Goal: Contribute content

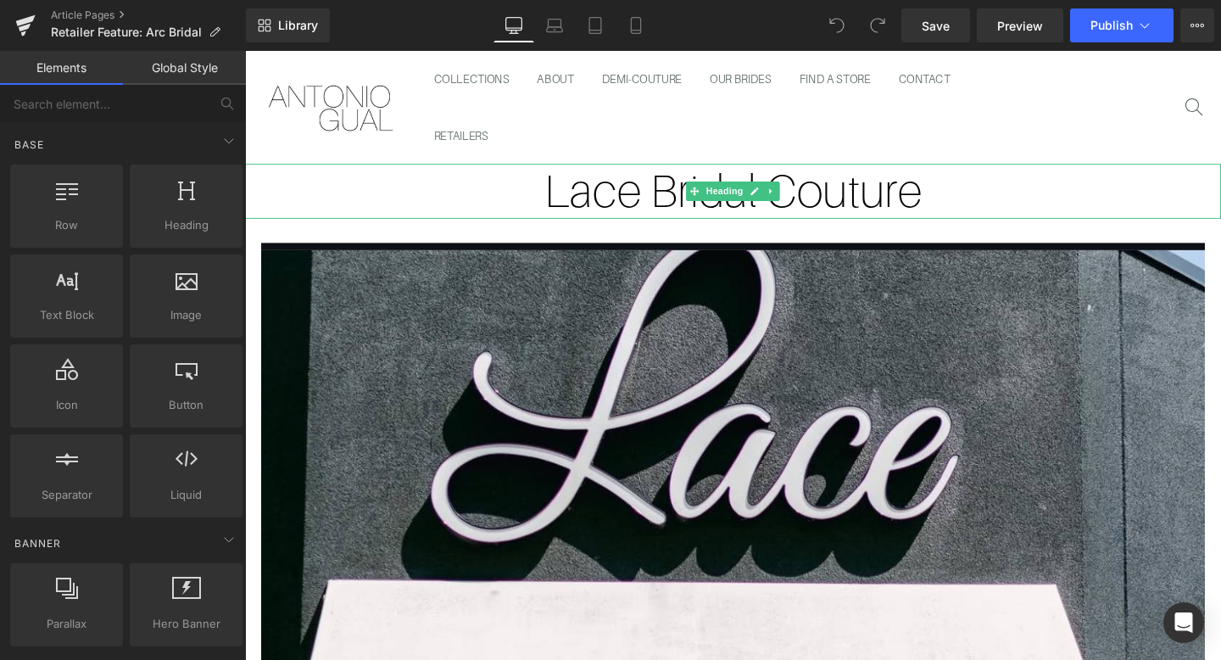
click at [877, 206] on h1 "Lace Bridal Couture" at bounding box center [758, 199] width 1026 height 58
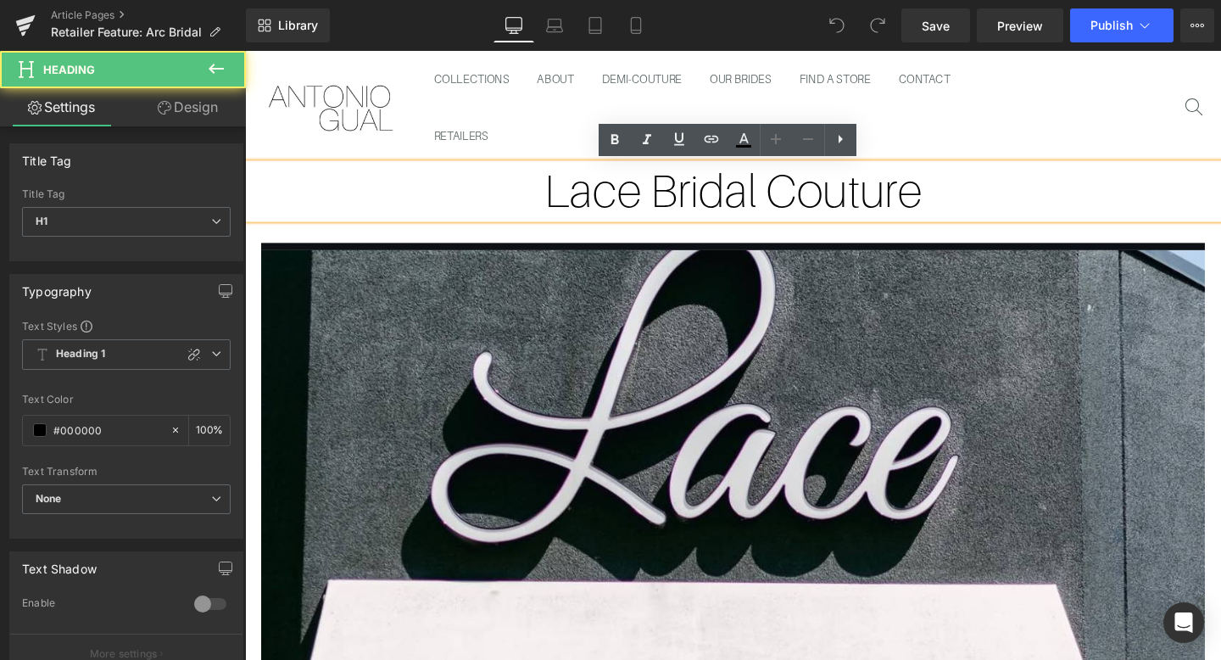
click at [743, 194] on h1 "Lace Bridal Couture" at bounding box center [758, 199] width 1026 height 58
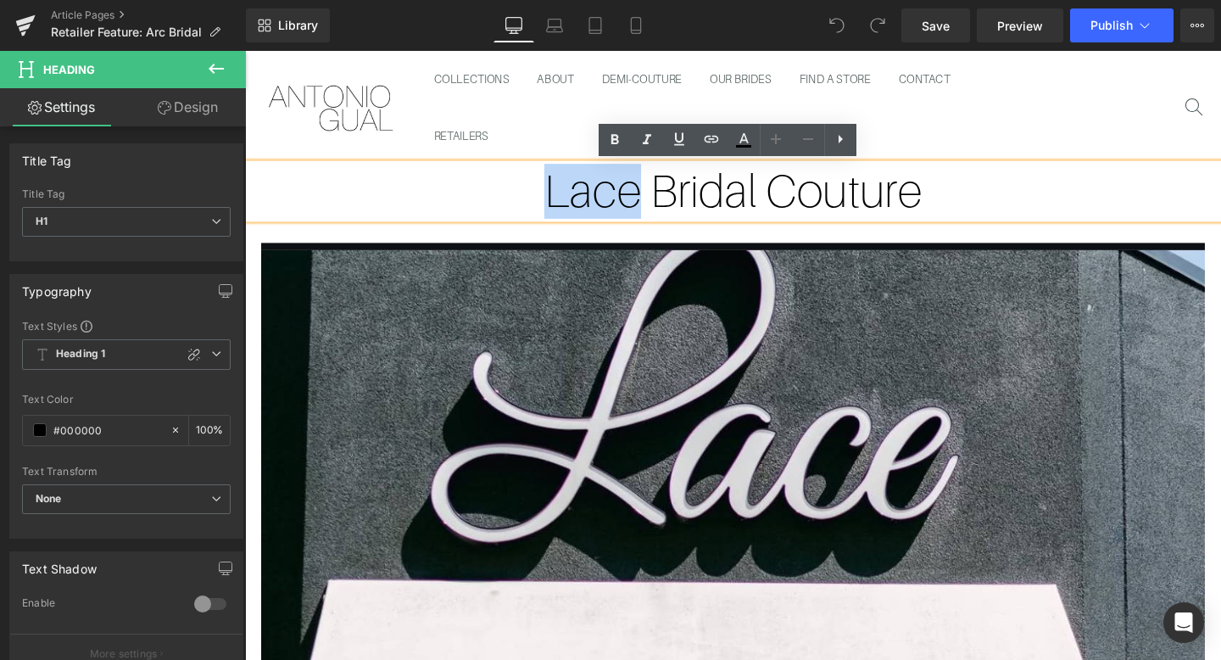
drag, startPoint x: 655, startPoint y: 202, endPoint x: 530, endPoint y: 202, distance: 125.5
click at [530, 202] on h1 "Lace Bridal Couture" at bounding box center [758, 199] width 1026 height 58
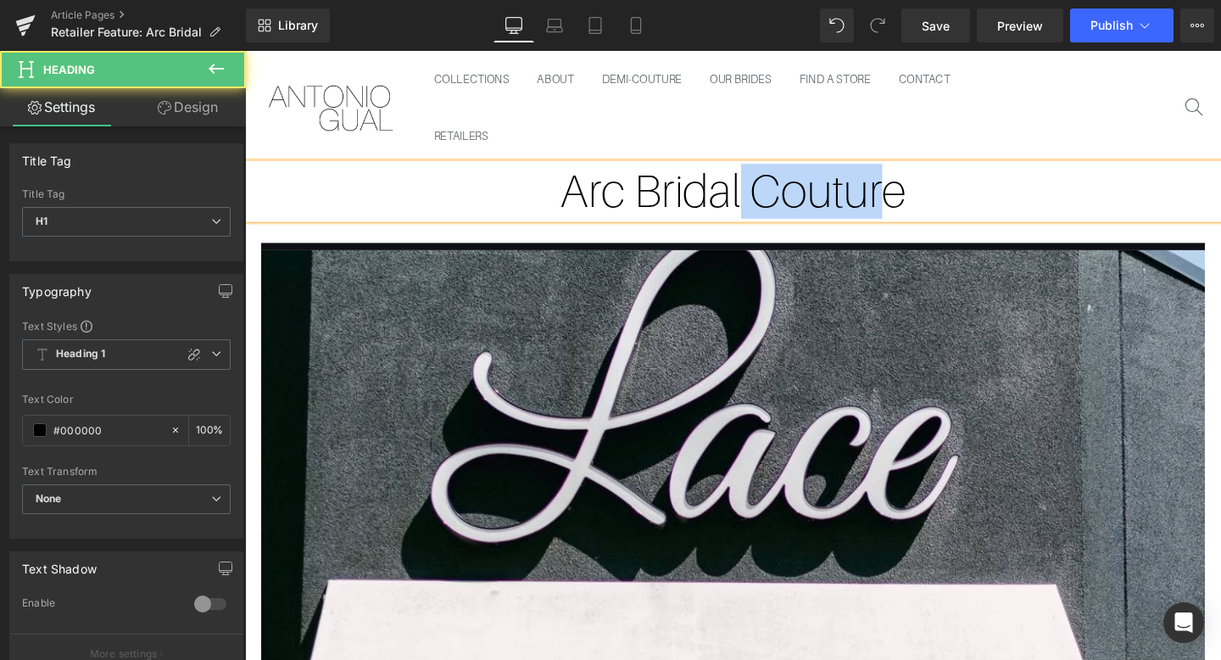
drag, startPoint x: 760, startPoint y: 189, endPoint x: 902, endPoint y: 190, distance: 142.4
click at [902, 190] on h1 "Arc Bridal Couture" at bounding box center [758, 199] width 1026 height 58
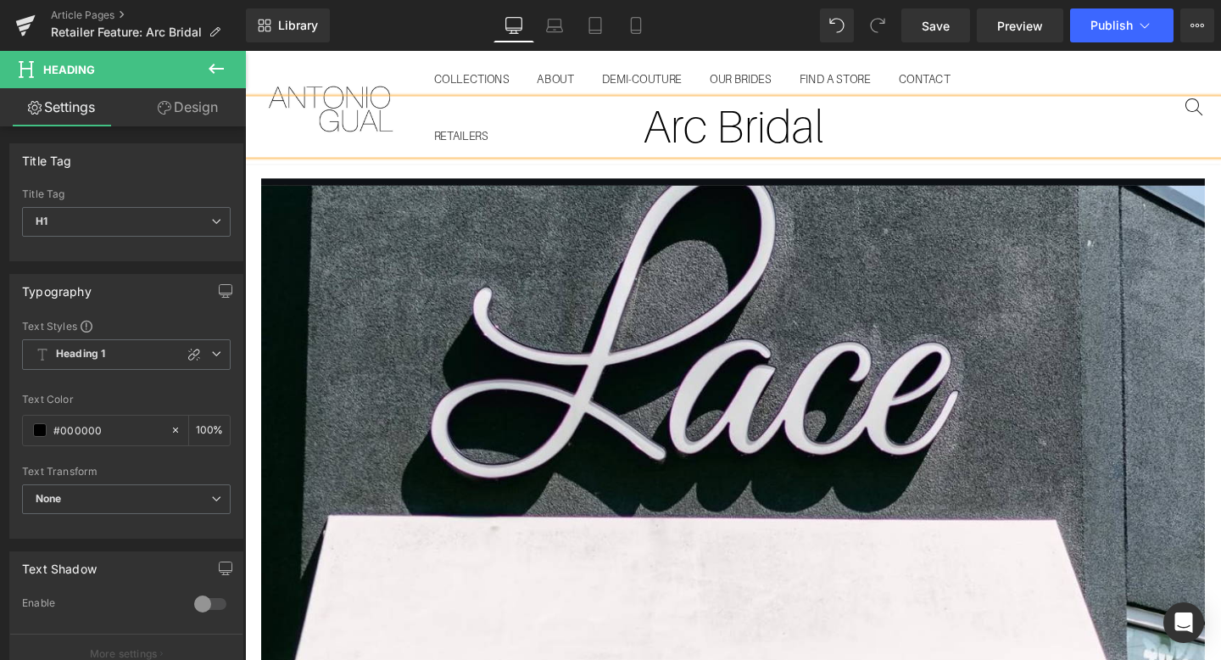
scroll to position [377, 0]
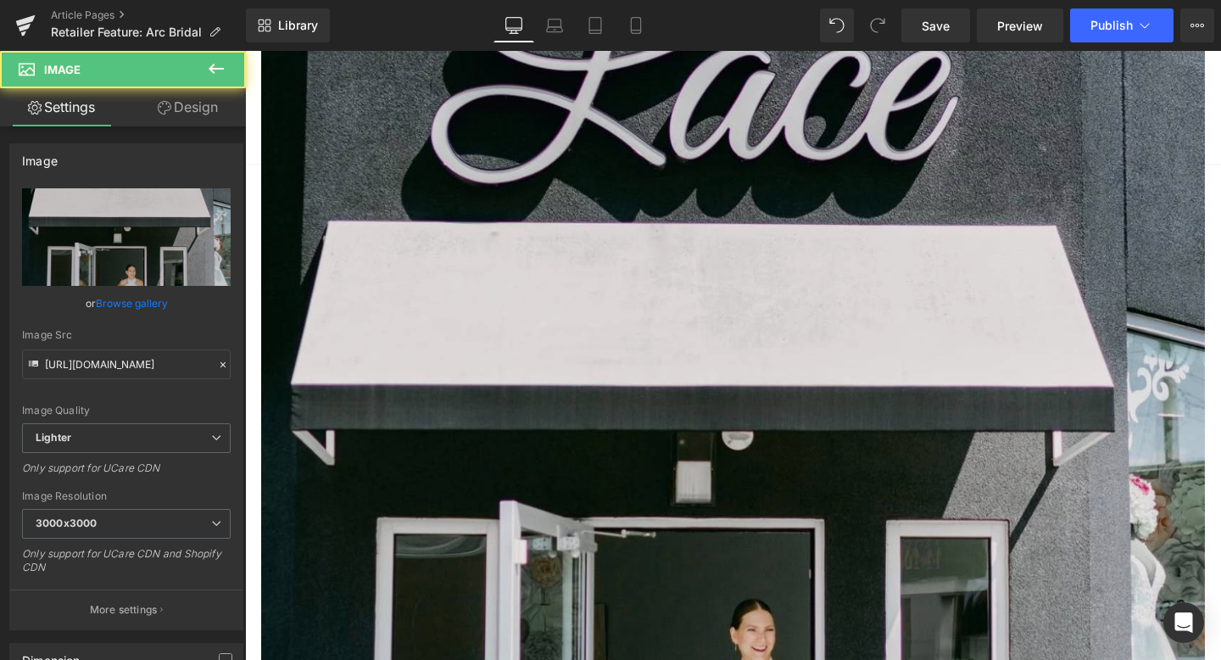
click at [750, 259] on img at bounding box center [758, 497] width 992 height 1244
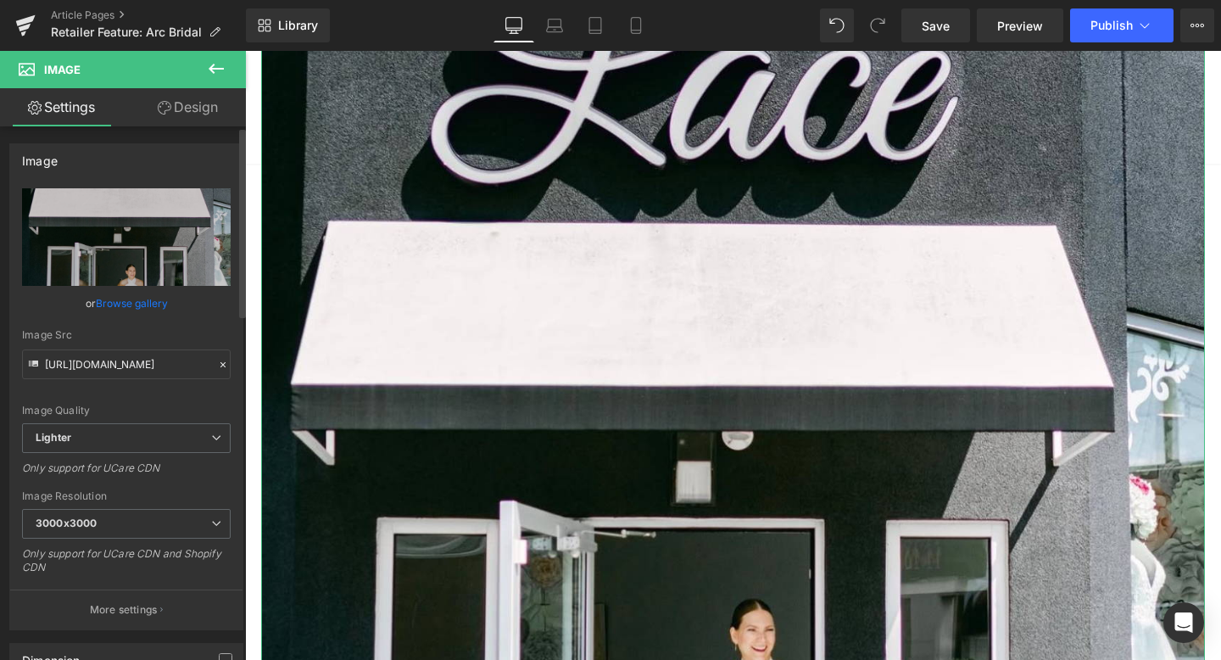
click at [114, 301] on link "Browse gallery" at bounding box center [132, 303] width 72 height 30
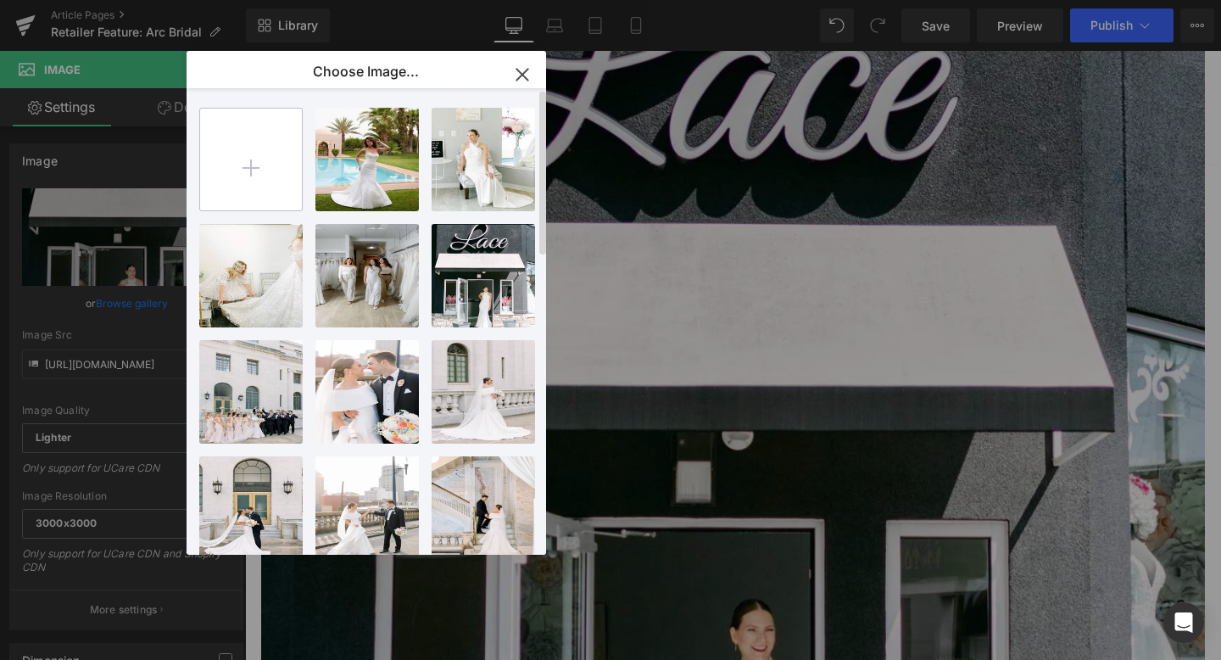
click at [235, 146] on input "file" at bounding box center [251, 160] width 102 height 102
type input "C:\fakepath\Arc-Bridal-Team-2 (3).jpg"
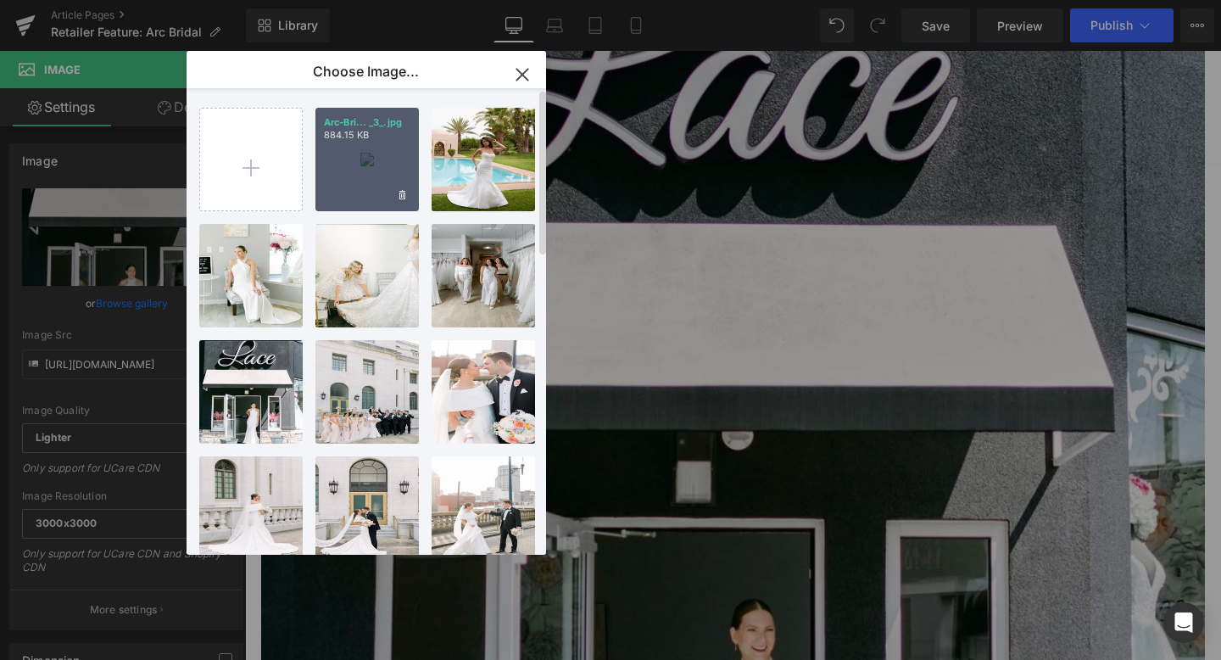
click at [378, 177] on div "Arc-Bri... _3_.jpg 884.15 KB" at bounding box center [366, 159] width 103 height 103
type input "[URL][DOMAIN_NAME]"
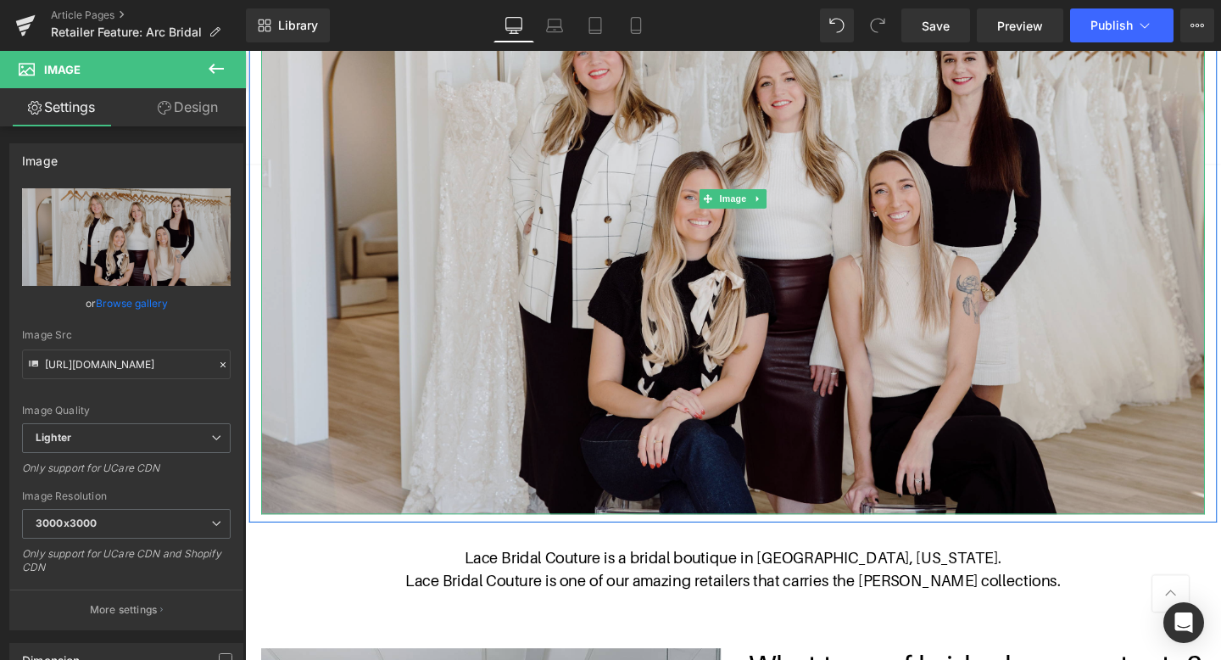
click at [585, 252] on img at bounding box center [758, 205] width 992 height 661
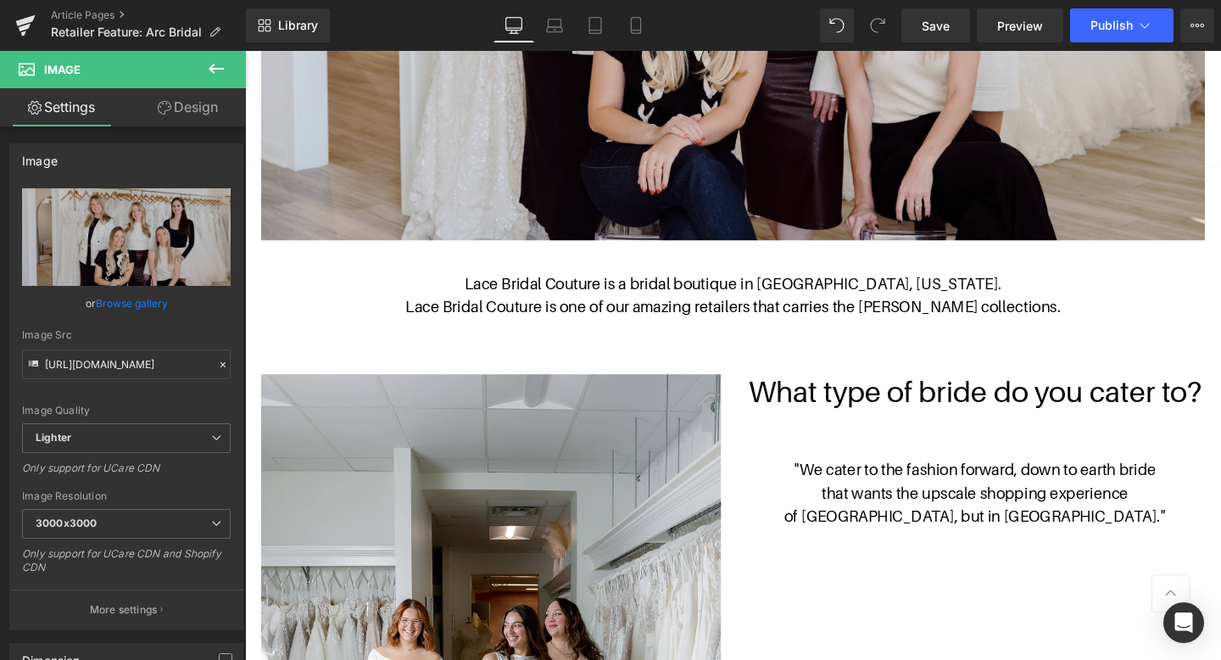
scroll to position [665, 0]
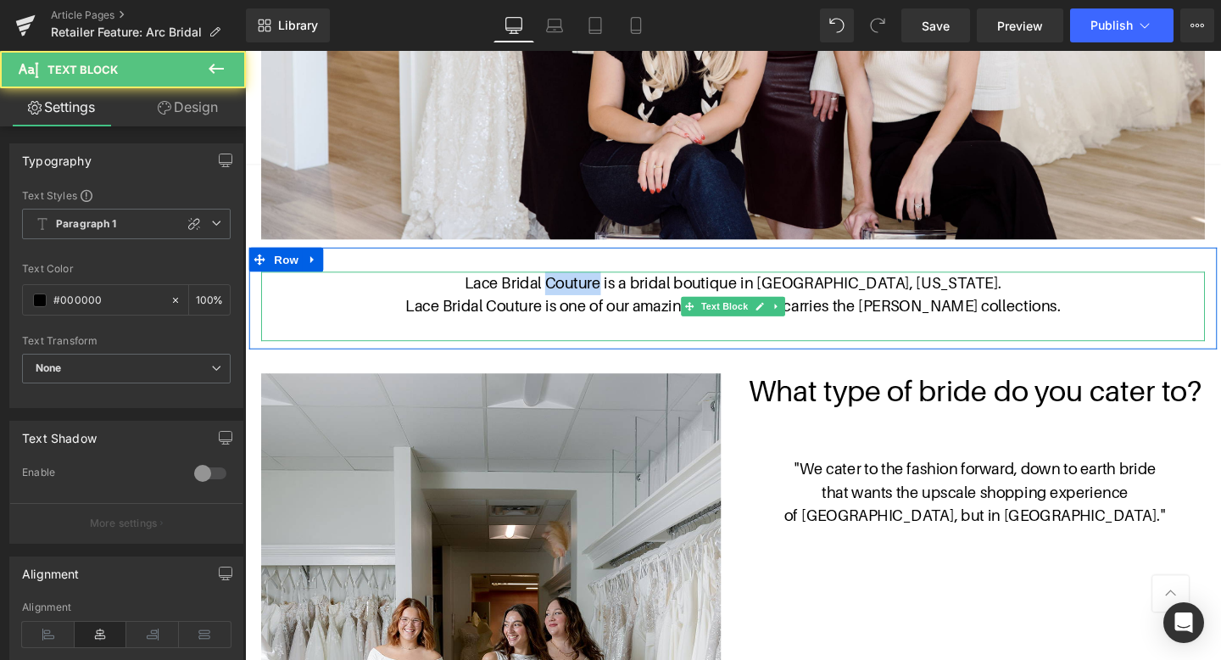
drag, startPoint x: 684, startPoint y: 292, endPoint x: 629, endPoint y: 292, distance: 55.1
click at [629, 292] on p "Lace Bridal Couture is a bridal boutique in [GEOGRAPHIC_DATA], [US_STATE]." at bounding box center [758, 295] width 992 height 25
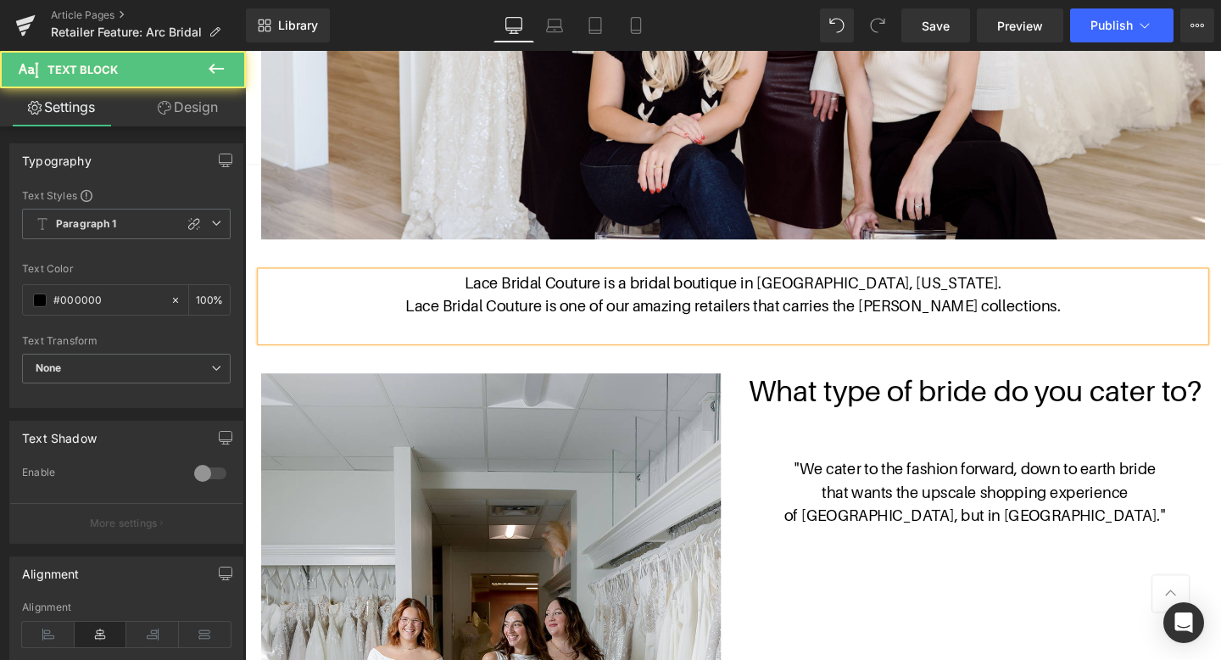
click at [629, 292] on p "Lace Bridal Couture is a bridal boutique in [GEOGRAPHIC_DATA], [US_STATE]." at bounding box center [758, 295] width 992 height 25
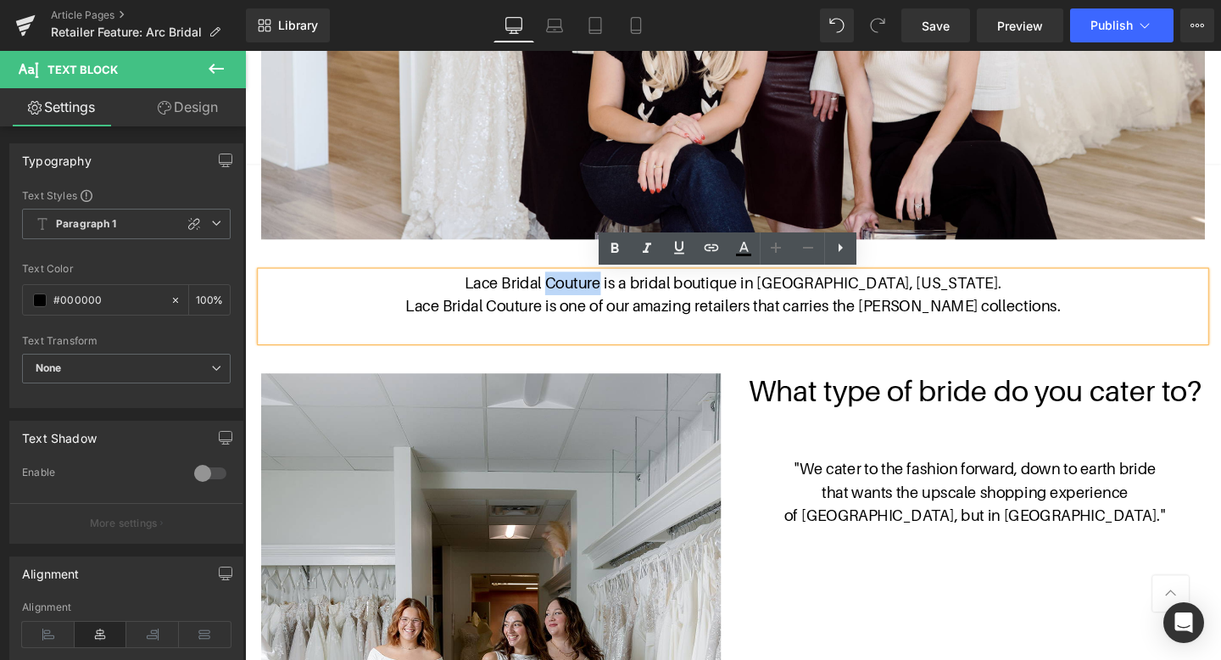
drag, startPoint x: 684, startPoint y: 291, endPoint x: 627, endPoint y: 291, distance: 56.8
click at [627, 291] on p "Lace Bridal Couture is a bridal boutique in [GEOGRAPHIC_DATA], [US_STATE]." at bounding box center [758, 295] width 992 height 25
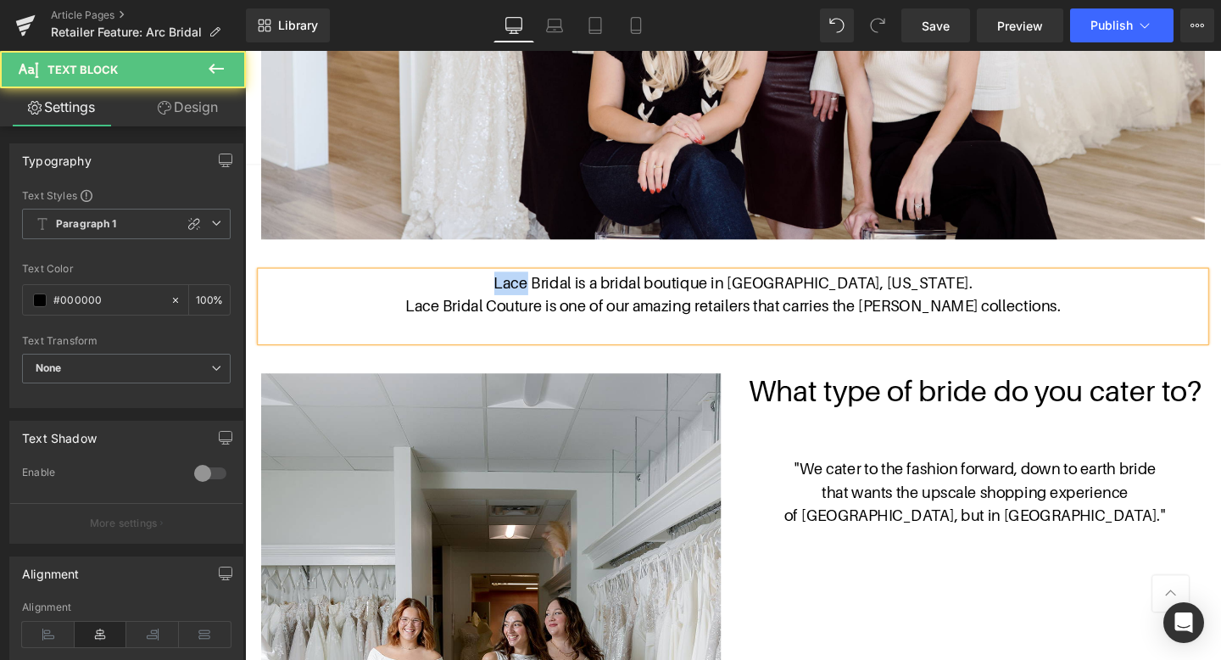
drag, startPoint x: 609, startPoint y: 292, endPoint x: 545, endPoint y: 292, distance: 63.6
click at [545, 292] on p "Lace Bridal is a bridal boutique in [GEOGRAPHIC_DATA], [US_STATE]." at bounding box center [758, 295] width 992 height 25
drag, startPoint x: 814, startPoint y: 294, endPoint x: 923, endPoint y: 290, distance: 109.4
click at [923, 290] on p "Arc Bridal is a bridal boutique in [GEOGRAPHIC_DATA], [US_STATE]." at bounding box center [758, 295] width 992 height 25
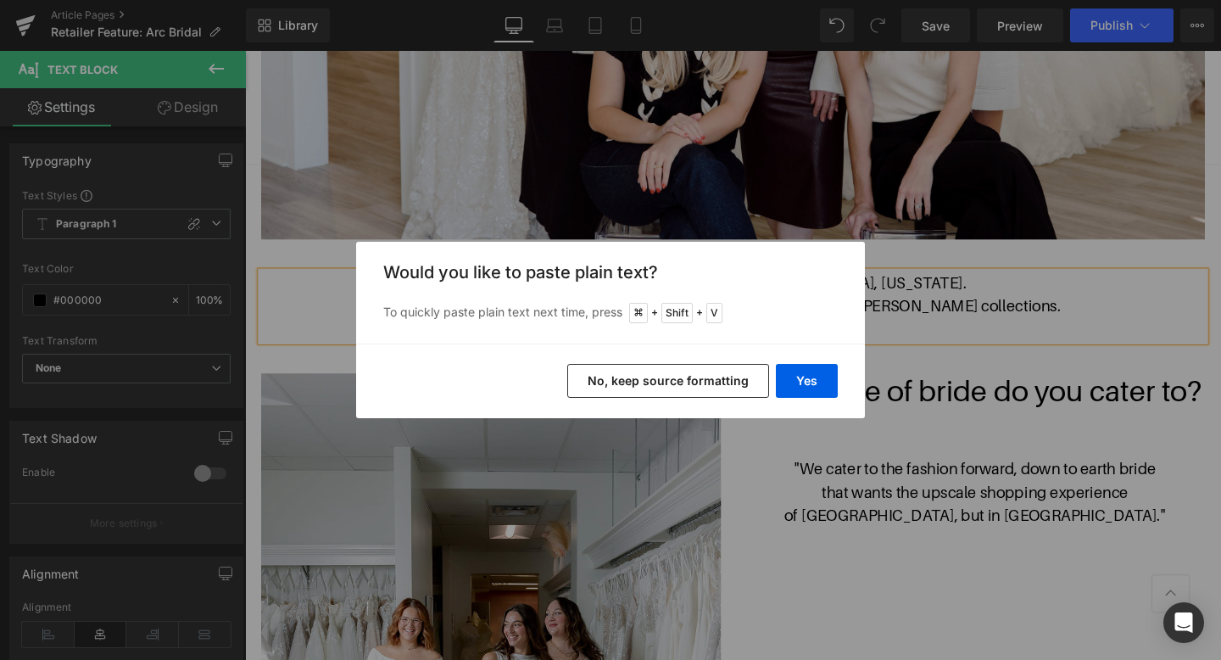
click at [809, 362] on div "Yes No, keep source formatting" at bounding box center [610, 380] width 509 height 75
click at [809, 375] on button "Yes" at bounding box center [807, 381] width 62 height 34
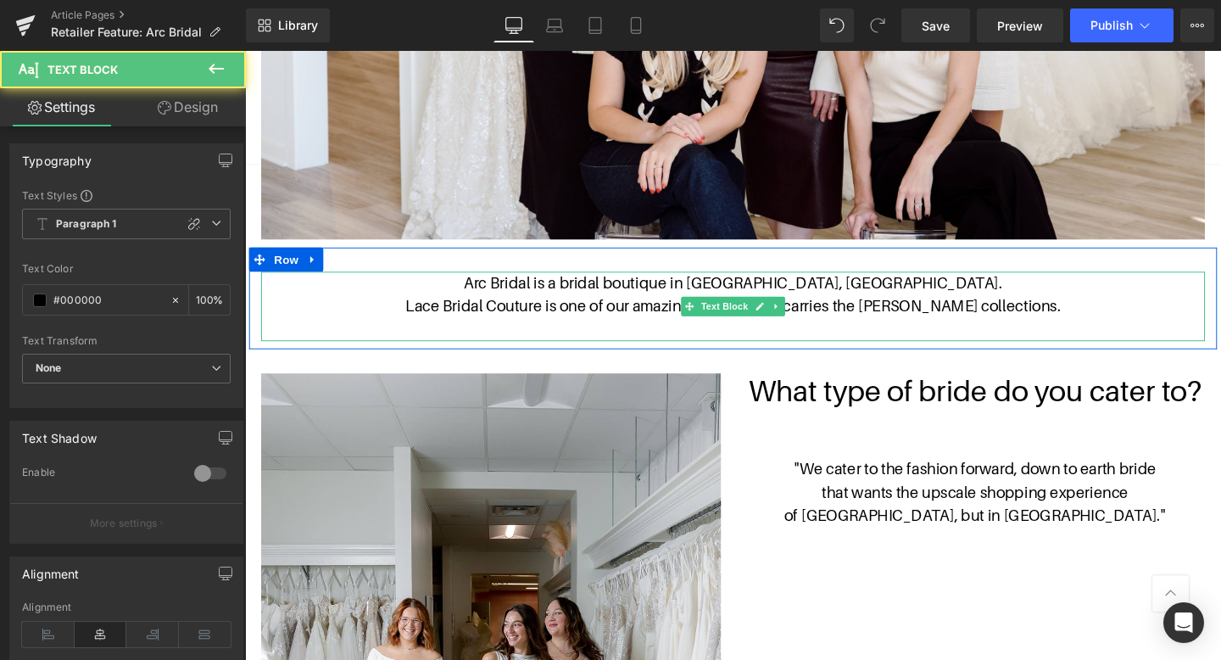
click at [916, 294] on p "Arc Bridal is a bridal boutique in [GEOGRAPHIC_DATA], [GEOGRAPHIC_DATA]." at bounding box center [758, 295] width 992 height 25
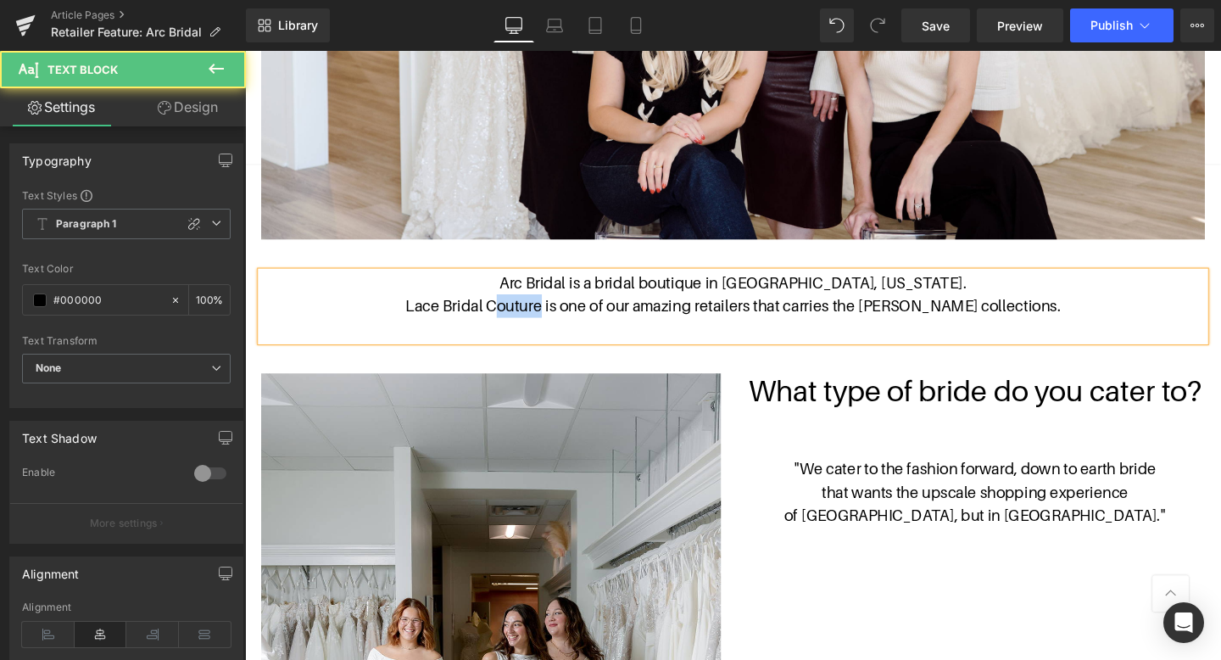
drag, startPoint x: 571, startPoint y: 315, endPoint x: 521, endPoint y: 315, distance: 50.0
click at [521, 315] on p "Lace Bridal Couture is one of our amazing retailers that carries the [PERSON_NA…" at bounding box center [758, 319] width 992 height 25
drag, startPoint x: 493, startPoint y: 321, endPoint x: 443, endPoint y: 321, distance: 50.9
click at [443, 321] on p "Lace Bridal is one of our amazing retailers that carries the [PERSON_NAME] coll…" at bounding box center [758, 319] width 992 height 25
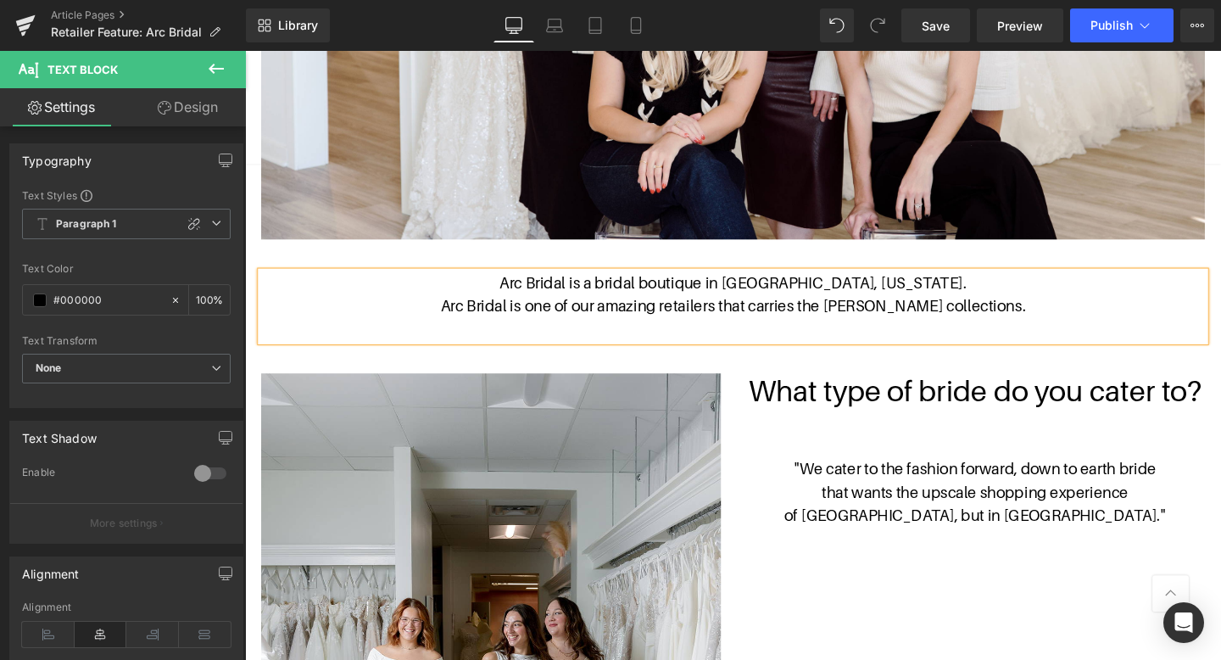
click at [942, 327] on p "Arc Bridal is one of our amazing retailers that carries the [PERSON_NAME] colle…" at bounding box center [758, 319] width 992 height 25
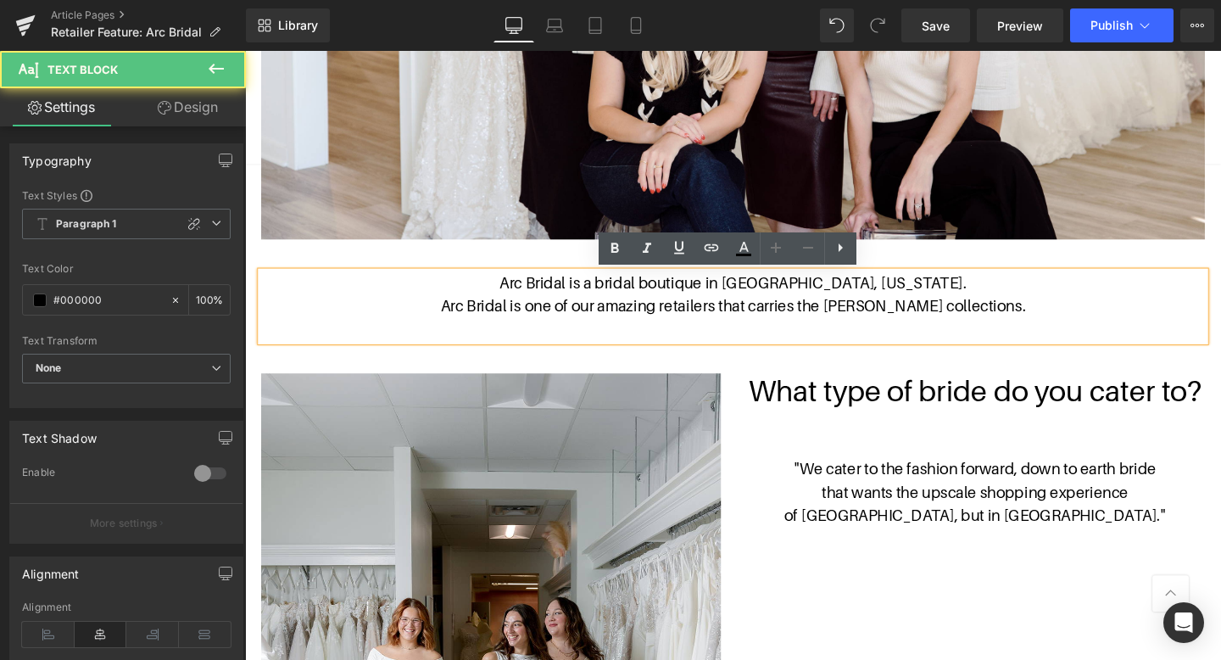
click at [1041, 325] on p "Arc Bridal is one of our amazing retailers that carries the [PERSON_NAME] colle…" at bounding box center [758, 319] width 992 height 25
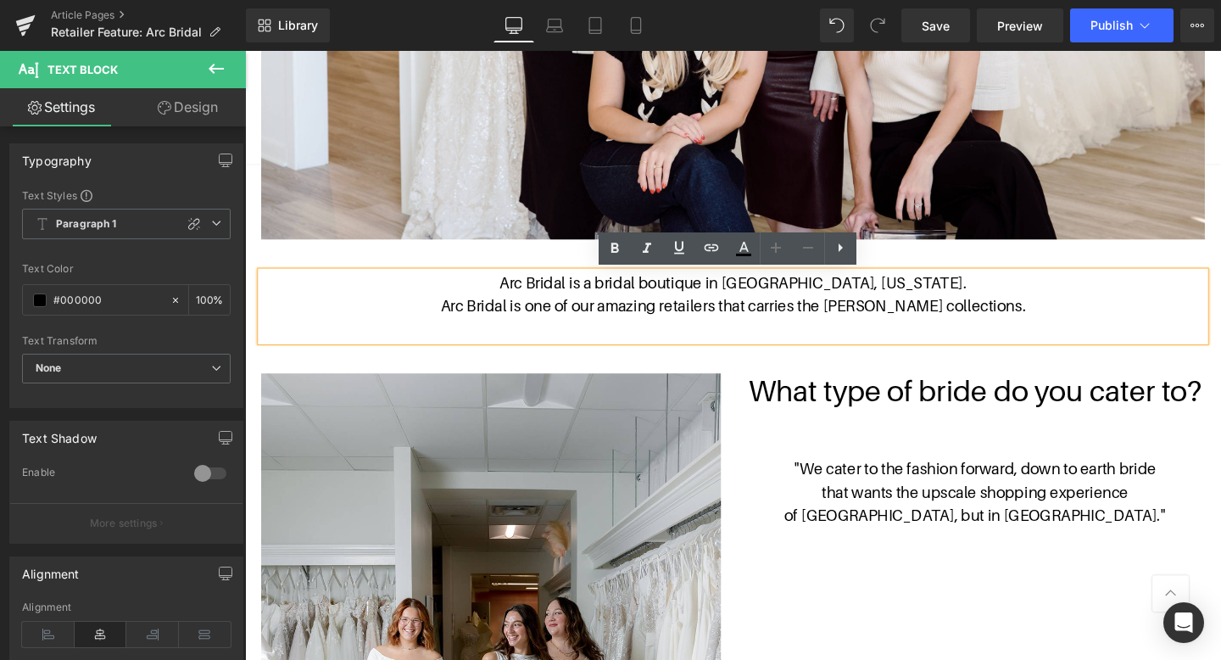
click at [245, 51] on div at bounding box center [245, 51] width 0 height 0
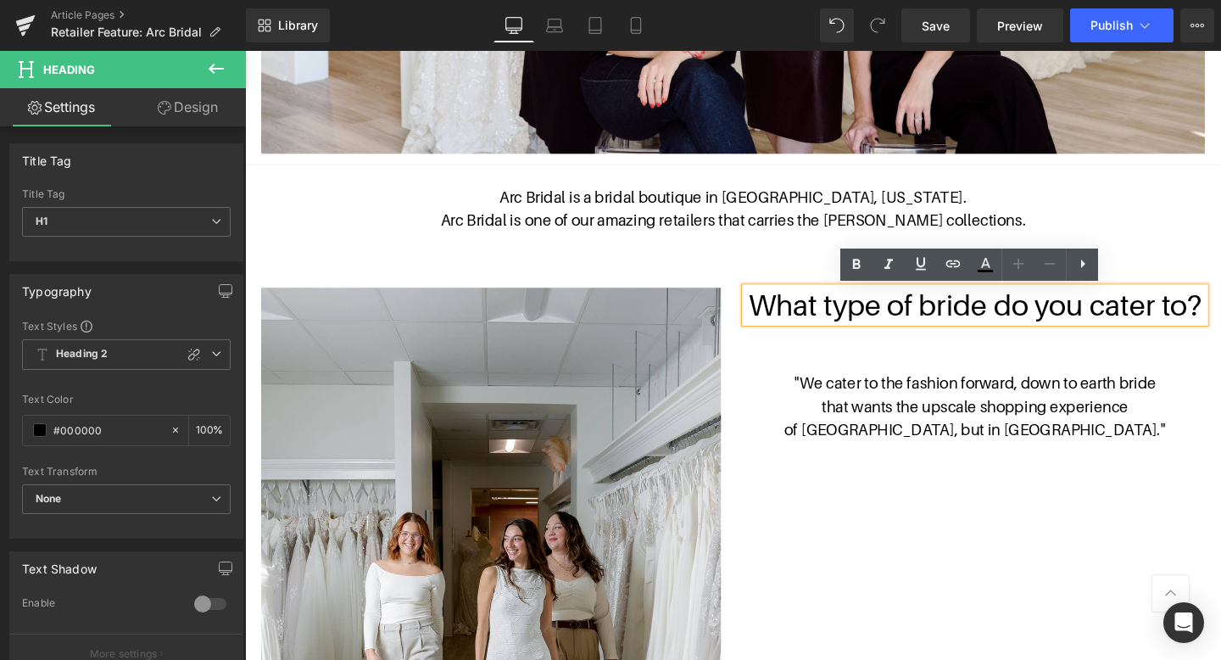
scroll to position [756, 0]
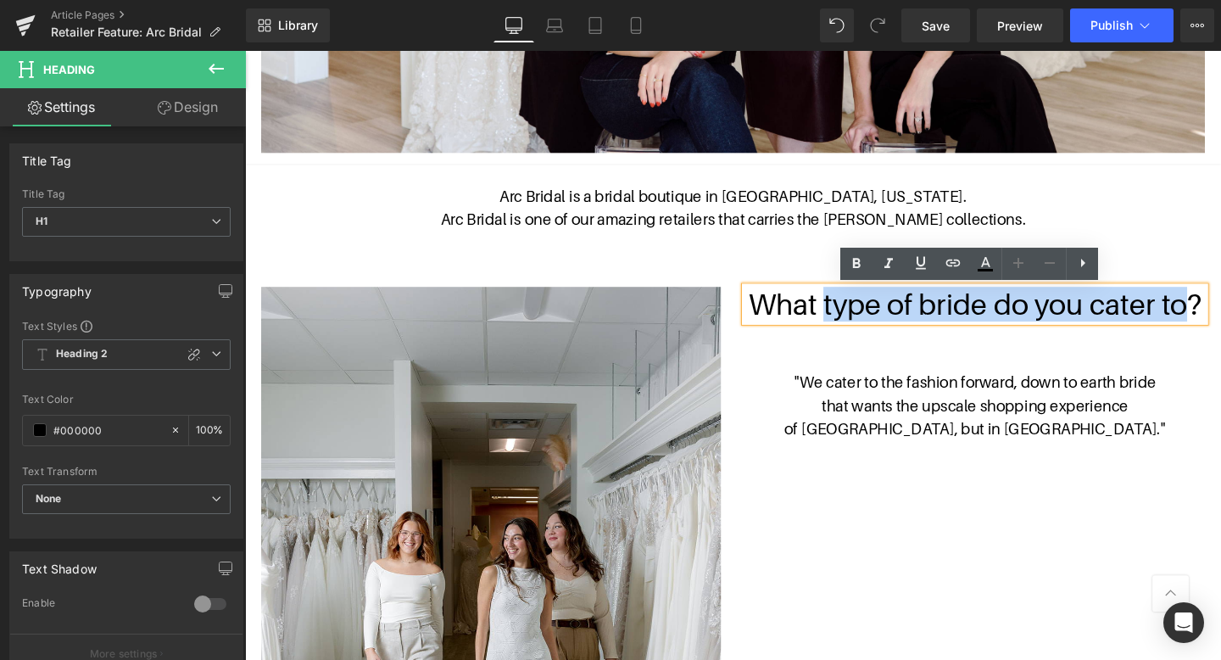
drag, startPoint x: 1235, startPoint y: 323, endPoint x: 852, endPoint y: 315, distance: 383.3
click at [852, 315] on h1 "What type of bride do you cater to?" at bounding box center [1012, 317] width 483 height 36
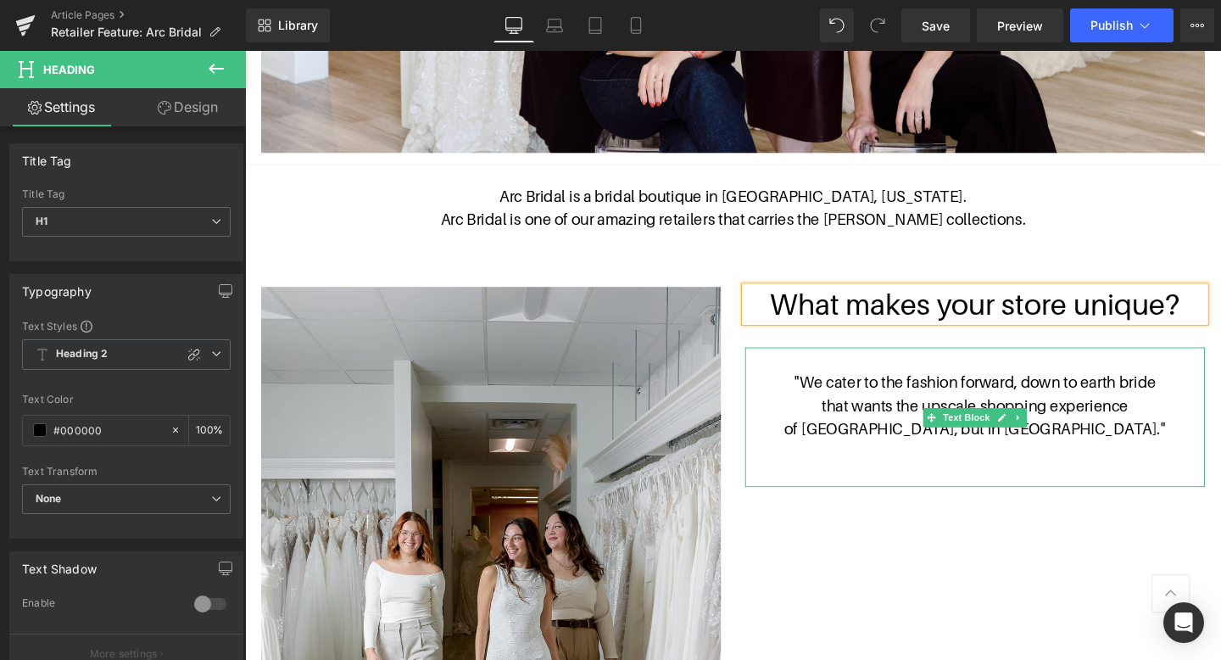
click at [1100, 426] on p "that wants the upscale shopping experience" at bounding box center [1012, 424] width 483 height 25
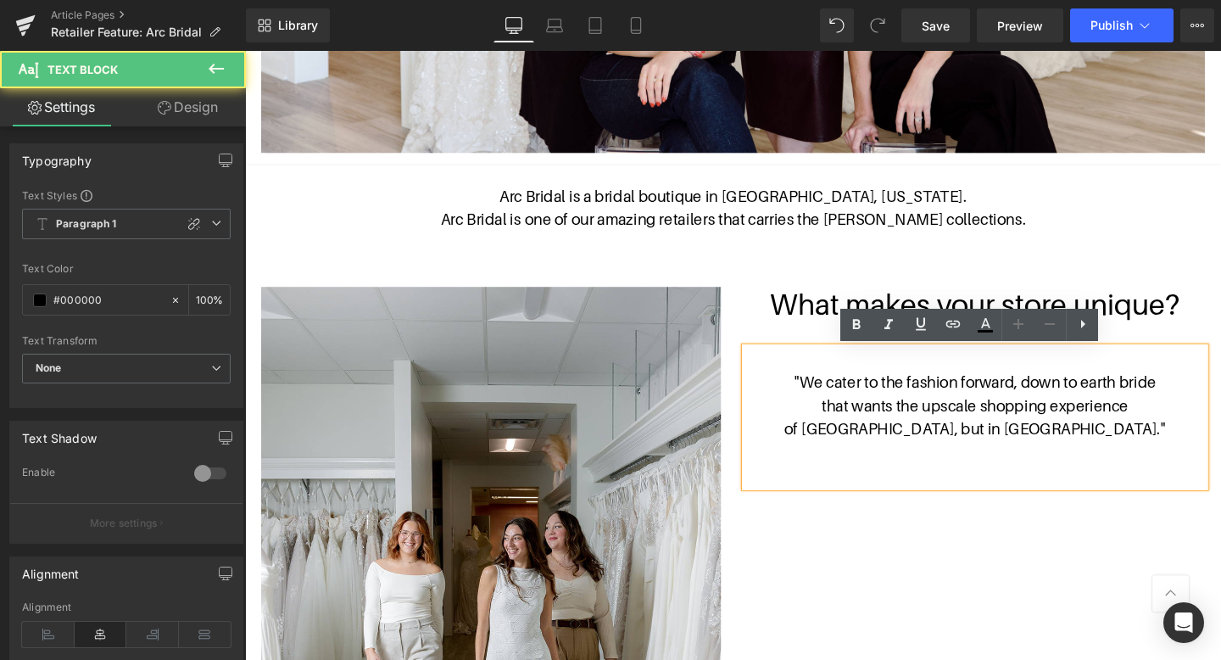
click at [1207, 452] on span """ at bounding box center [1210, 448] width 6 height 19
click at [1099, 447] on p "of [GEOGRAPHIC_DATA], but in [GEOGRAPHIC_DATA]. "" at bounding box center [1012, 449] width 483 height 25
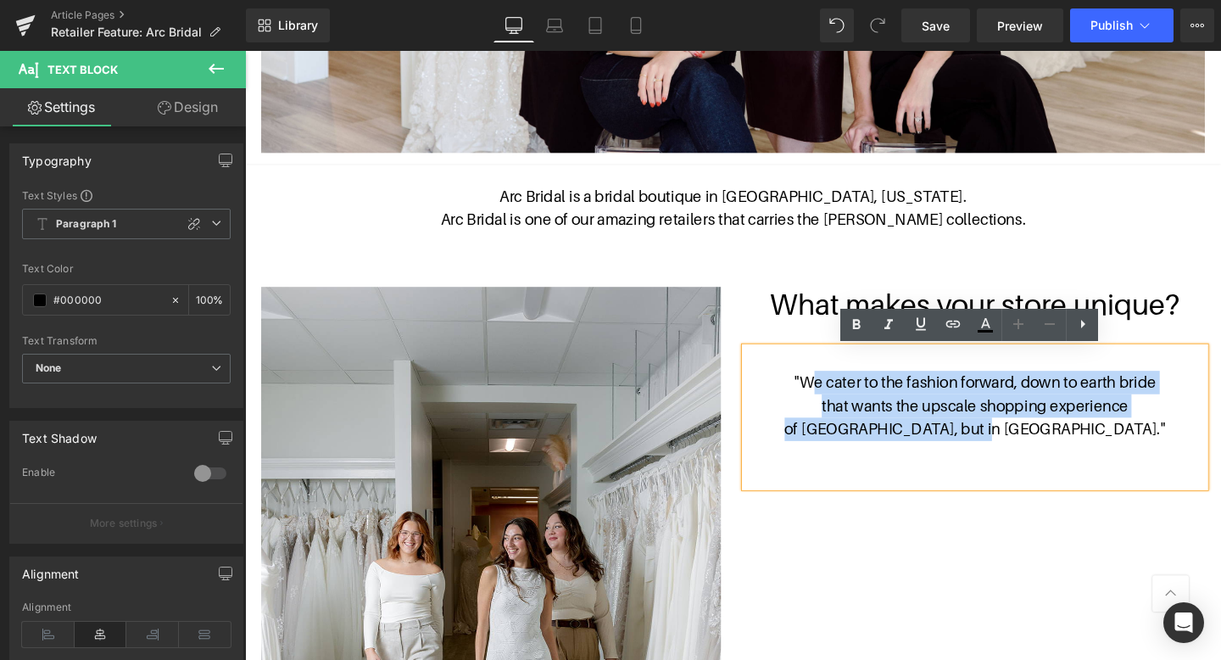
drag, startPoint x: 1104, startPoint y: 447, endPoint x: 844, endPoint y: 402, distance: 263.3
click at [844, 402] on div ""We cater to the fashion forward, down to earth bride that wants the upscale sh…" at bounding box center [1012, 436] width 483 height 147
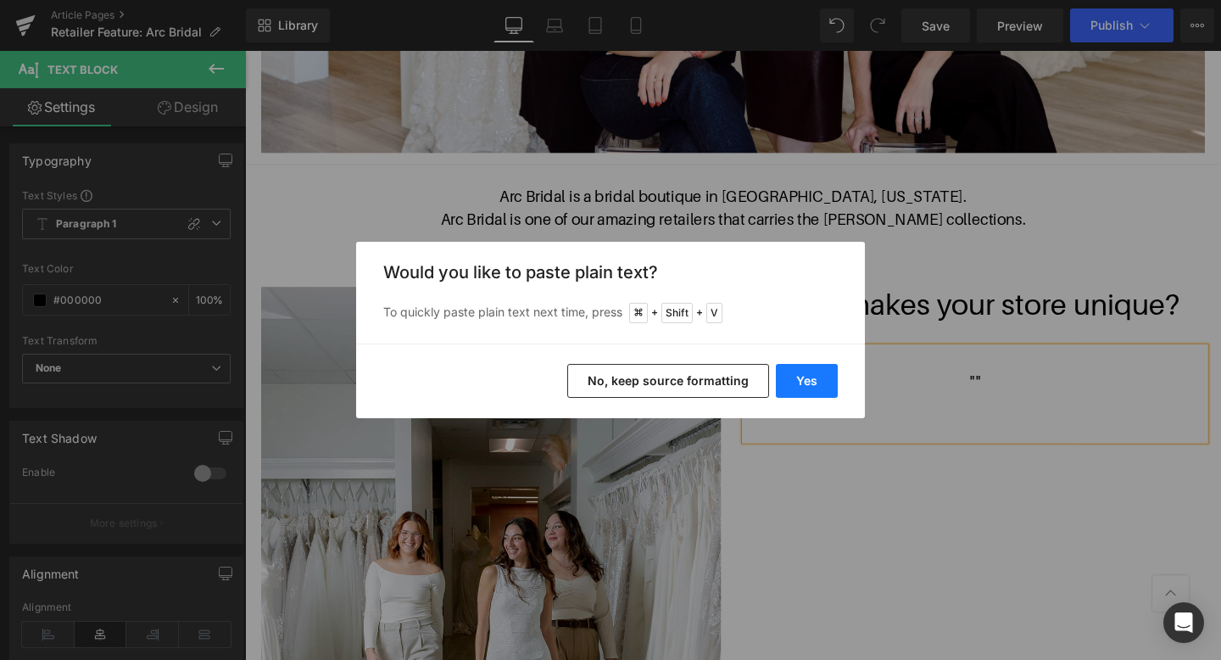
click at [801, 383] on button "Yes" at bounding box center [807, 381] width 62 height 34
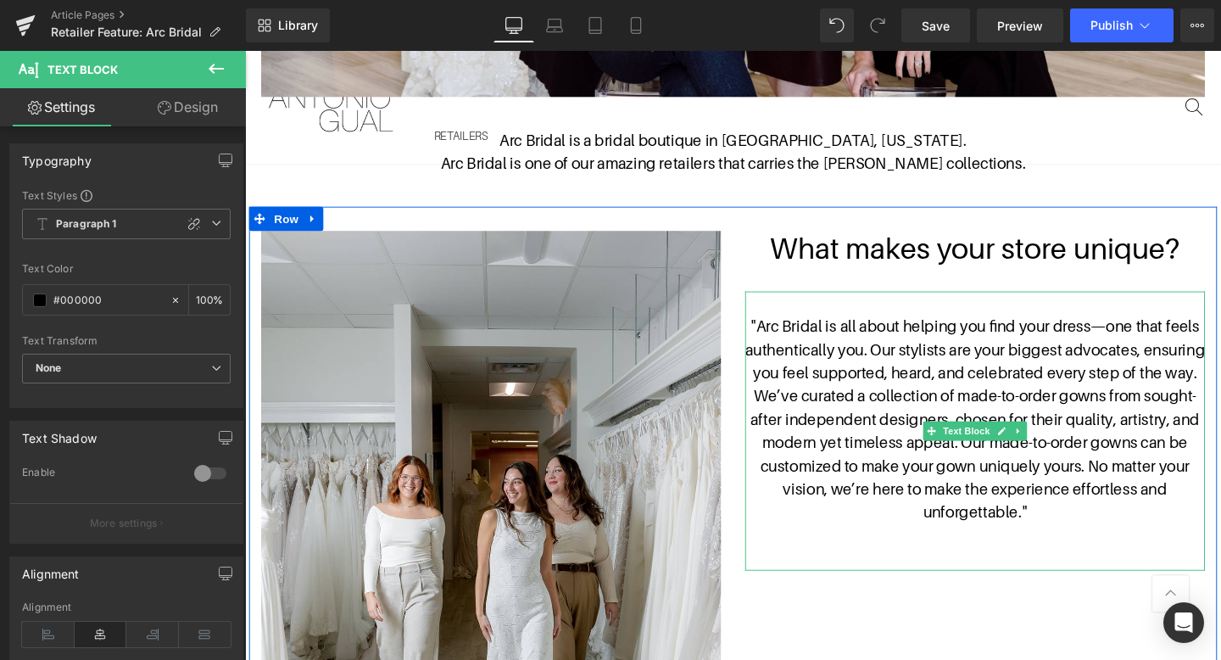
scroll to position [823, 0]
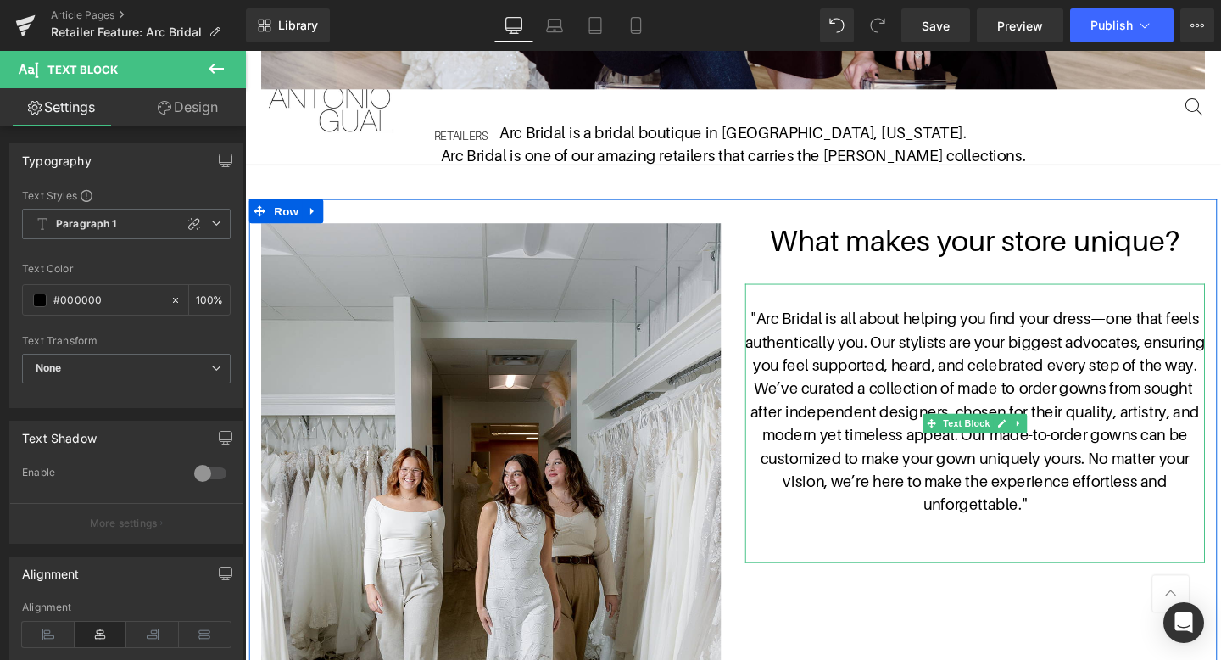
click at [782, 336] on p ""Arc Bridal is all about helping you find your dress—one that feels authentical…" at bounding box center [1012, 430] width 483 height 220
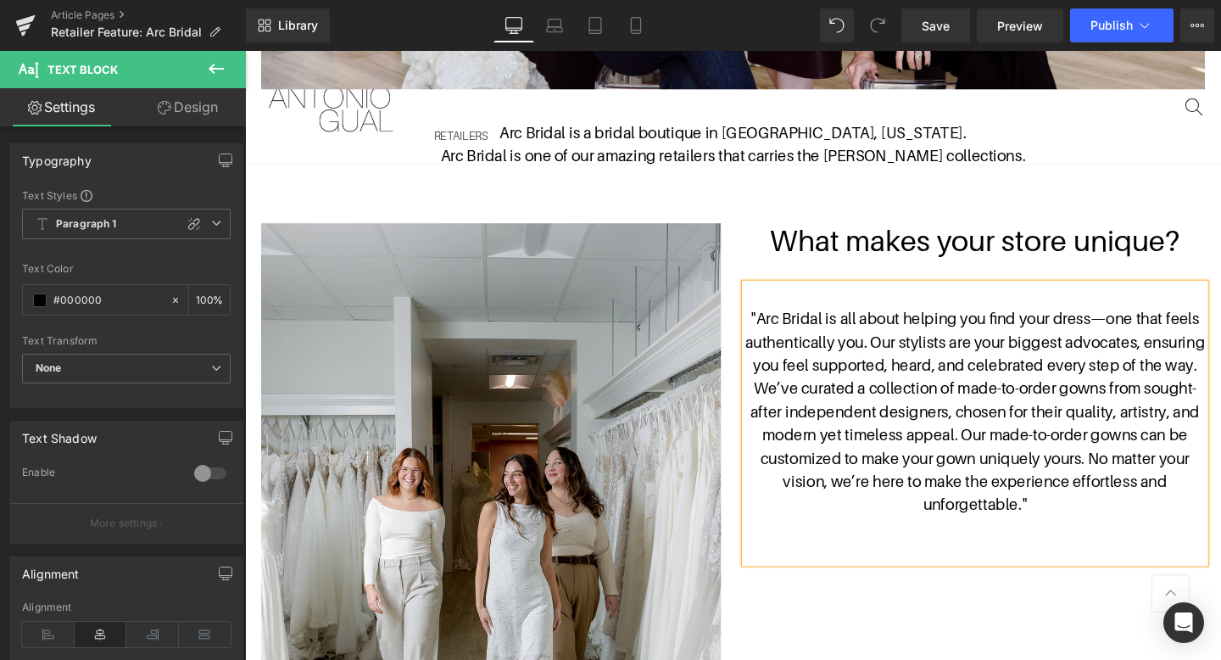
click at [909, 357] on span ""Arc Bridal is all about helping you find your dress—one that feels authentical…" at bounding box center [1012, 430] width 483 height 214
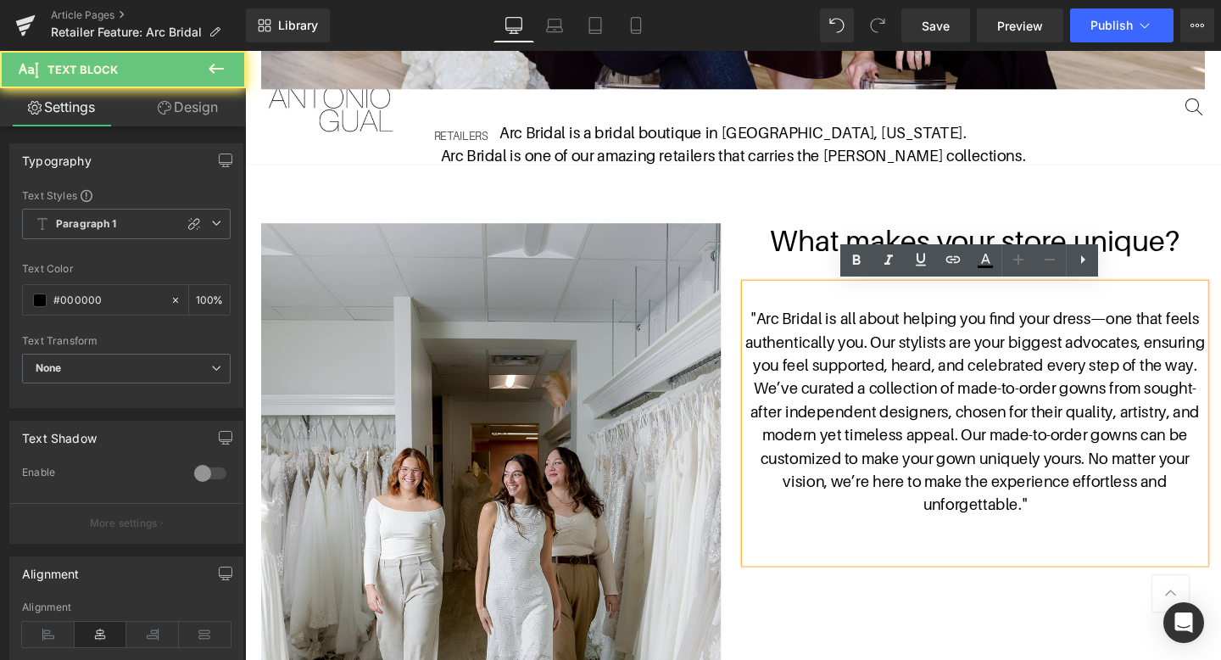
click at [906, 357] on span ""Arc Bridal is all about helping you find your dress—one that feels authentical…" at bounding box center [1012, 430] width 483 height 214
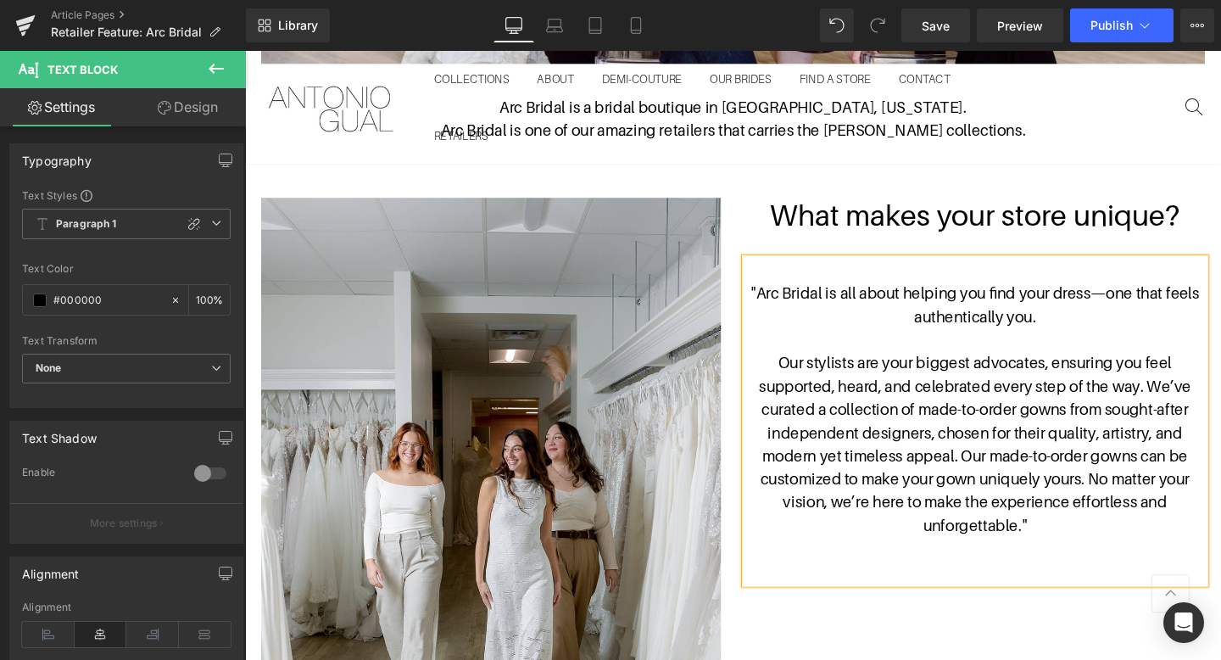
scroll to position [855, 0]
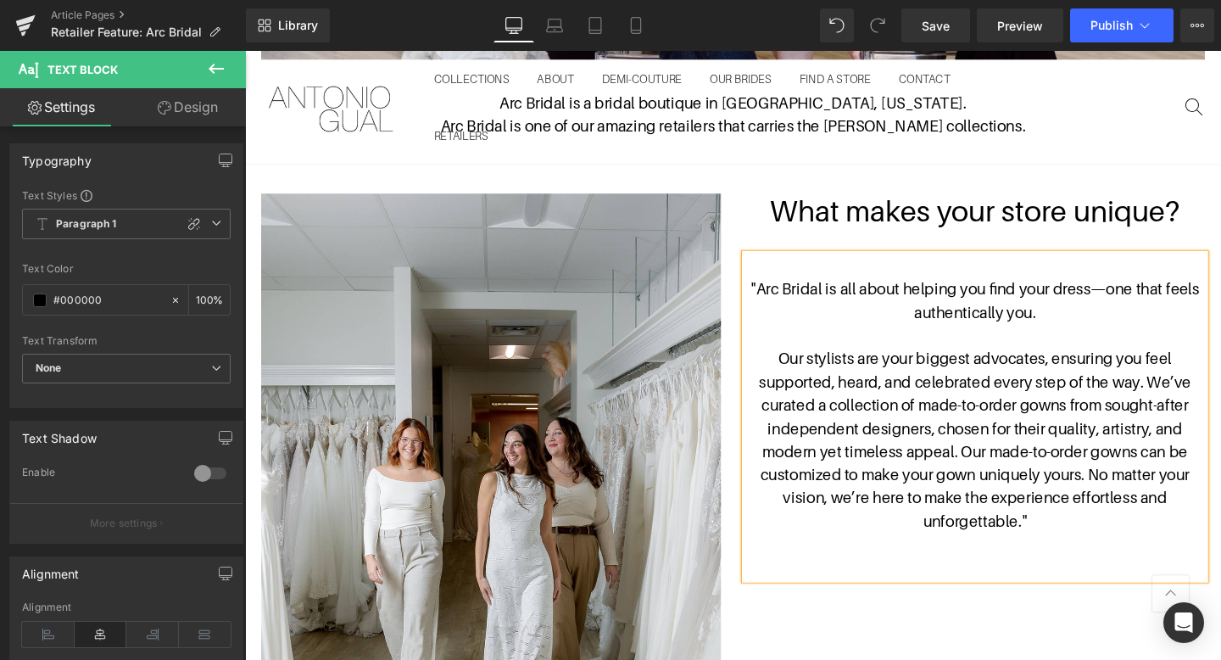
click at [1193, 396] on span "Our stylists are your biggest advocates, ensuring you feel supported, heard, an…" at bounding box center [1012, 460] width 454 height 190
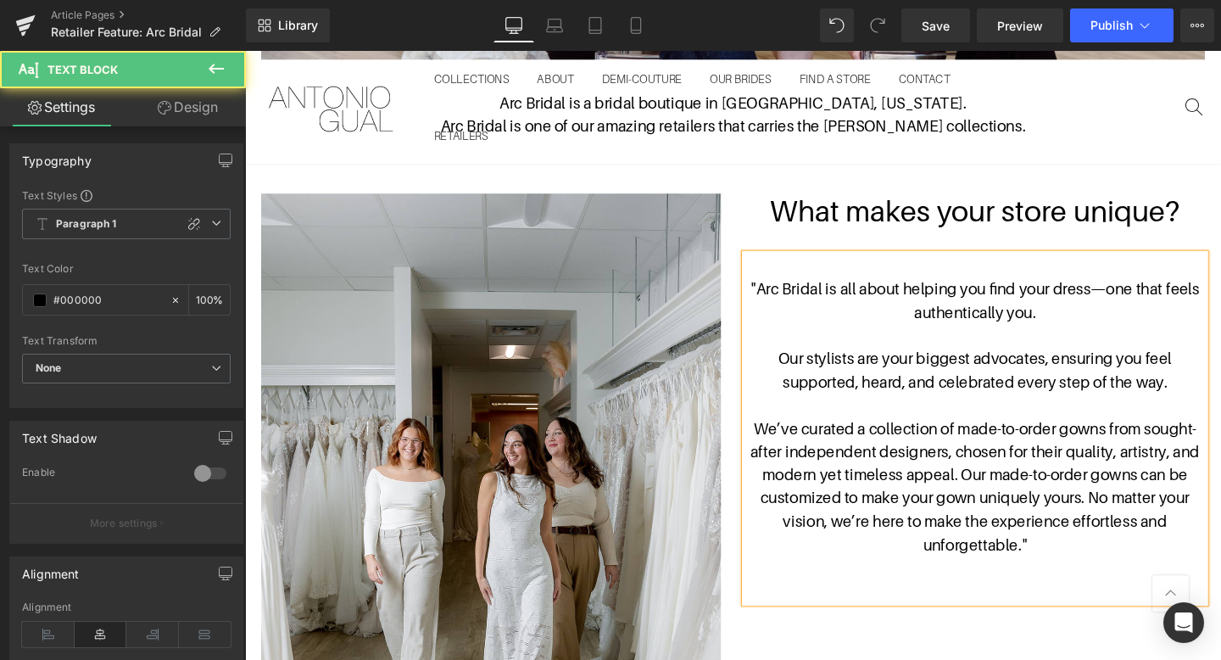
click at [997, 501] on span "We’ve curated a collection of made-to-order gowns from sought-after independent…" at bounding box center [1013, 508] width 472 height 141
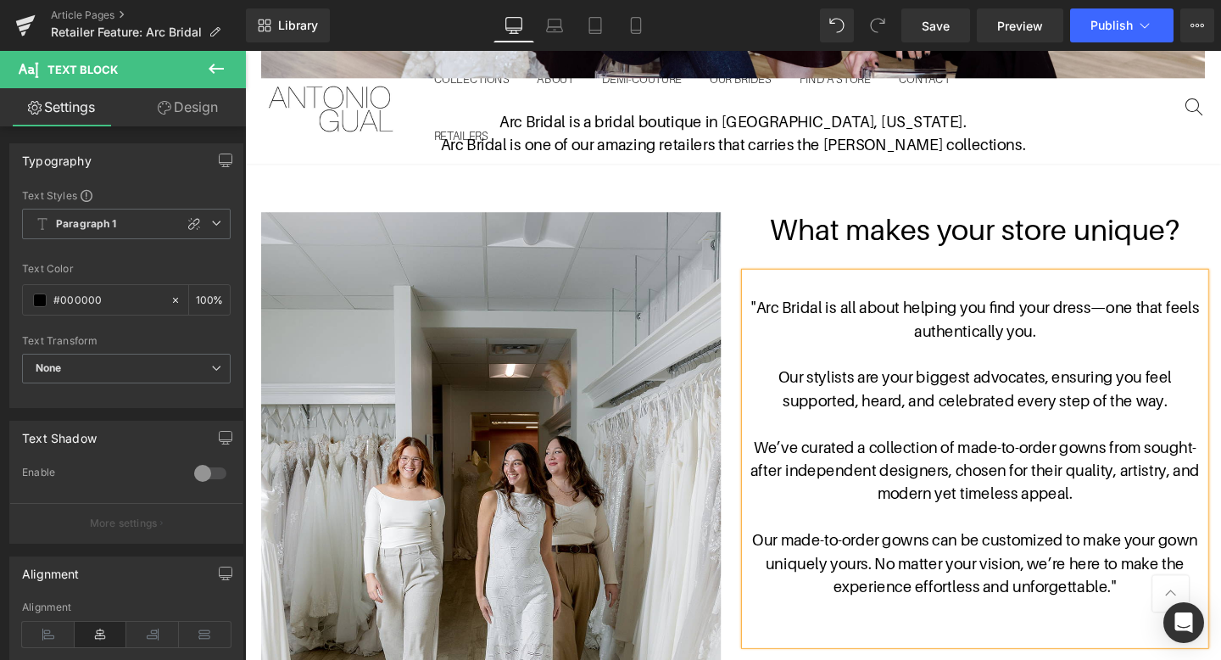
scroll to position [832, 0]
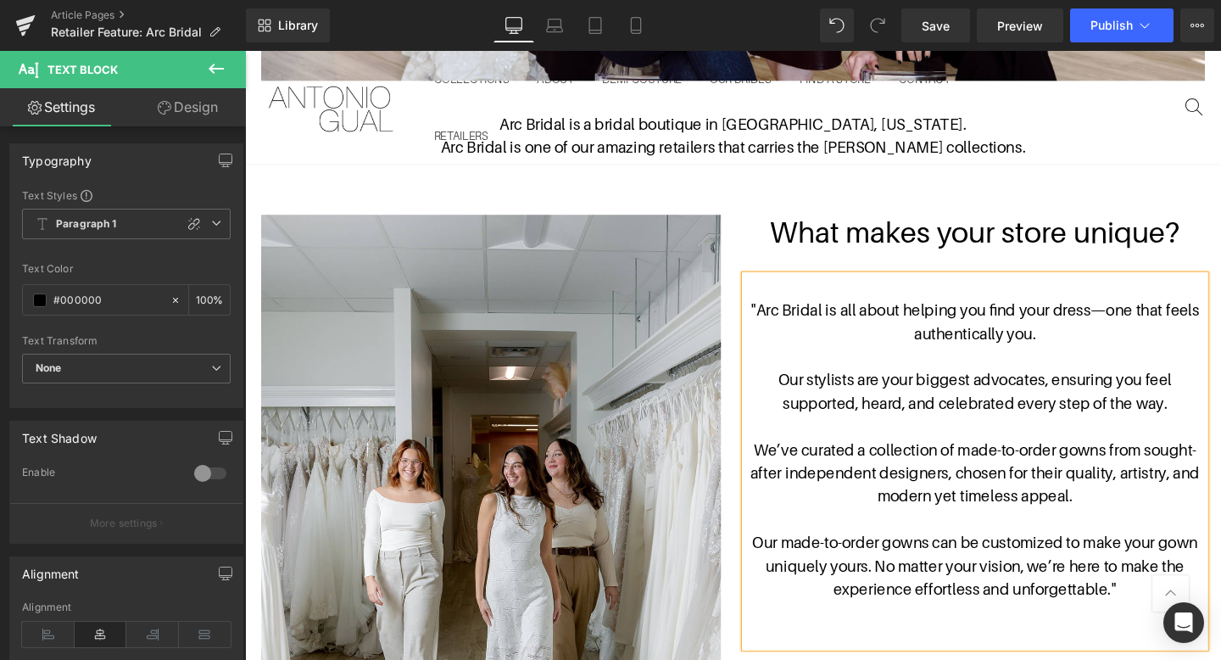
click at [1177, 320] on span ""Arc Bridal is all about helping you find your dress—one that feels authentical…" at bounding box center [1013, 335] width 472 height 43
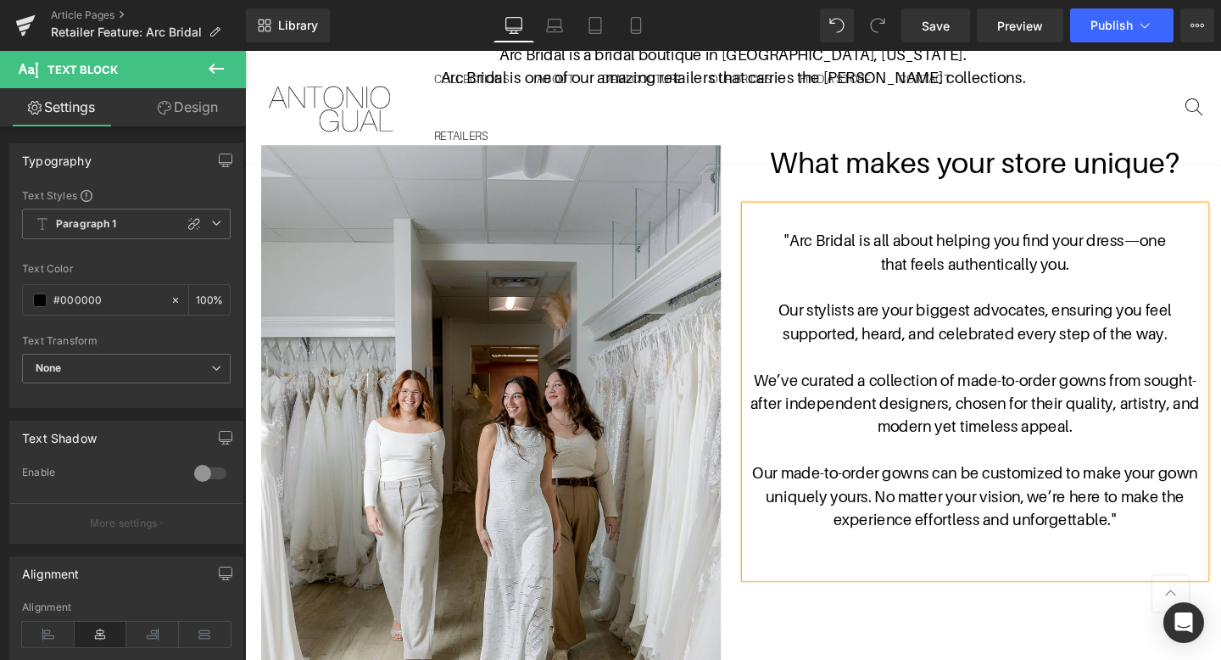
scroll to position [921, 0]
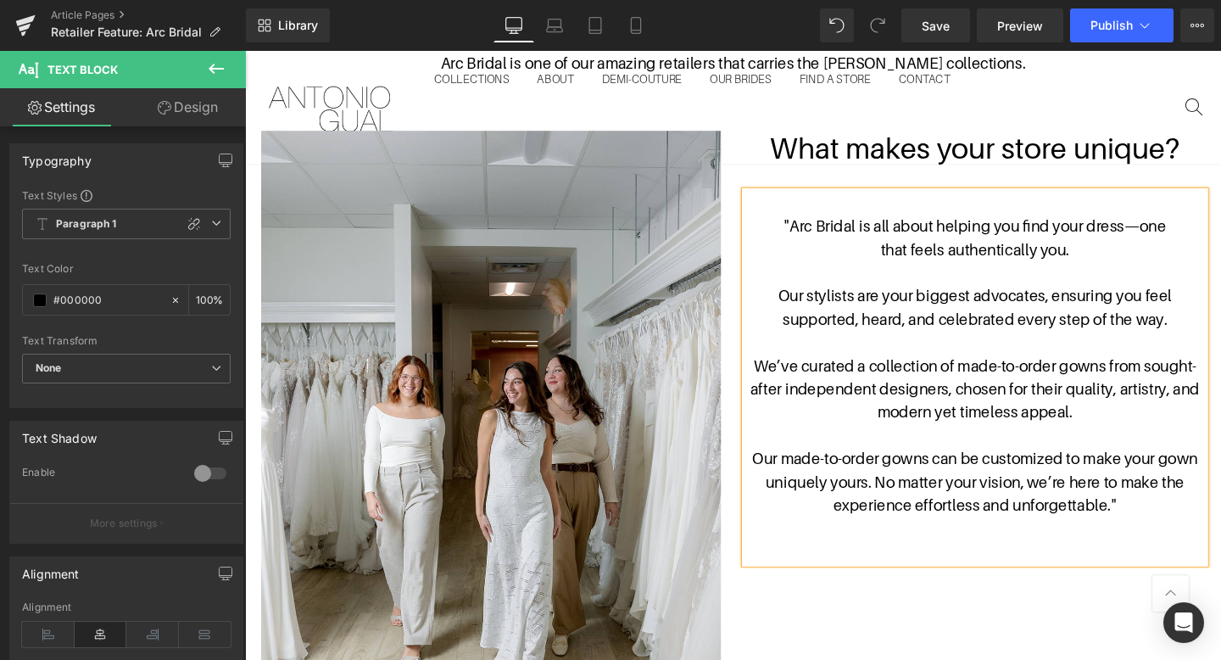
click at [1185, 304] on span "Our stylists are your biggest advocates, ensuring you feel supported, heard, an…" at bounding box center [1012, 319] width 414 height 43
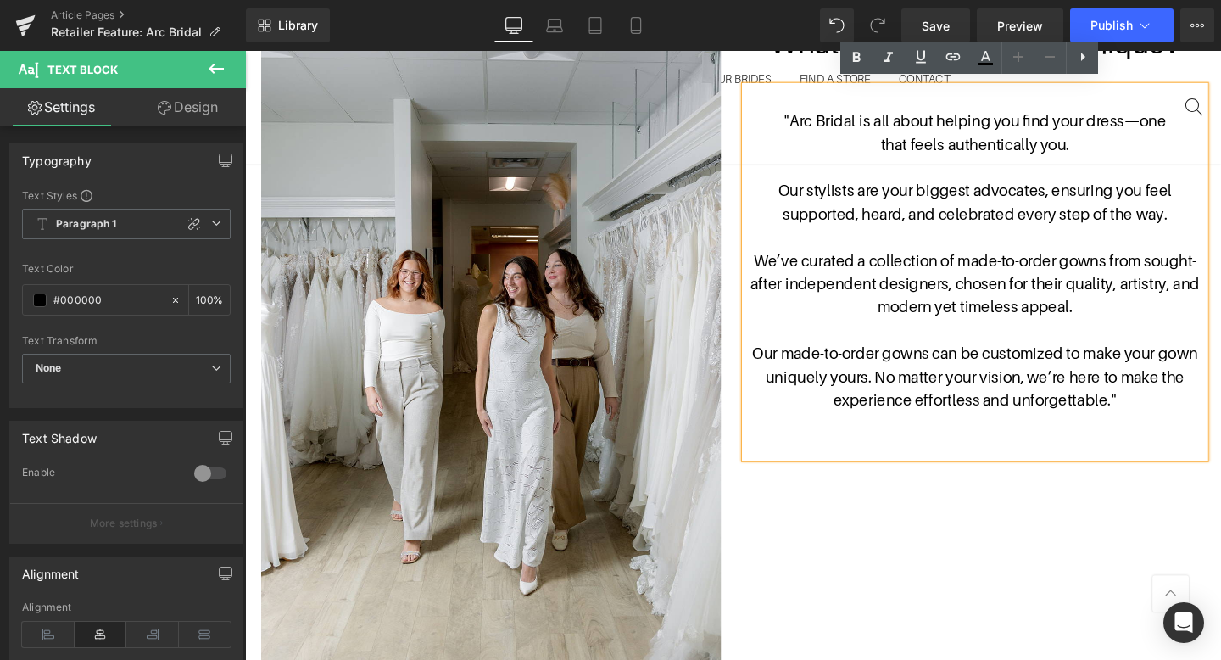
scroll to position [1037, 0]
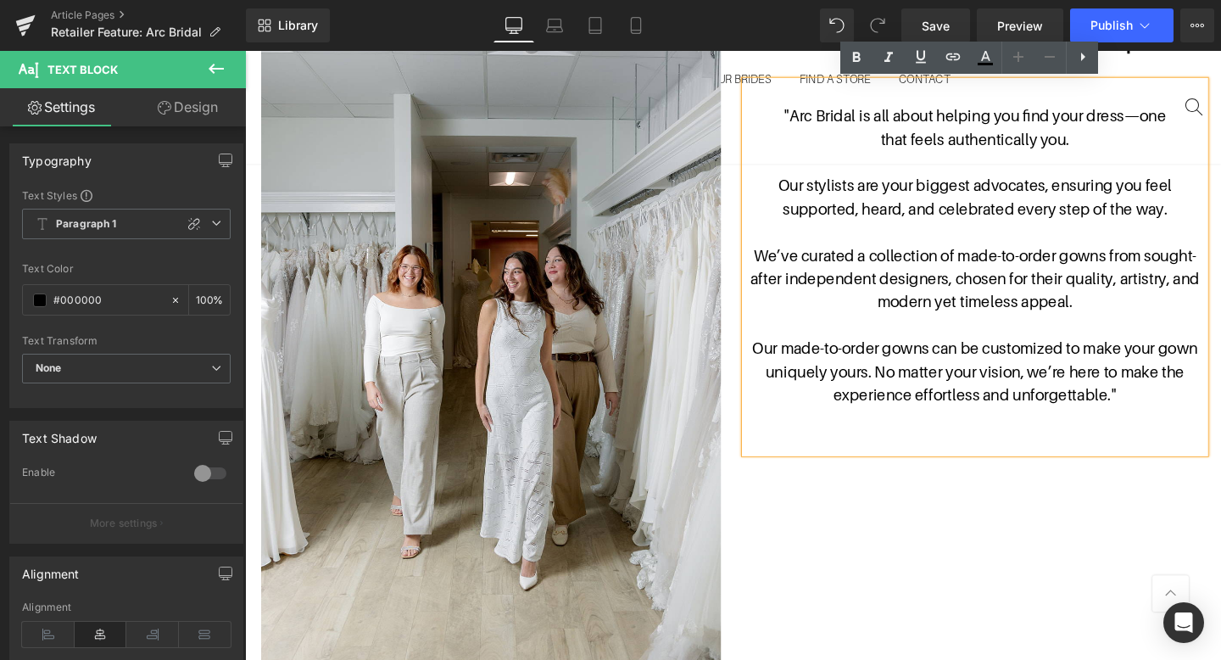
click at [909, 386] on span "Our made-to-order gowns can be customized to make your gown uniquely yours. No …" at bounding box center [1012, 387] width 468 height 68
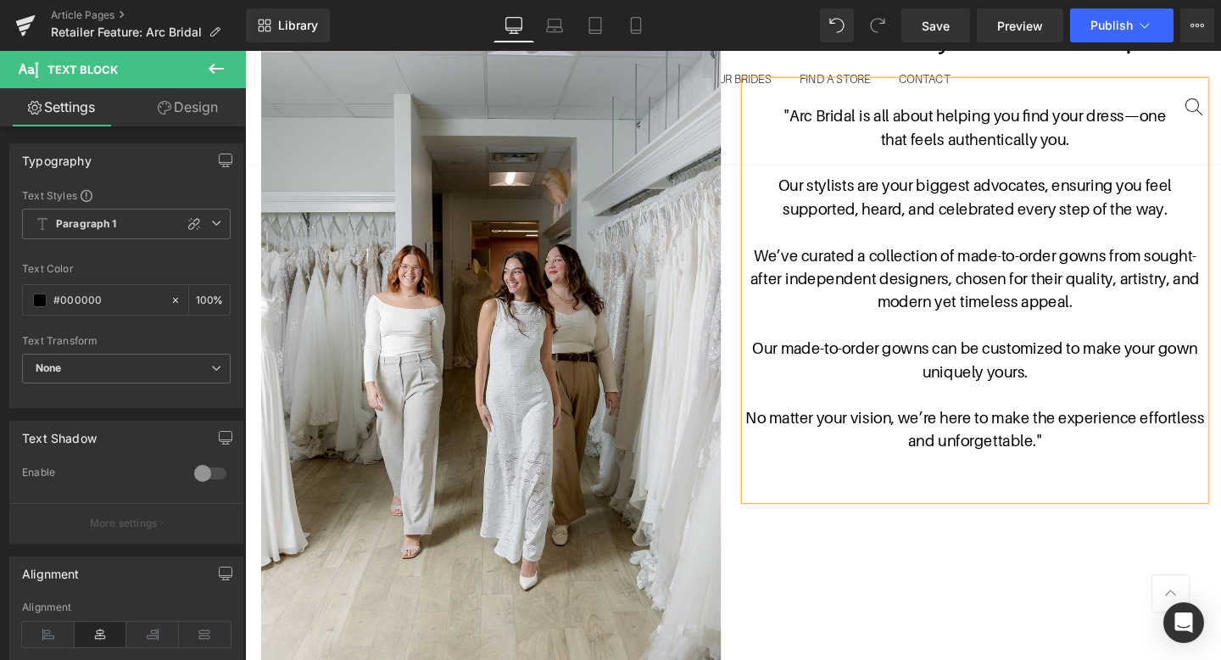
click at [1094, 433] on span "No matter your vision, we’re here to make the experience effortless and unforge…" at bounding box center [1012, 447] width 482 height 43
click at [1068, 592] on div "Image What makes your store unique? Heading "Arc Bridal is all about helping yo…" at bounding box center [757, 372] width 1017 height 759
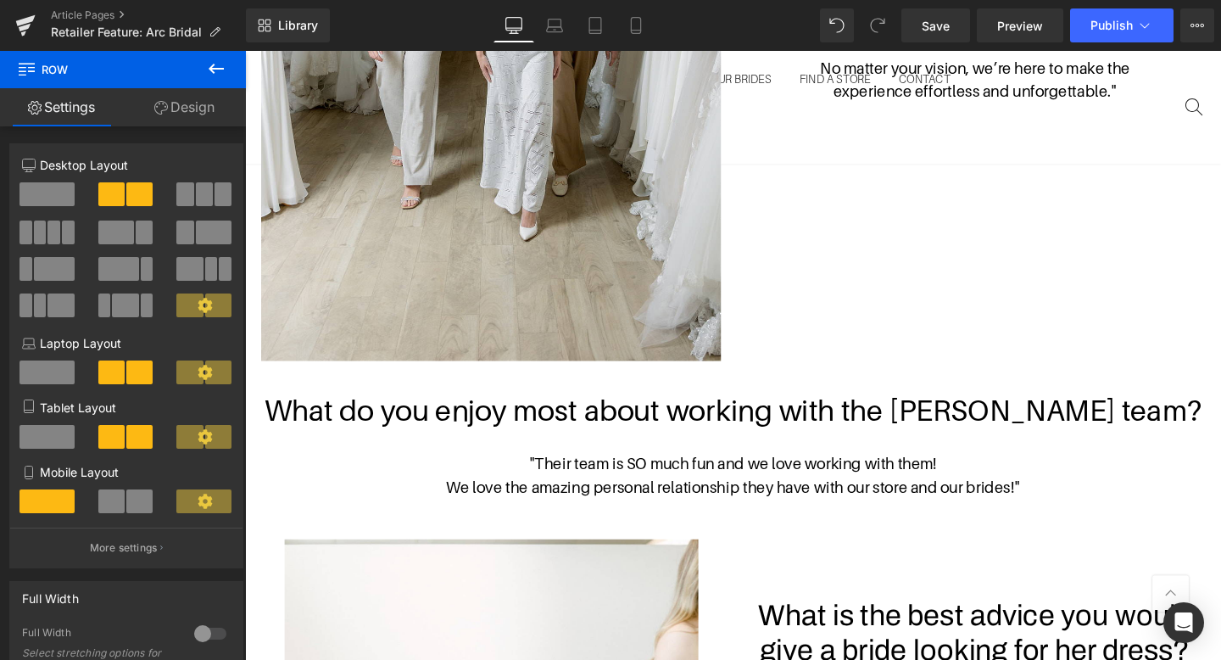
scroll to position [1665, 0]
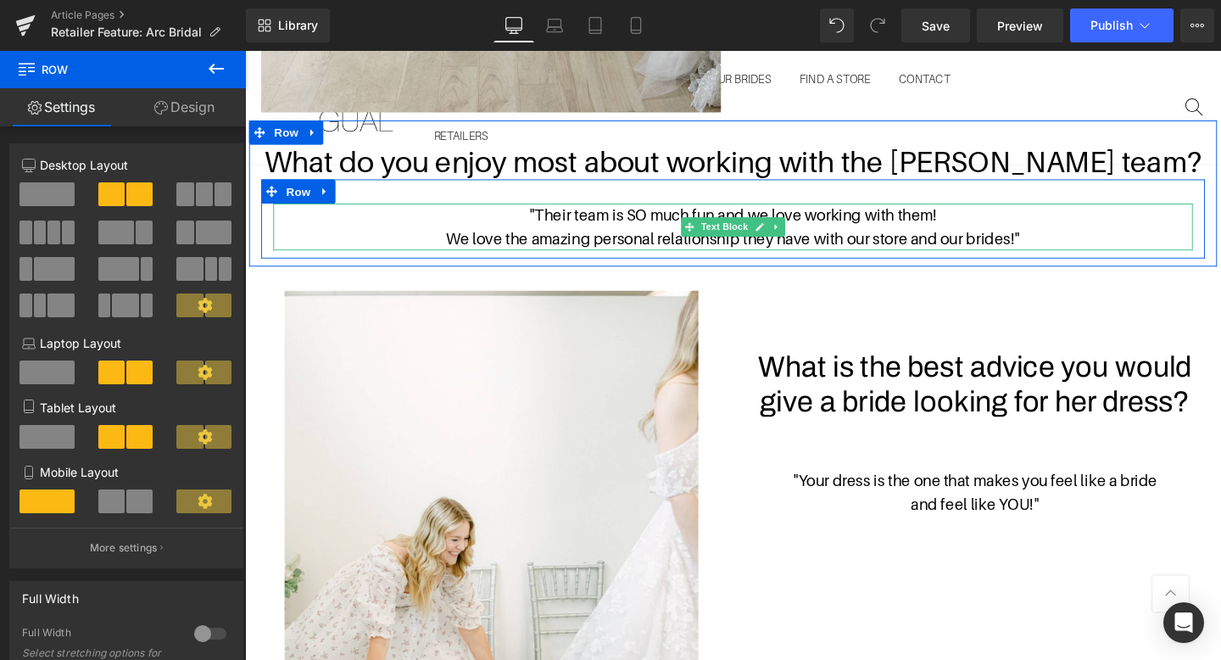
click at [916, 243] on p "We love the amazing personal relationship they have with our store and our brid…" at bounding box center [758, 248] width 966 height 25
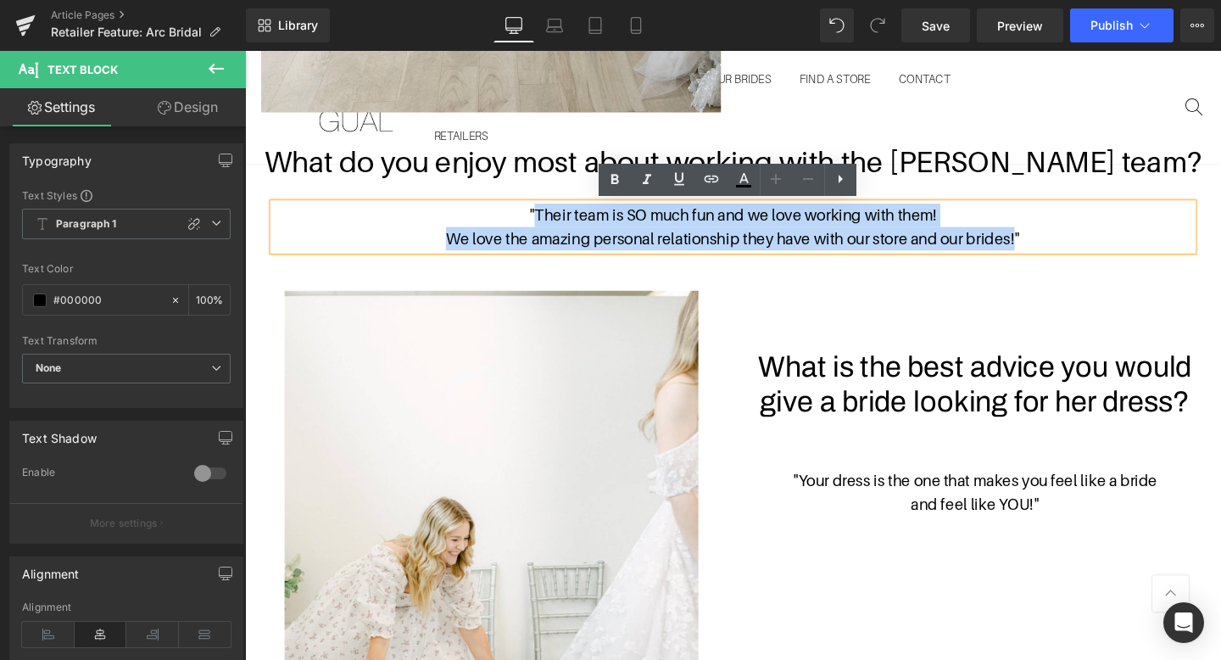
drag, startPoint x: 1055, startPoint y: 248, endPoint x: 548, endPoint y: 226, distance: 507.4
click at [548, 226] on div ""Their team is SO much fun and we love working with them! We love the amazing p…" at bounding box center [758, 235] width 966 height 49
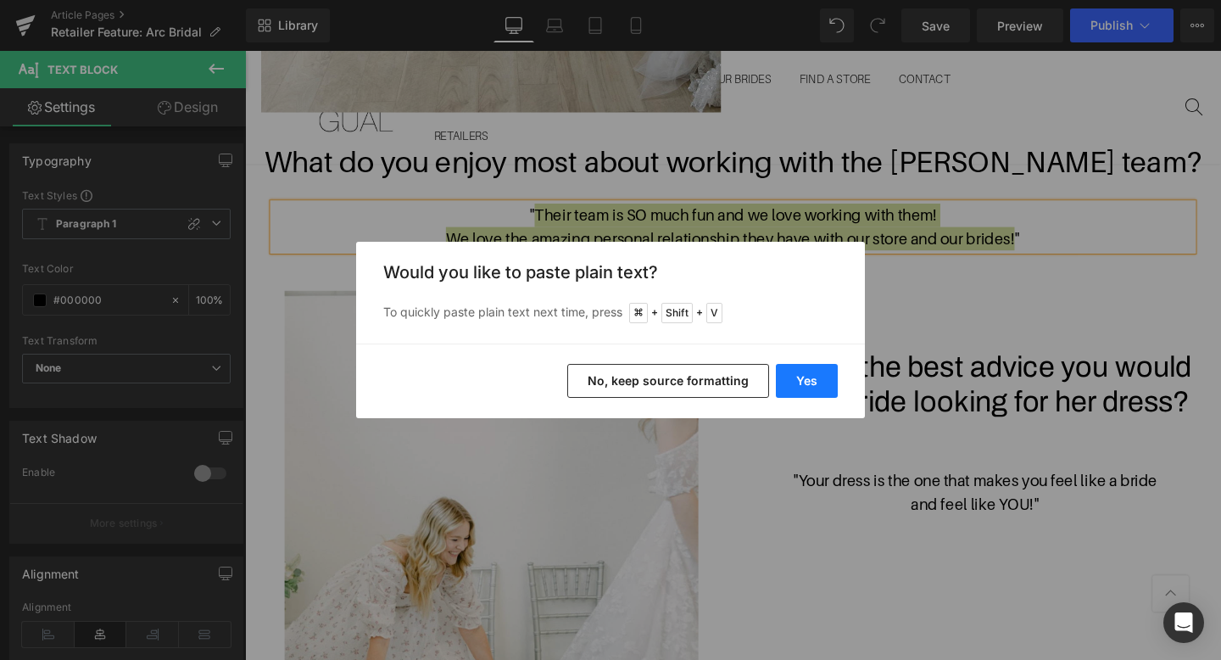
click at [811, 373] on button "Yes" at bounding box center [807, 381] width 62 height 34
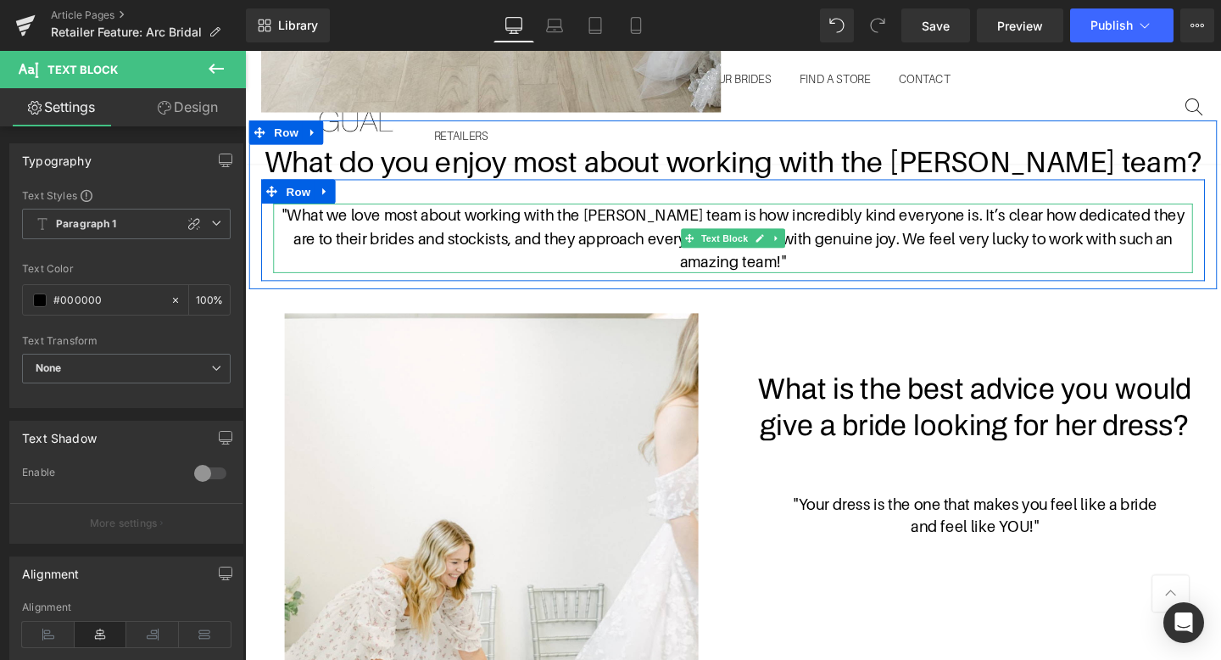
click at [987, 220] on p ""What we love most about working with the [PERSON_NAME] team is how incredibly …" at bounding box center [758, 247] width 966 height 73
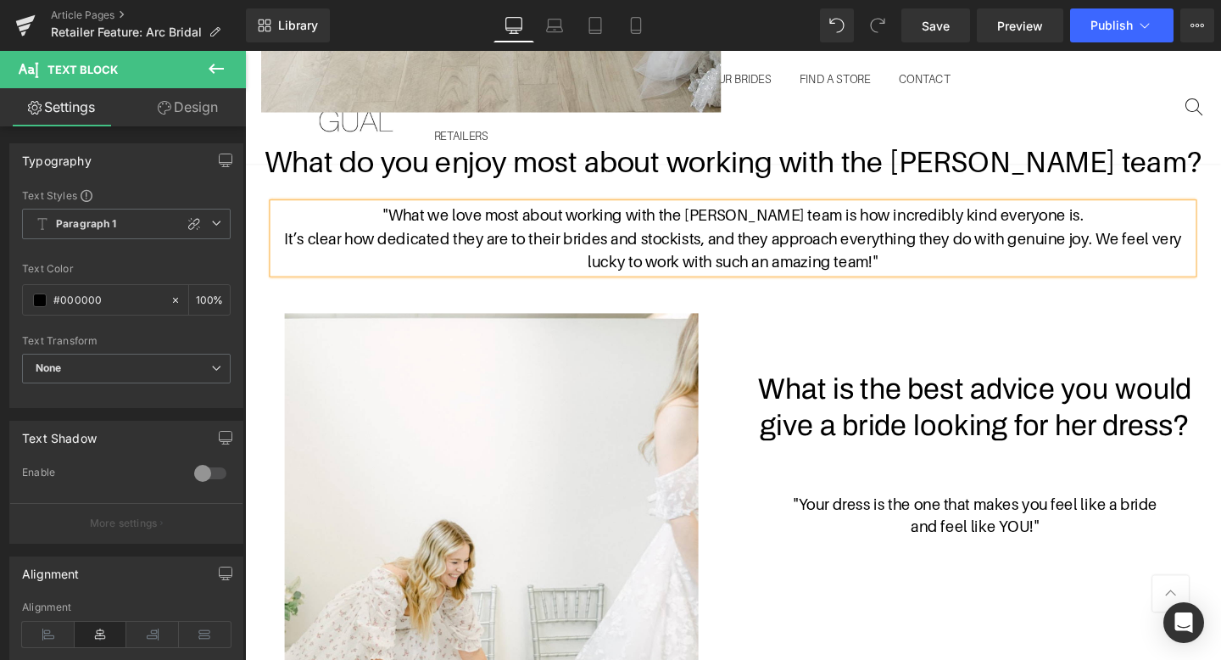
click at [721, 243] on p "It’s clear how dedicated they are to their brides and stockists, and they appro…" at bounding box center [758, 260] width 966 height 49
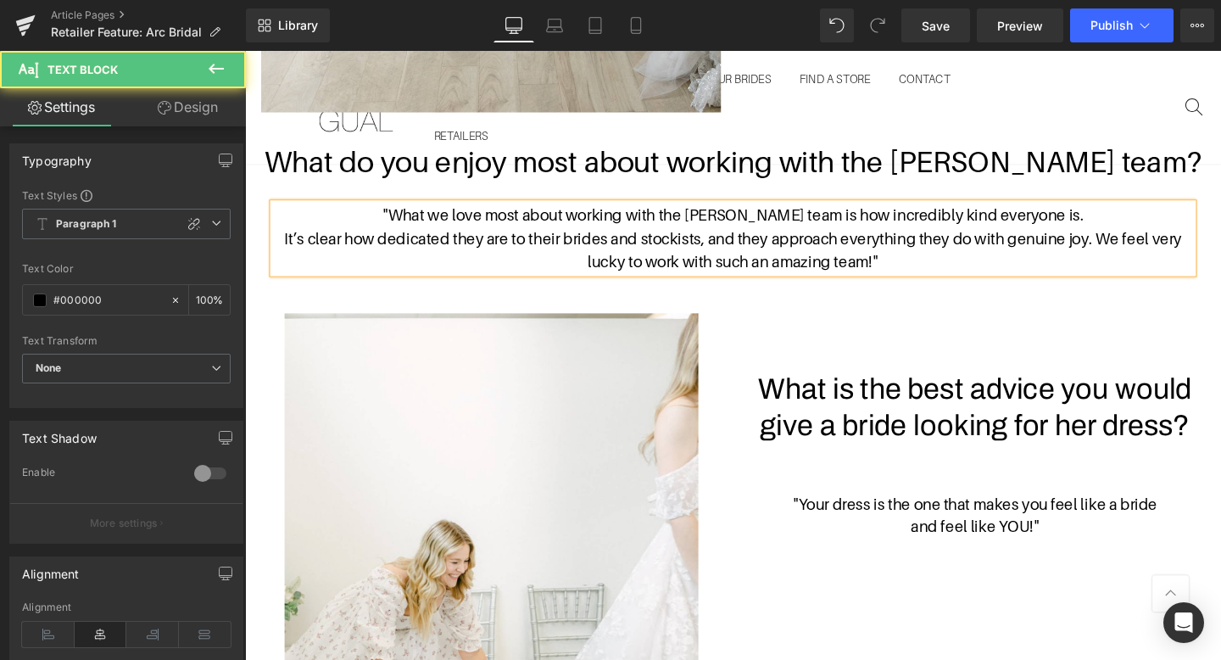
click at [945, 284] on div ""What we love most about working with the [PERSON_NAME] team is how incredibly …" at bounding box center [758, 247] width 966 height 73
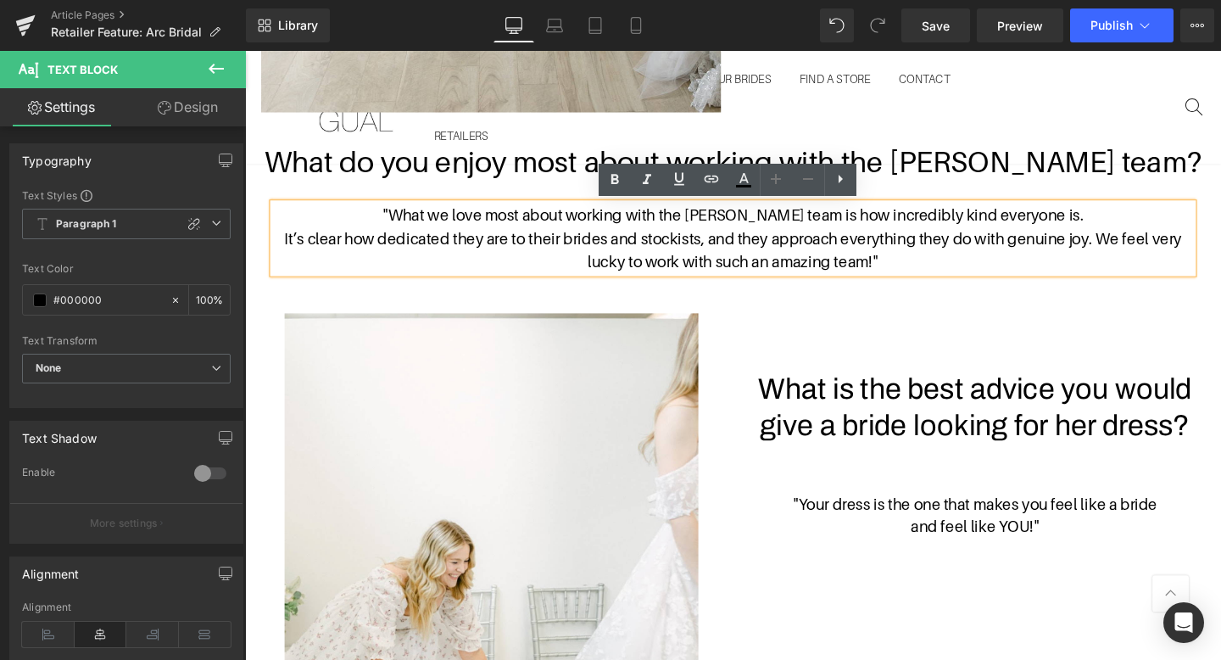
click at [1141, 242] on p "It’s clear how dedicated they are to their brides and stockists, and they appro…" at bounding box center [758, 260] width 966 height 49
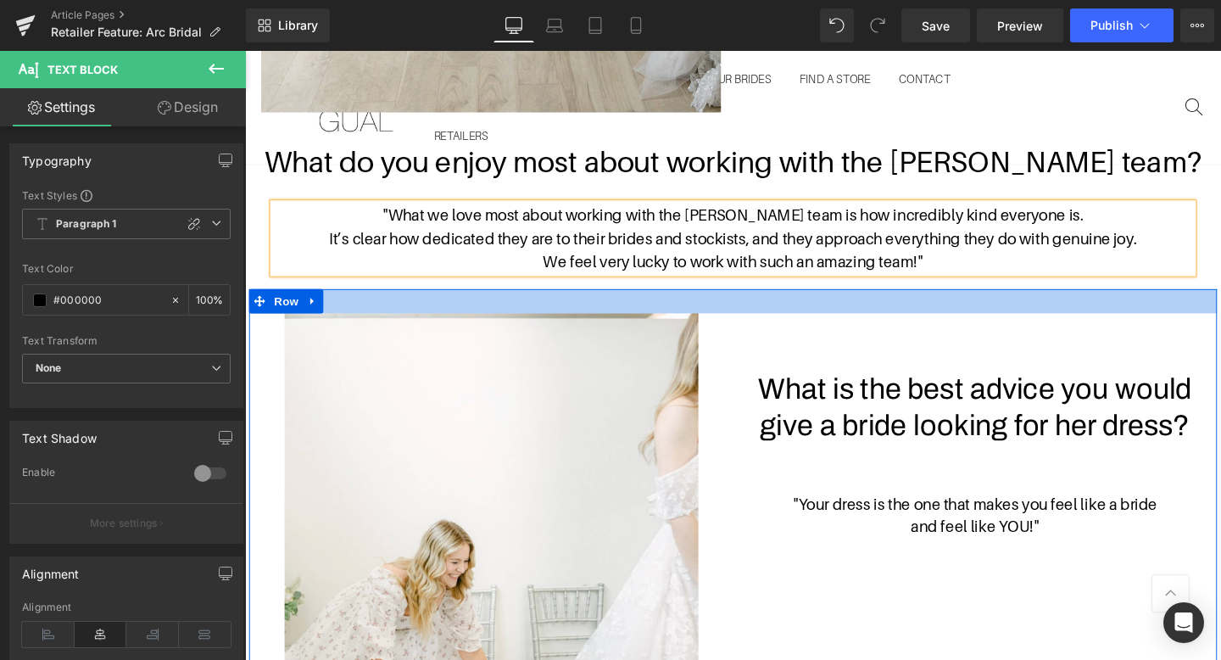
click at [1143, 305] on div at bounding box center [757, 313] width 1017 height 25
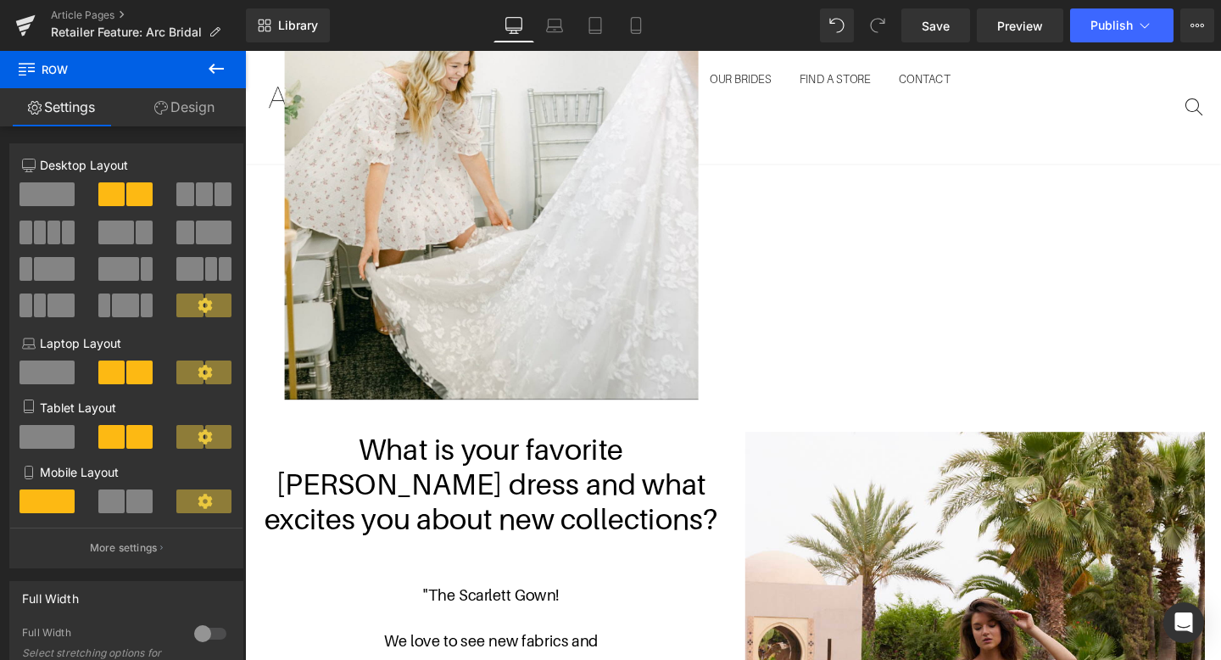
scroll to position [1914, 0]
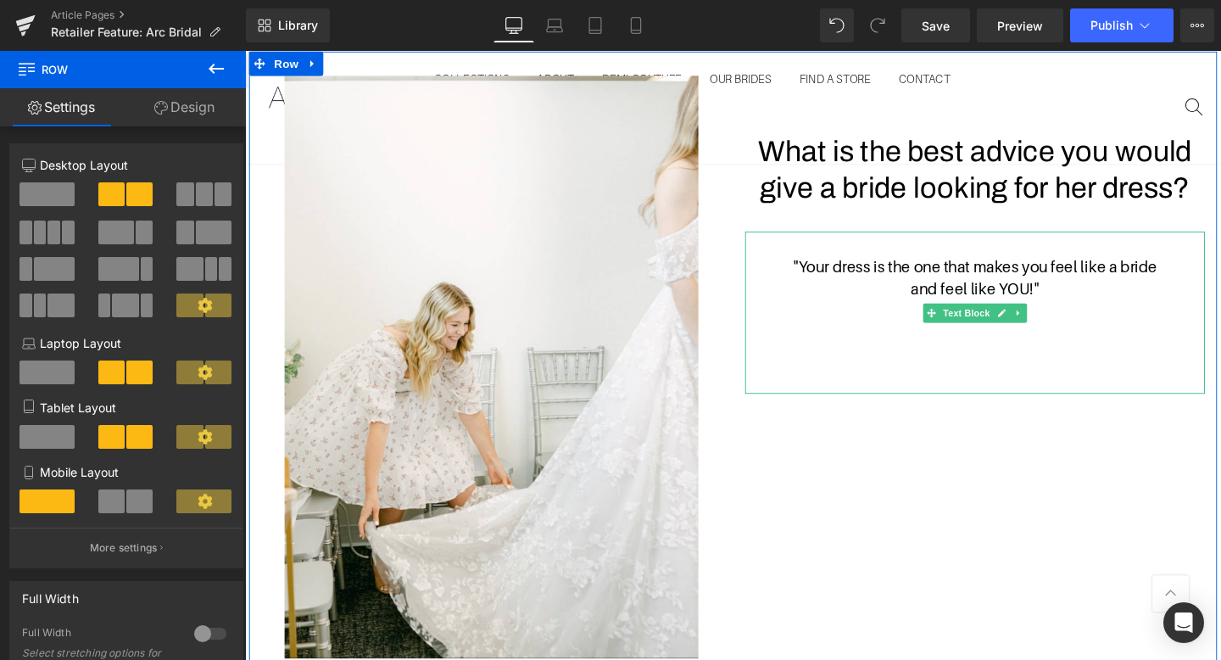
click at [1074, 292] on span """ at bounding box center [1077, 301] width 6 height 19
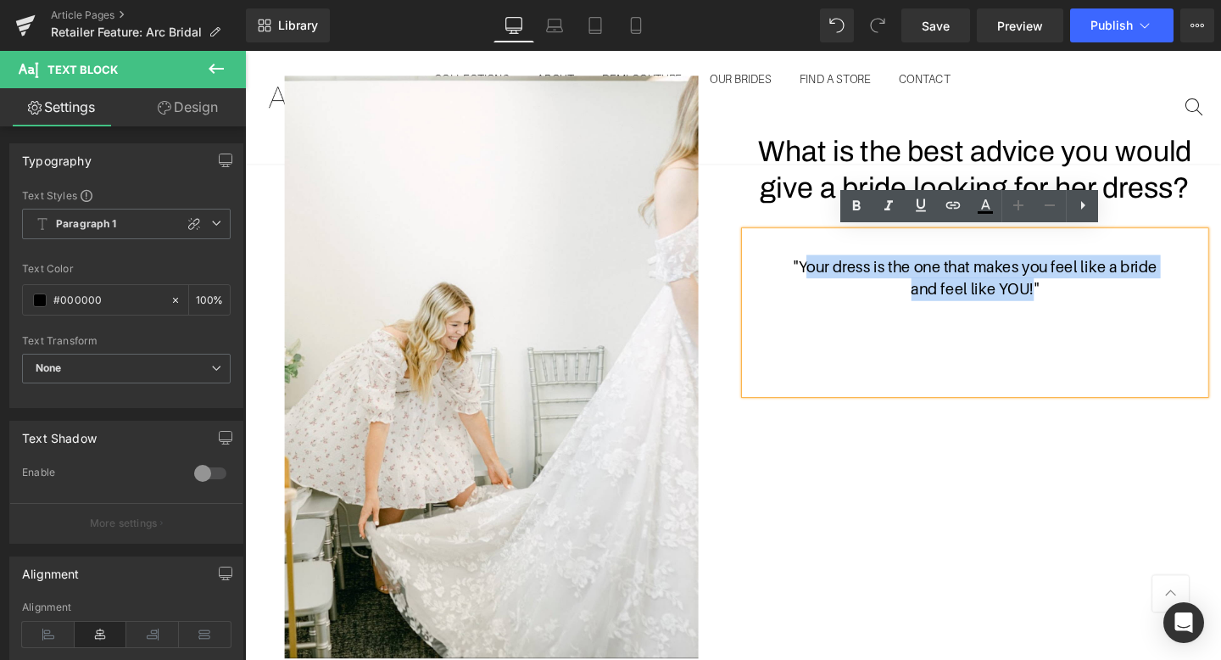
drag, startPoint x: 1074, startPoint y: 300, endPoint x: 831, endPoint y: 282, distance: 243.9
click at [831, 282] on div ""Your dress is the one that makes you feel like a bride and feel like YOU! "" at bounding box center [1012, 326] width 483 height 171
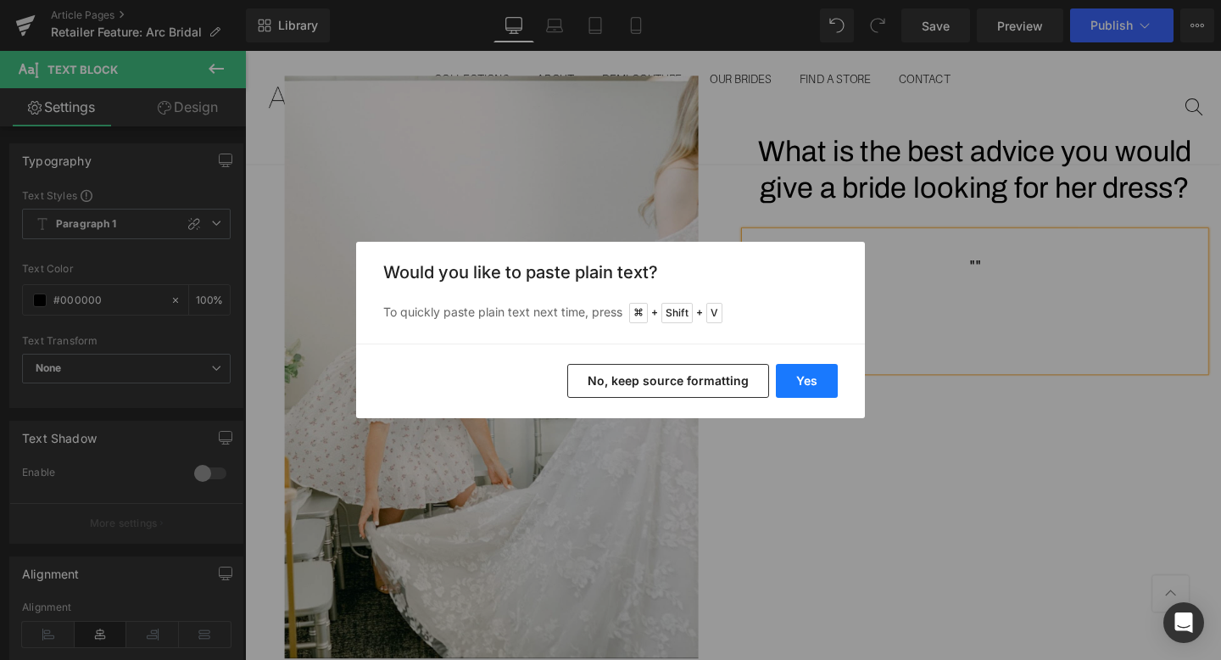
click at [806, 377] on button "Yes" at bounding box center [807, 381] width 62 height 34
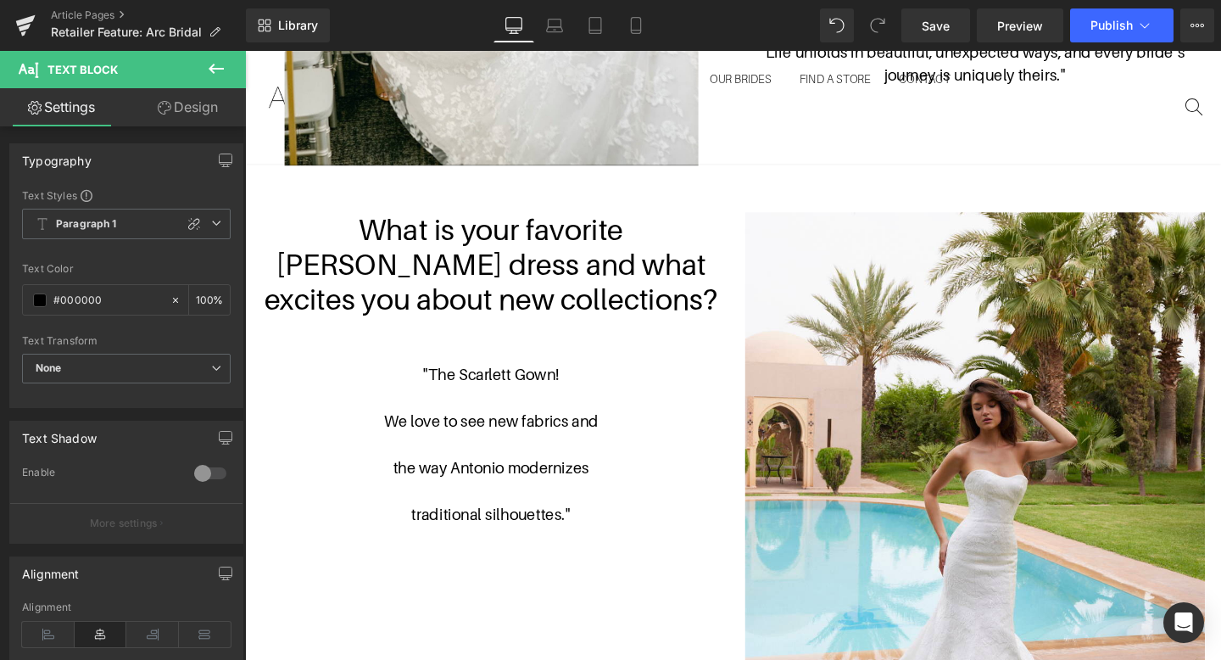
scroll to position [2436, 0]
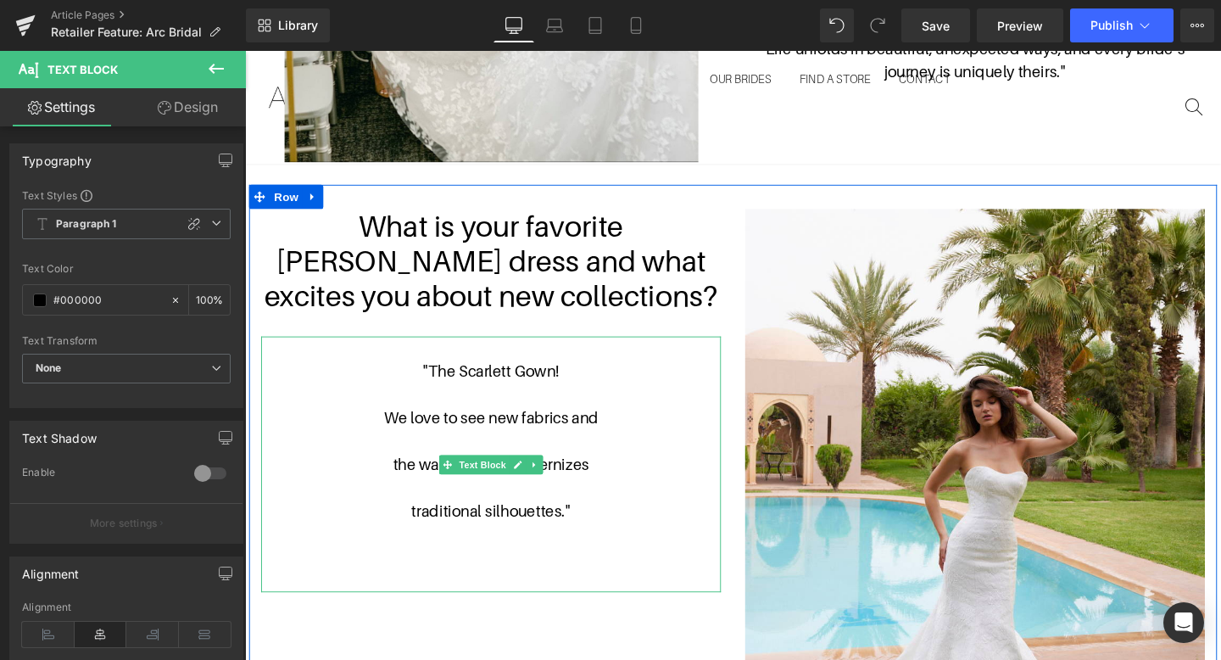
click at [582, 525] on span "traditional silhouettes."" at bounding box center [503, 534] width 167 height 19
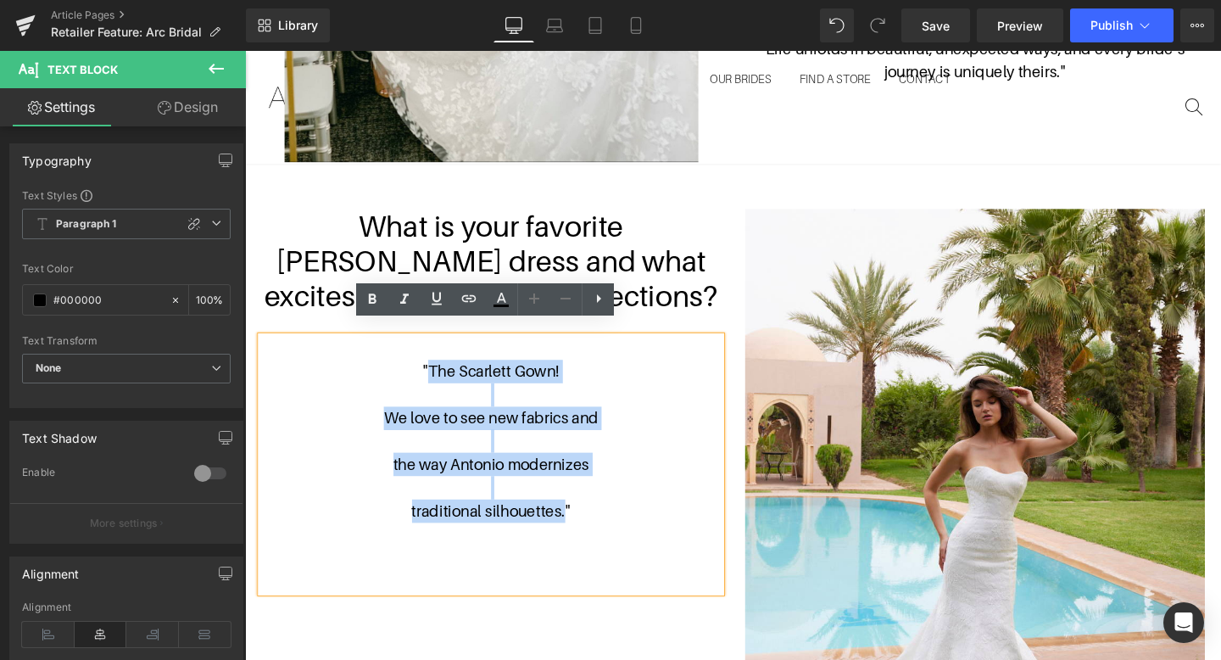
drag, startPoint x: 582, startPoint y: 523, endPoint x: 437, endPoint y: 376, distance: 205.6
click at [437, 376] on div ""The Scarlett Gown! We love to see new fabrics and the way A ntonio modernizes …" at bounding box center [503, 485] width 483 height 269
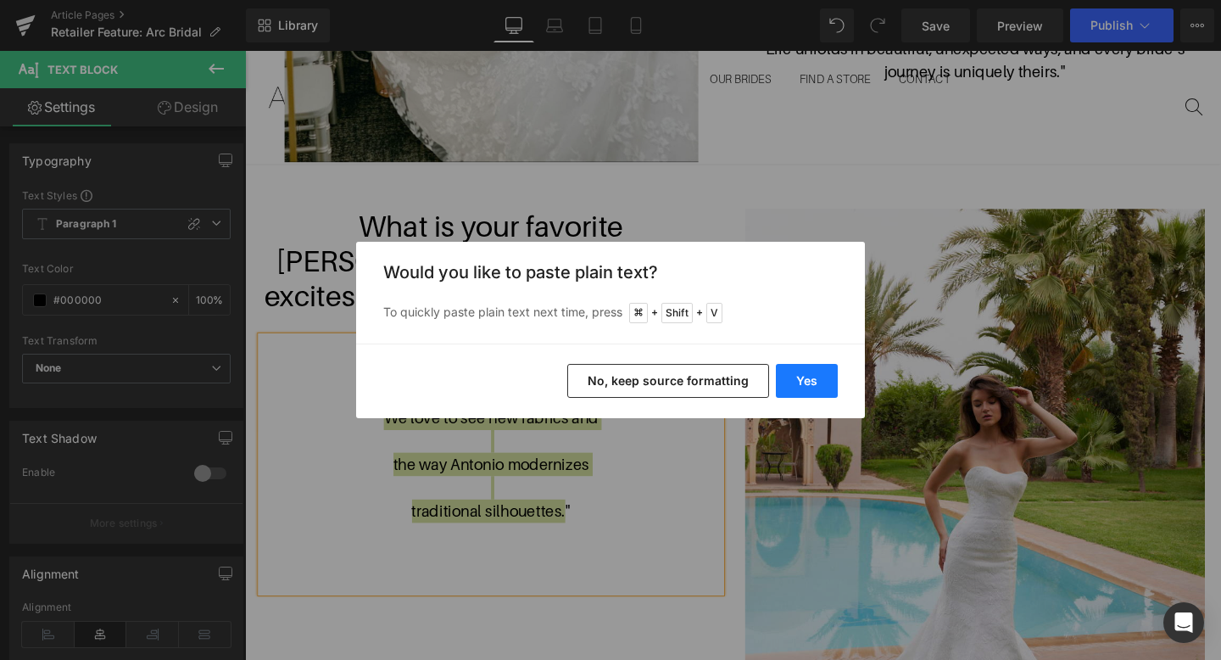
click at [808, 386] on button "Yes" at bounding box center [807, 381] width 62 height 34
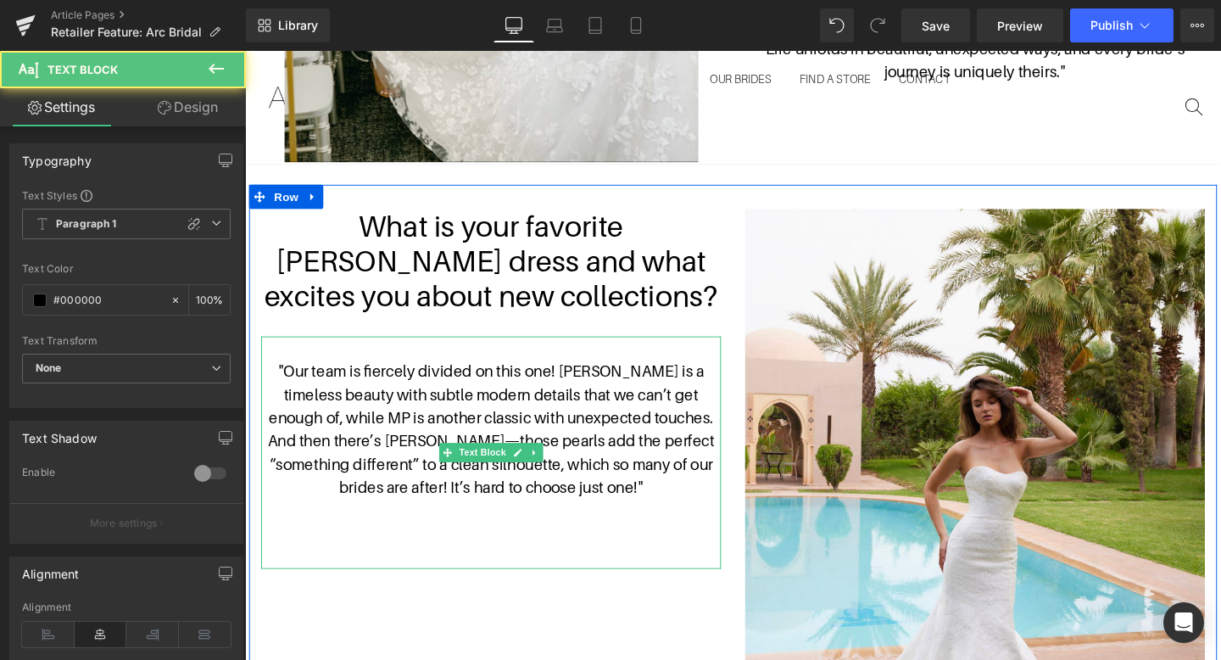
click at [562, 376] on p ""Our team is fiercely divided on this one! [PERSON_NAME] is a timeless beauty w…" at bounding box center [503, 449] width 483 height 147
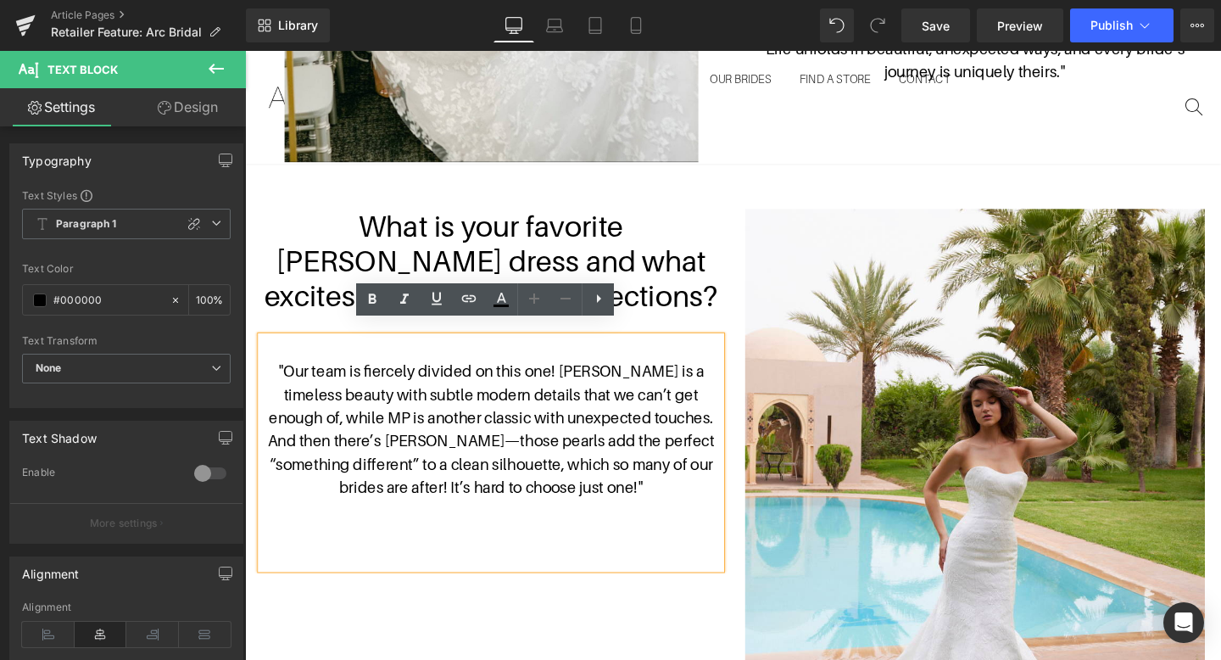
click at [559, 376] on p ""Our team is fiercely divided on this one! [PERSON_NAME] is a timeless beauty w…" at bounding box center [503, 449] width 483 height 147
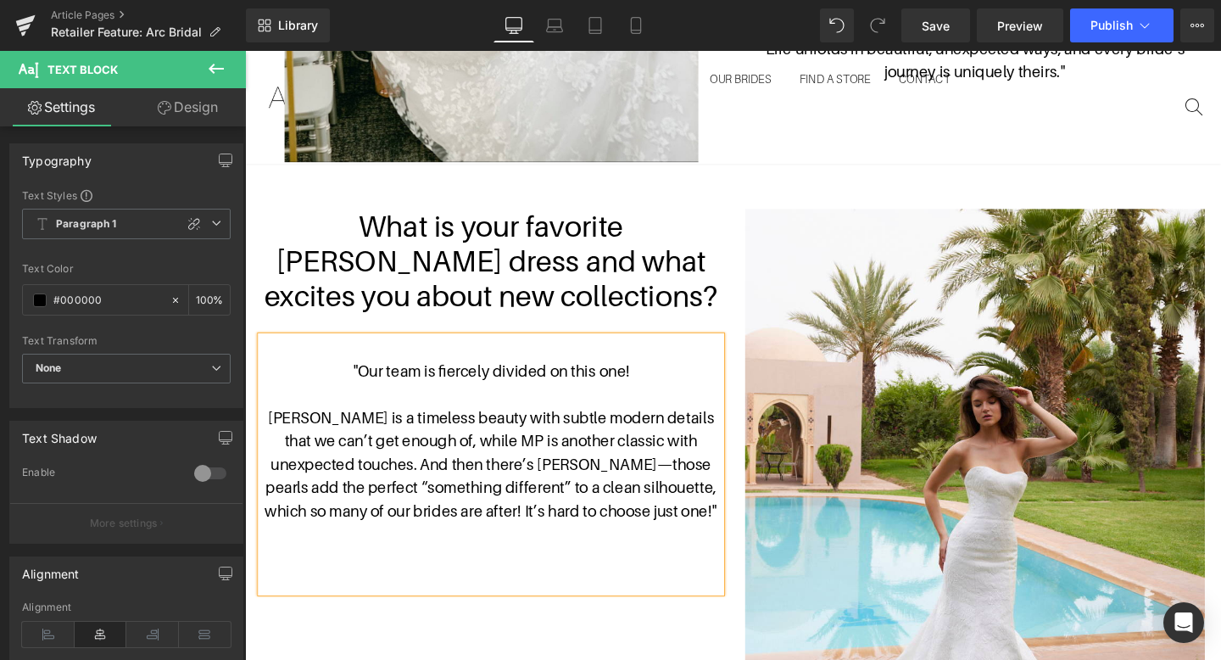
click at [337, 470] on p "[PERSON_NAME] is a timeless beauty with subtle modern details that we can’t get…" at bounding box center [503, 486] width 483 height 122
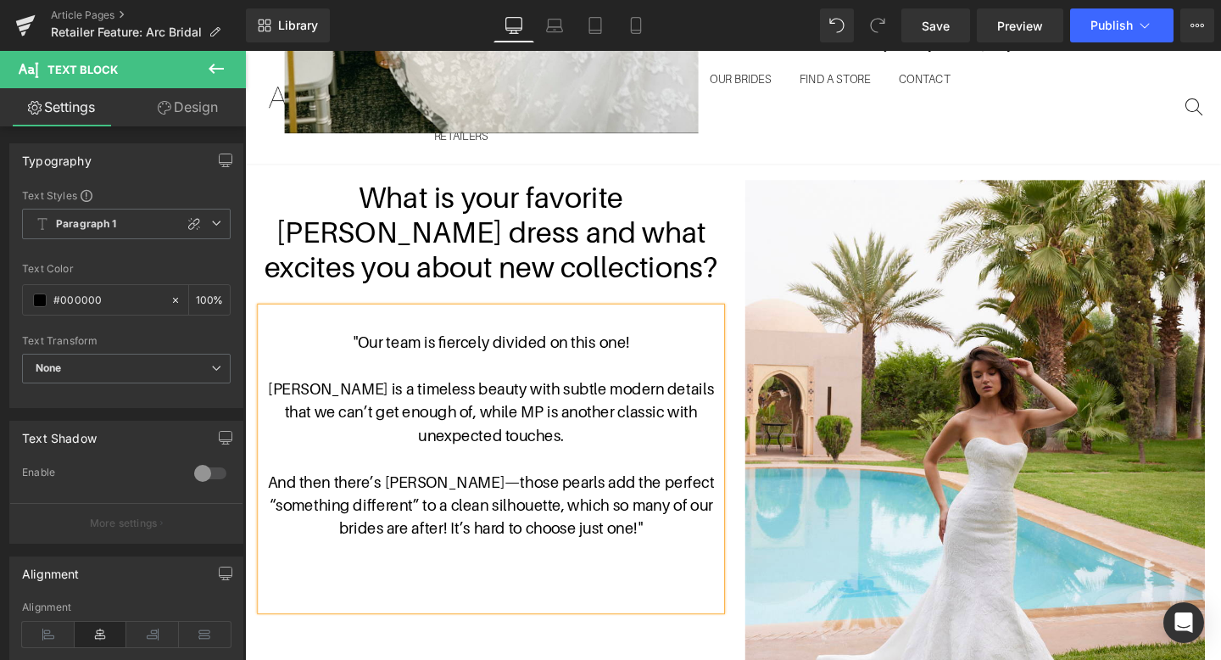
scroll to position [2468, 0]
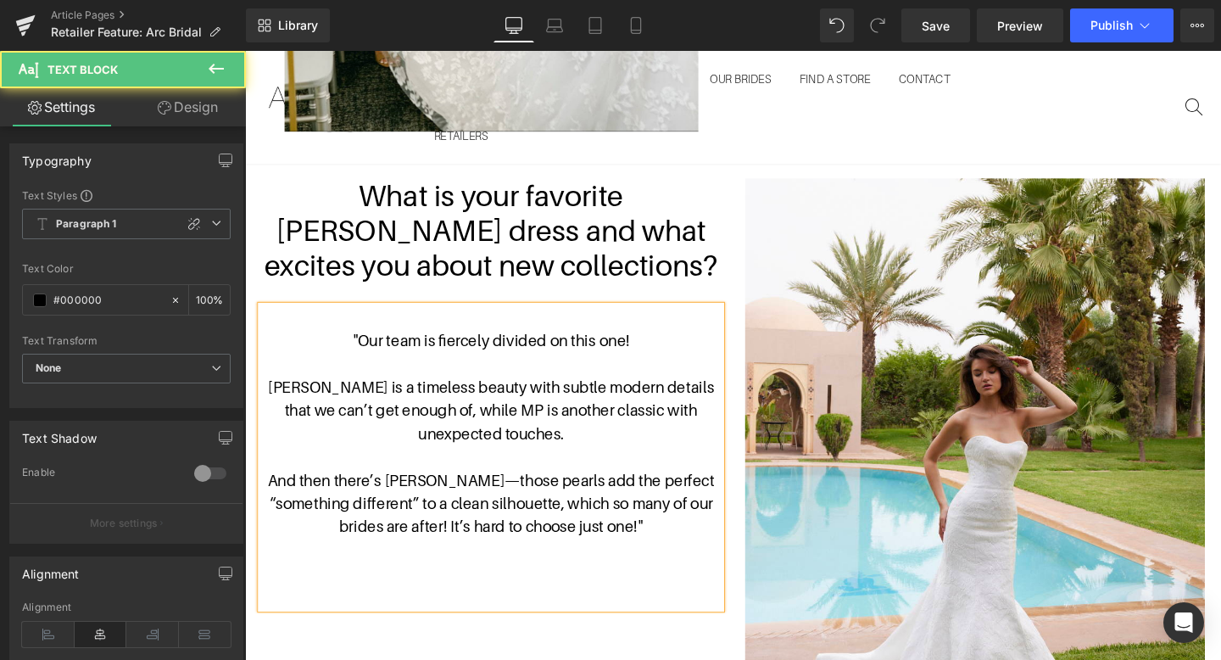
click at [458, 533] on p "And then there’s [PERSON_NAME]—those pearls add the perfect “something differen…" at bounding box center [503, 526] width 483 height 73
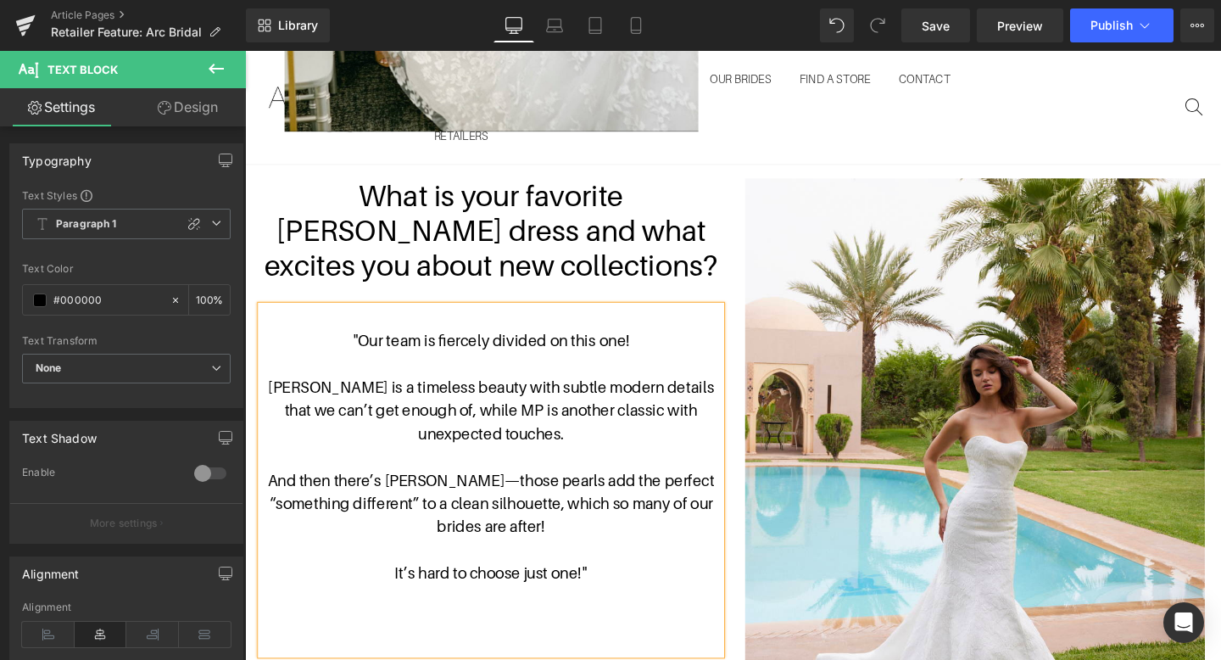
click at [624, 508] on p "And then there’s [PERSON_NAME]—those pearls add the perfect “something differen…" at bounding box center [503, 526] width 483 height 73
click at [396, 538] on p "so many of our brides are after!" at bounding box center [503, 550] width 483 height 25
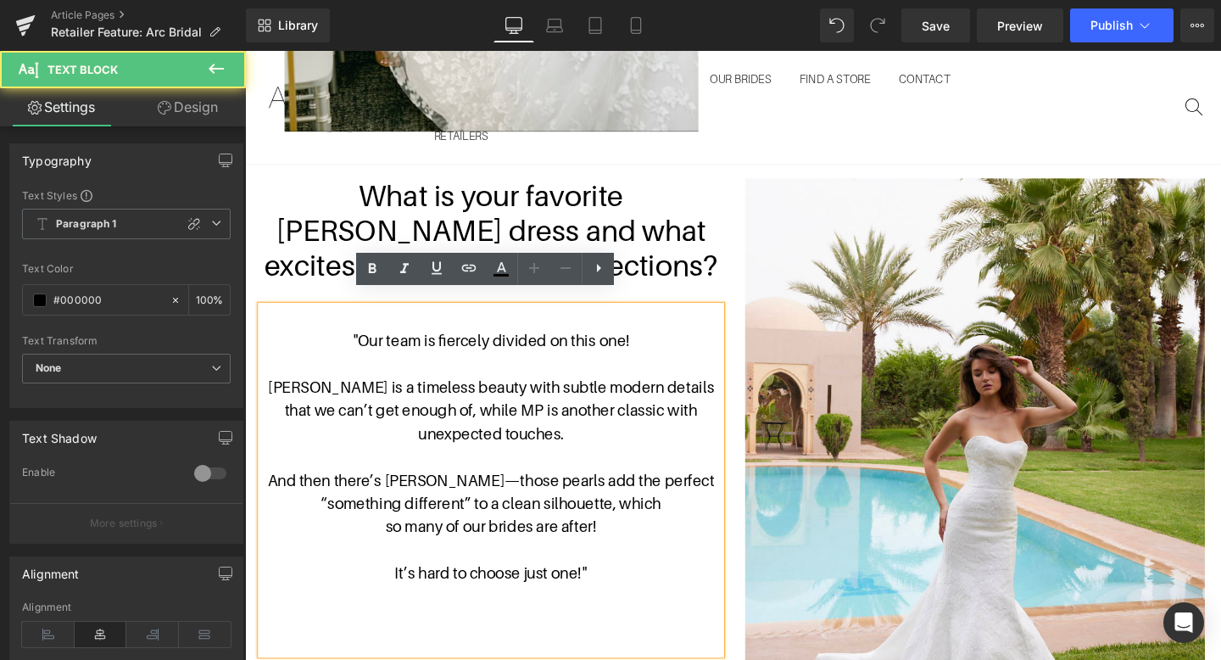
click at [393, 538] on p "so many of our brides are after!" at bounding box center [503, 550] width 483 height 25
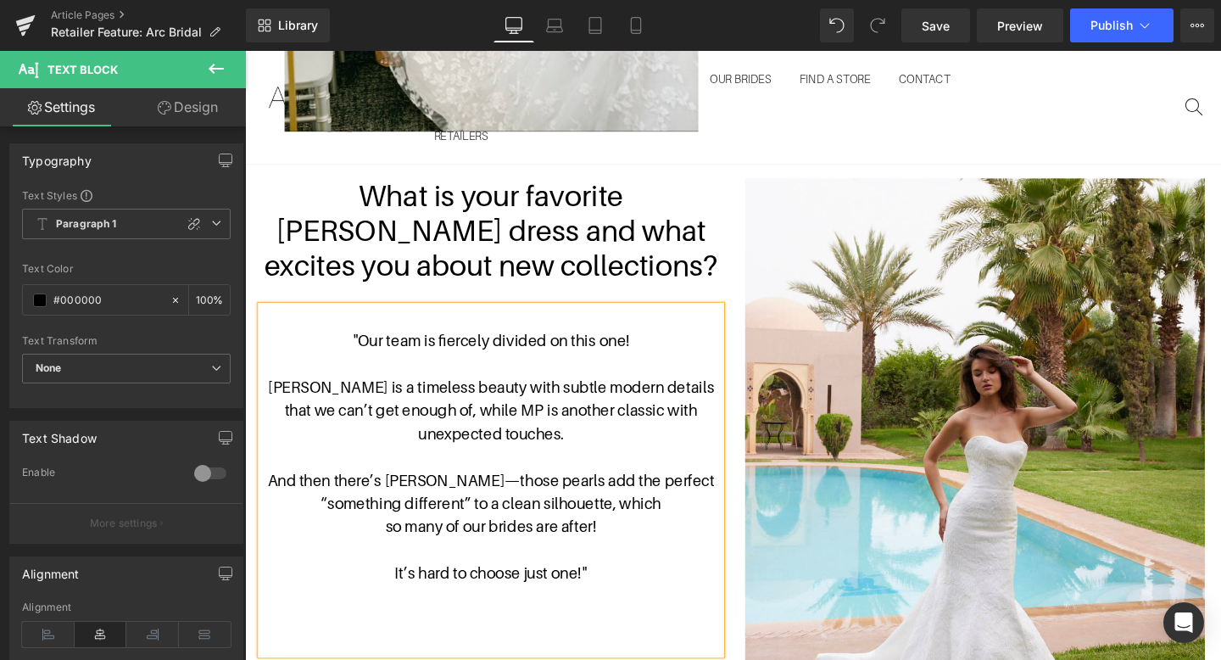
click at [399, 413] on p "[PERSON_NAME] is a timeless beauty with subtle modern details that we can’t get…" at bounding box center [503, 428] width 483 height 73
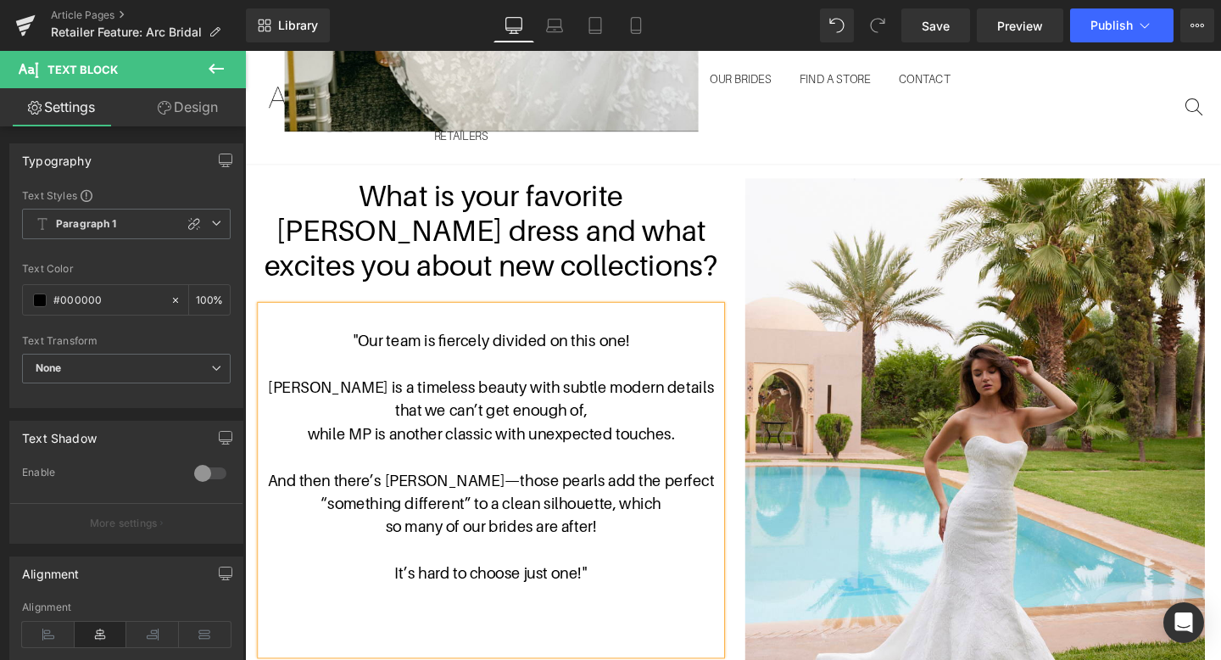
click at [679, 392] on p "[PERSON_NAME] is a timeless beauty with subtle modern details that we can’t get…" at bounding box center [503, 416] width 483 height 49
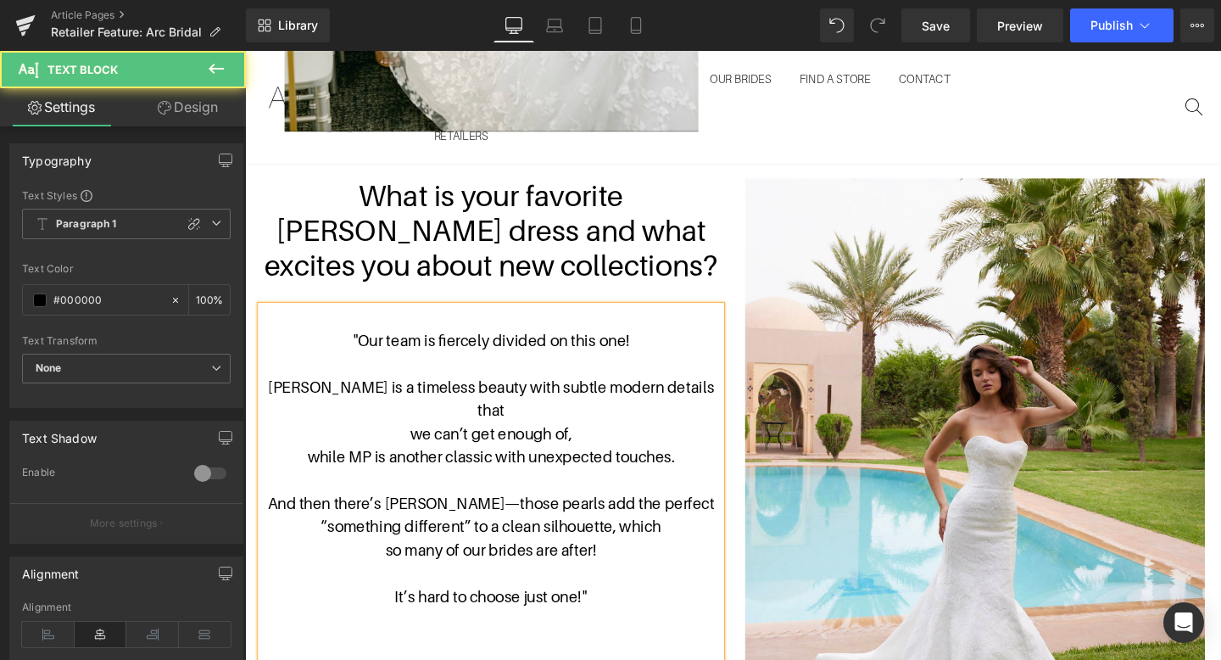
click at [419, 441] on p "we can’t get enough of," at bounding box center [503, 453] width 483 height 25
click at [675, 392] on p "[PERSON_NAME] is a timeless beauty with subtle modern details that" at bounding box center [503, 416] width 483 height 49
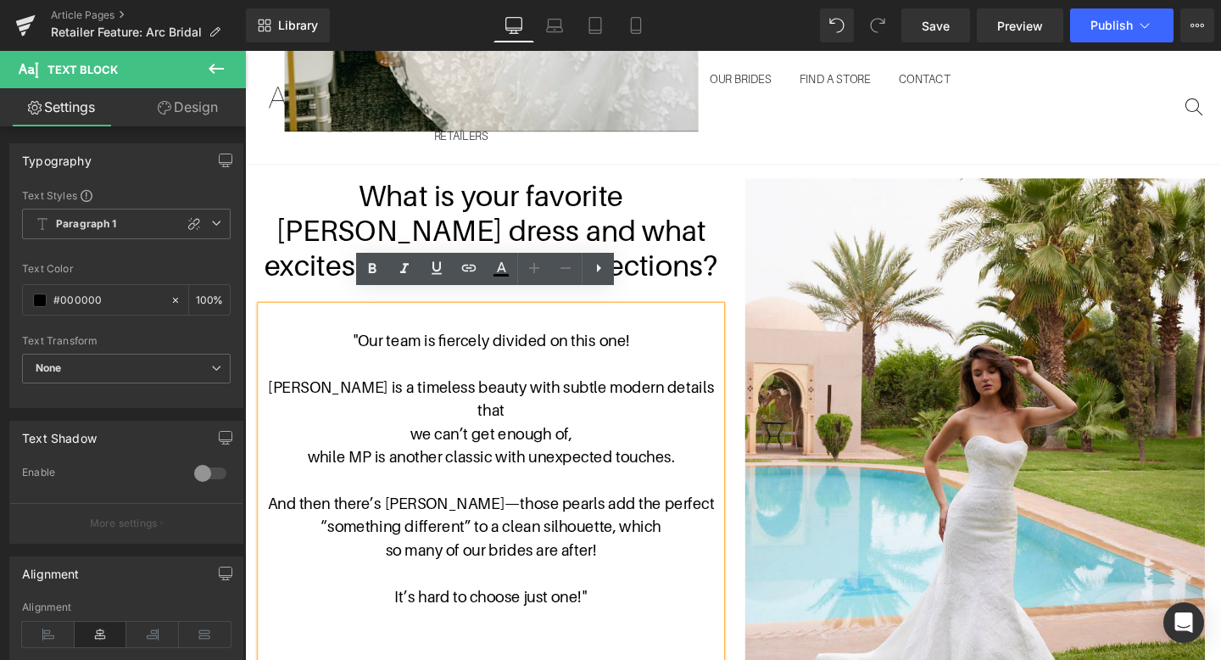
click at [681, 392] on p "[PERSON_NAME] is a timeless beauty with subtle modern details that" at bounding box center [503, 416] width 483 height 49
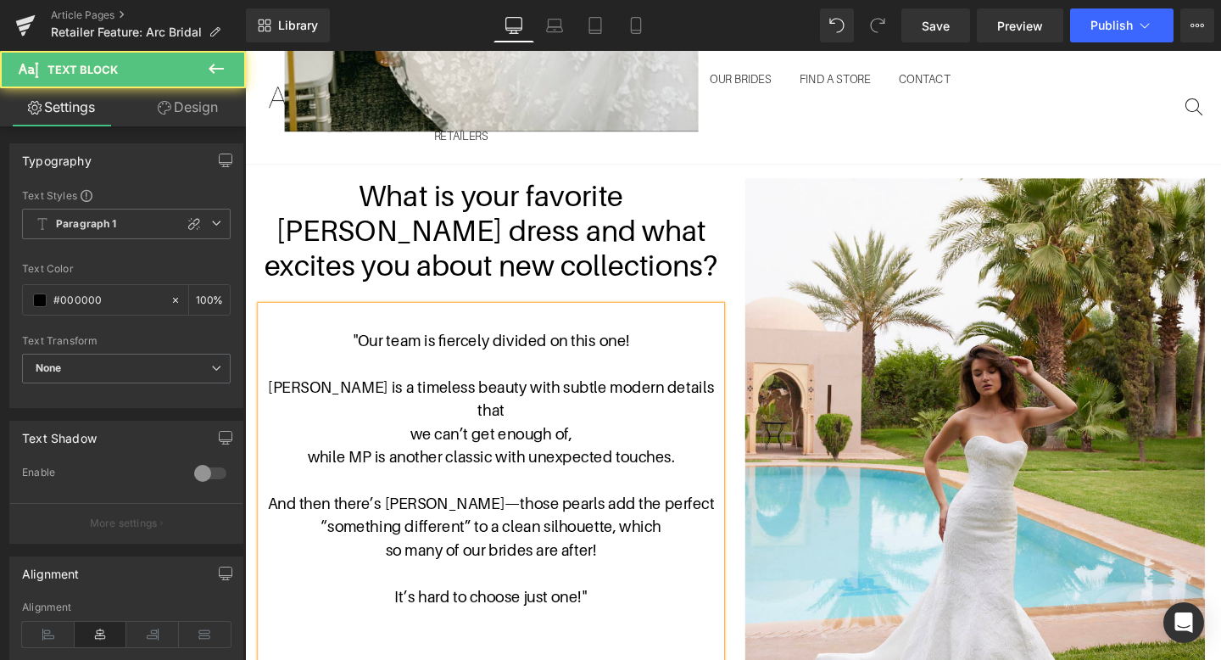
click at [405, 441] on p "we can’t get enough of," at bounding box center [503, 453] width 483 height 25
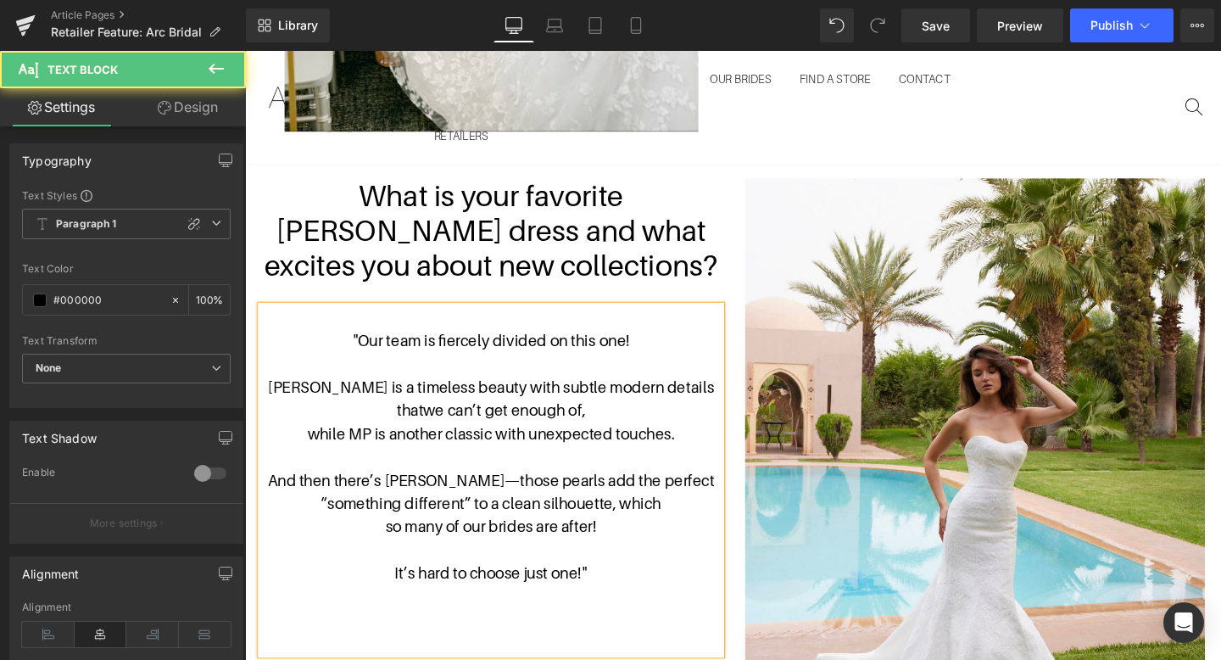
click at [638, 392] on p "[PERSON_NAME] is a timeless beauty with subtle modern details" at bounding box center [503, 404] width 483 height 25
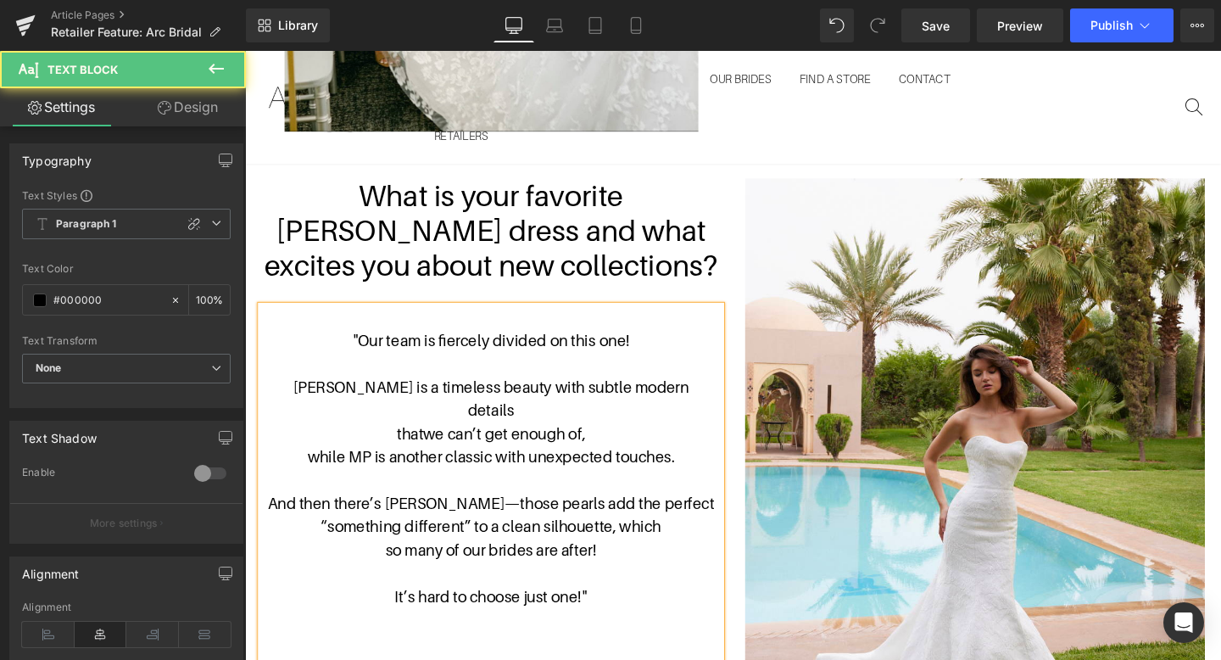
click at [392, 441] on p "that we can’t get enough of," at bounding box center [503, 453] width 483 height 25
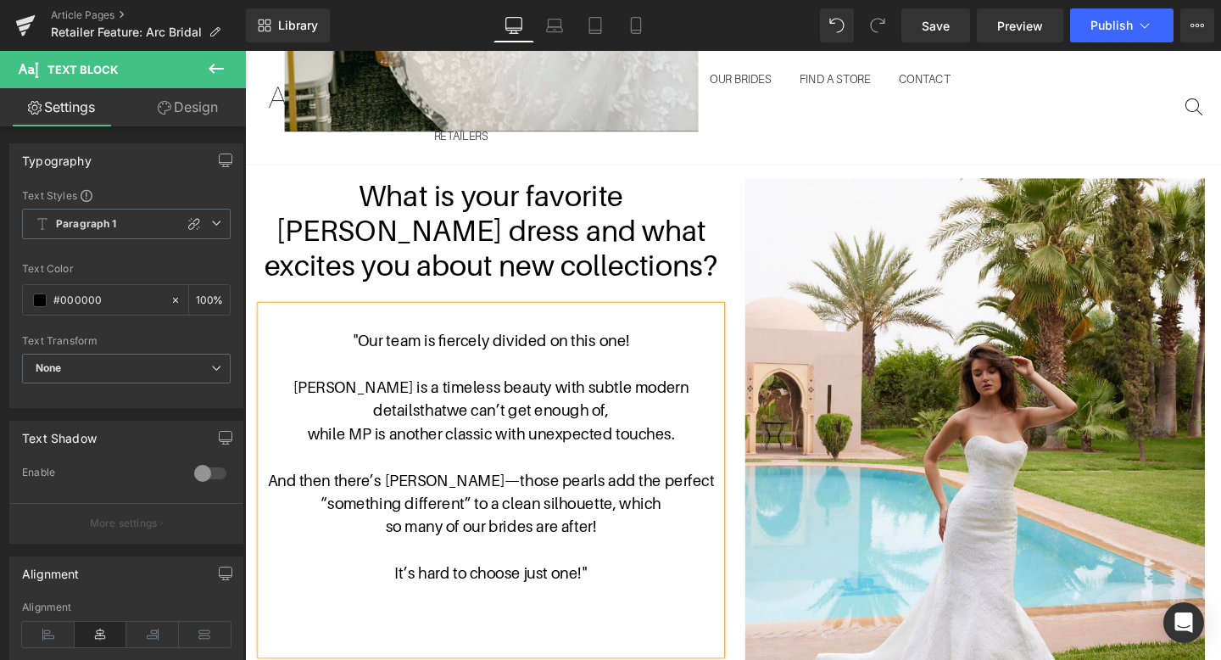
click at [660, 416] on p "details that we can’t get enough of," at bounding box center [503, 428] width 483 height 25
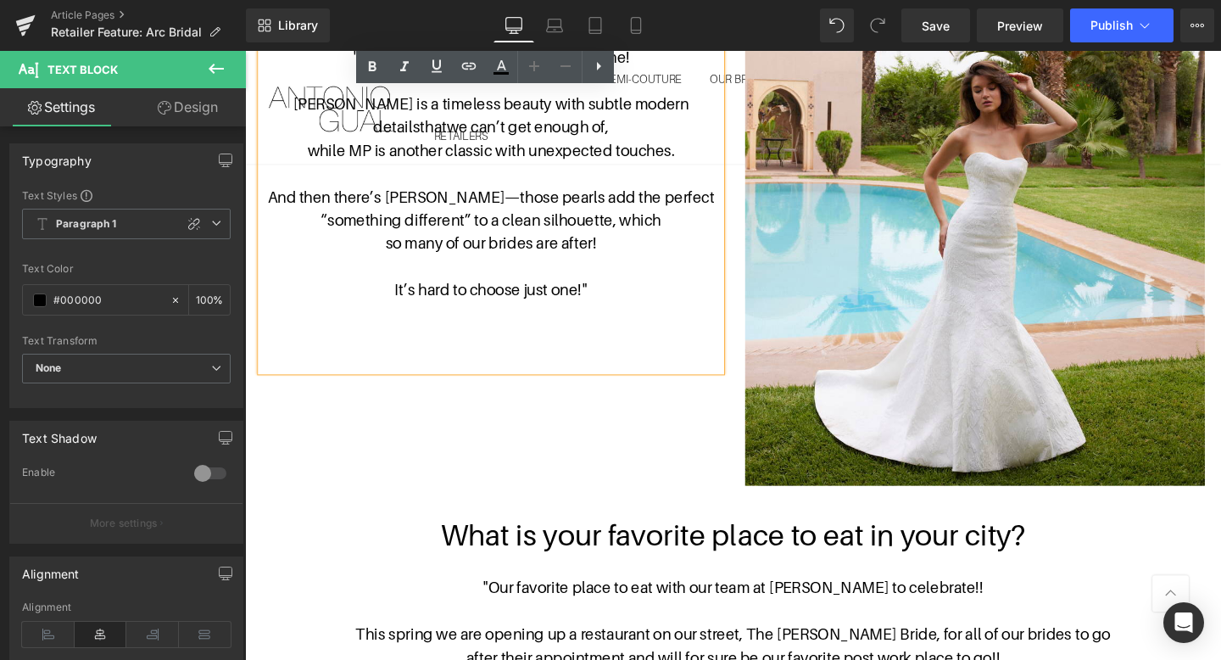
scroll to position [2955, 0]
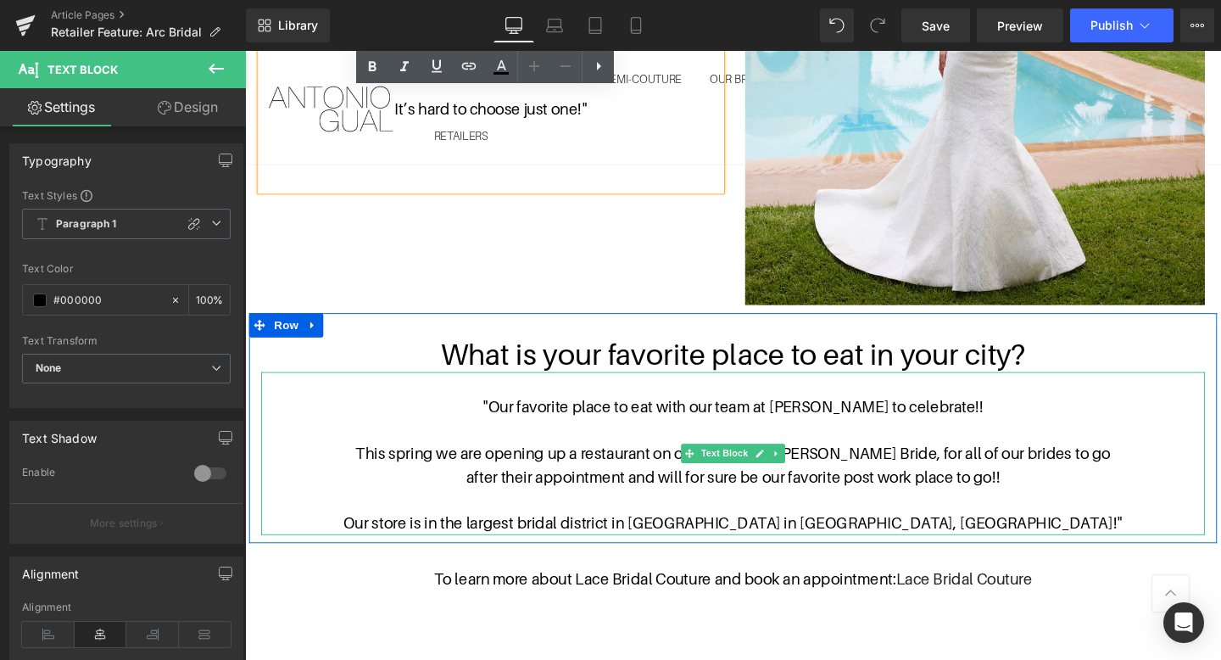
click at [448, 413] on p ""Our favorite place to eat with our team at [PERSON_NAME] to celebrate!!" at bounding box center [758, 425] width 992 height 25
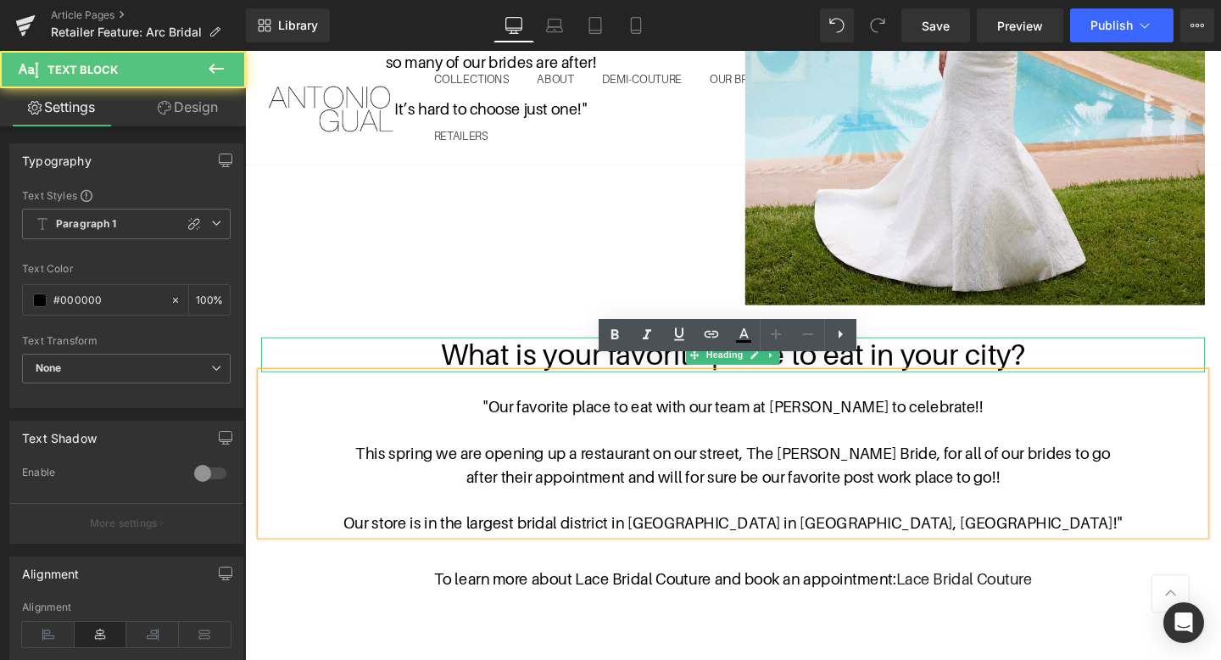
click at [343, 352] on div at bounding box center [758, 354] width 992 height 4
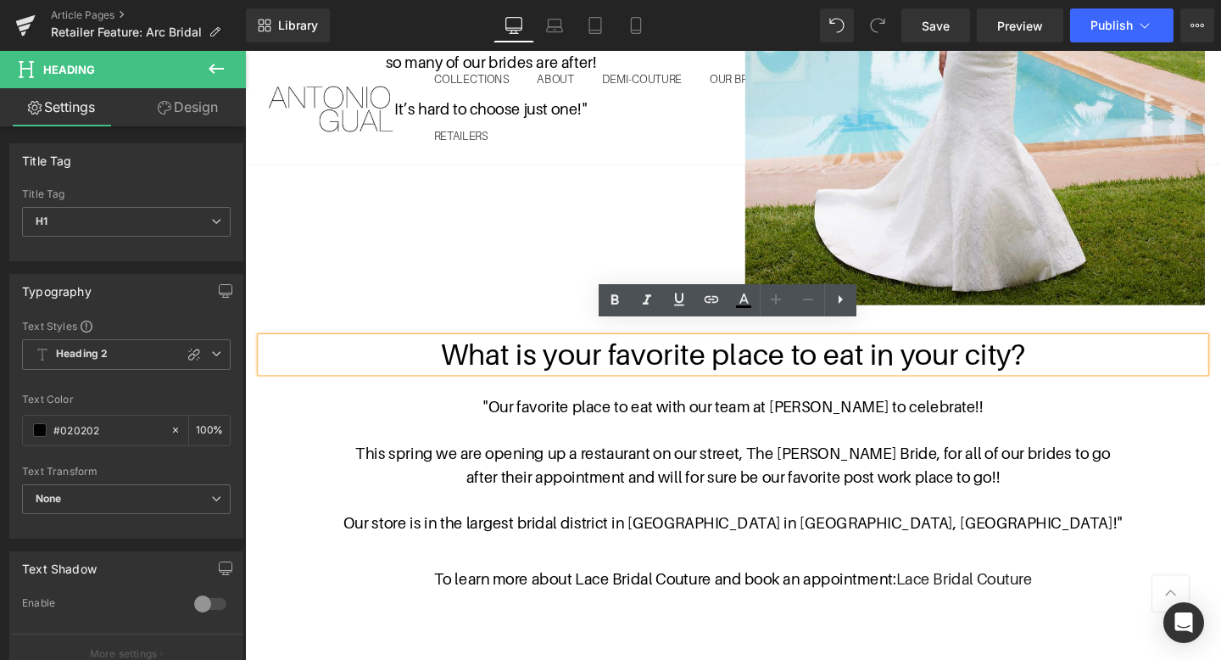
click at [325, 326] on div "What is your favorite place to eat in your city? Heading "Our favorite place to…" at bounding box center [757, 447] width 1017 height 242
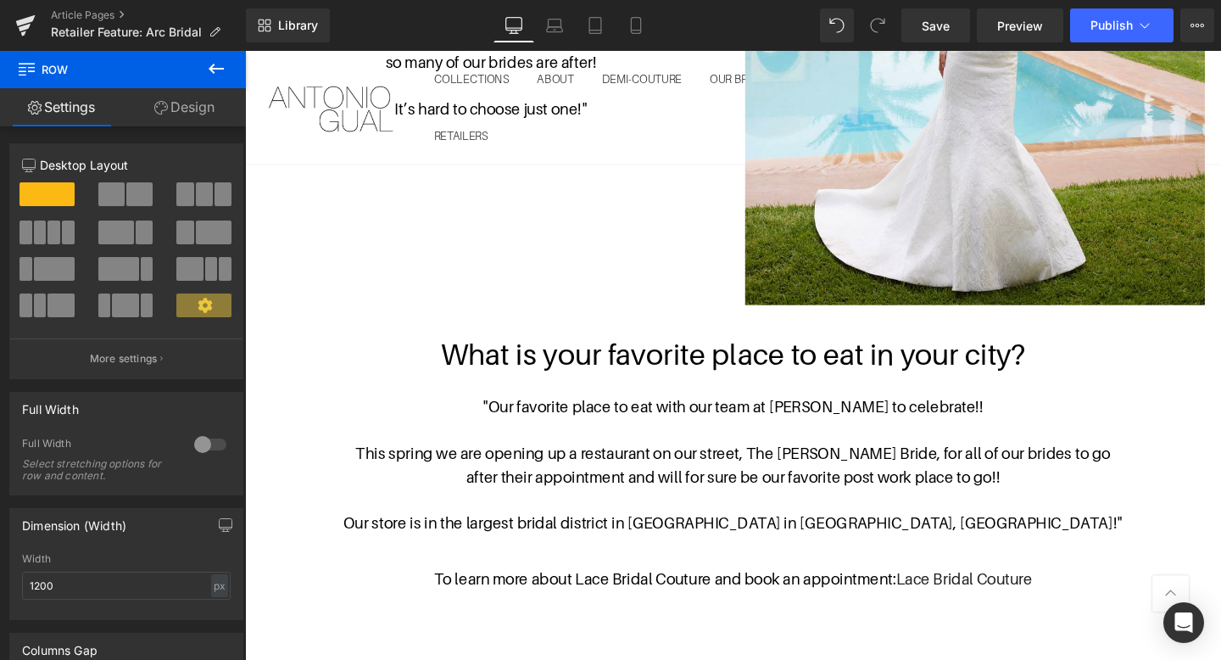
click at [245, 51] on div at bounding box center [245, 51] width 0 height 0
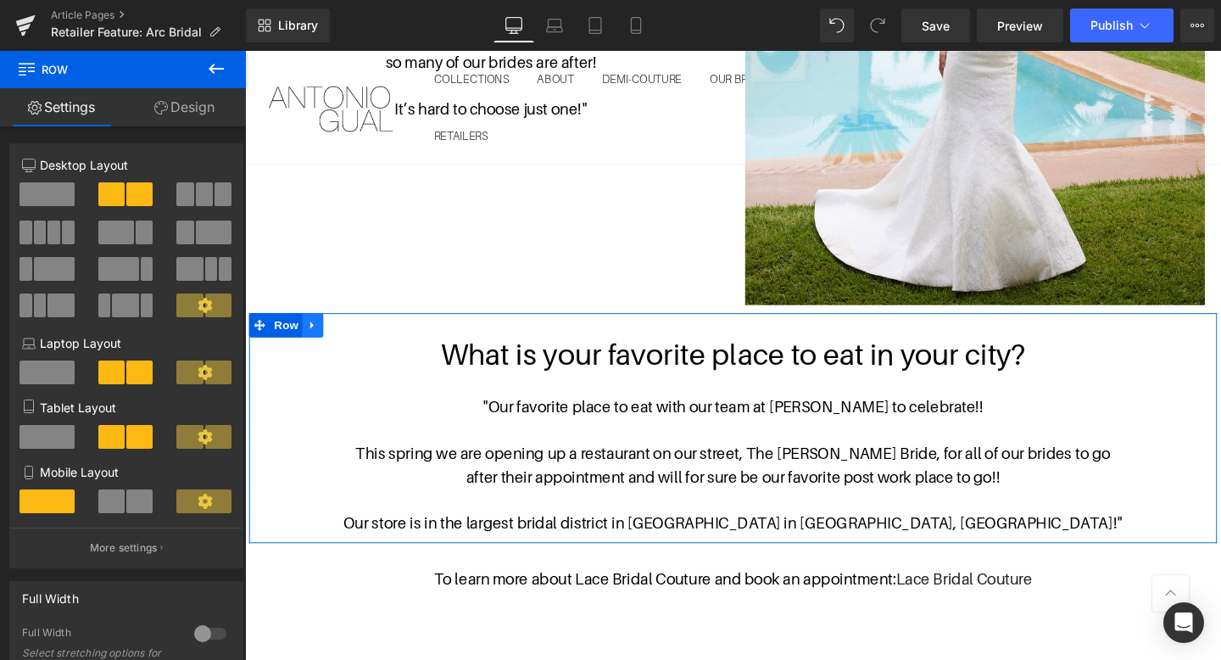
click at [320, 333] on icon at bounding box center [316, 339] width 12 height 13
click at [364, 333] on icon at bounding box center [360, 339] width 12 height 12
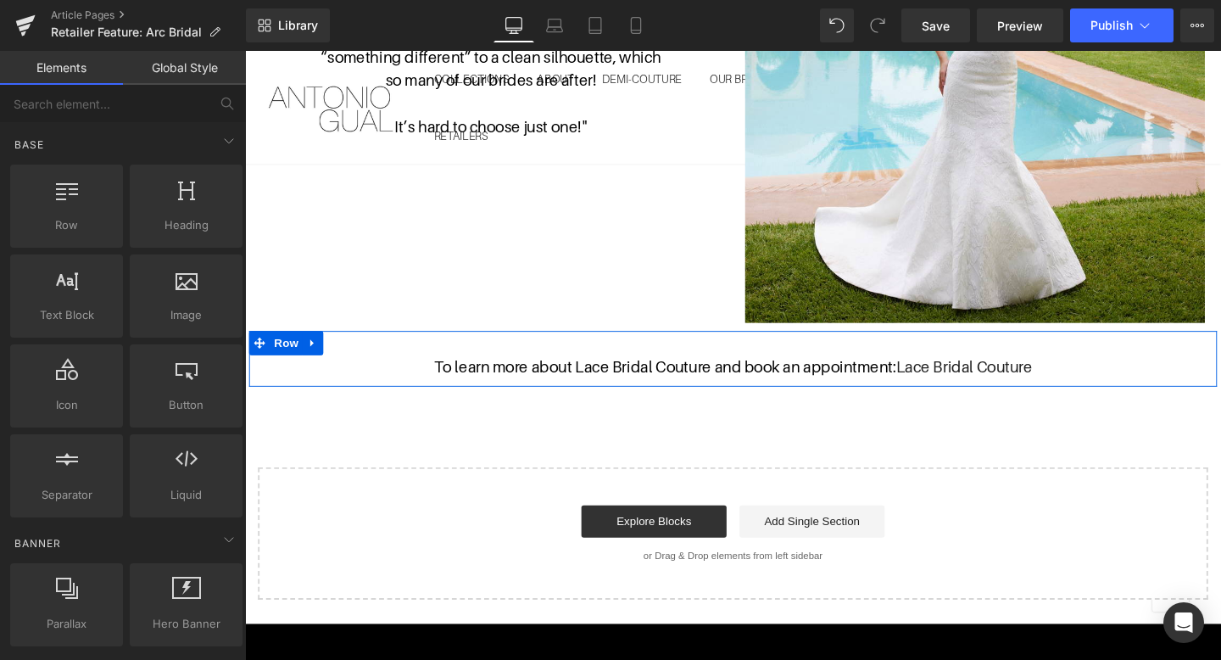
scroll to position [2921, 0]
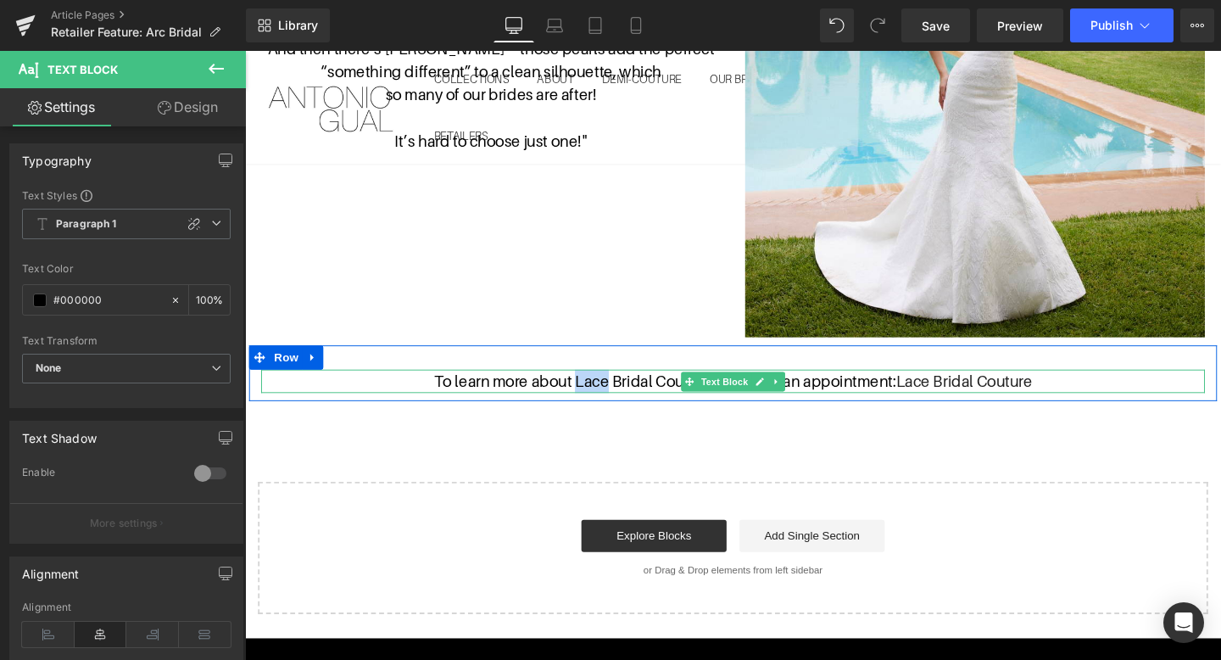
drag, startPoint x: 589, startPoint y: 381, endPoint x: 624, endPoint y: 379, distance: 34.8
click at [624, 386] on p "To learn more about Lace Bridal Couture and book an appointment: Lace Bridal Co…" at bounding box center [758, 398] width 992 height 25
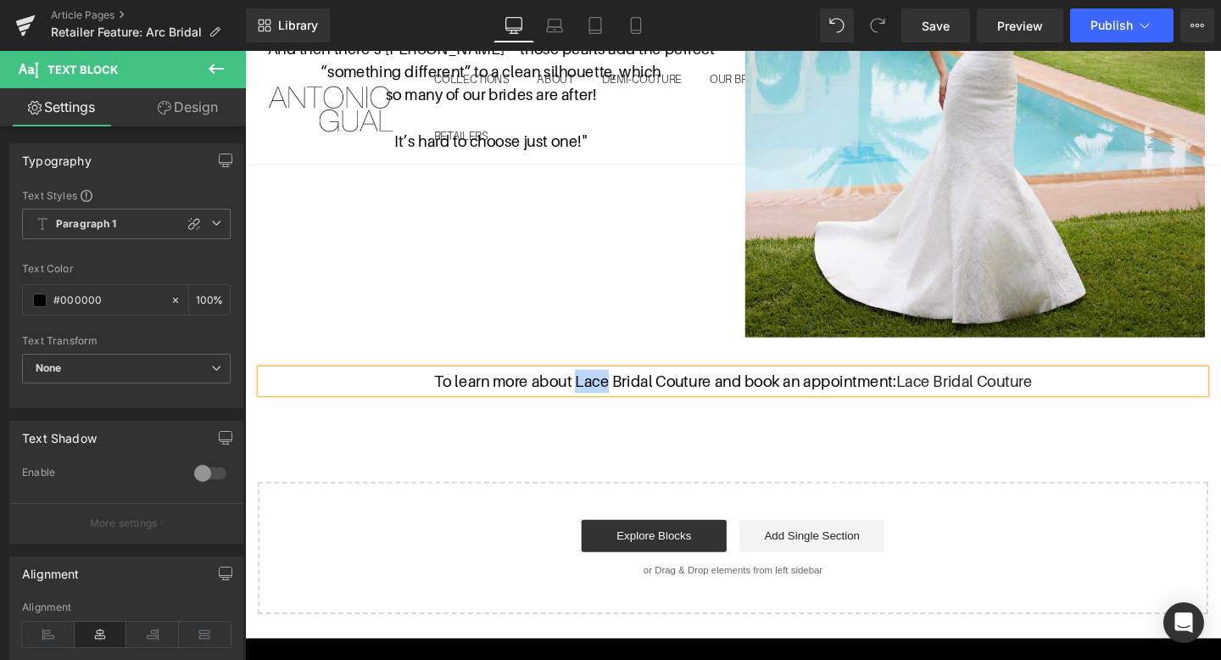
click at [624, 386] on p "To learn more about Lace Bridal Couture and book an appointment: Lace Bridal Co…" at bounding box center [758, 398] width 992 height 25
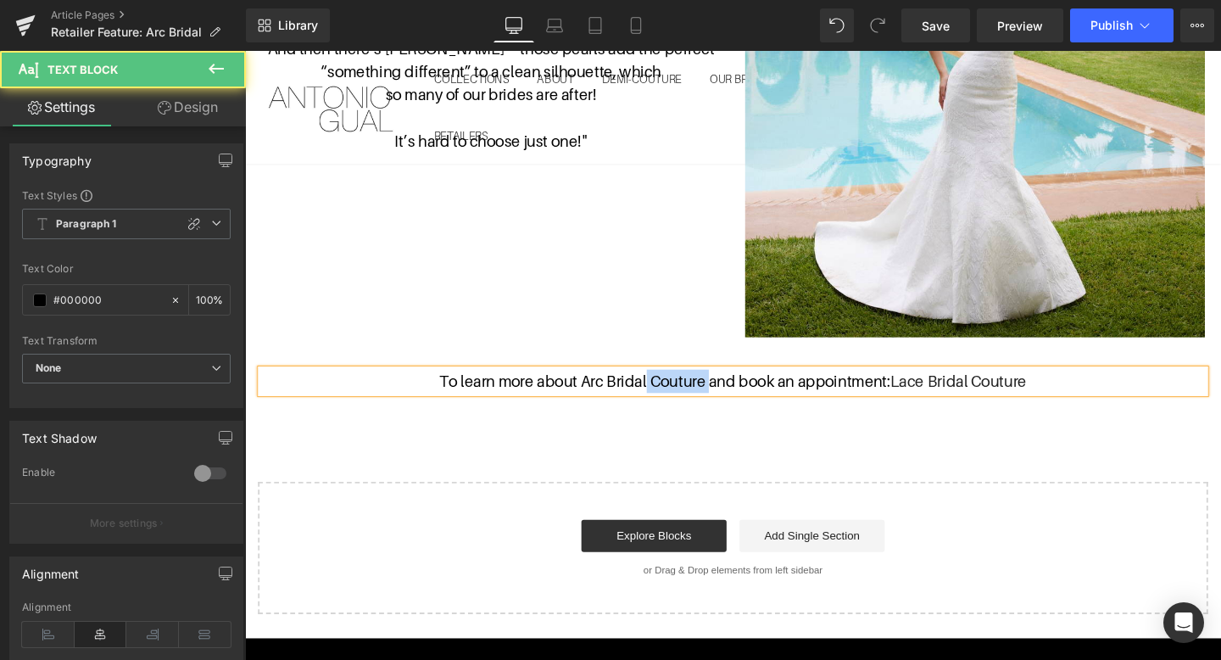
drag, startPoint x: 663, startPoint y: 381, endPoint x: 732, endPoint y: 380, distance: 69.5
click at [732, 386] on p "To learn more about Arc Bridal Couture and book an appointment: Lace Bridal Cou…" at bounding box center [758, 398] width 992 height 25
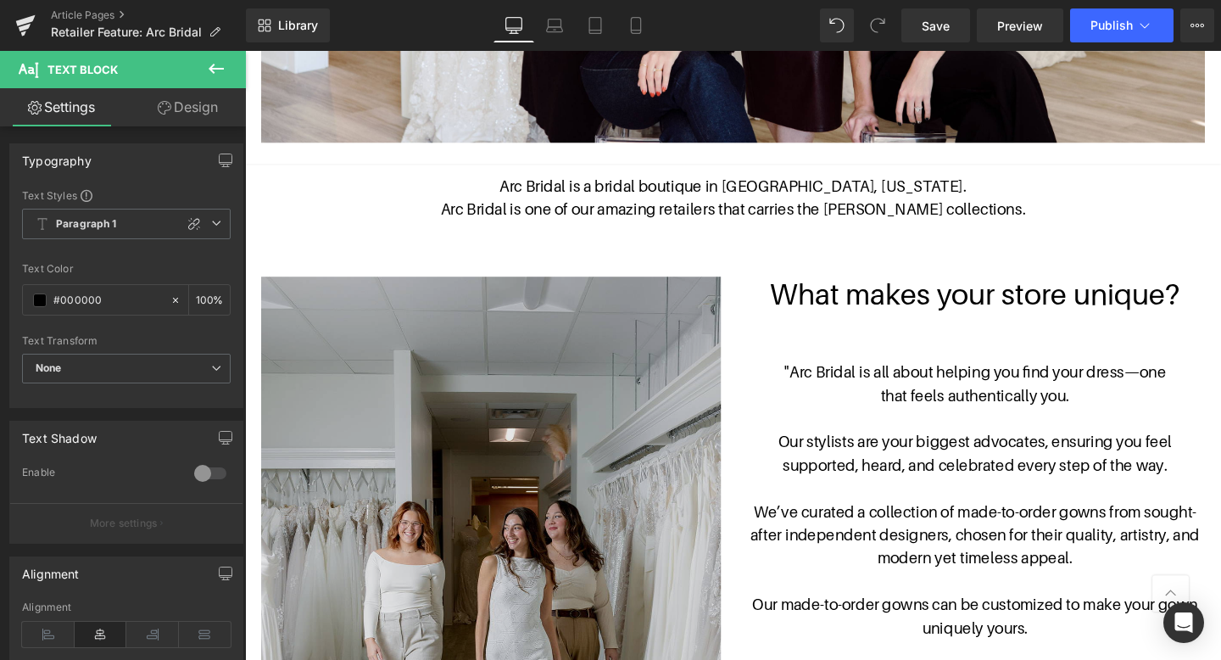
scroll to position [785, 0]
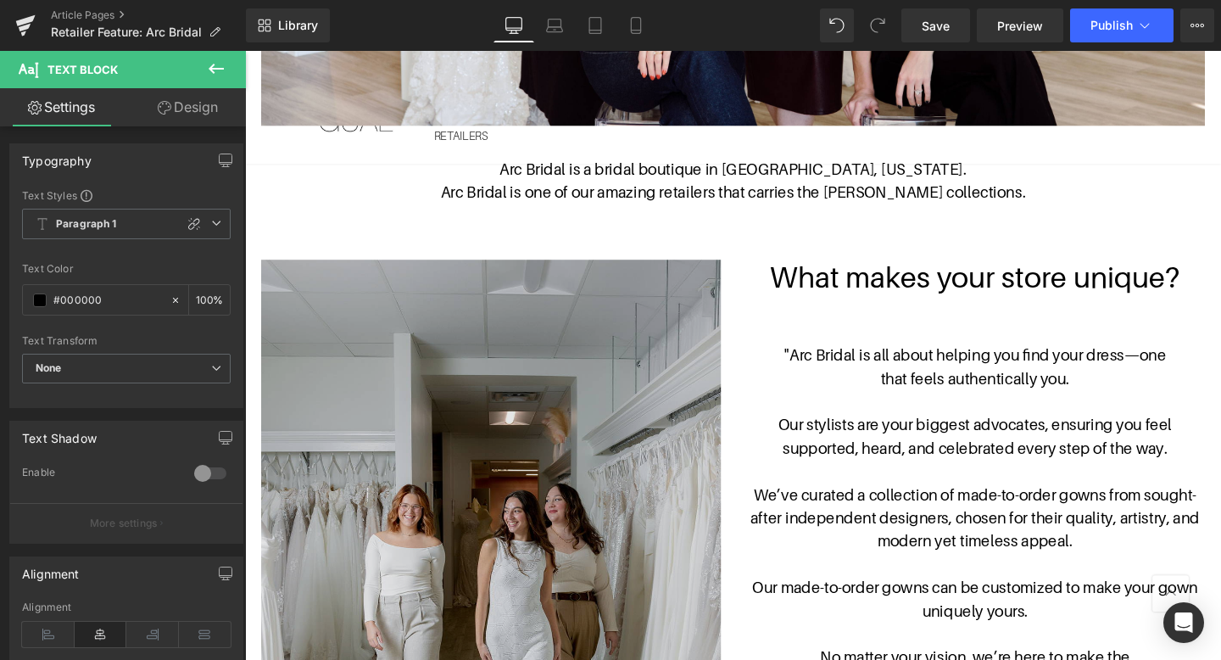
click at [596, 448] on img at bounding box center [503, 632] width 483 height 725
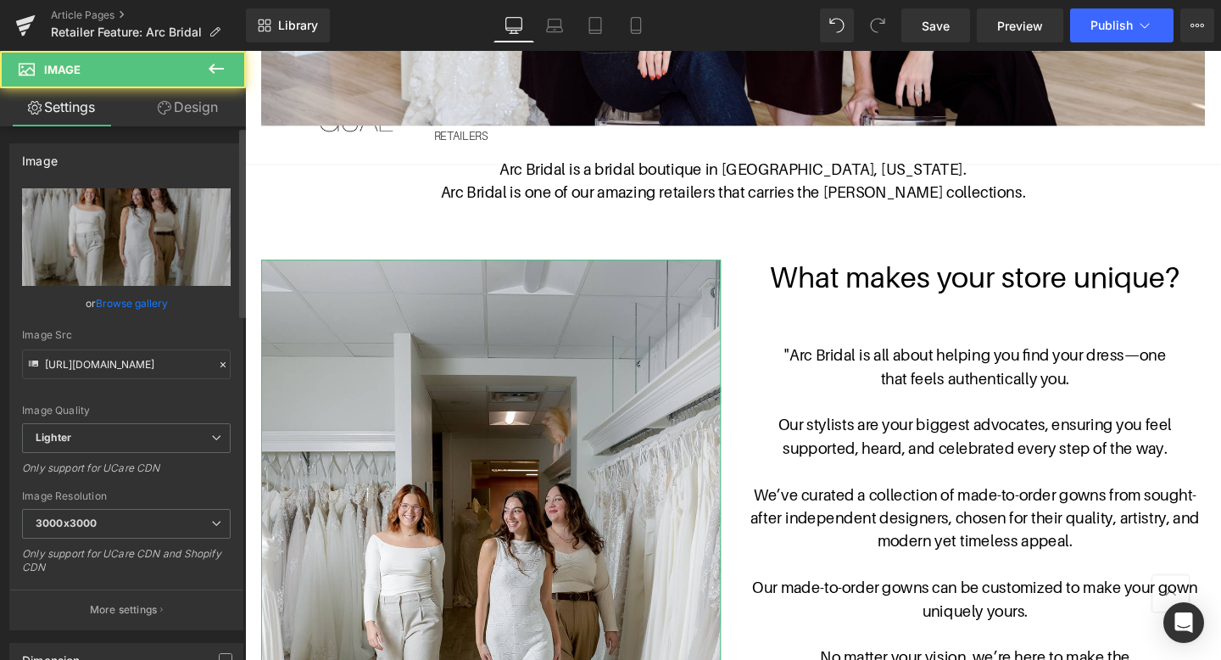
click at [145, 301] on link "Browse gallery" at bounding box center [132, 303] width 72 height 30
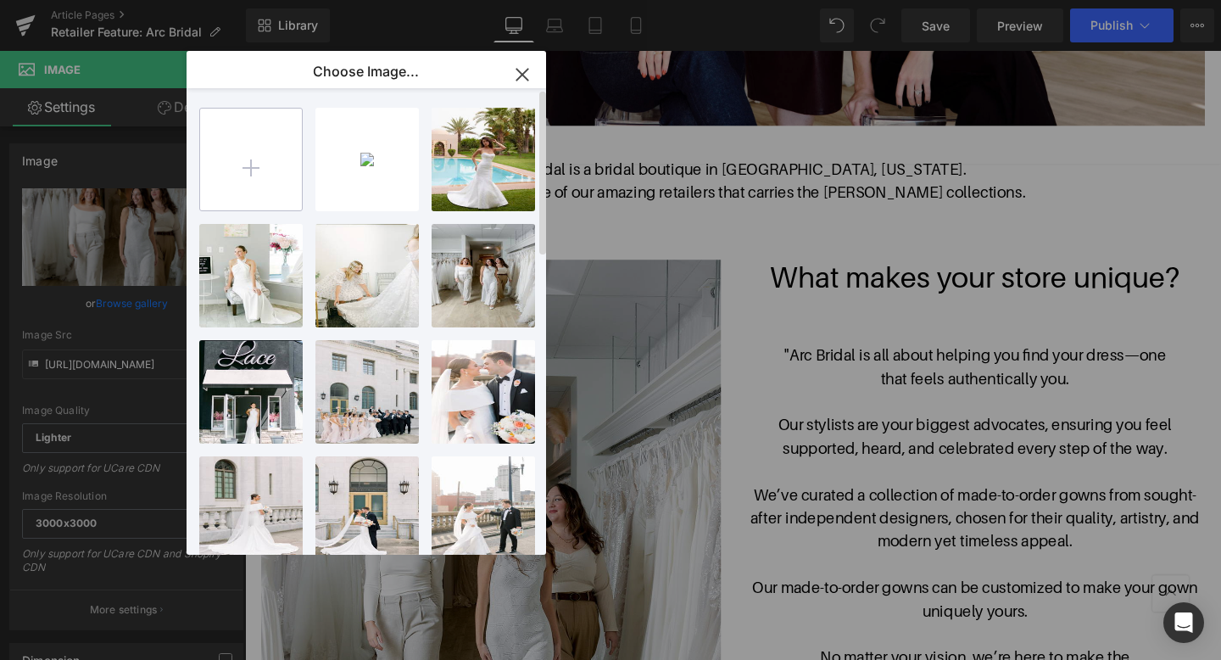
click at [263, 151] on input "file" at bounding box center [251, 160] width 102 height 102
type input "C:\fakepath\Arc-Bridal-Team-3 (1).jpg"
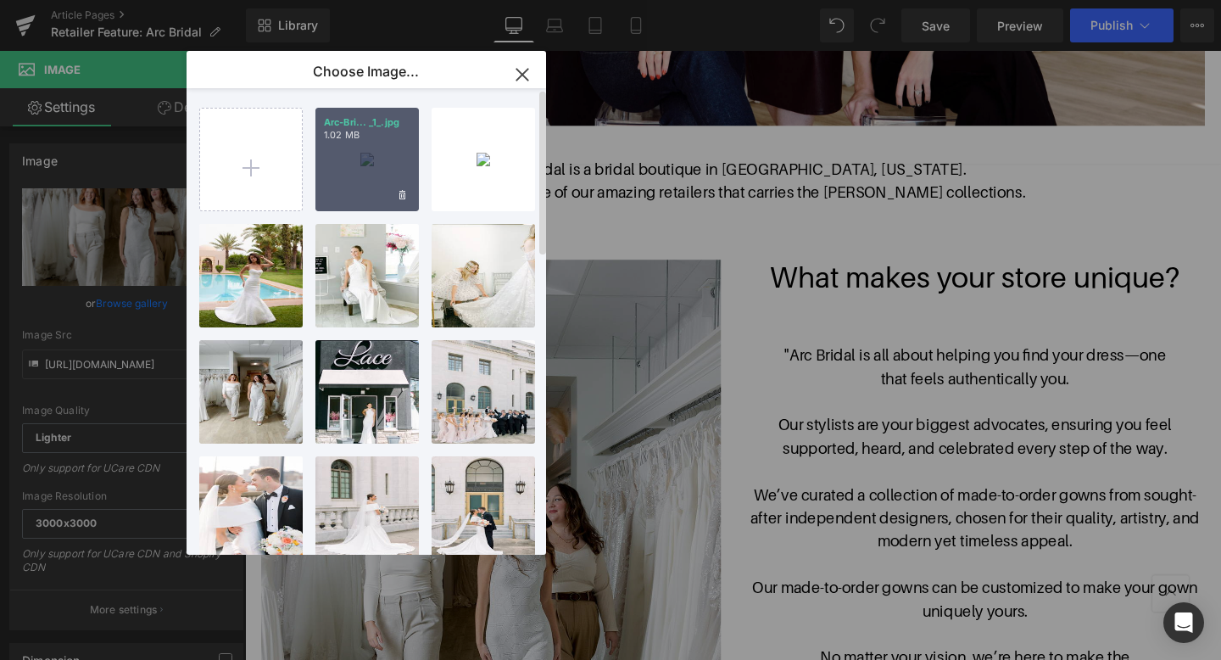
click at [352, 146] on div "Arc-Bri... _1_.jpg 1.02 MB" at bounding box center [366, 159] width 103 height 103
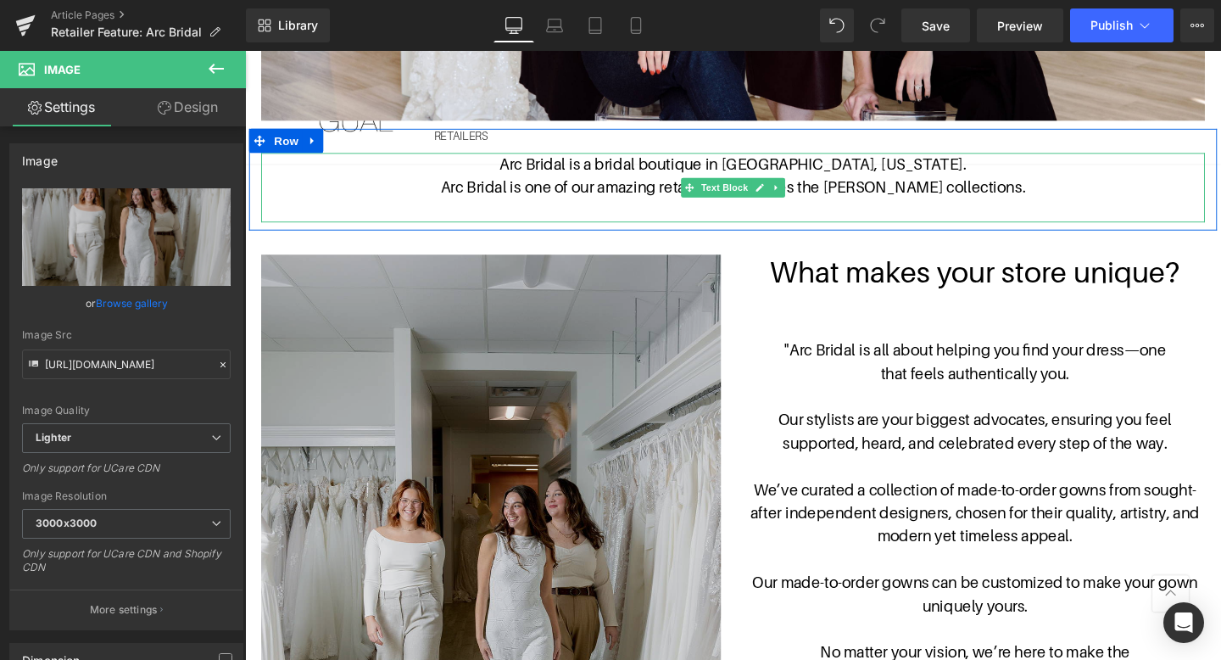
scroll to position [821, 0]
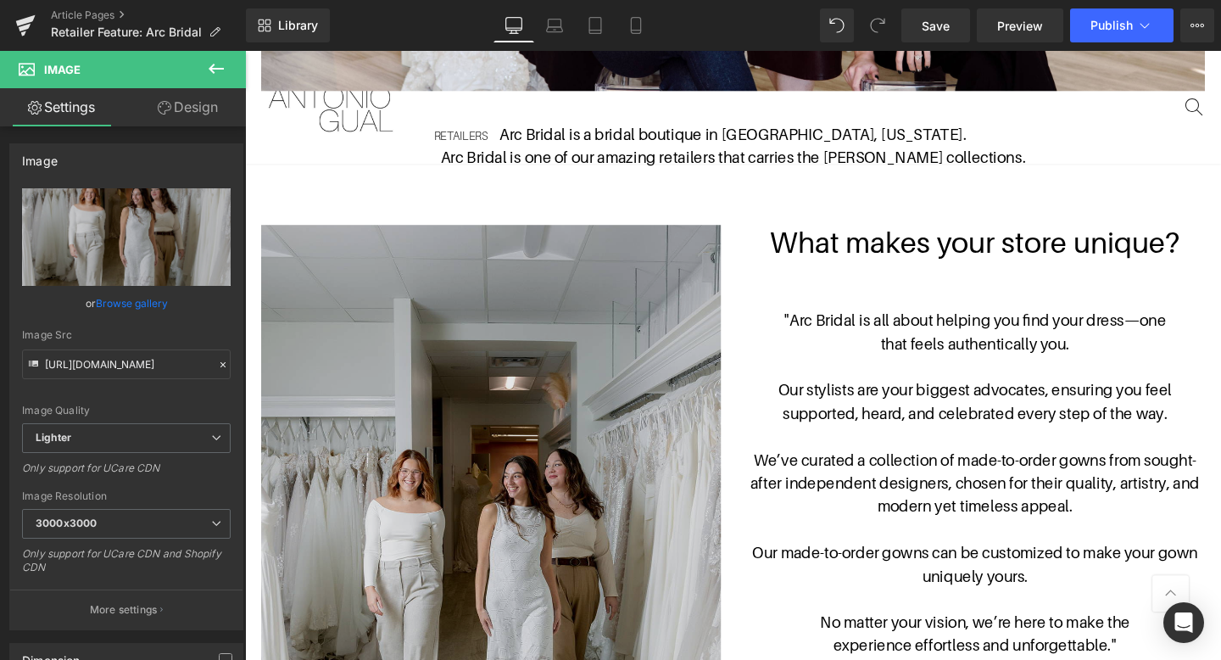
click at [565, 371] on img at bounding box center [503, 596] width 483 height 725
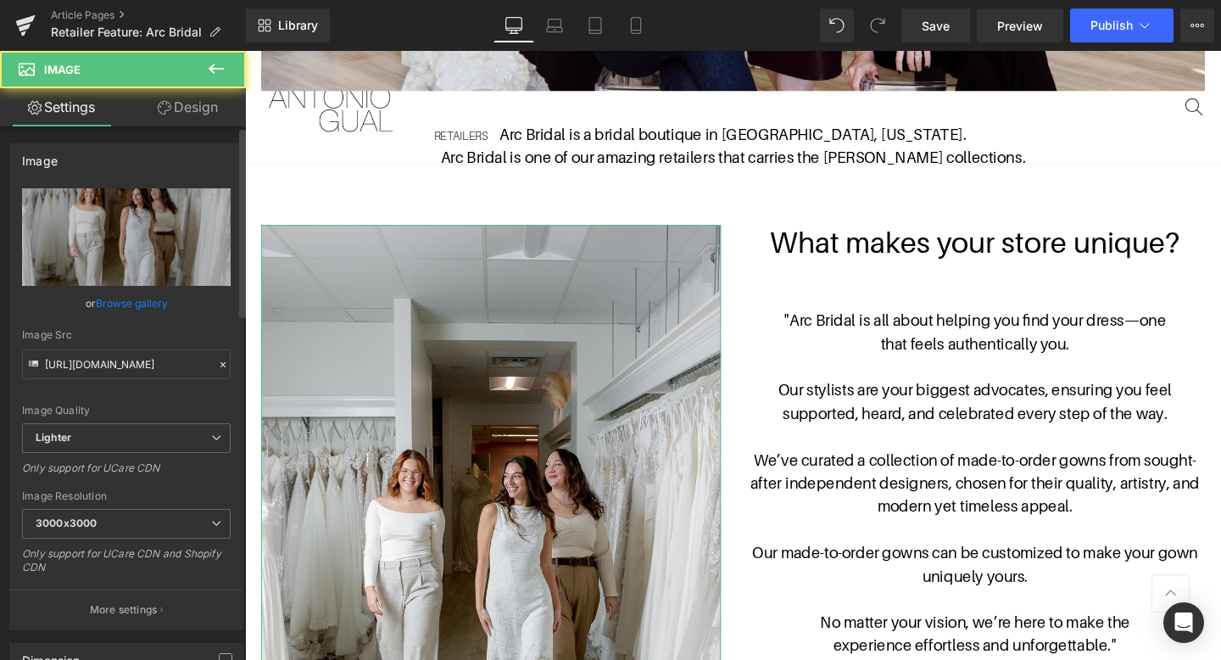
click at [136, 303] on link "Browse gallery" at bounding box center [132, 303] width 72 height 30
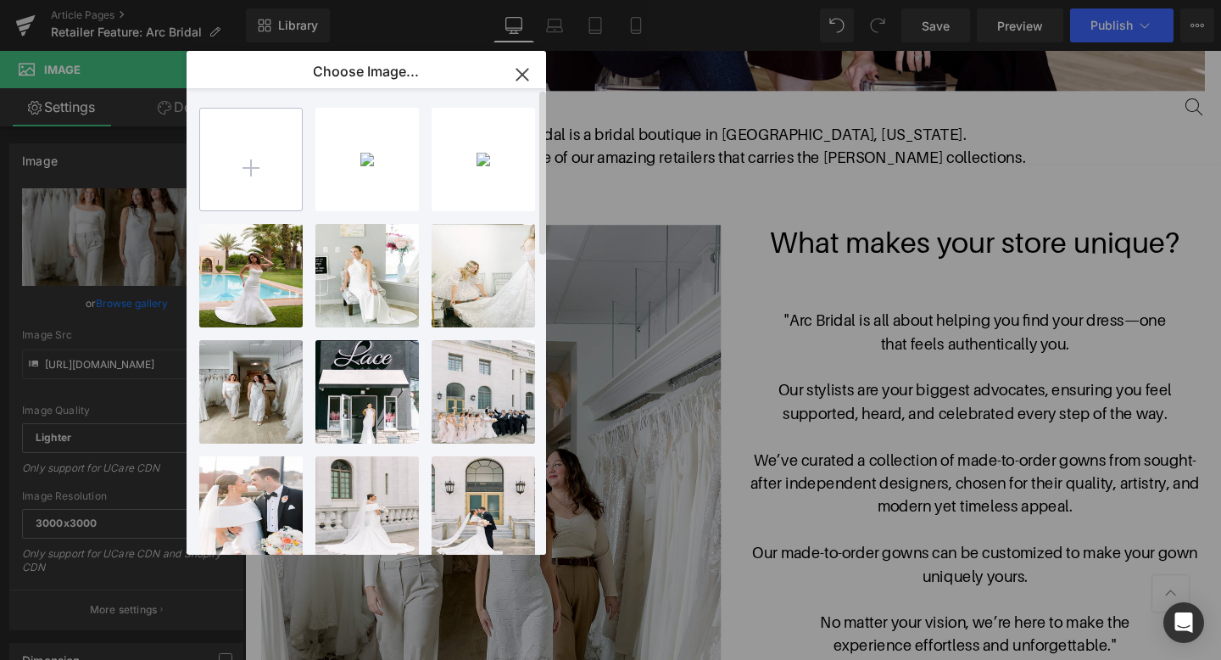
click at [279, 157] on input "file" at bounding box center [251, 160] width 102 height 102
type input "C:\fakepath\2025-01-09-3.jpg"
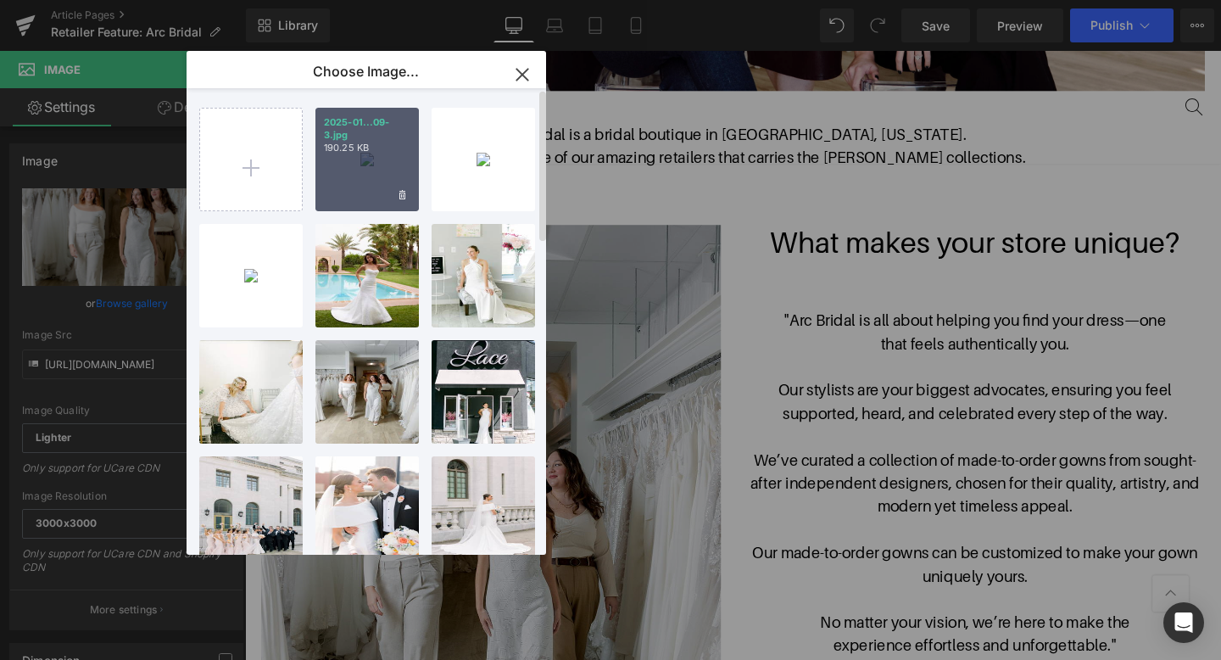
click at [381, 165] on div "2025-01...09-3.jpg 190.25 KB" at bounding box center [366, 159] width 103 height 103
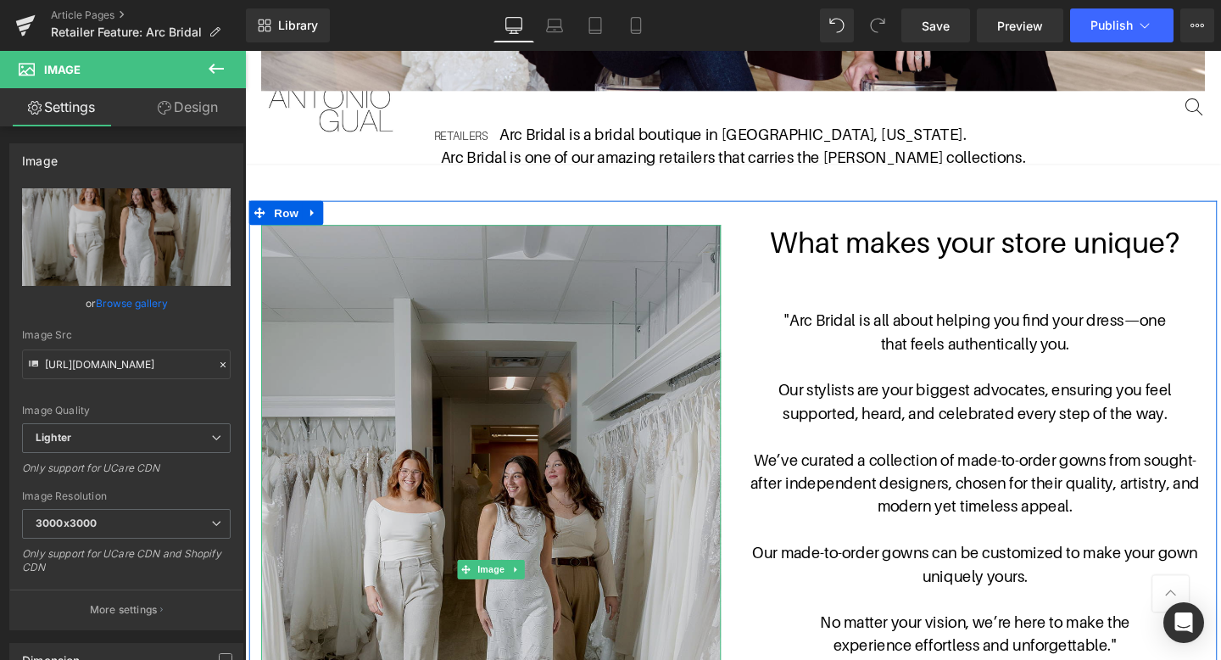
click at [361, 374] on img at bounding box center [503, 596] width 483 height 725
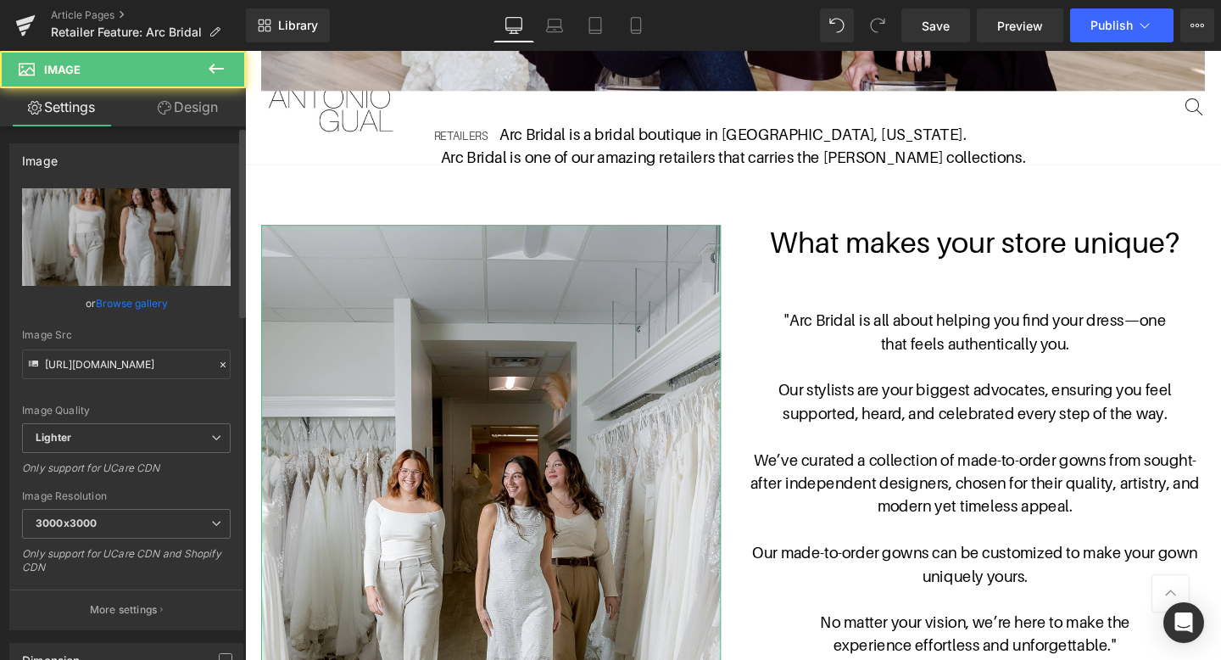
click at [131, 314] on link "Browse gallery" at bounding box center [132, 303] width 72 height 30
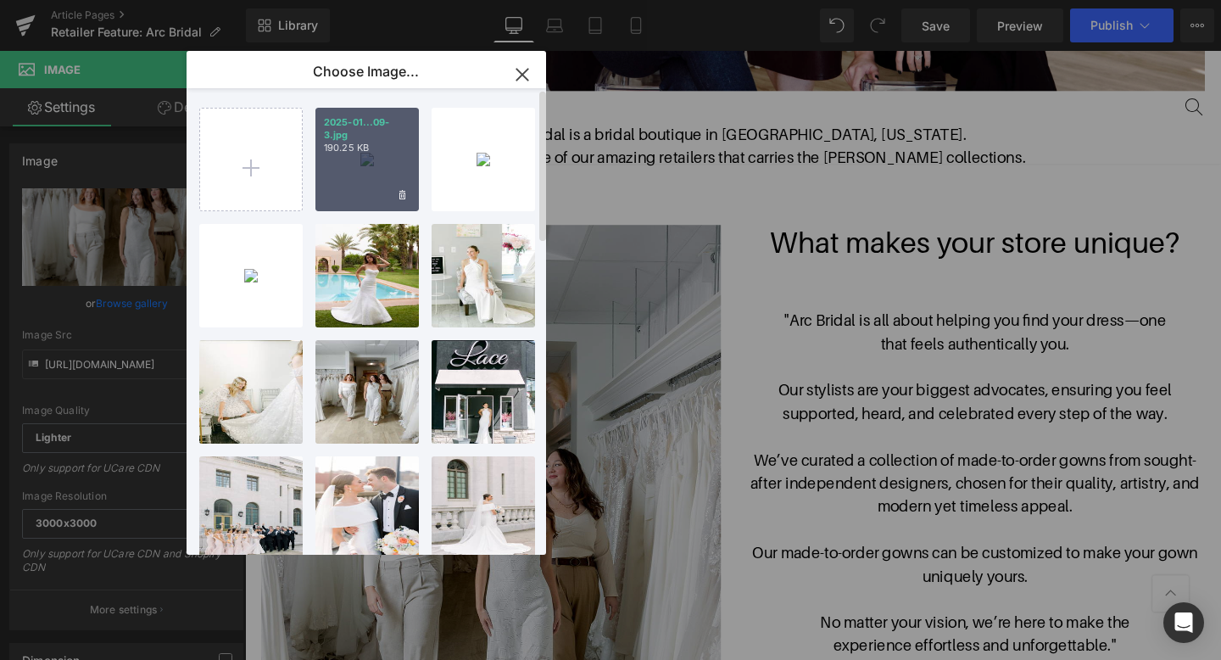
click at [359, 174] on div "2025-01...09-3.jpg 190.25 KB" at bounding box center [366, 159] width 103 height 103
type input "[URL][DOMAIN_NAME]"
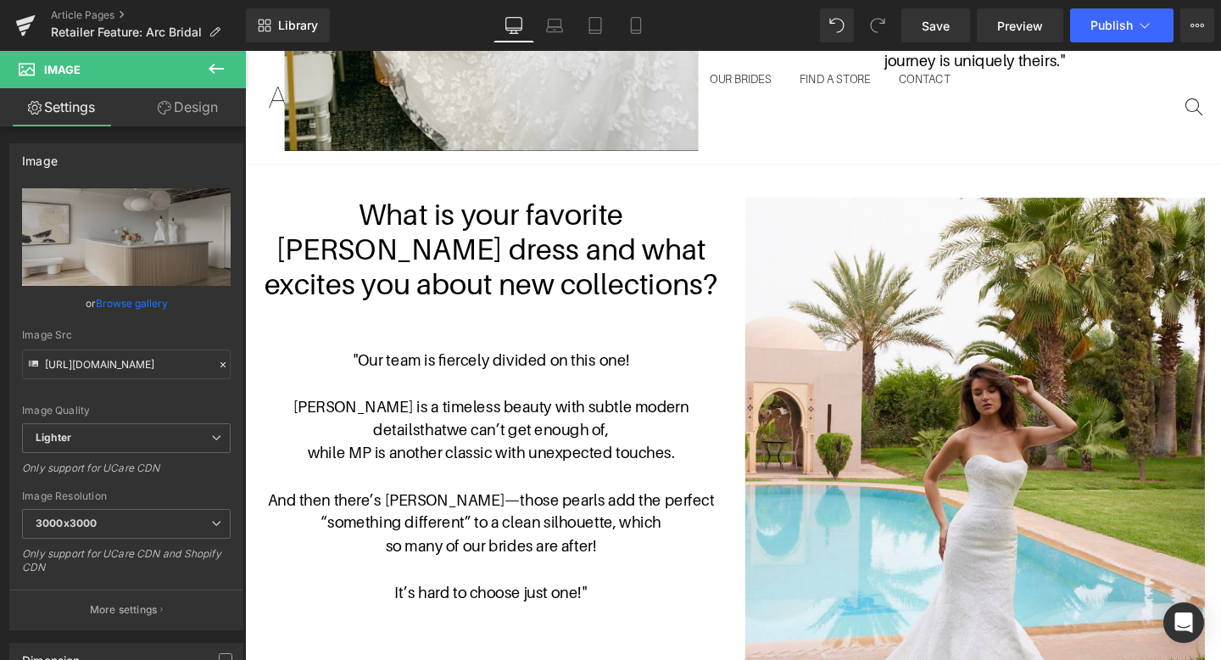
scroll to position [2220, 0]
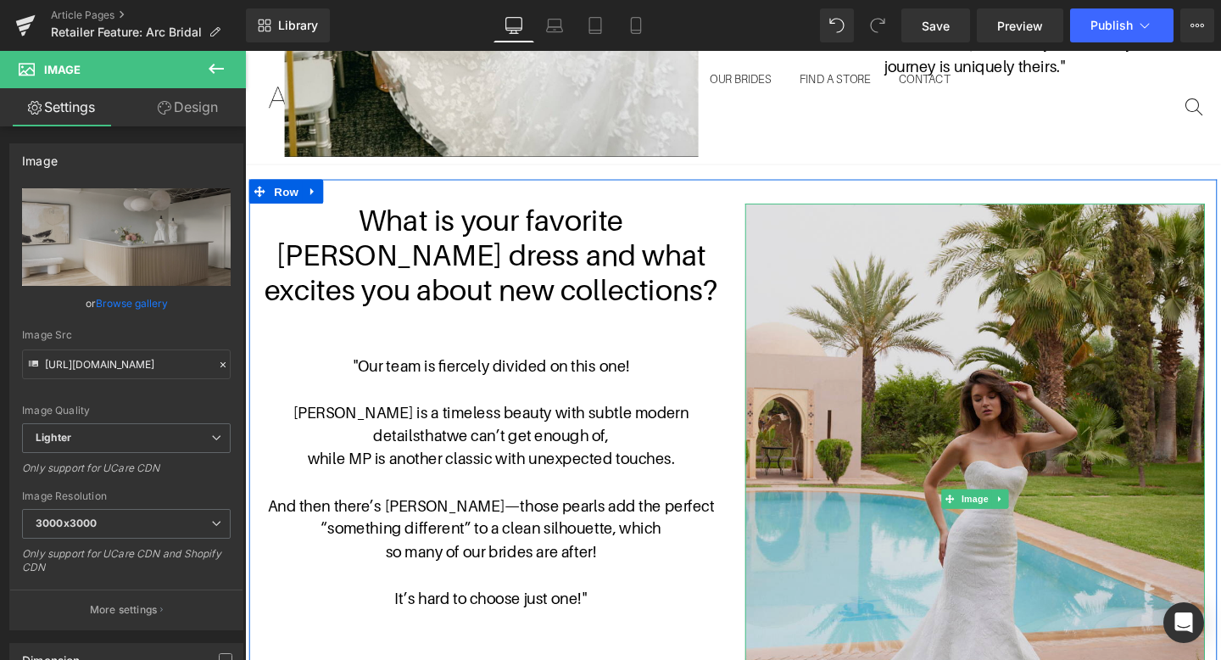
click at [1023, 338] on img at bounding box center [1012, 521] width 483 height 621
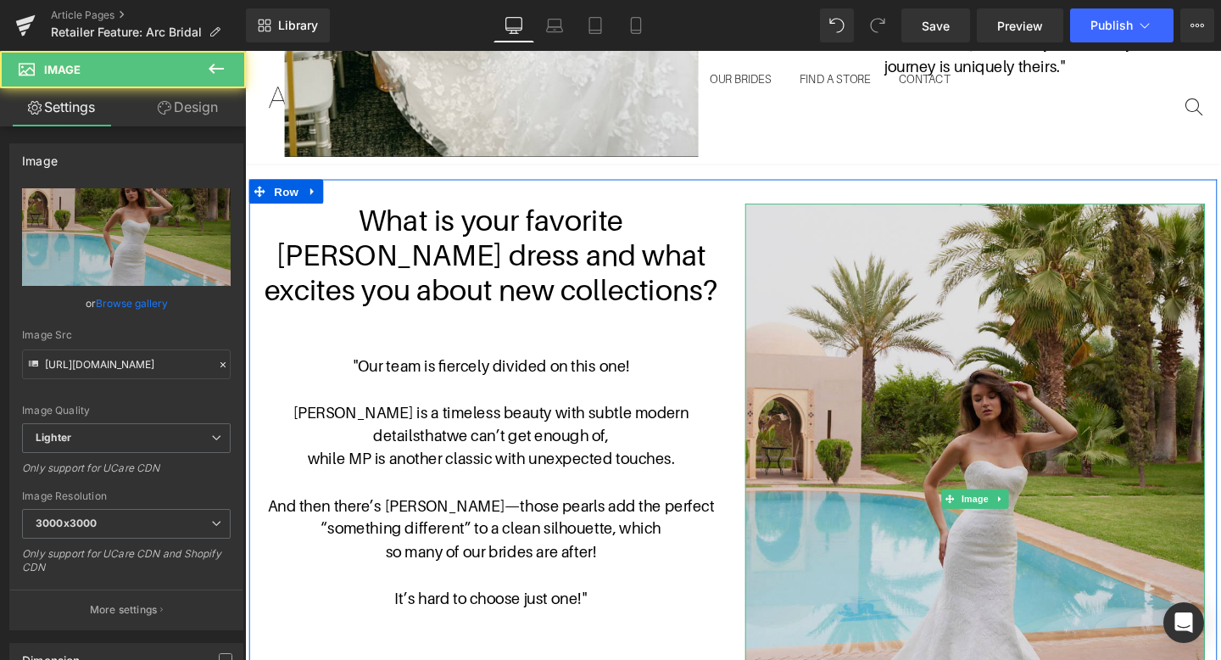
click at [889, 343] on img at bounding box center [1012, 521] width 483 height 621
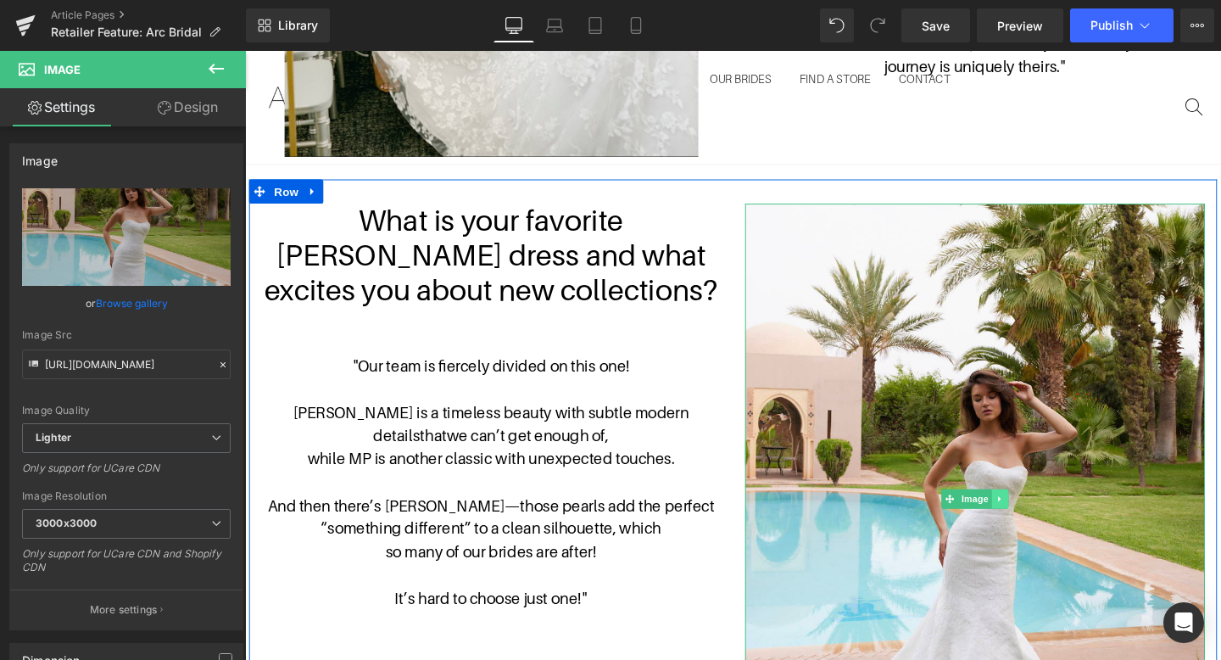
click at [1043, 516] on icon at bounding box center [1038, 521] width 9 height 10
click at [1047, 516] on icon at bounding box center [1047, 520] width 9 height 9
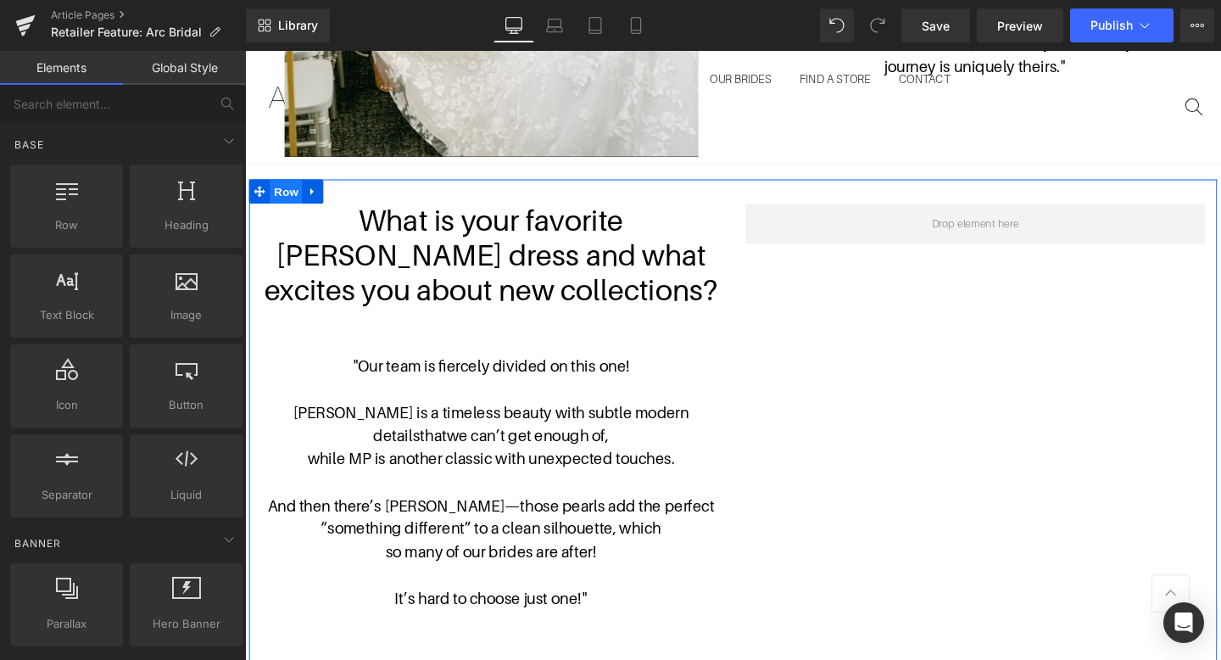
click at [282, 186] on span "Row" at bounding box center [288, 198] width 34 height 25
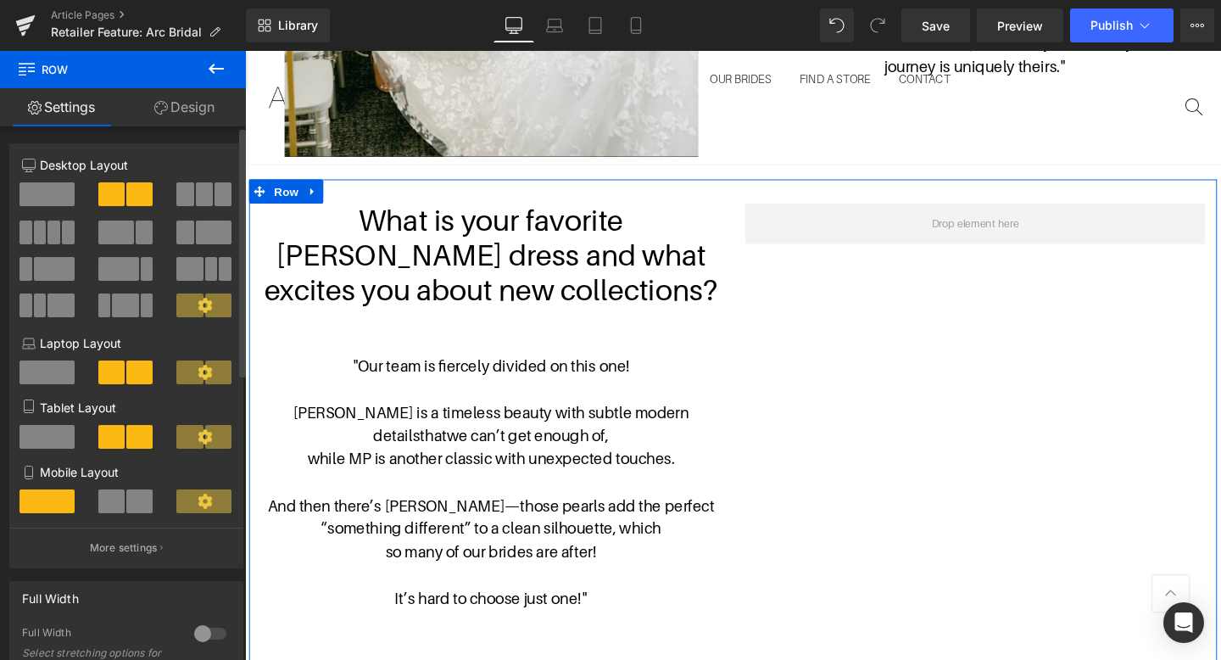
click at [53, 198] on span at bounding box center [46, 194] width 55 height 24
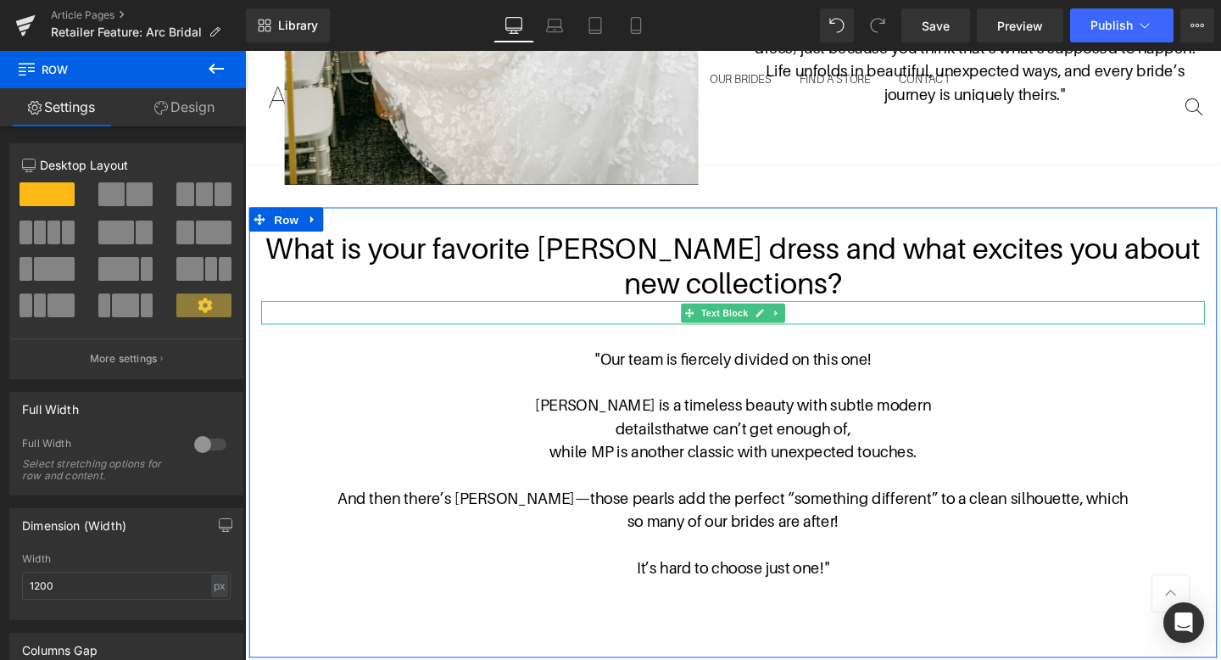
scroll to position [2188, 0]
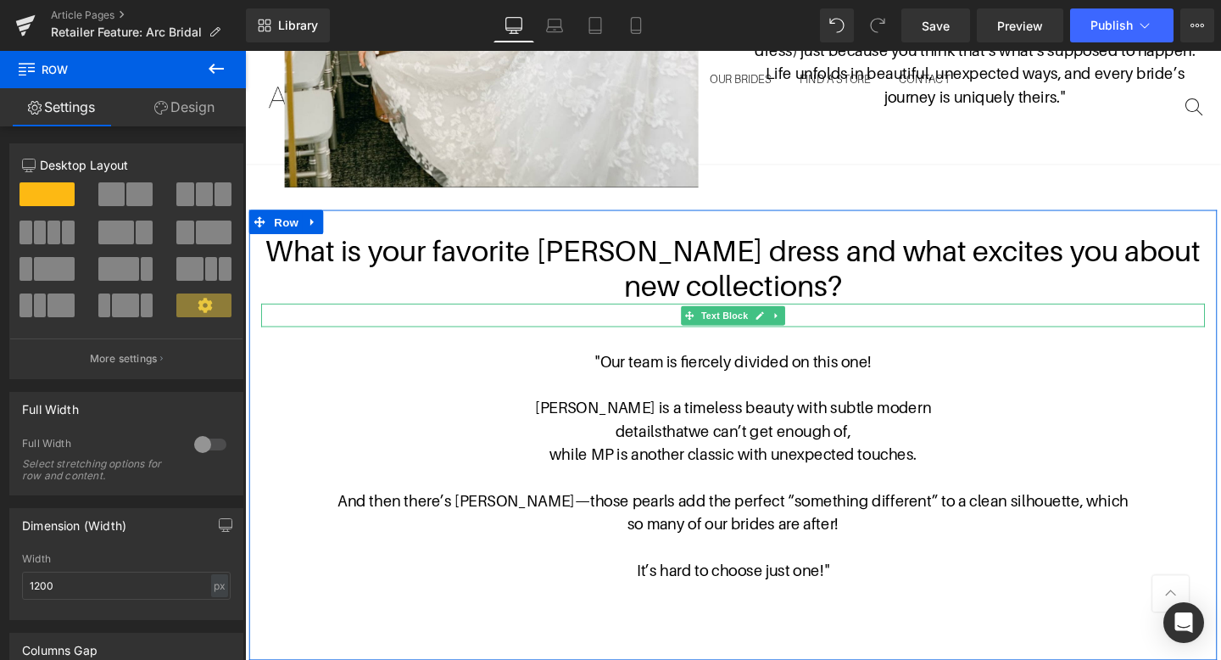
click at [643, 316] on p at bounding box center [758, 328] width 992 height 25
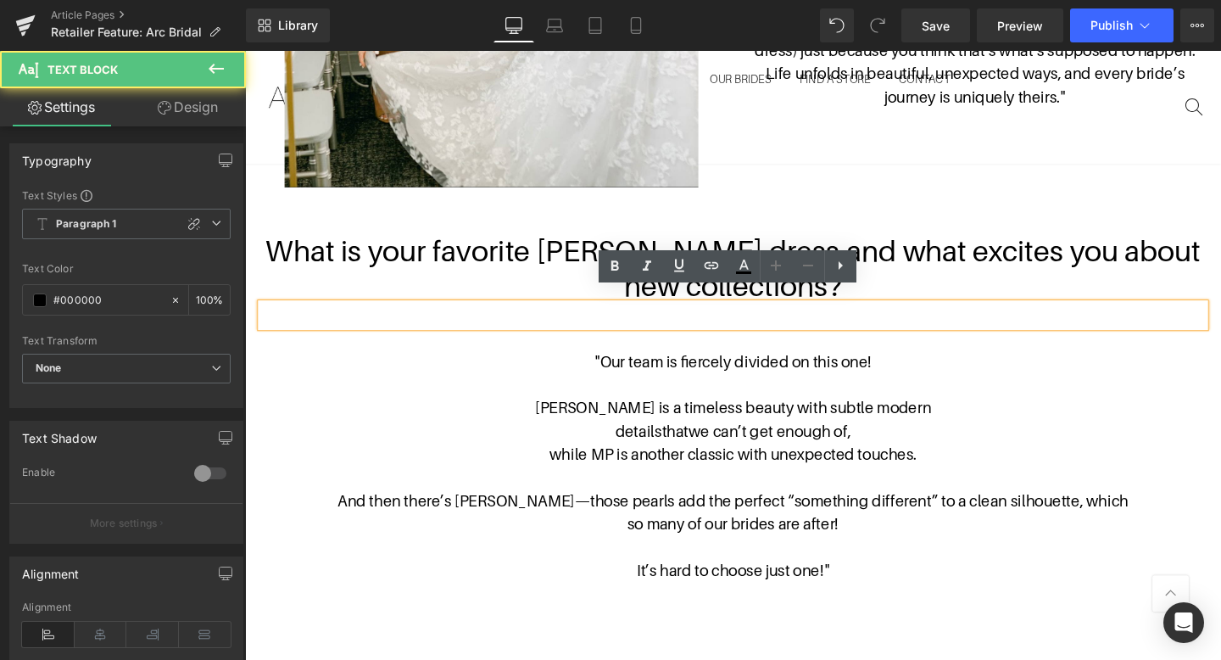
click at [817, 317] on p at bounding box center [758, 328] width 992 height 25
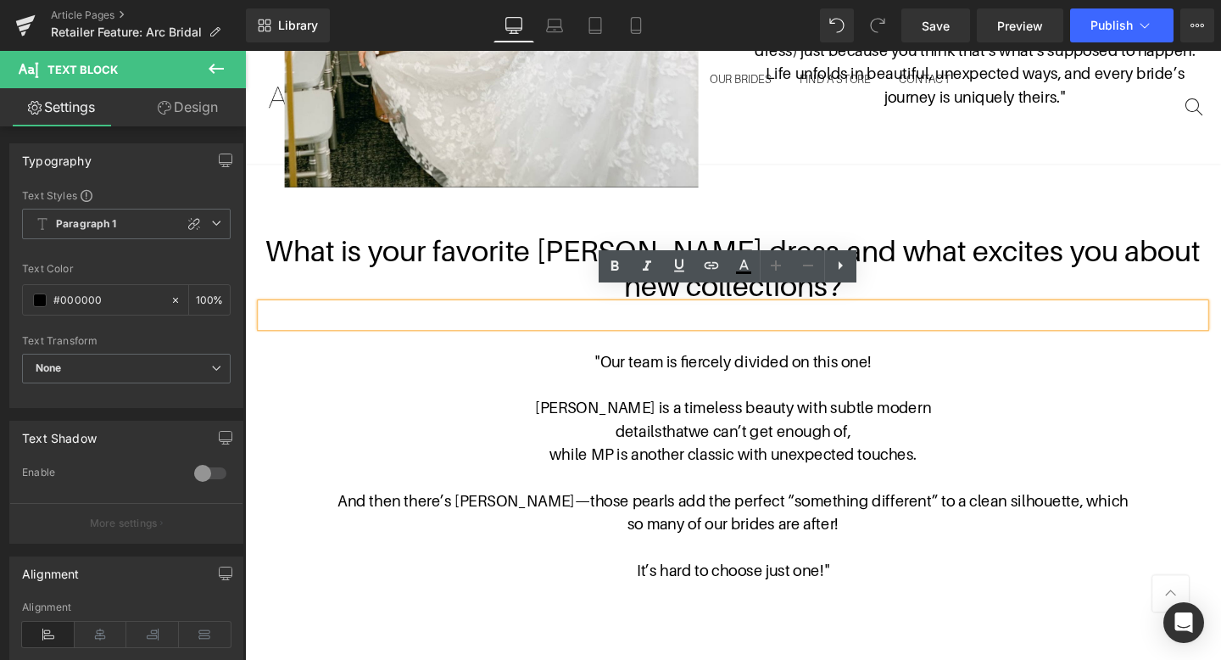
click at [838, 365] on p ""Our team is fiercely divided on this one!" at bounding box center [758, 377] width 992 height 25
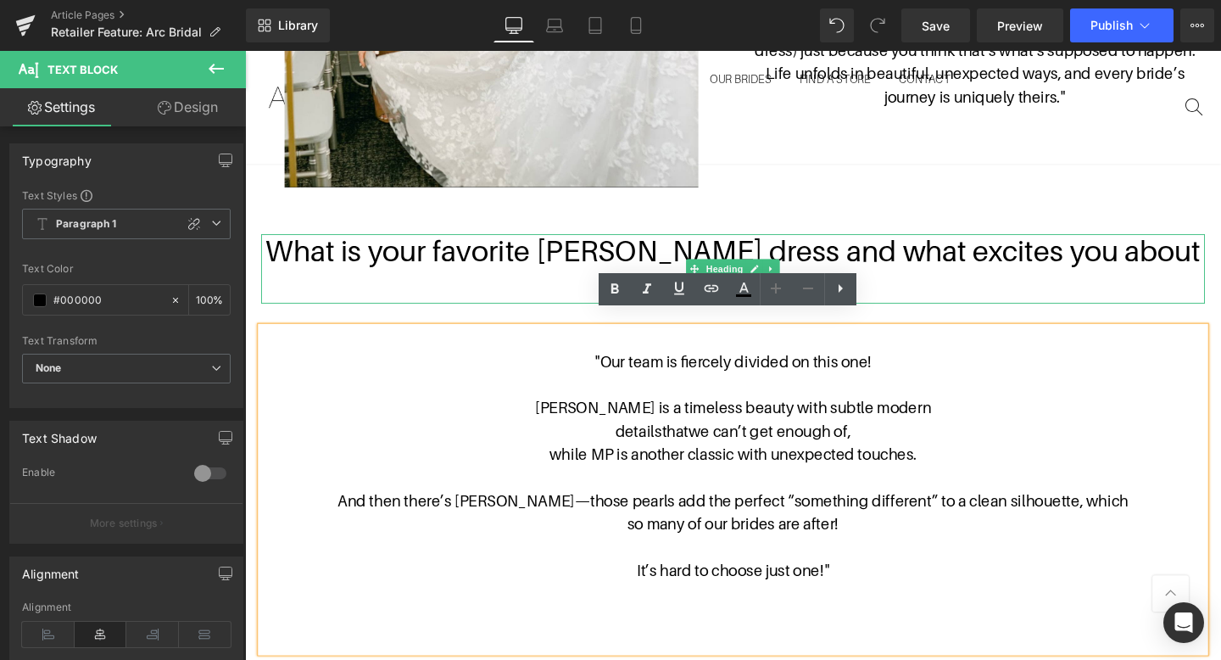
click at [982, 281] on h1 "What is your favorite [PERSON_NAME] dress and what excites you about new collec…" at bounding box center [758, 279] width 992 height 73
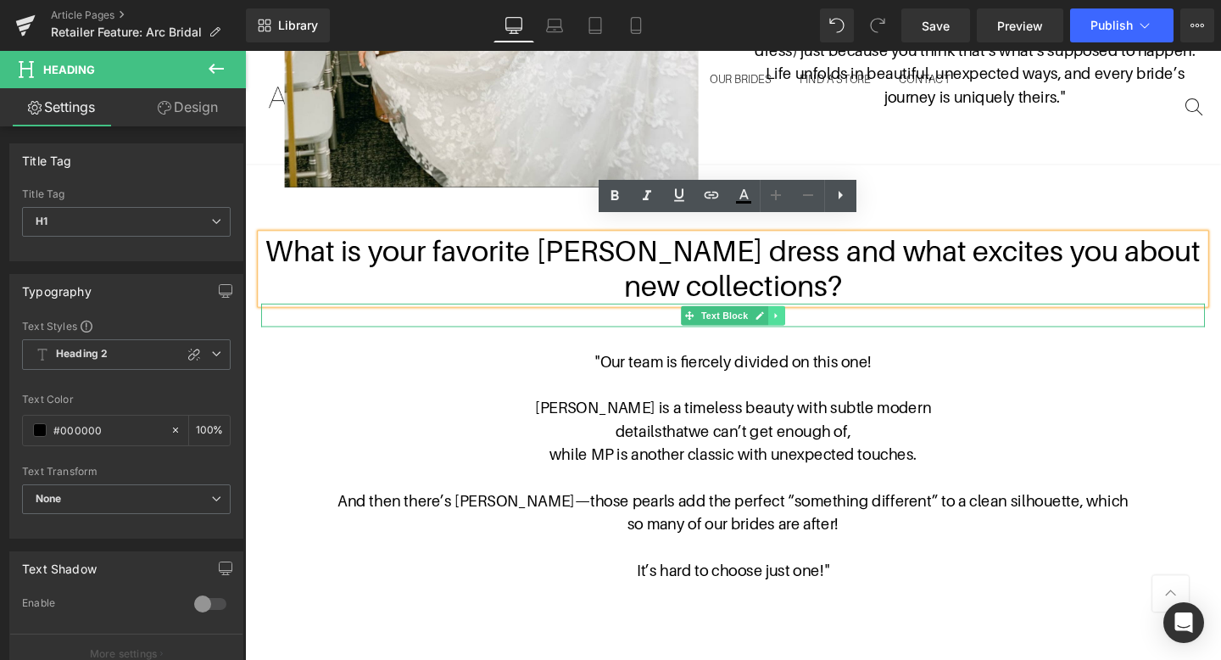
click at [805, 324] on icon at bounding box center [803, 329] width 9 height 10
click at [813, 324] on icon at bounding box center [812, 328] width 9 height 9
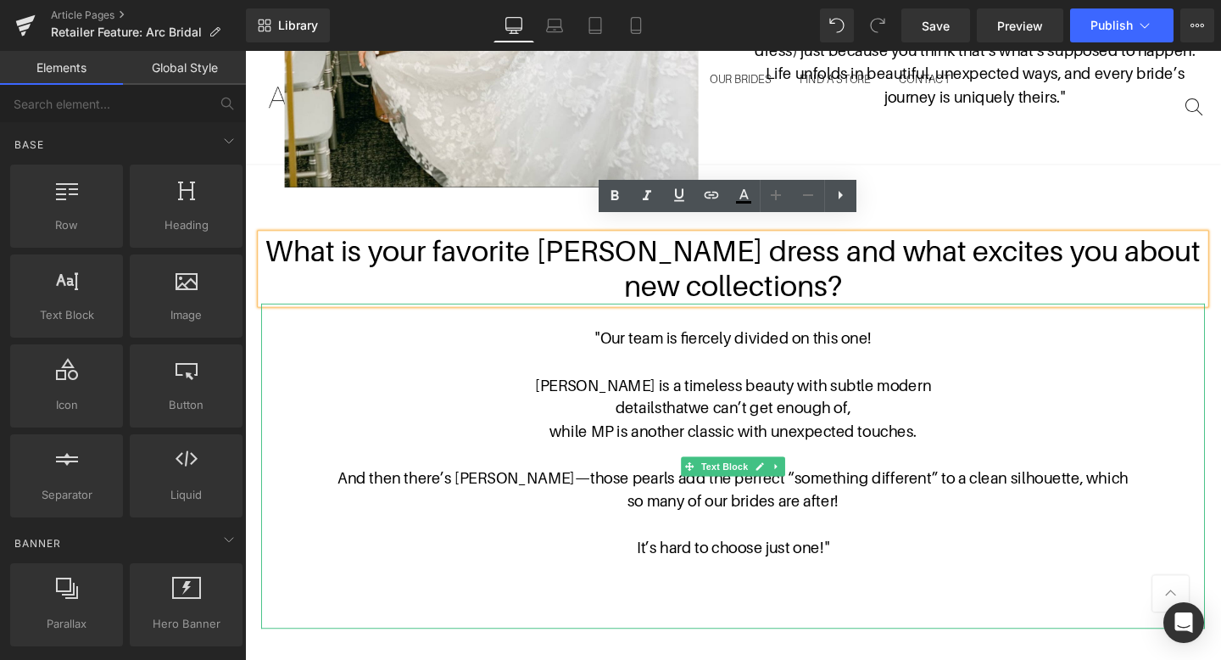
click at [752, 365] on p at bounding box center [758, 377] width 992 height 25
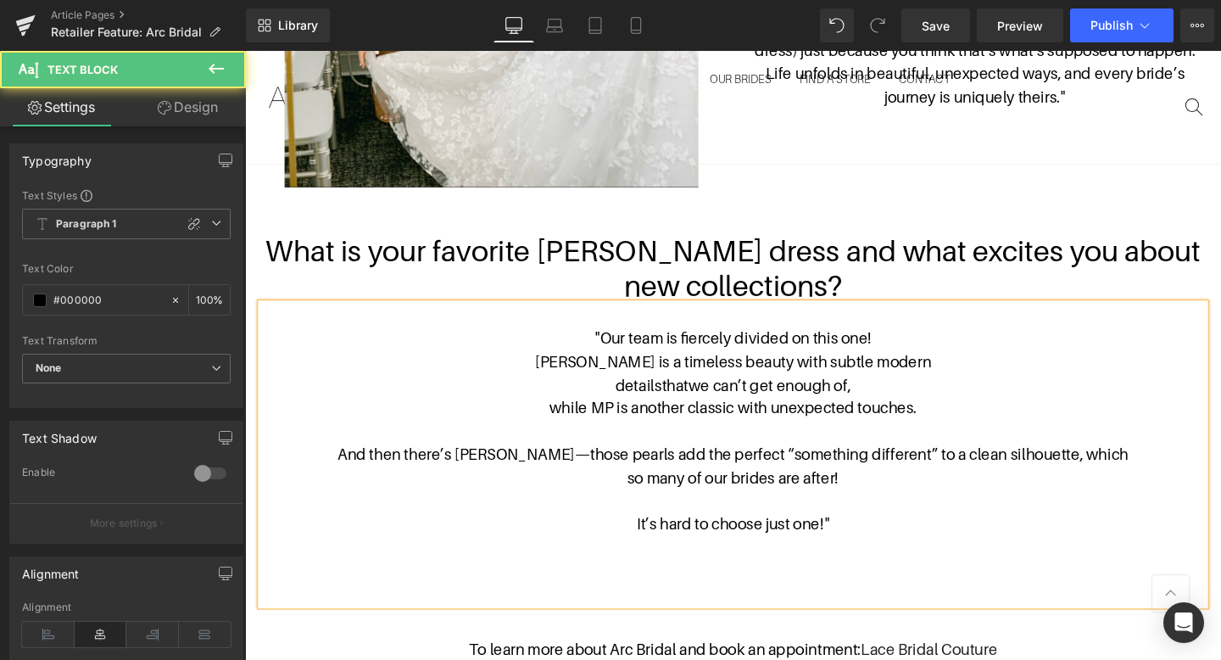
click at [549, 341] on p ""Our team is fiercely divided on this one!" at bounding box center [758, 353] width 992 height 25
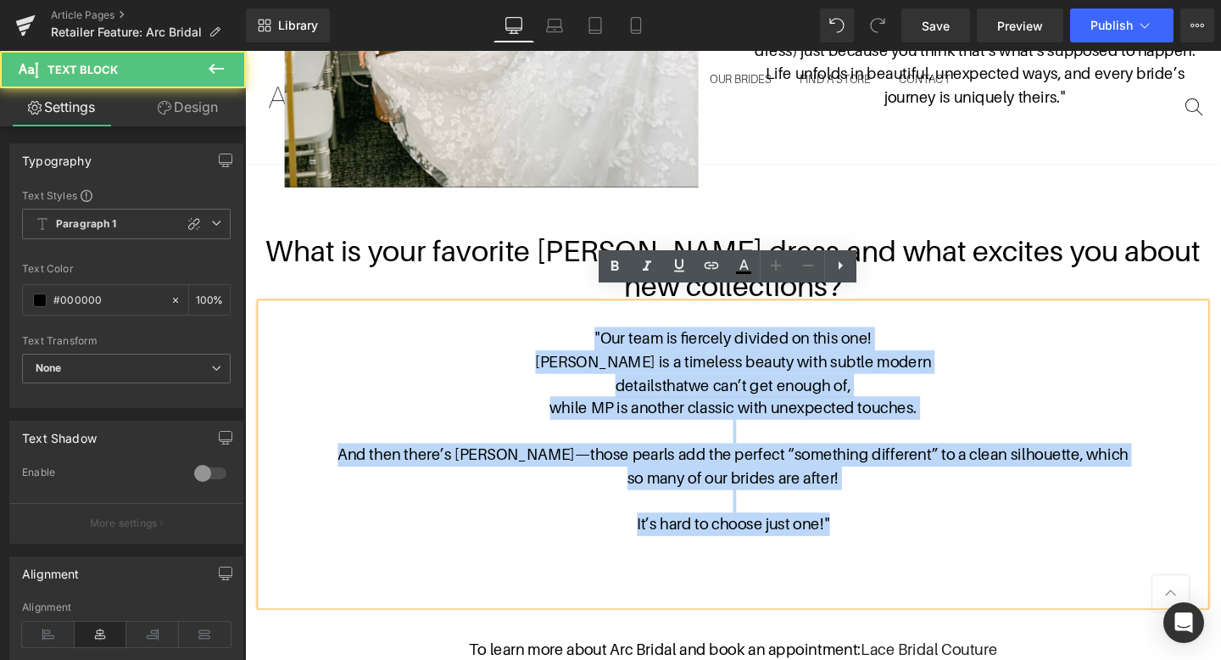
drag, startPoint x: 876, startPoint y: 527, endPoint x: 573, endPoint y: 337, distance: 357.7
click at [573, 337] on div ""Our team is fiercely divided on this one! [PERSON_NAME] is a timeless beauty w…" at bounding box center [758, 474] width 992 height 317
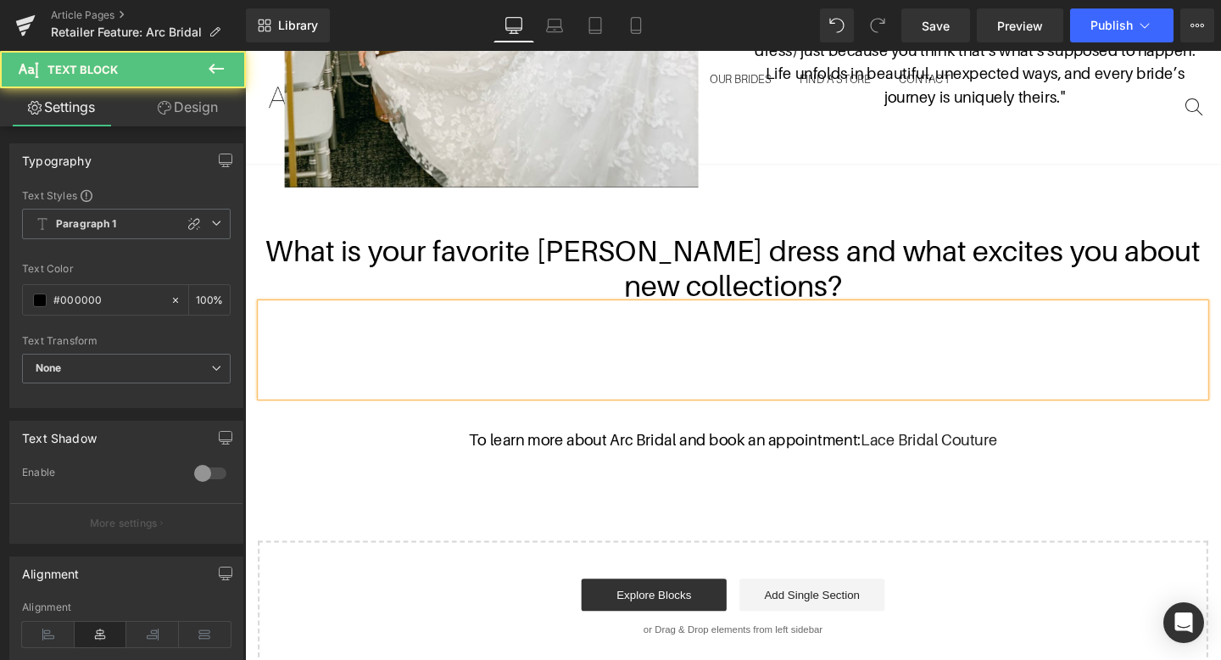
click at [779, 390] on p at bounding box center [758, 402] width 992 height 25
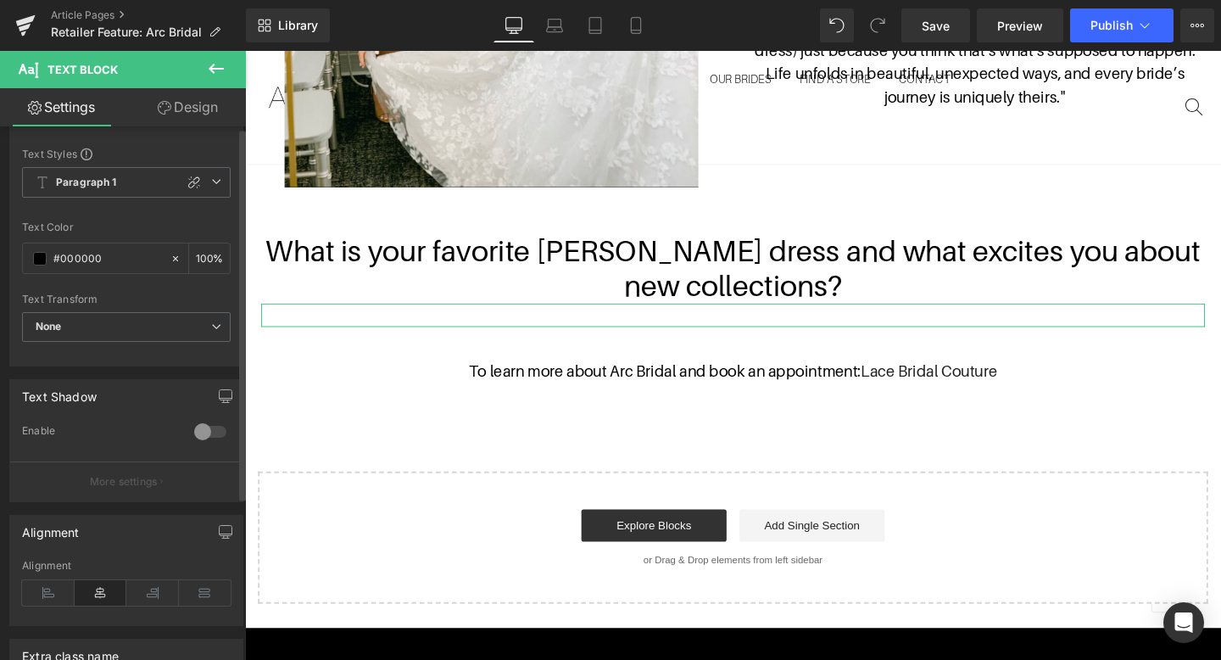
scroll to position [72, 0]
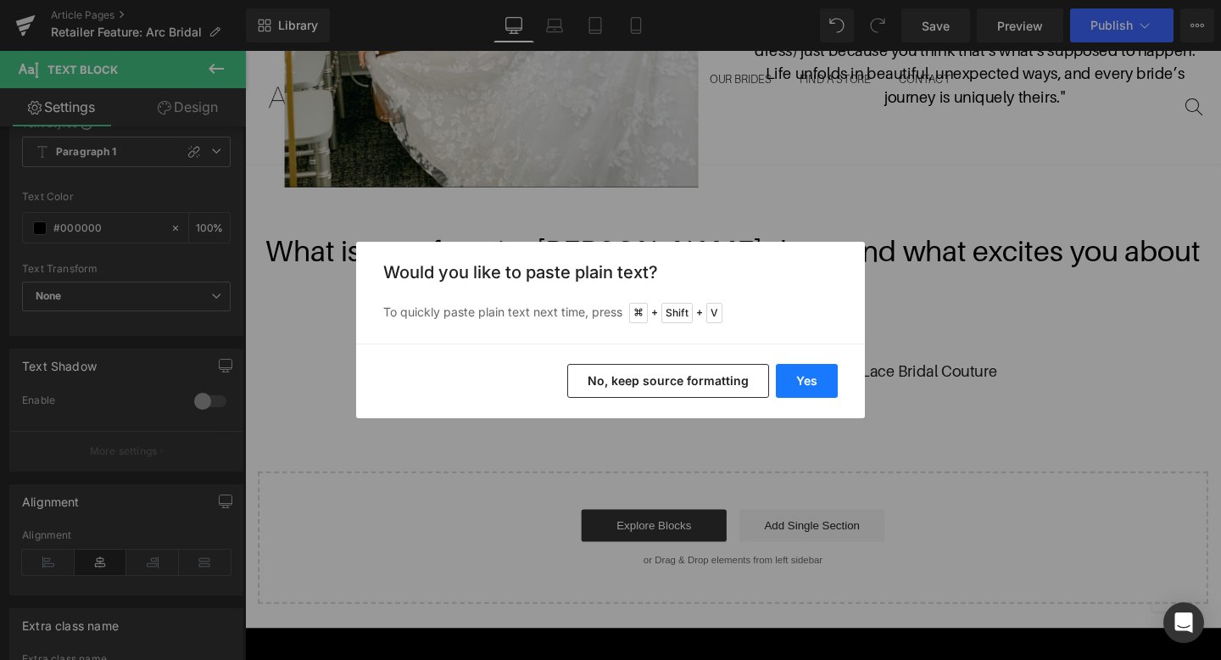
click at [821, 385] on button "Yes" at bounding box center [807, 381] width 62 height 34
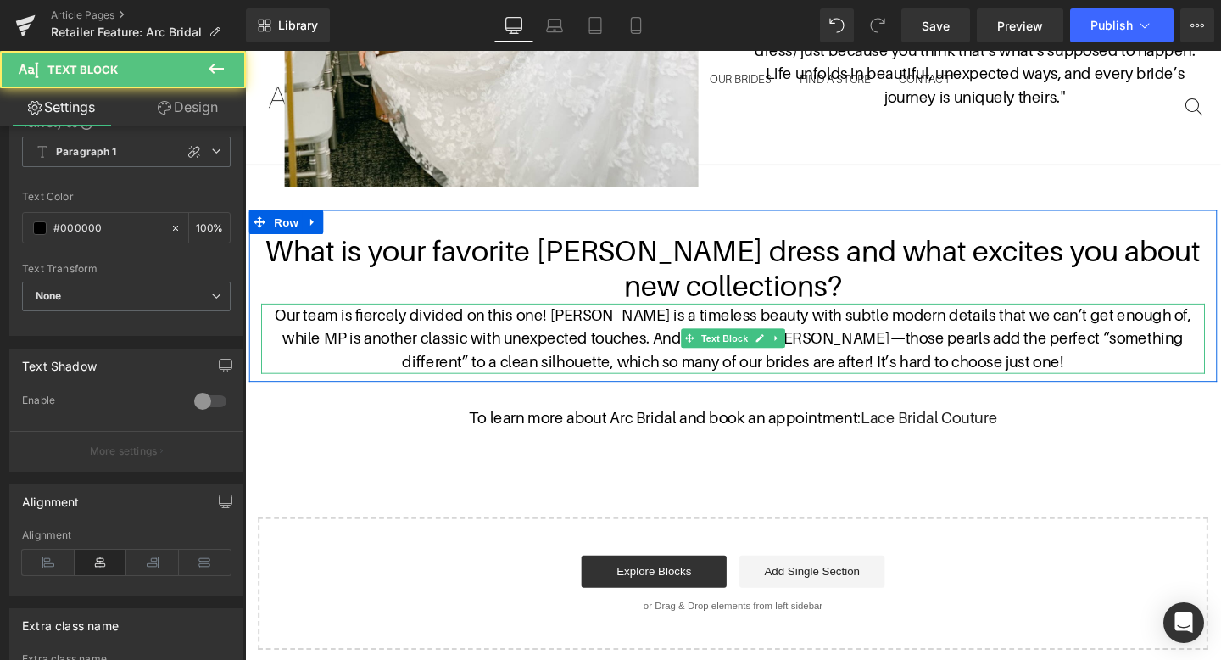
click at [1152, 316] on p "Our team is fiercely divided on this one! [PERSON_NAME] is a timeless beauty wi…" at bounding box center [758, 352] width 992 height 73
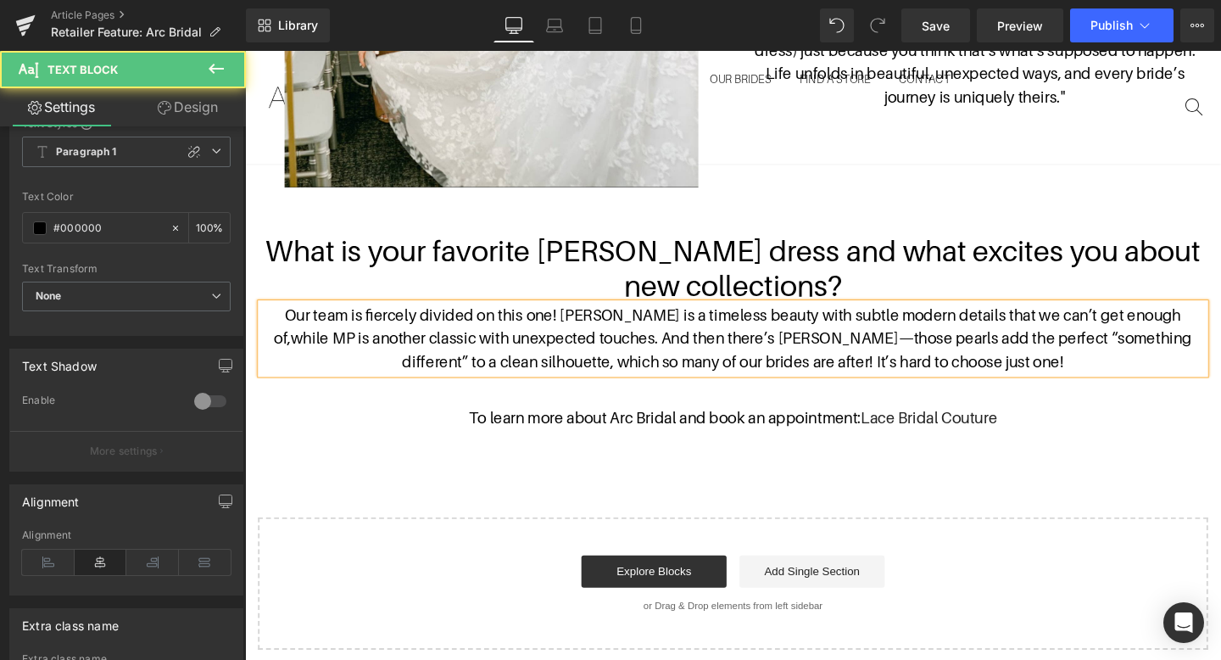
click at [595, 343] on span "while MP is another classic with unexpected touches. And then there’s [PERSON_N…" at bounding box center [766, 364] width 947 height 43
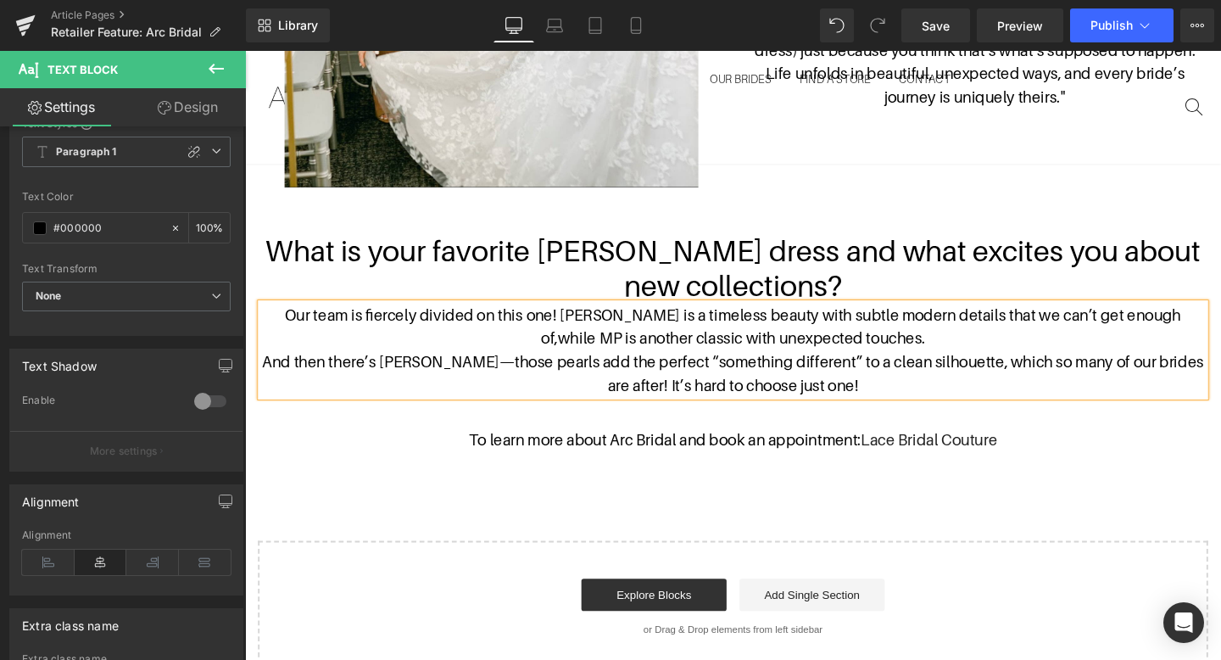
click at [985, 368] on span "And then there’s [PERSON_NAME]—those pearls add the perfect “something differen…" at bounding box center [758, 389] width 989 height 43
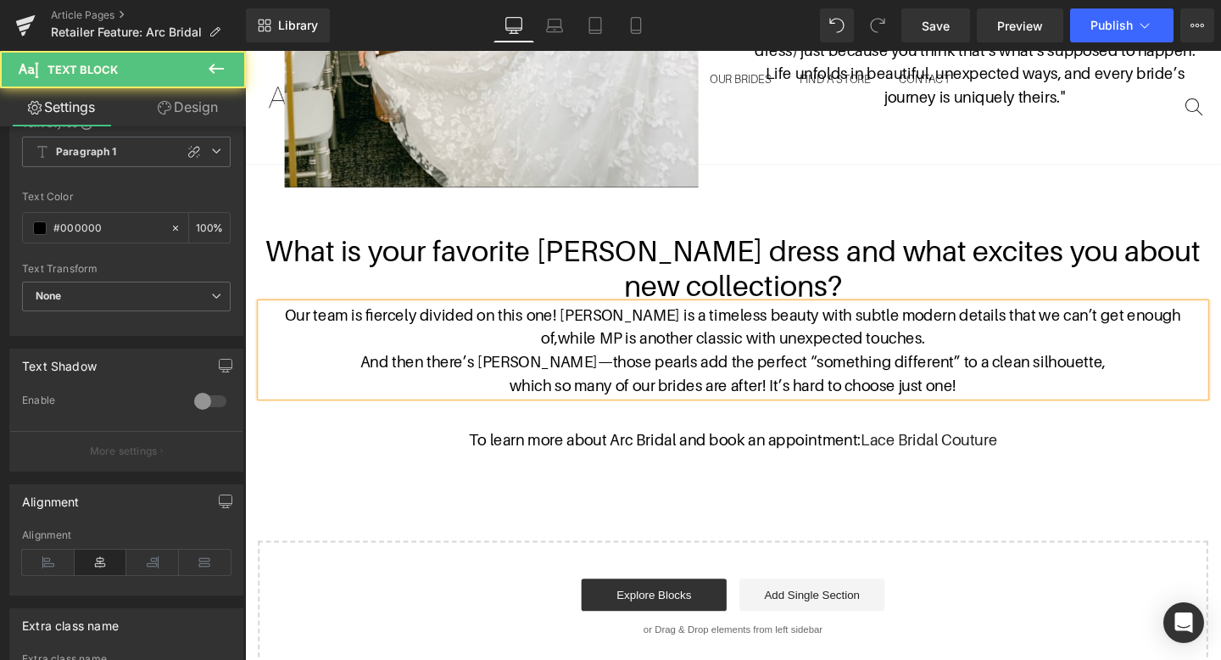
click at [797, 392] on span "which so many of our brides are after! It’s hard to choose just one!" at bounding box center [758, 401] width 470 height 19
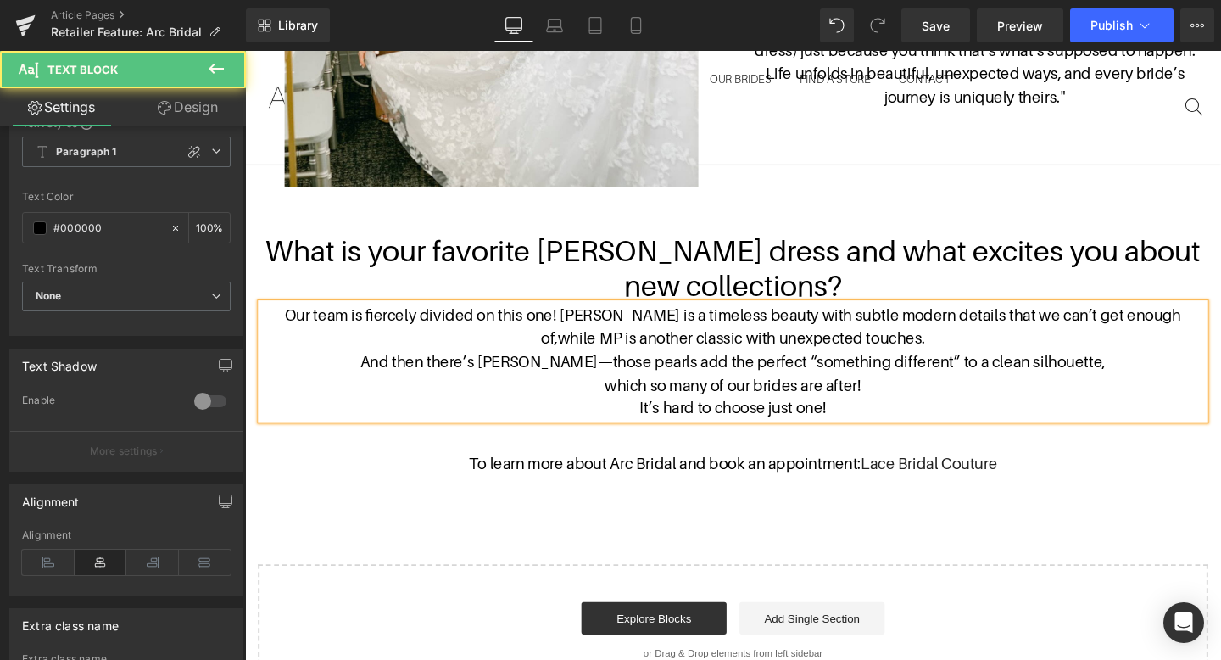
click at [936, 327] on p "Our team is fiercely divided on this one! [PERSON_NAME] is a timeless beauty wi…" at bounding box center [758, 340] width 992 height 49
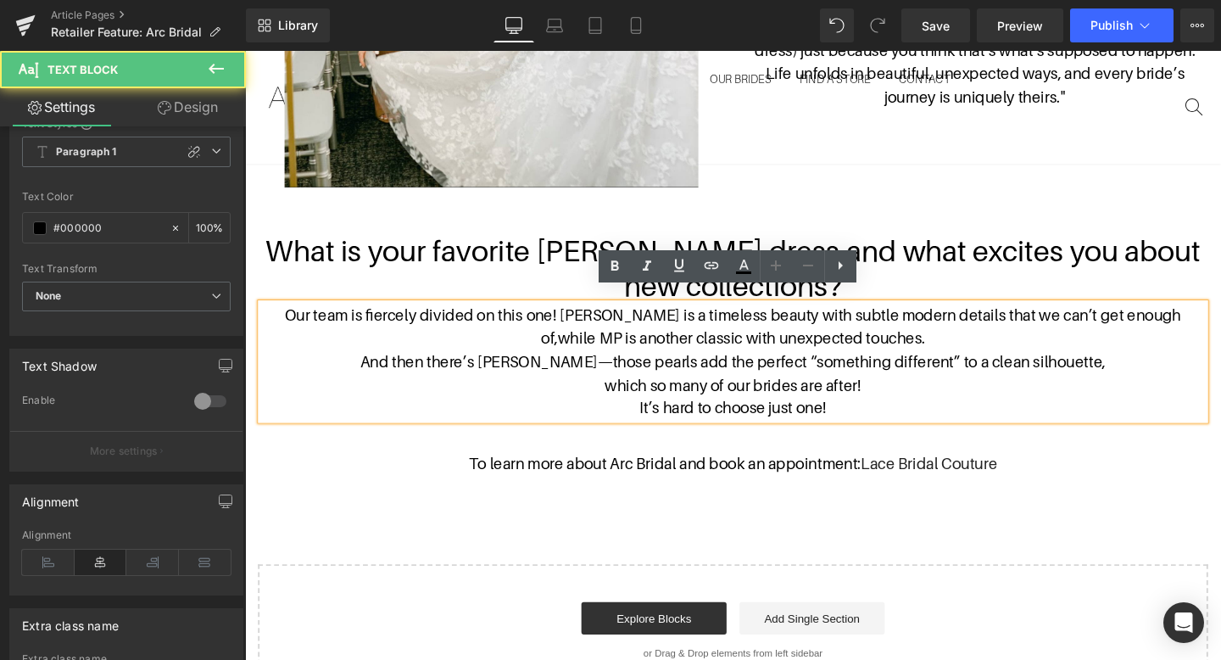
click at [960, 343] on span "while MP is another classic with unexpected touches." at bounding box center [767, 352] width 386 height 19
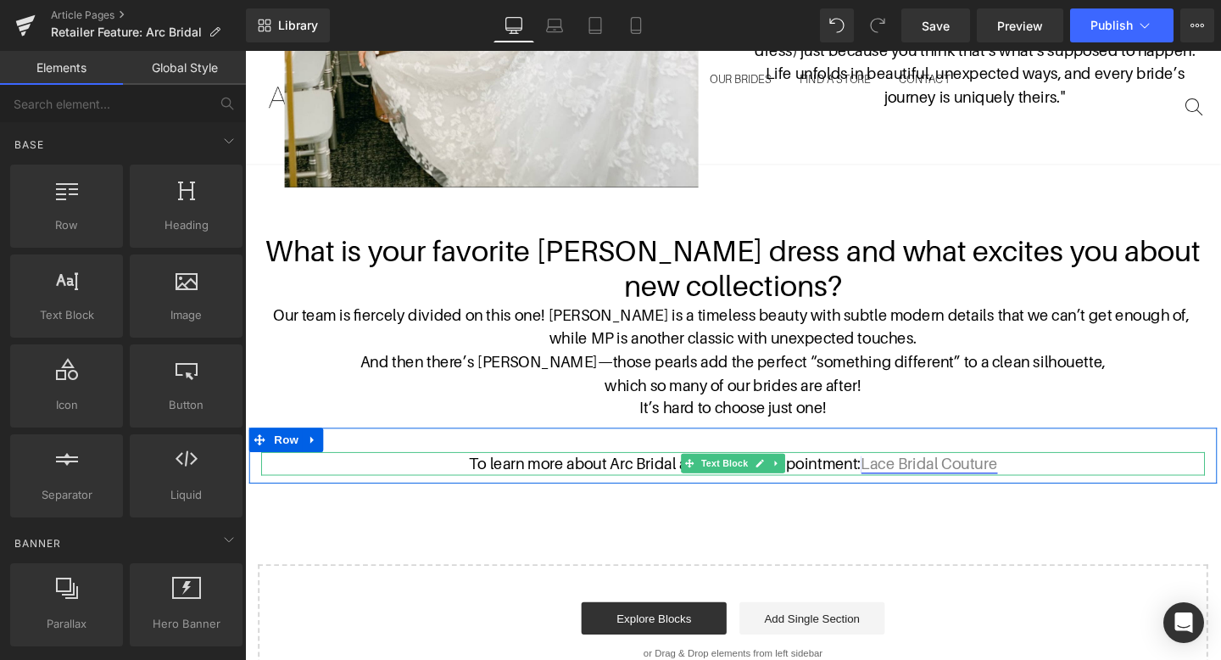
click at [953, 475] on link "Lace Bridal Couture" at bounding box center [964, 484] width 143 height 19
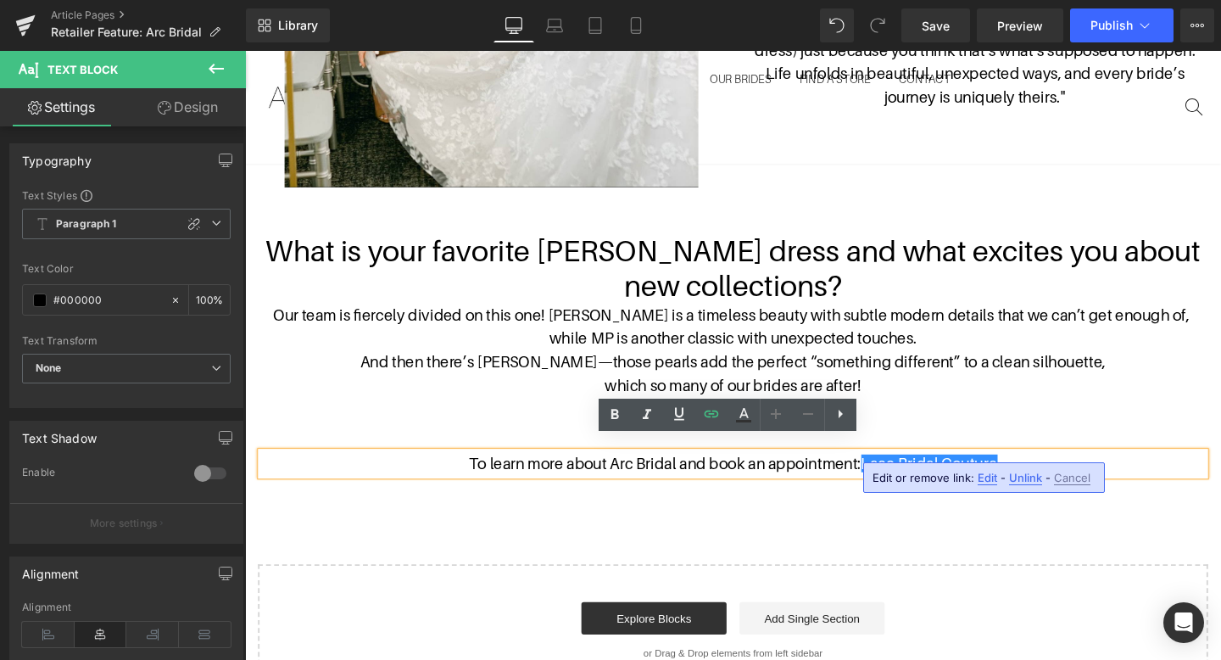
click at [988, 476] on span "Edit" at bounding box center [986, 477] width 19 height 14
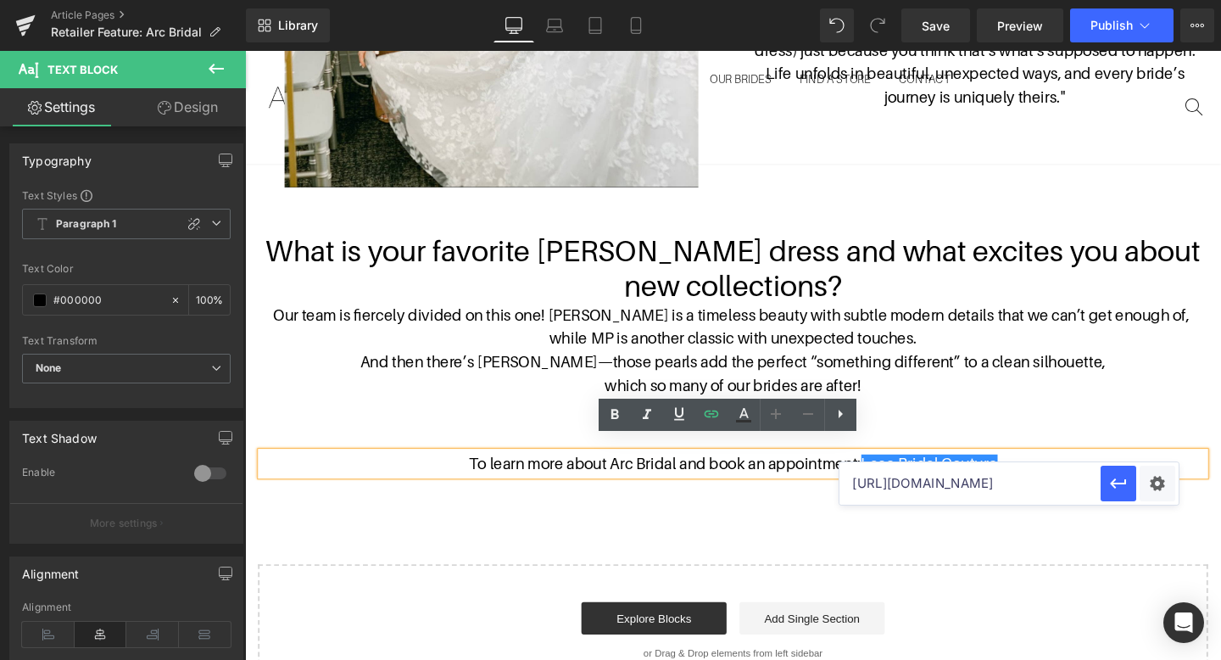
drag, startPoint x: 1237, startPoint y: 537, endPoint x: 782, endPoint y: 509, distance: 456.1
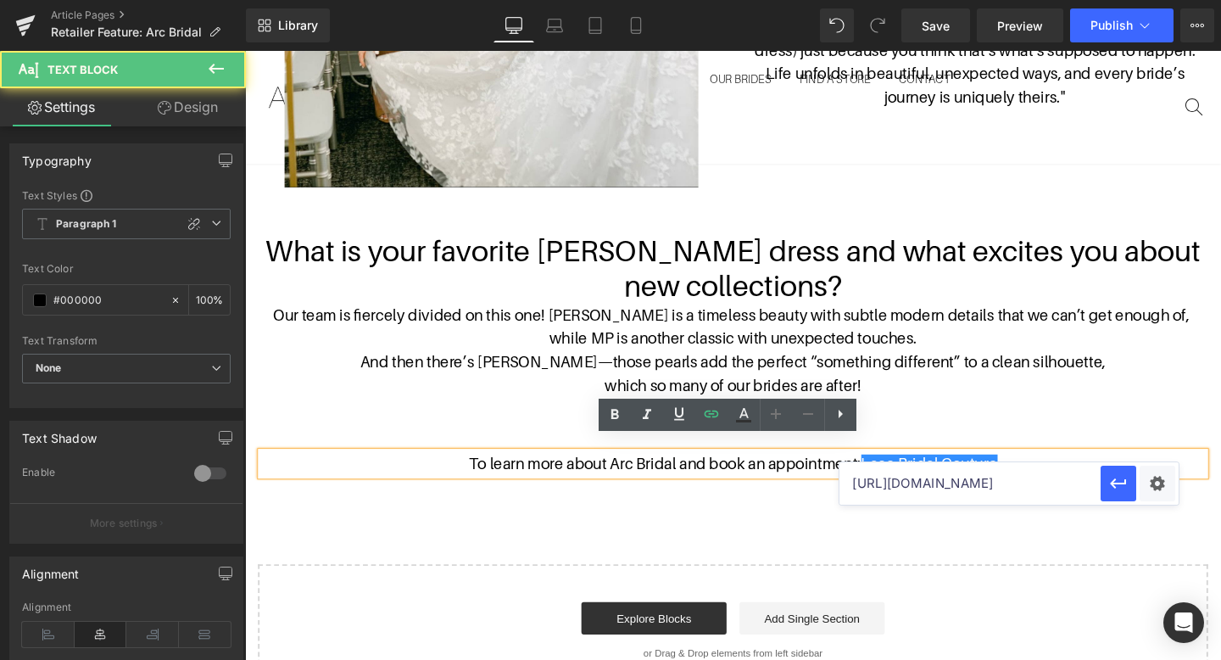
click at [1072, 472] on p "To learn more about Arc Bridal and book an appointment: Lace Bridal Couture" at bounding box center [758, 484] width 992 height 25
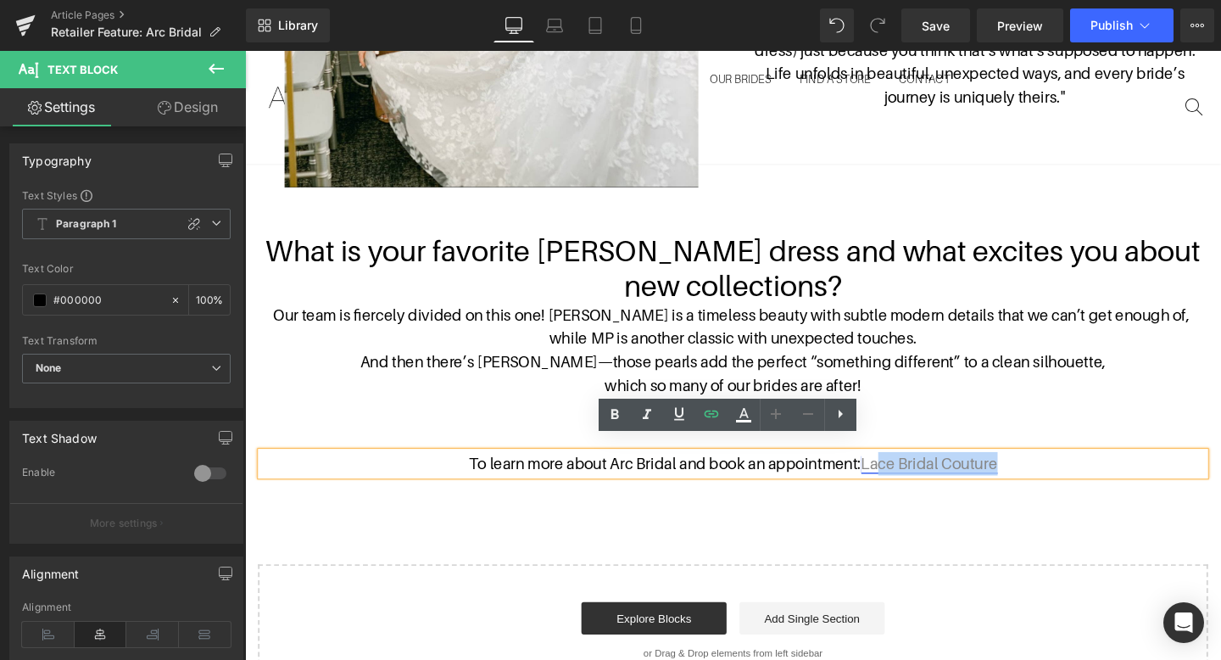
drag, startPoint x: 1072, startPoint y: 469, endPoint x: 903, endPoint y: 471, distance: 169.6
click at [903, 472] on p "To learn more about Arc Bridal and book an appointment: Lace Bridal Couture" at bounding box center [758, 484] width 992 height 25
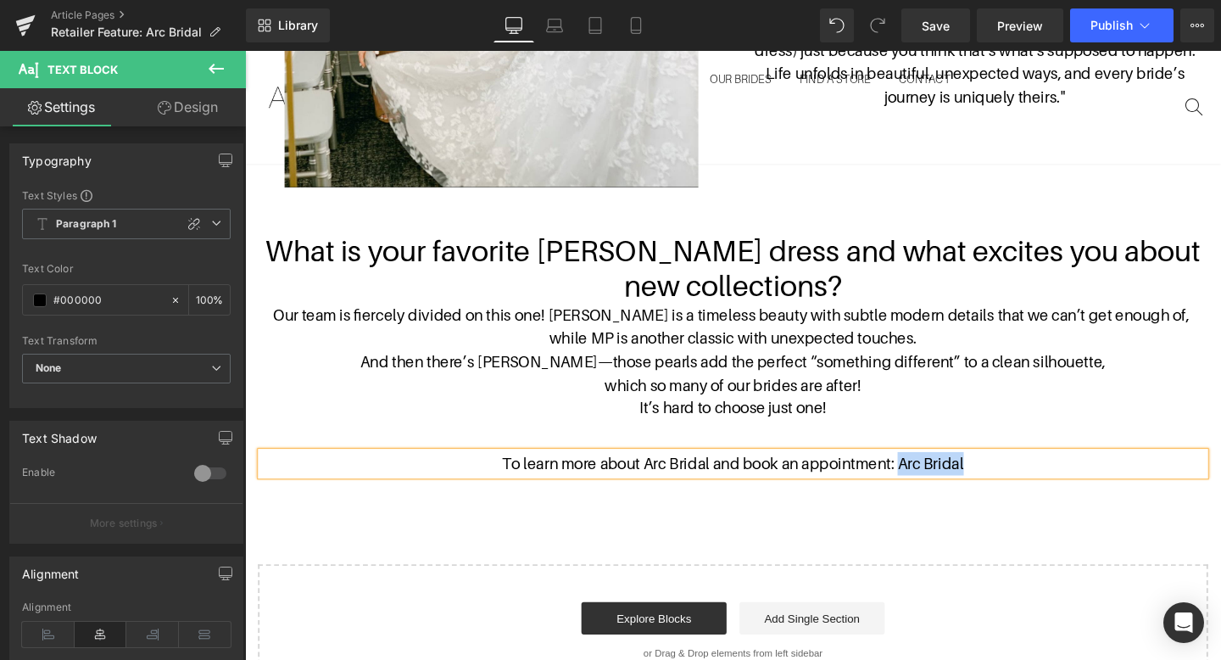
drag, startPoint x: 1053, startPoint y: 465, endPoint x: 935, endPoint y: 465, distance: 117.8
click at [935, 472] on p "To learn more about Arc Bridal and book an appointment: Arc Bridal" at bounding box center [758, 484] width 992 height 25
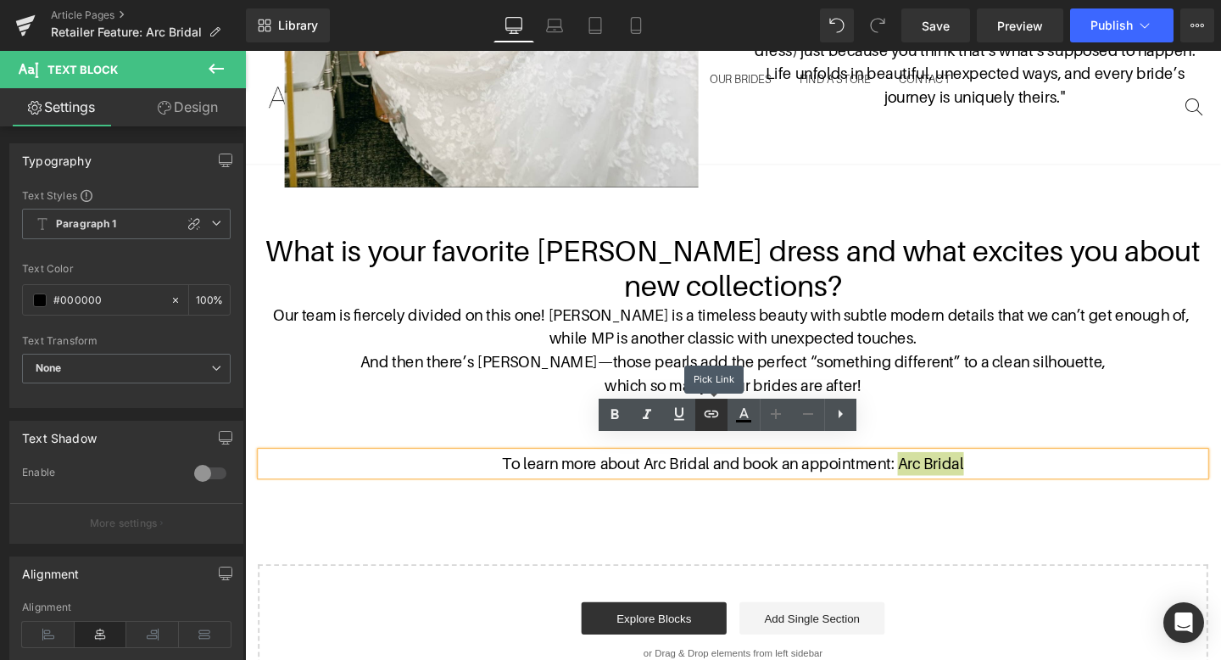
click at [696, 415] on link at bounding box center [711, 414] width 32 height 32
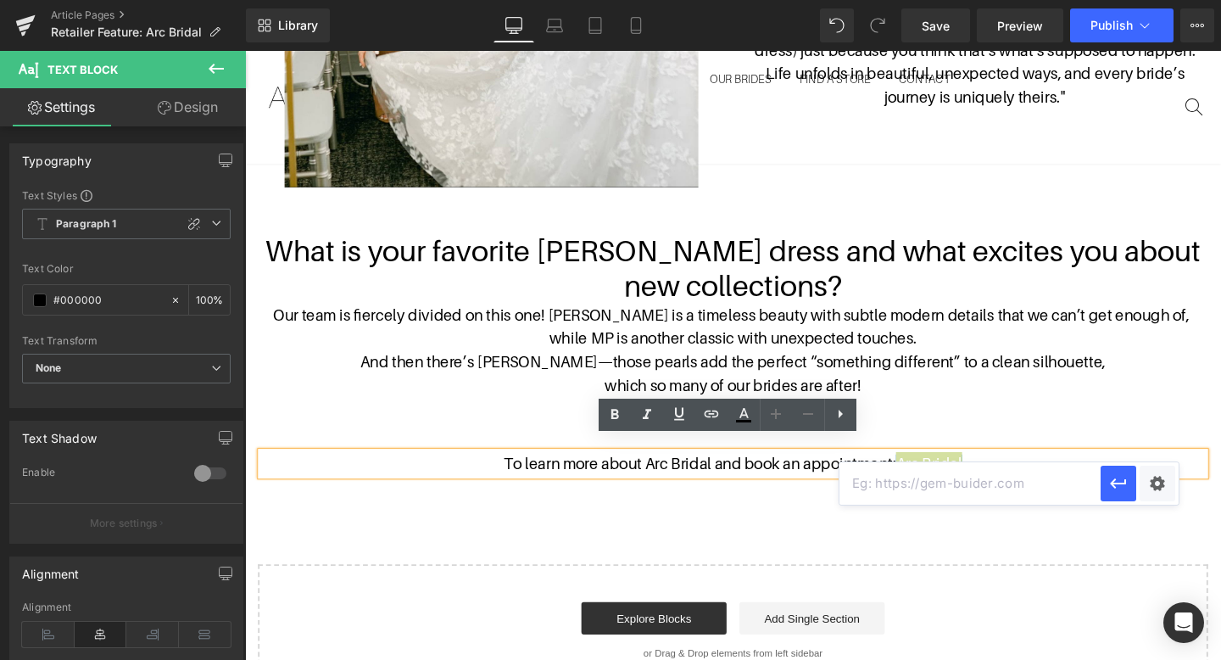
click at [932, 491] on input "text" at bounding box center [969, 483] width 261 height 42
paste input "[URL][DOMAIN_NAME]"
type input "[URL][DOMAIN_NAME]"
click at [1113, 487] on icon "button" at bounding box center [1118, 483] width 20 height 20
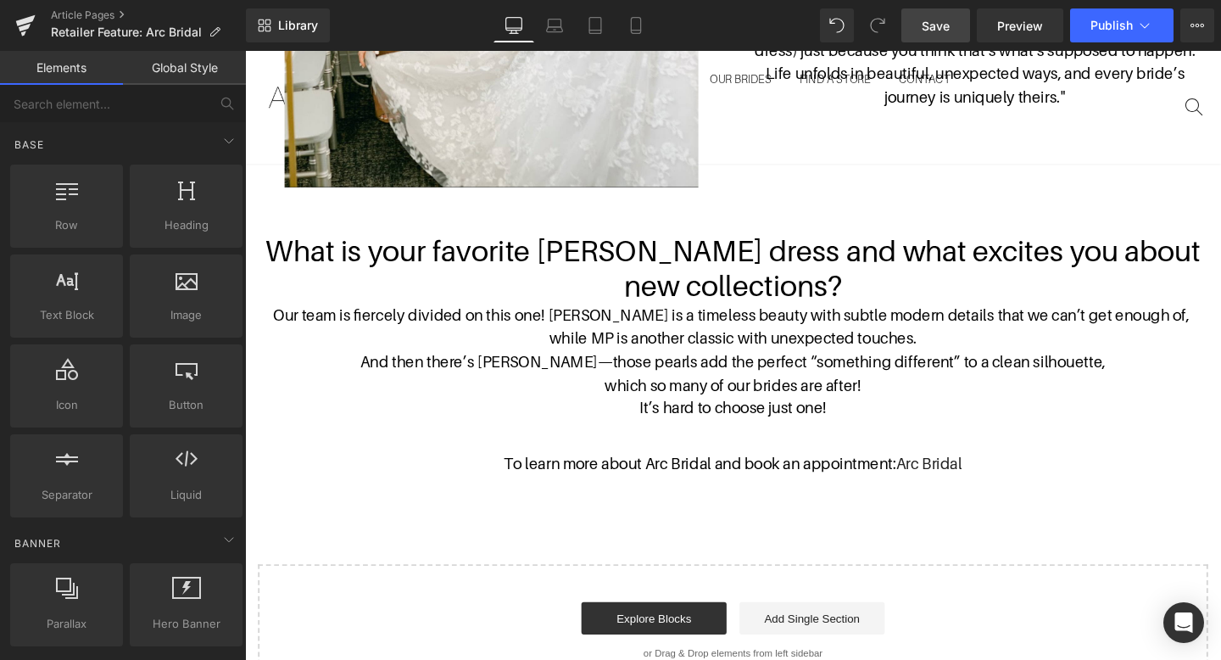
click at [943, 19] on span "Save" at bounding box center [935, 26] width 28 height 18
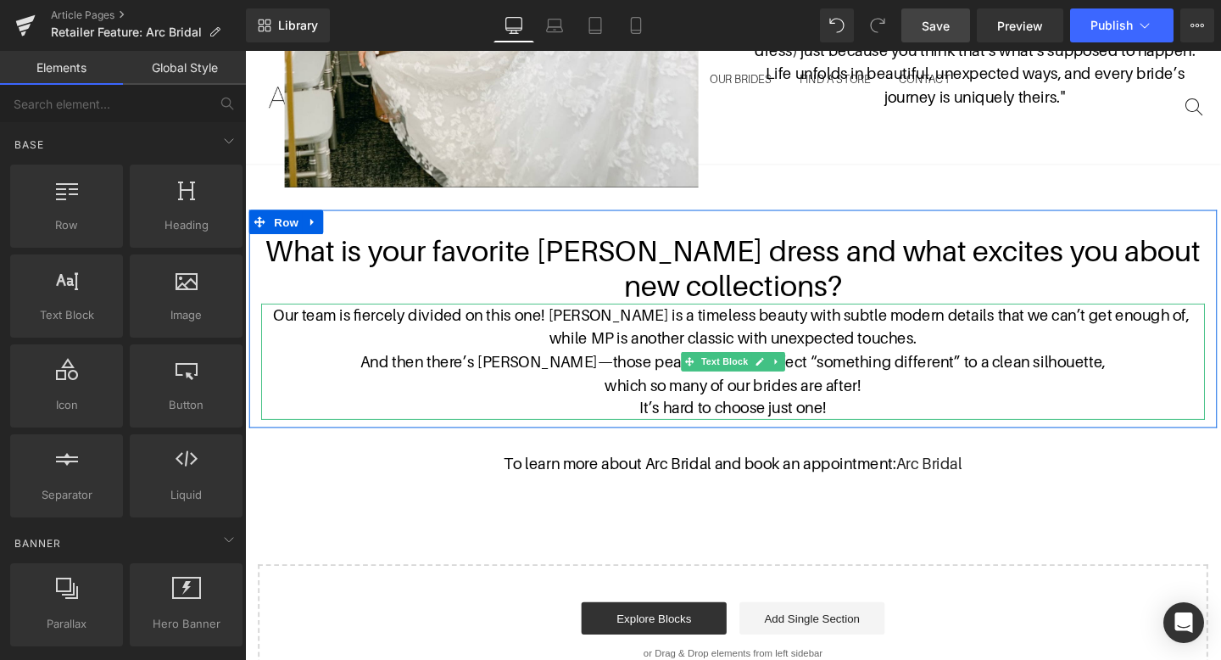
click at [988, 368] on span "And then there’s [PERSON_NAME]—those pearls add the perfect “something differen…" at bounding box center [757, 377] width 783 height 19
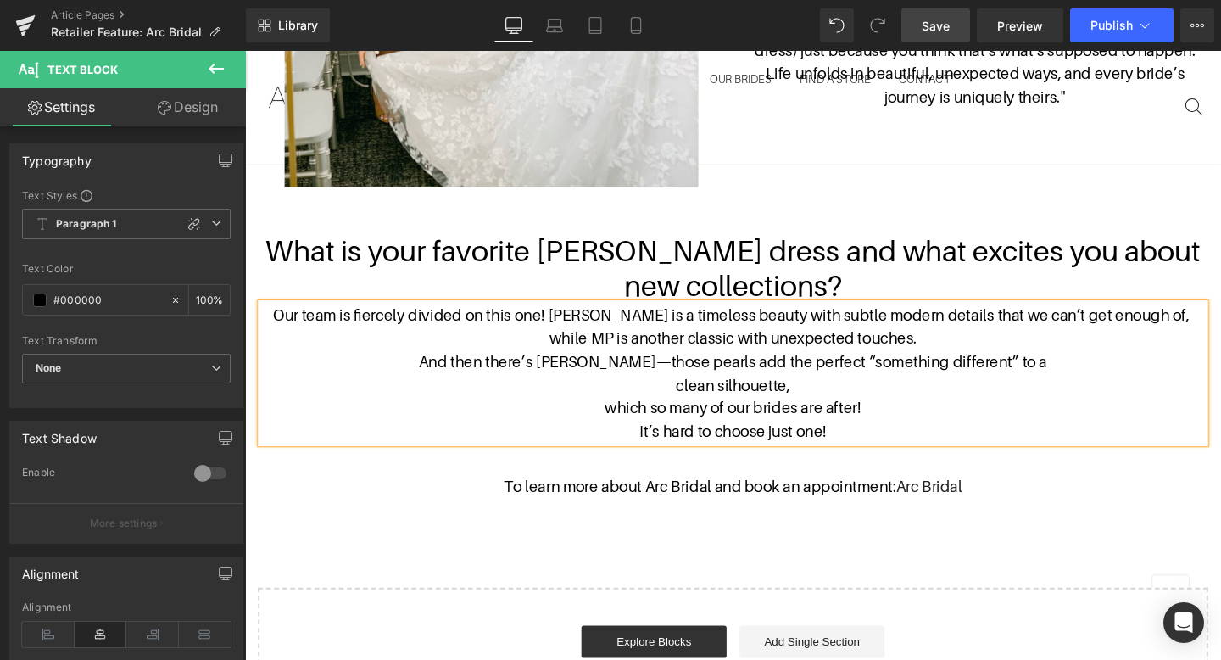
click at [603, 416] on p "which so many of our brides are after!" at bounding box center [758, 426] width 992 height 25
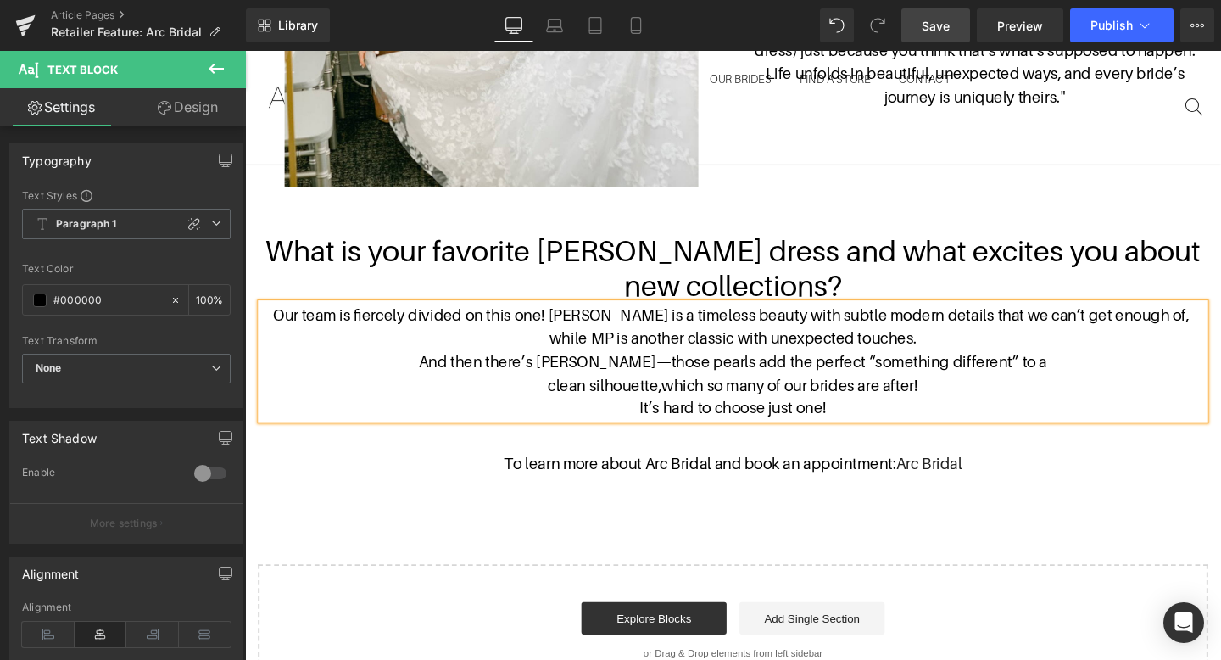
click at [910, 424] on div "Our team is fiercely divided on this one! [PERSON_NAME] is a timeless beauty wi…" at bounding box center [758, 377] width 992 height 122
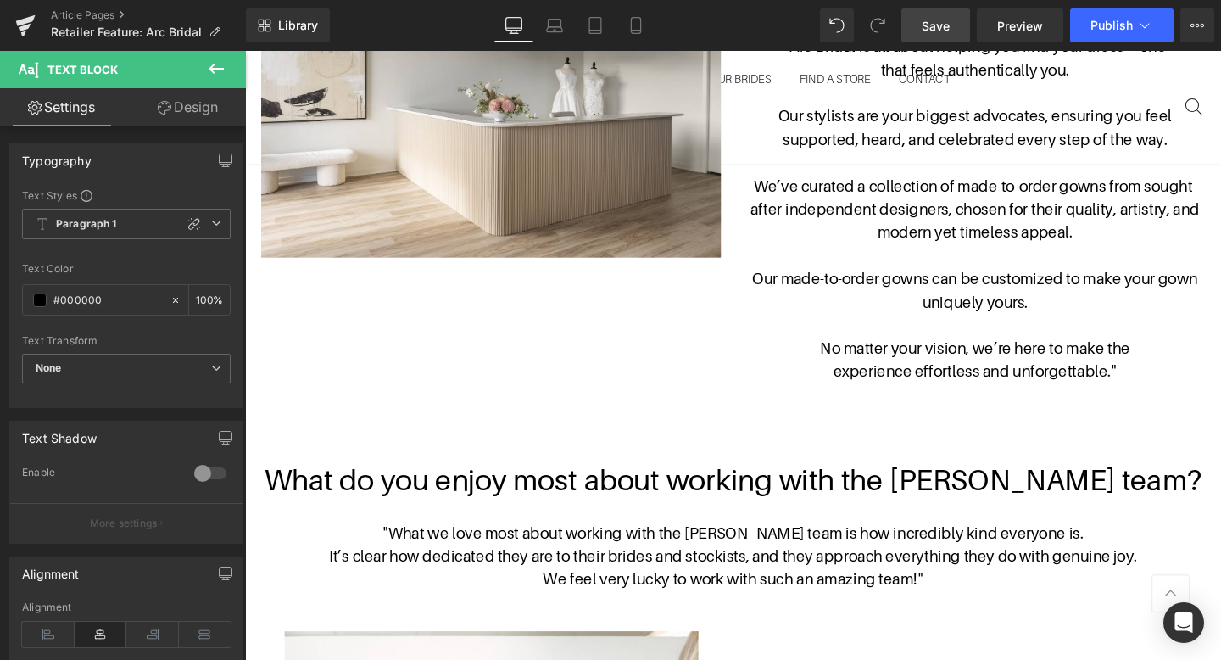
scroll to position [738, 0]
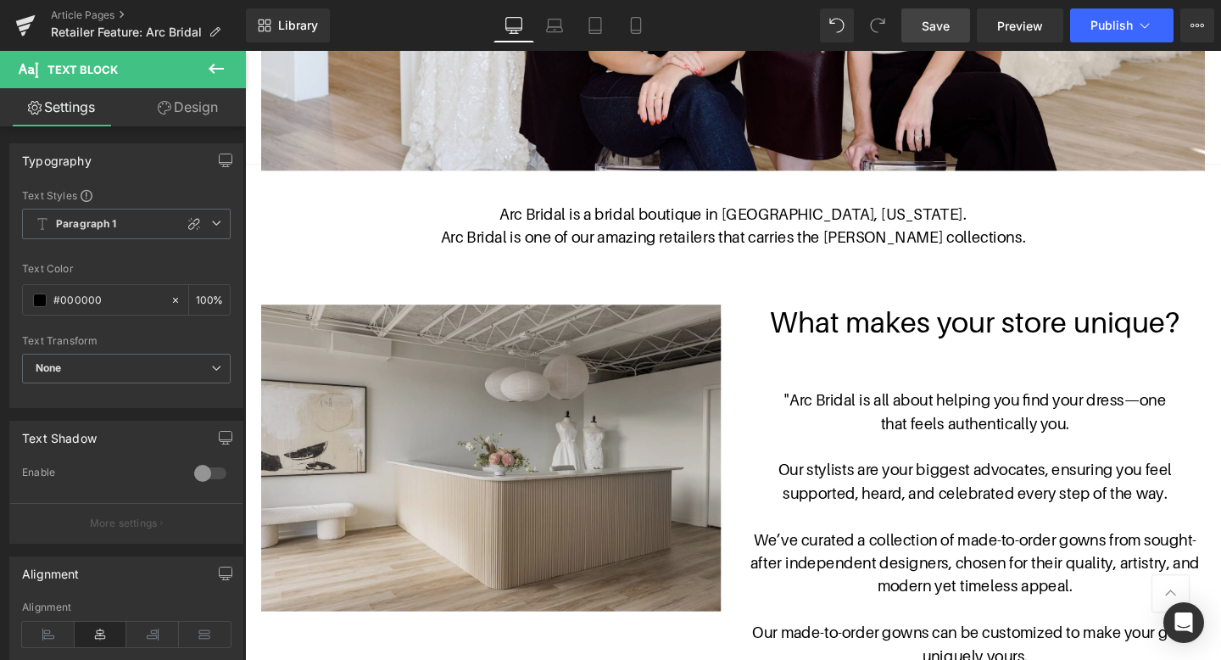
click at [626, 526] on img at bounding box center [503, 479] width 483 height 322
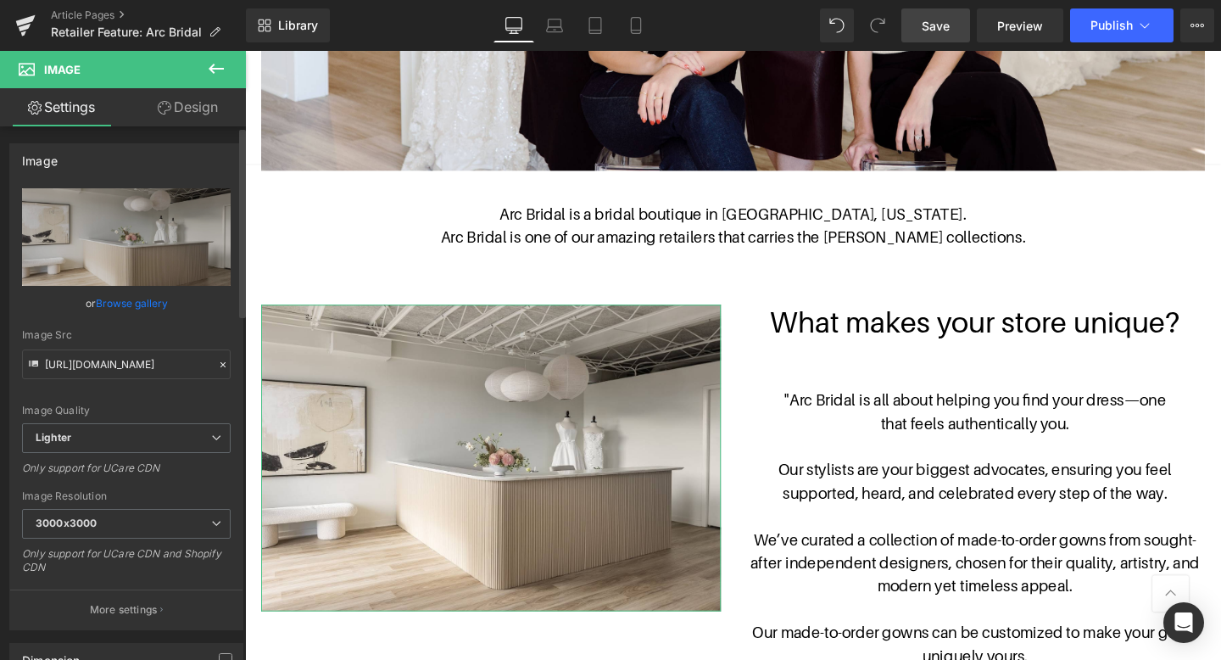
click at [148, 306] on link "Browse gallery" at bounding box center [132, 303] width 72 height 30
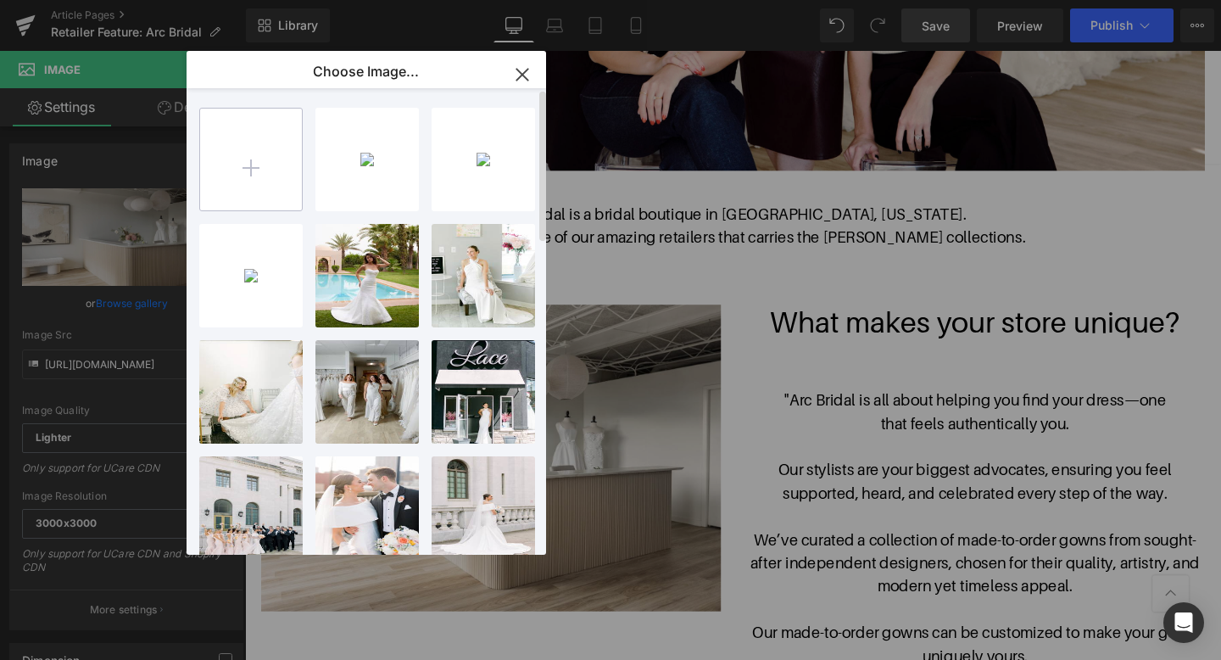
click at [286, 178] on input "file" at bounding box center [251, 160] width 102 height 102
click at [251, 183] on input "file" at bounding box center [251, 160] width 102 height 102
type input "C:\fakepath\Screenshot [DATE] 11.40.14 AM.jpg"
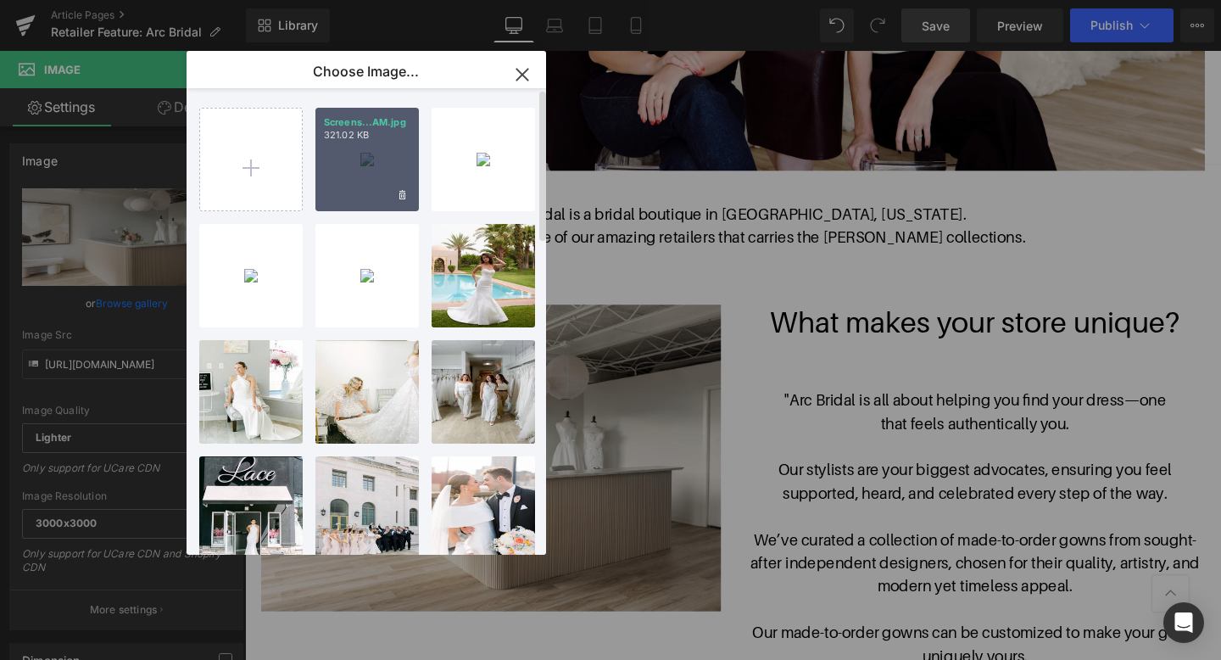
click at [381, 165] on div "Screens...AM.jpg 321.02 KB" at bounding box center [366, 159] width 103 height 103
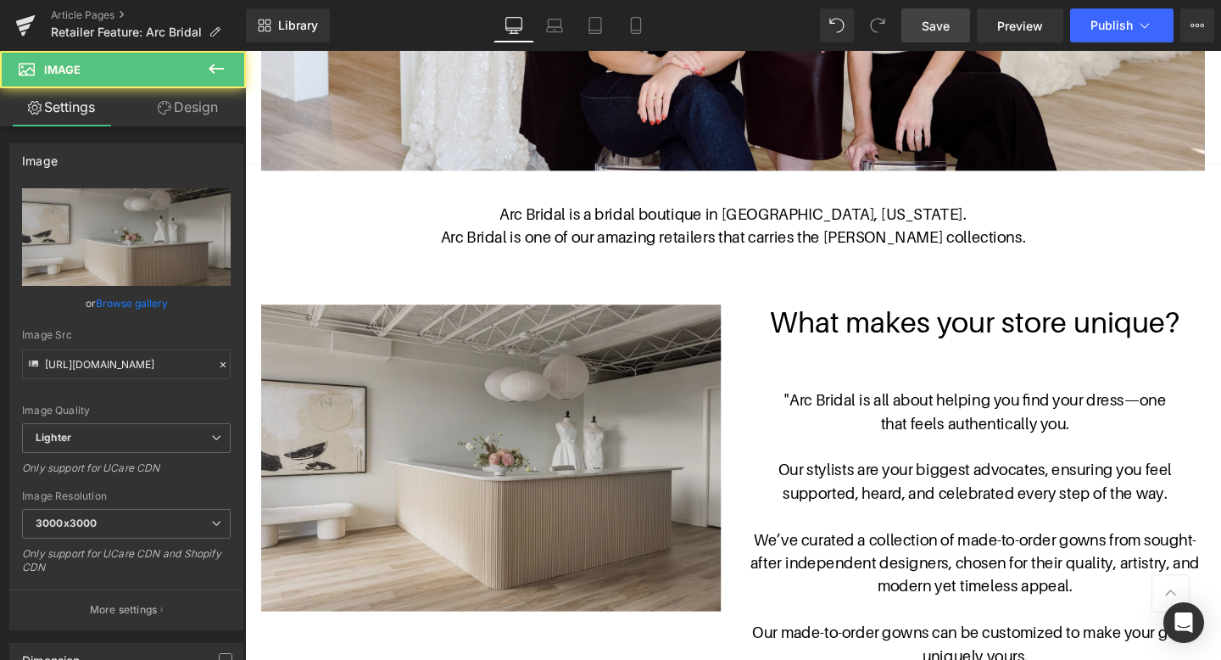
click at [536, 434] on img at bounding box center [503, 479] width 483 height 322
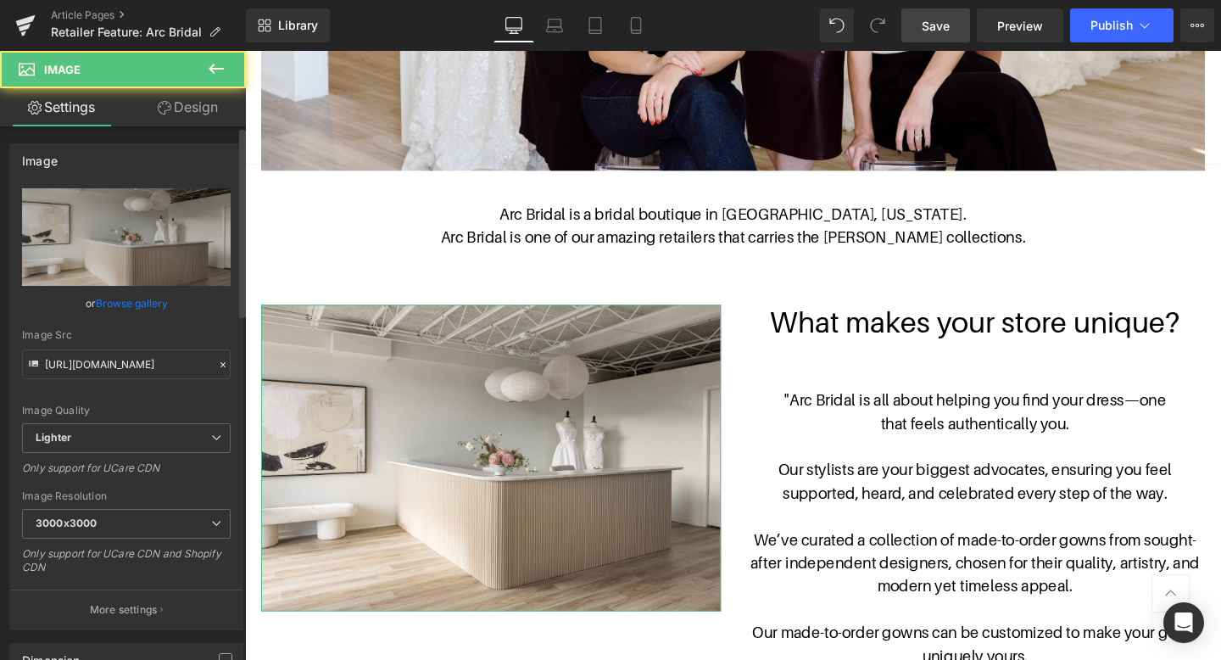
click at [151, 295] on link "Browse gallery" at bounding box center [132, 303] width 72 height 30
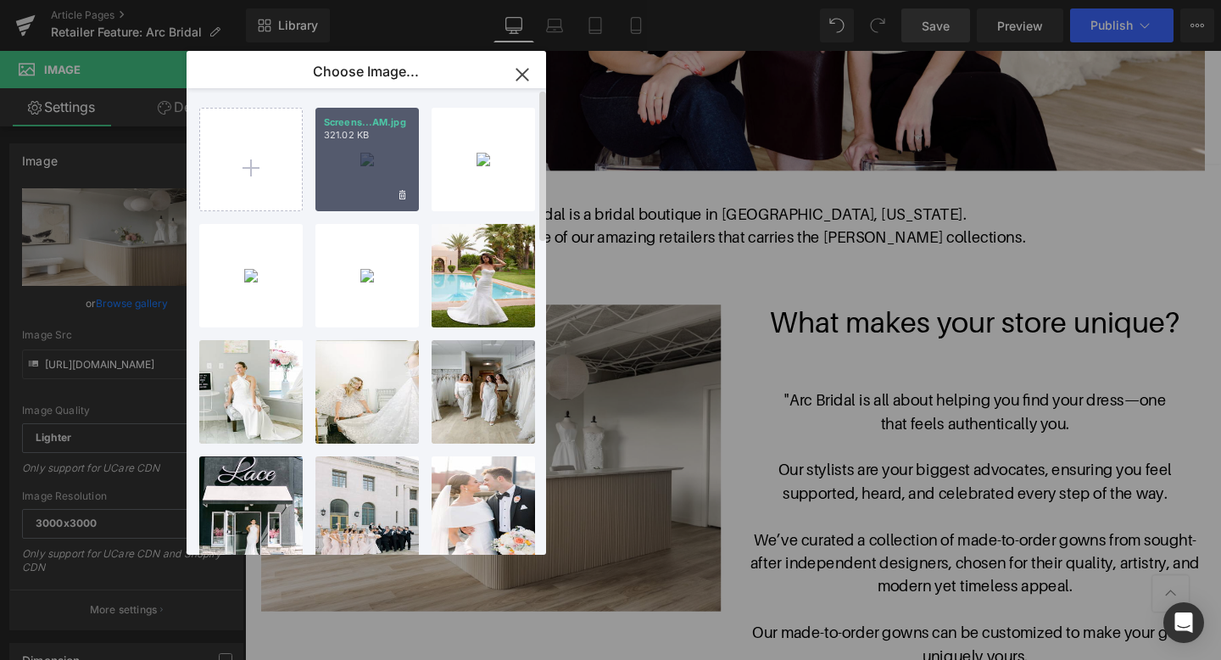
click at [366, 179] on div "Screens...AM.jpg 321.02 KB" at bounding box center [366, 159] width 103 height 103
type input "[URL][DOMAIN_NAME]"
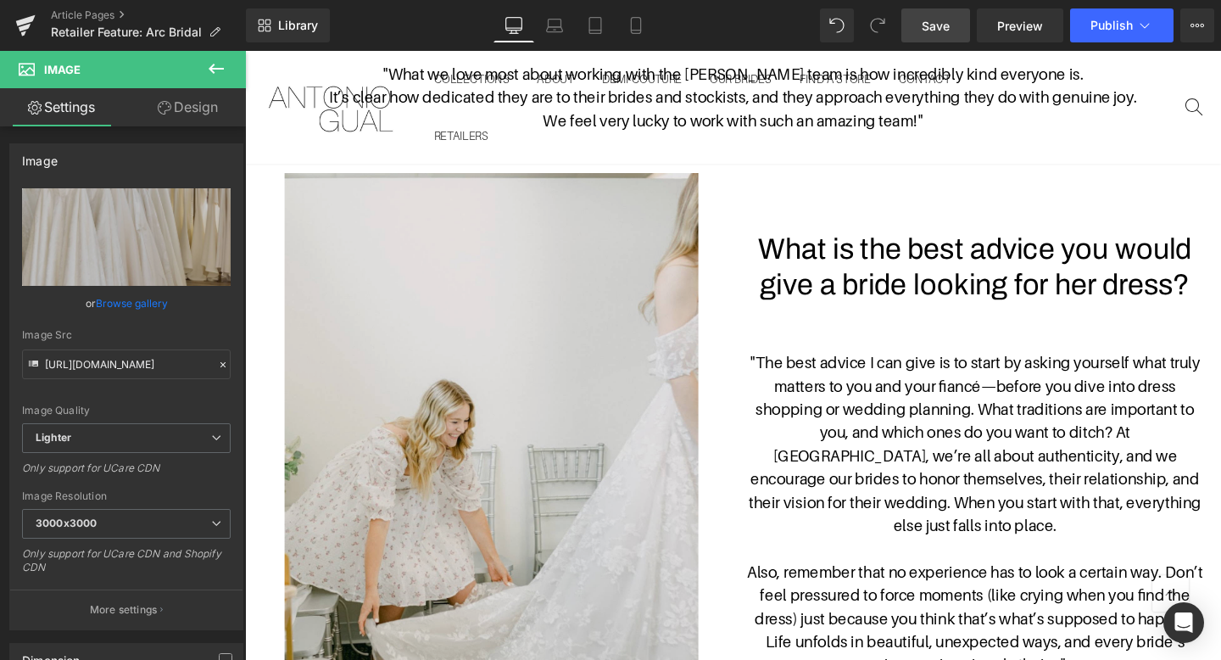
scroll to position [2017, 0]
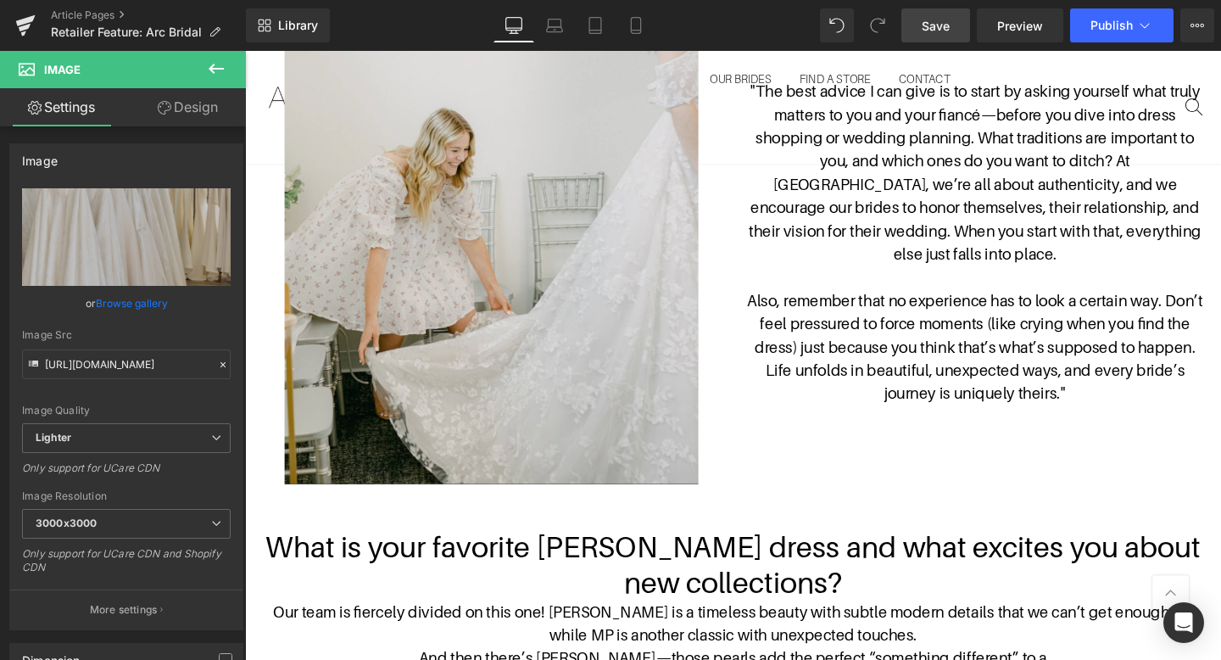
click at [569, 410] on img at bounding box center [504, 200] width 435 height 612
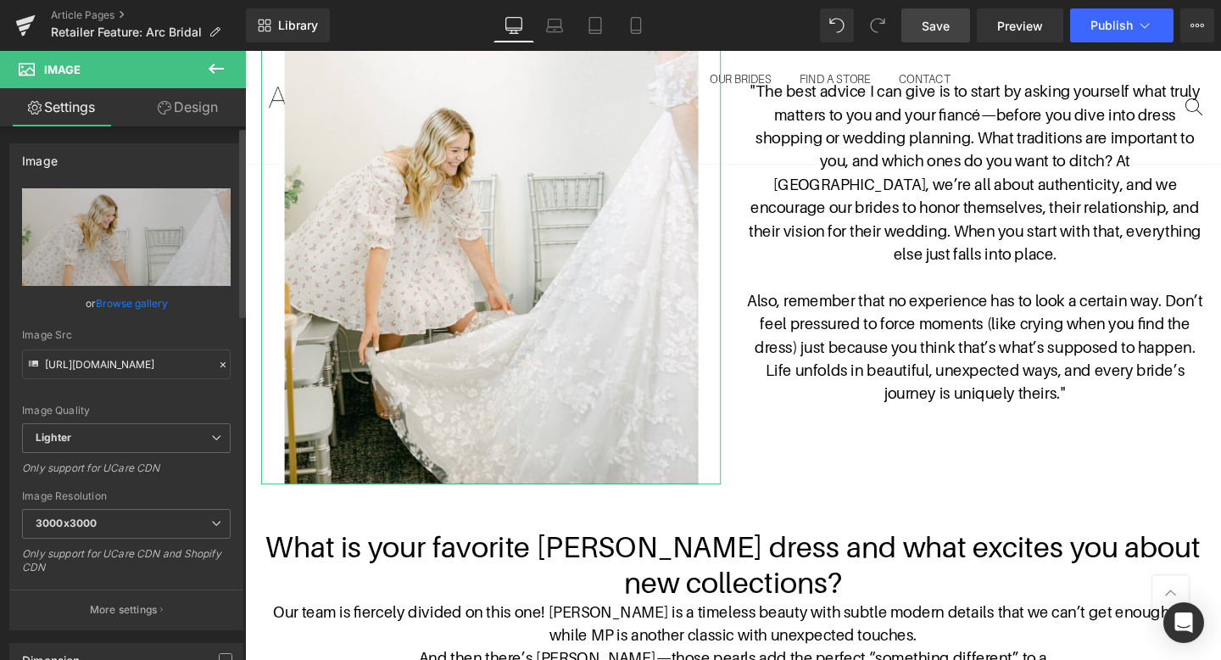
click at [126, 303] on link "Browse gallery" at bounding box center [132, 303] width 72 height 30
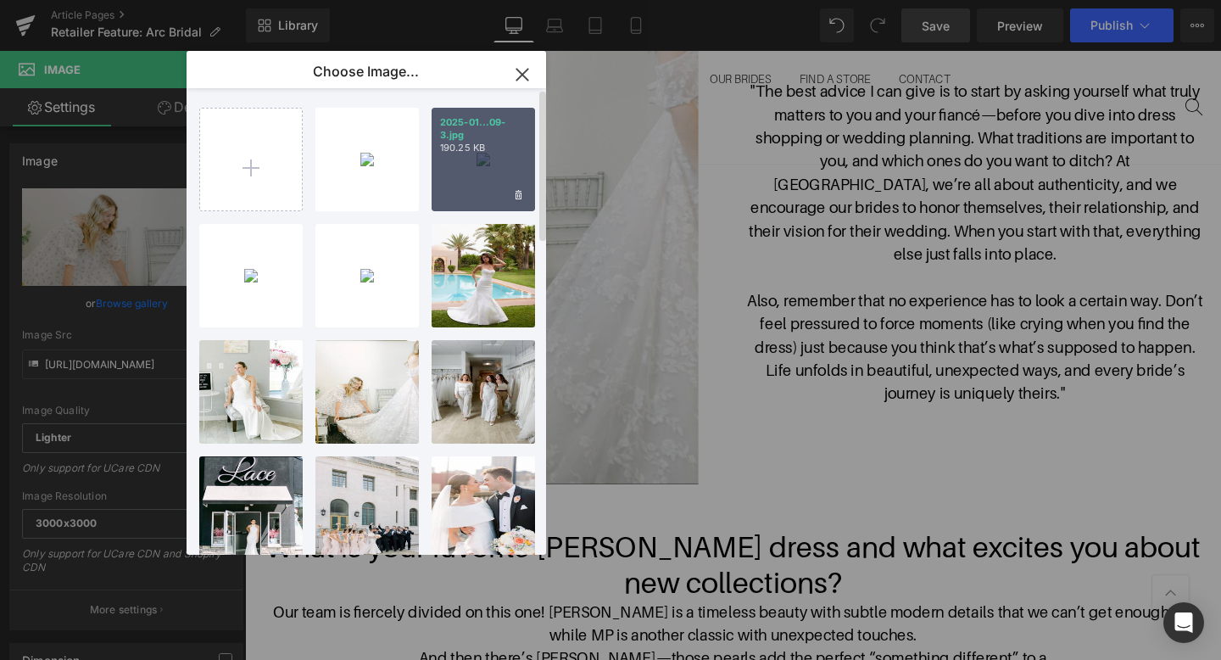
click at [489, 167] on div "2025-01...09-3.jpg 190.25 KB" at bounding box center [482, 159] width 103 height 103
type input "[URL][DOMAIN_NAME]"
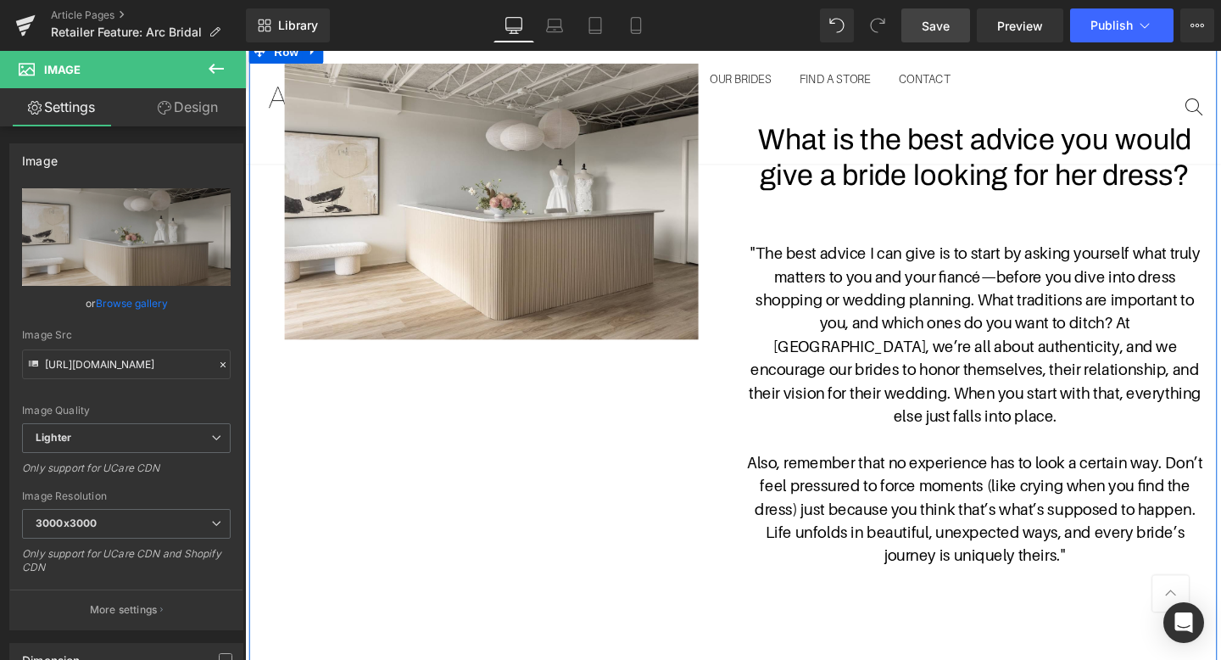
scroll to position [1847, 0]
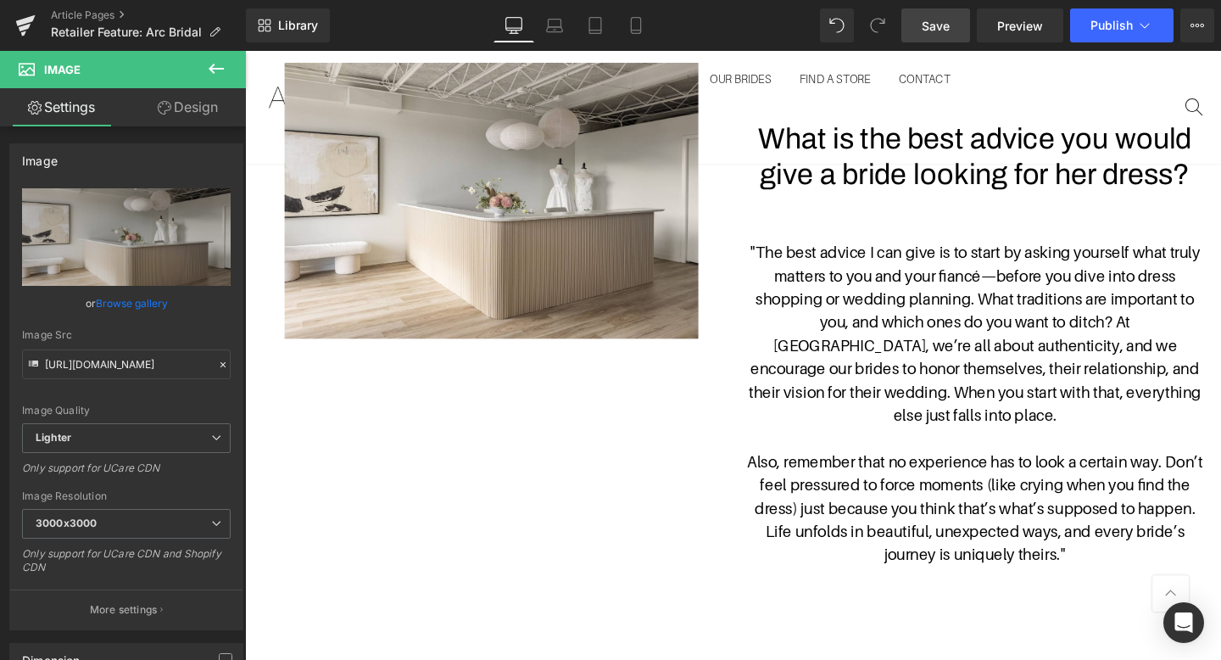
click at [209, 79] on button at bounding box center [215, 69] width 59 height 37
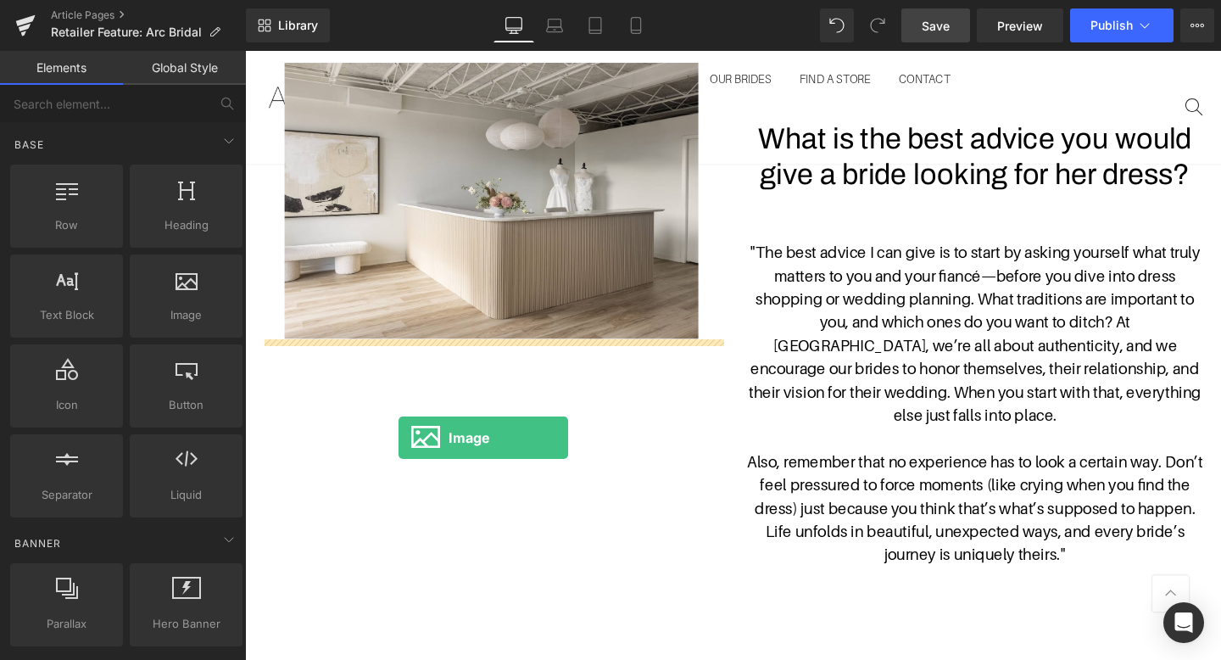
drag, startPoint x: 443, startPoint y: 361, endPoint x: 407, endPoint y: 457, distance: 102.5
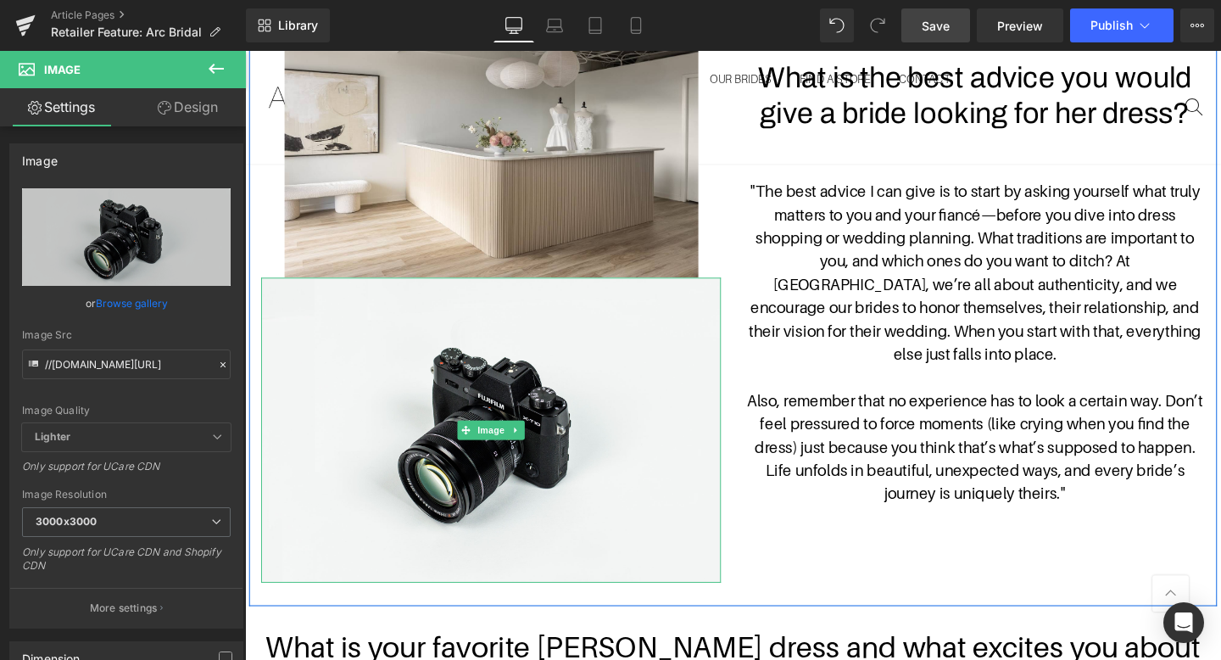
scroll to position [1912, 0]
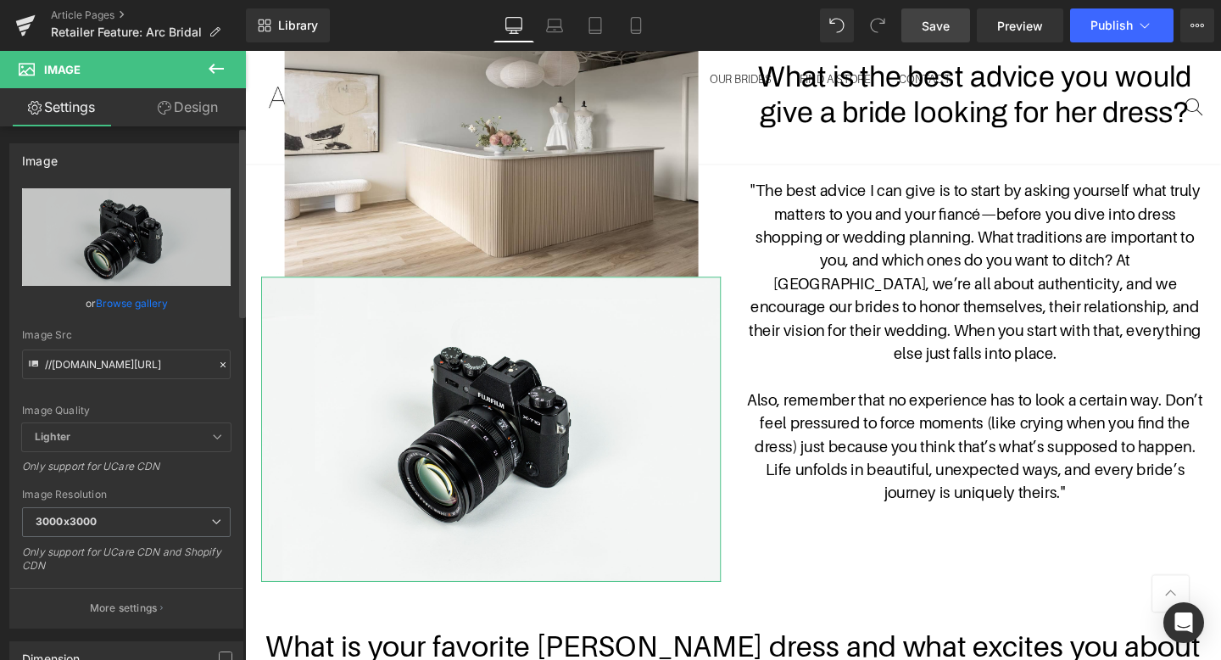
click at [134, 300] on link "Browse gallery" at bounding box center [132, 303] width 72 height 30
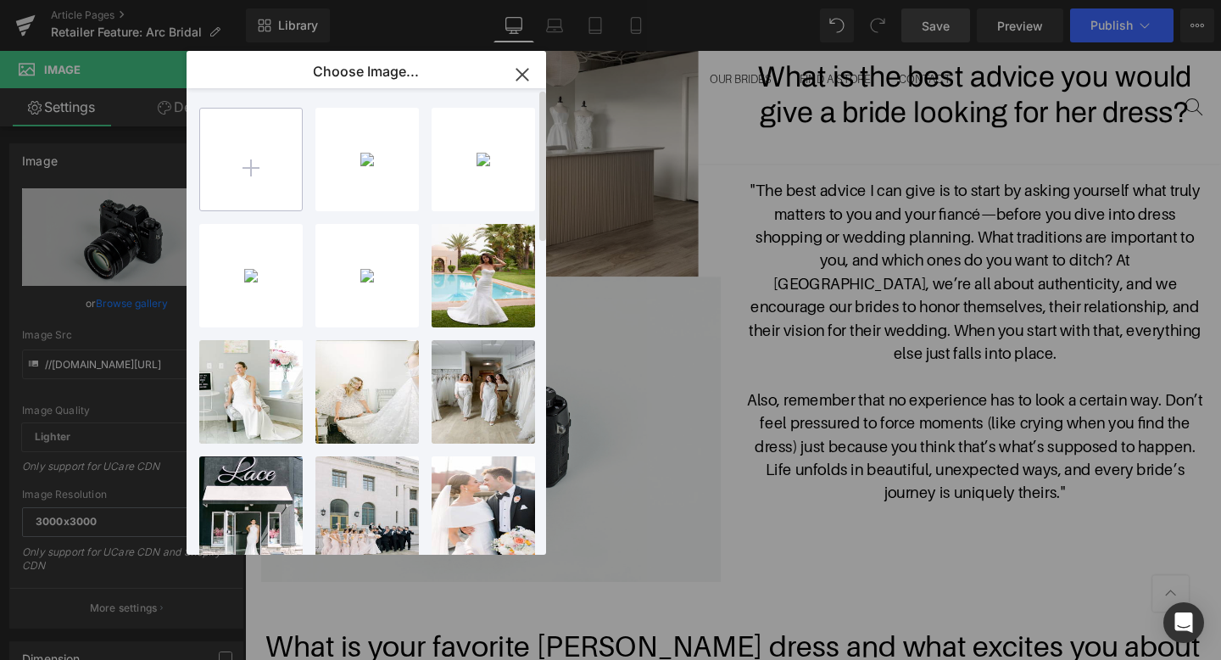
click at [294, 177] on input "file" at bounding box center [251, 160] width 102 height 102
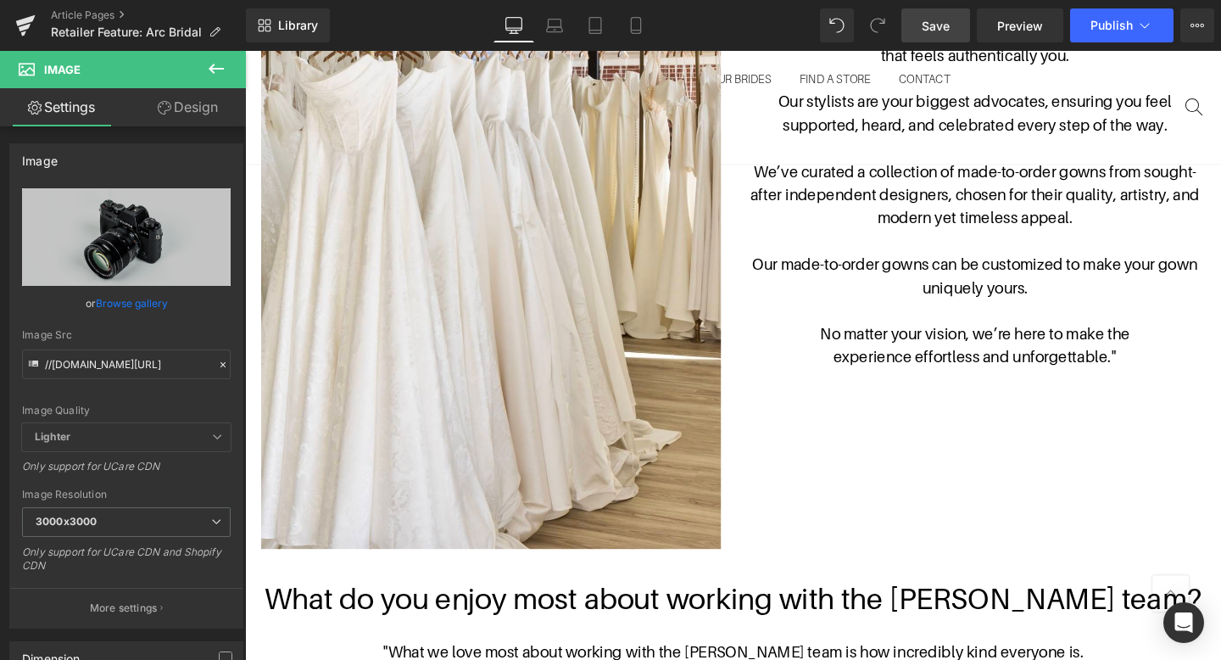
scroll to position [1086, 0]
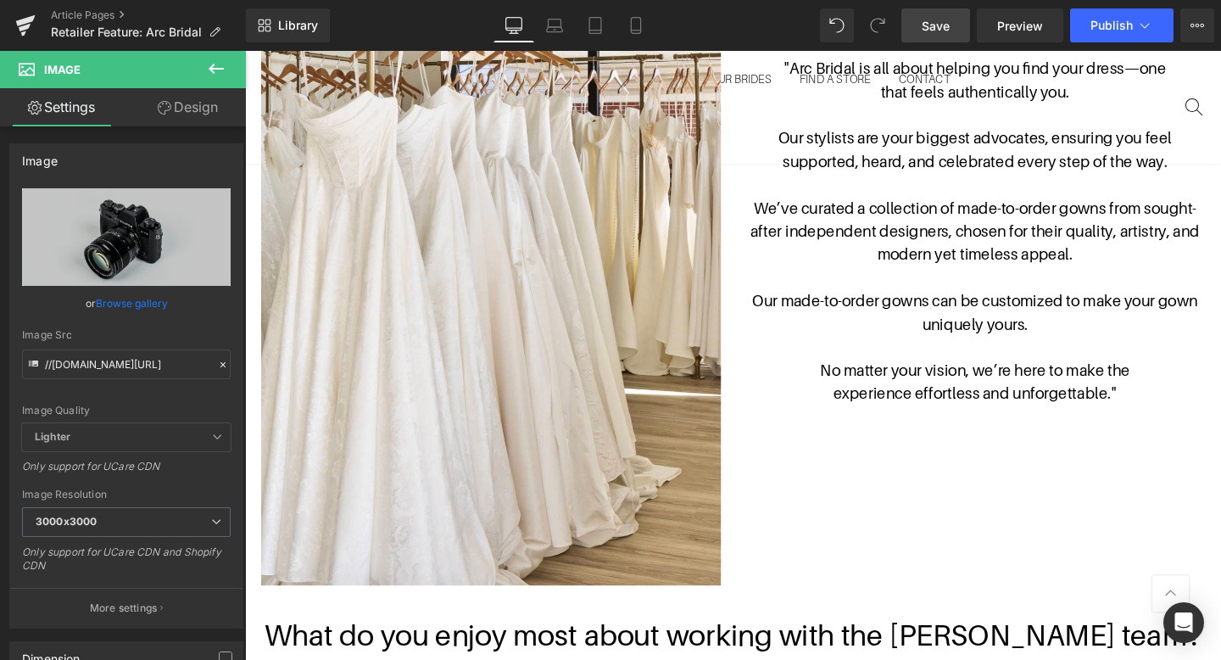
click at [613, 376] on img at bounding box center [503, 290] width 483 height 643
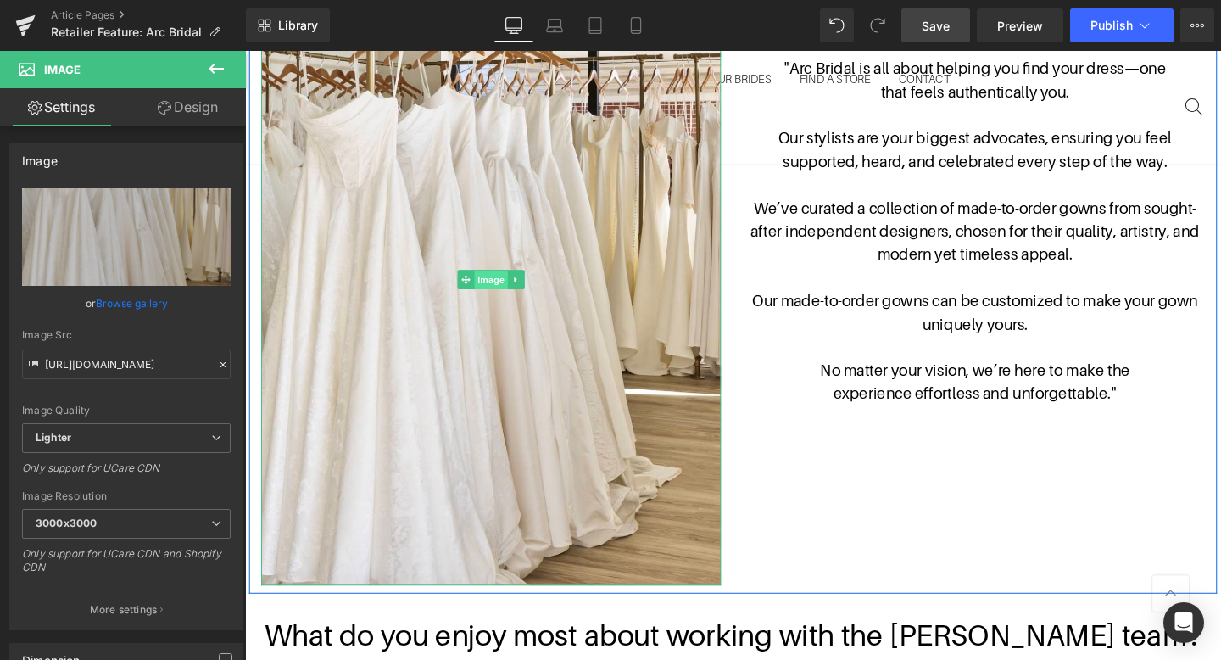
click at [494, 291] on span "Image" at bounding box center [504, 291] width 36 height 20
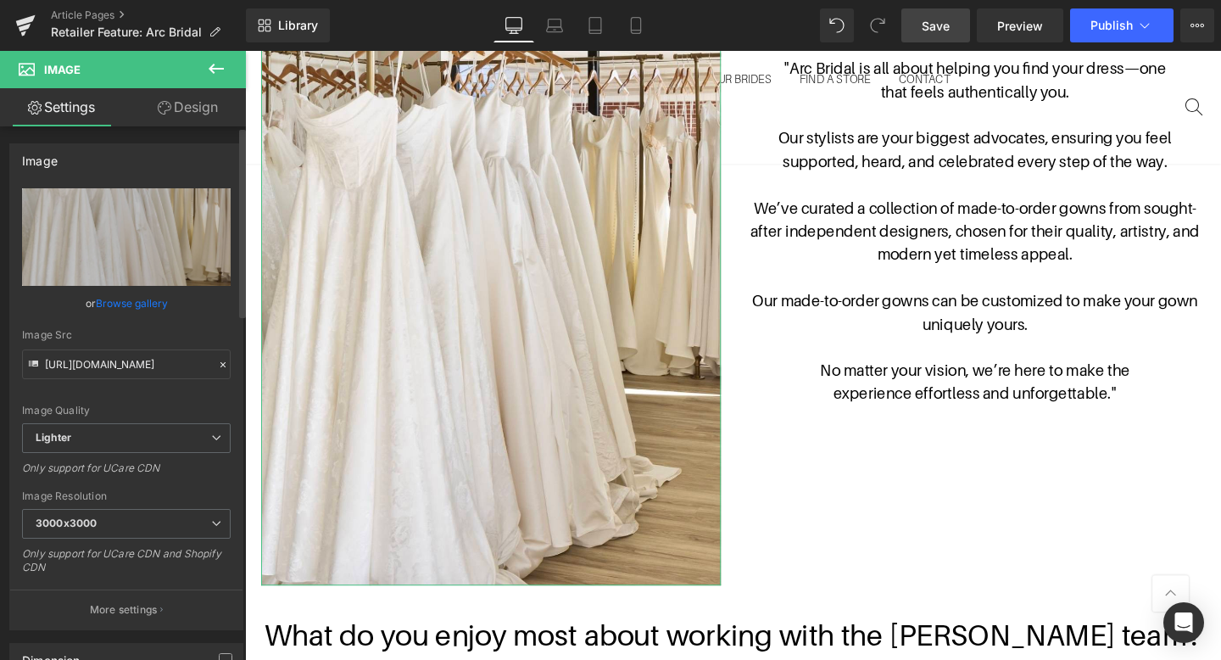
click at [148, 299] on link "Browse gallery" at bounding box center [132, 303] width 72 height 30
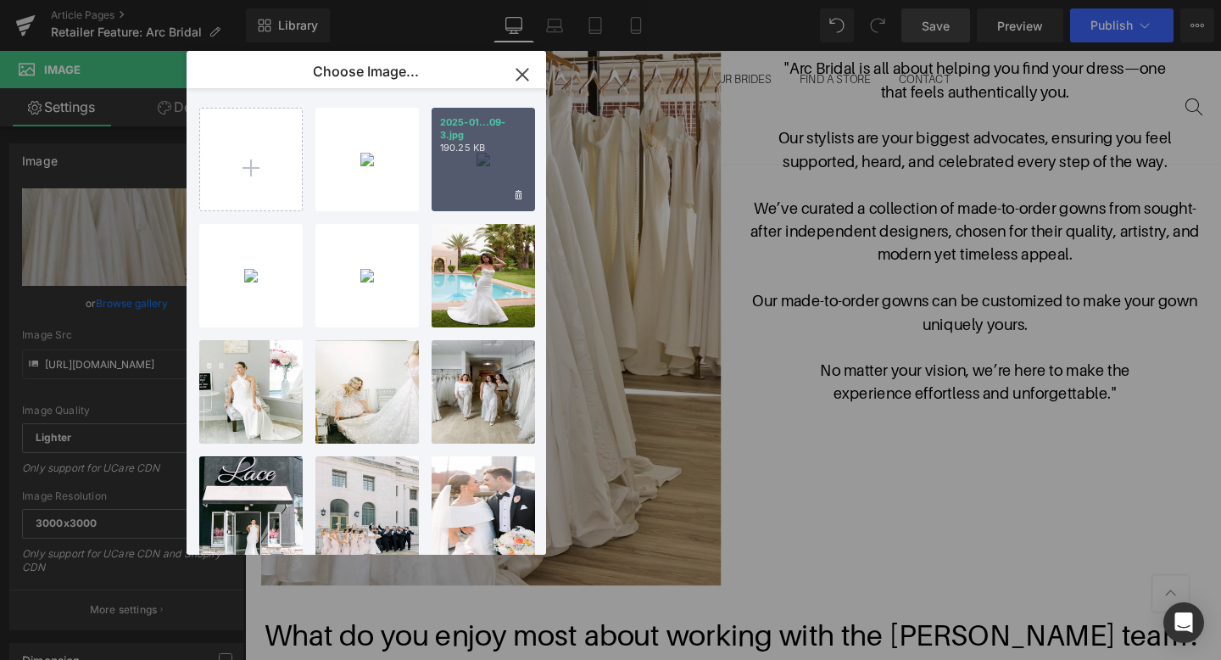
click at [477, 156] on div "2025-01...09-3.jpg 190.25 KB" at bounding box center [482, 159] width 103 height 103
type input "[URL][DOMAIN_NAME]"
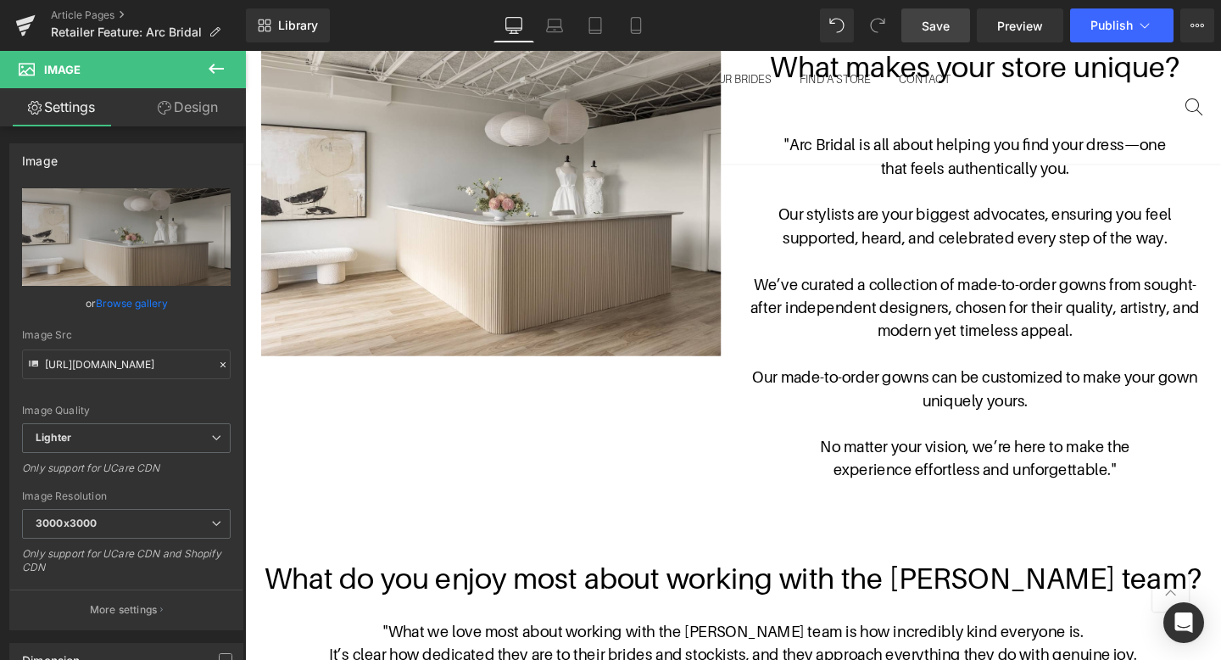
scroll to position [1003, 0]
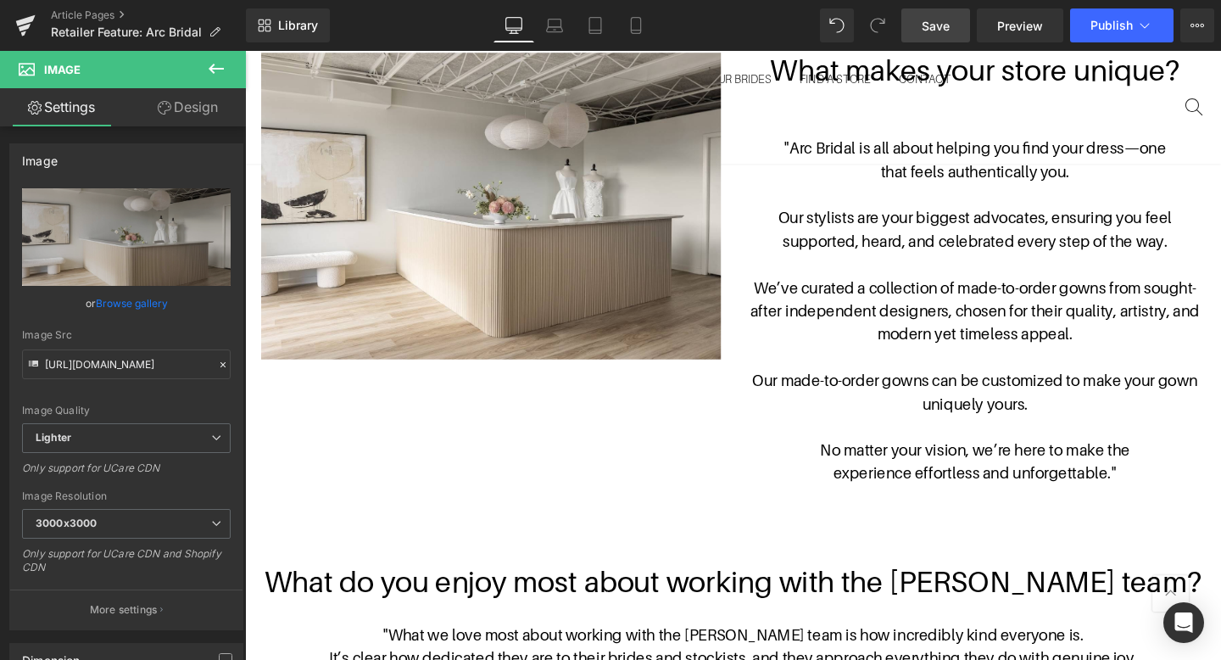
click at [223, 75] on icon at bounding box center [216, 68] width 20 height 20
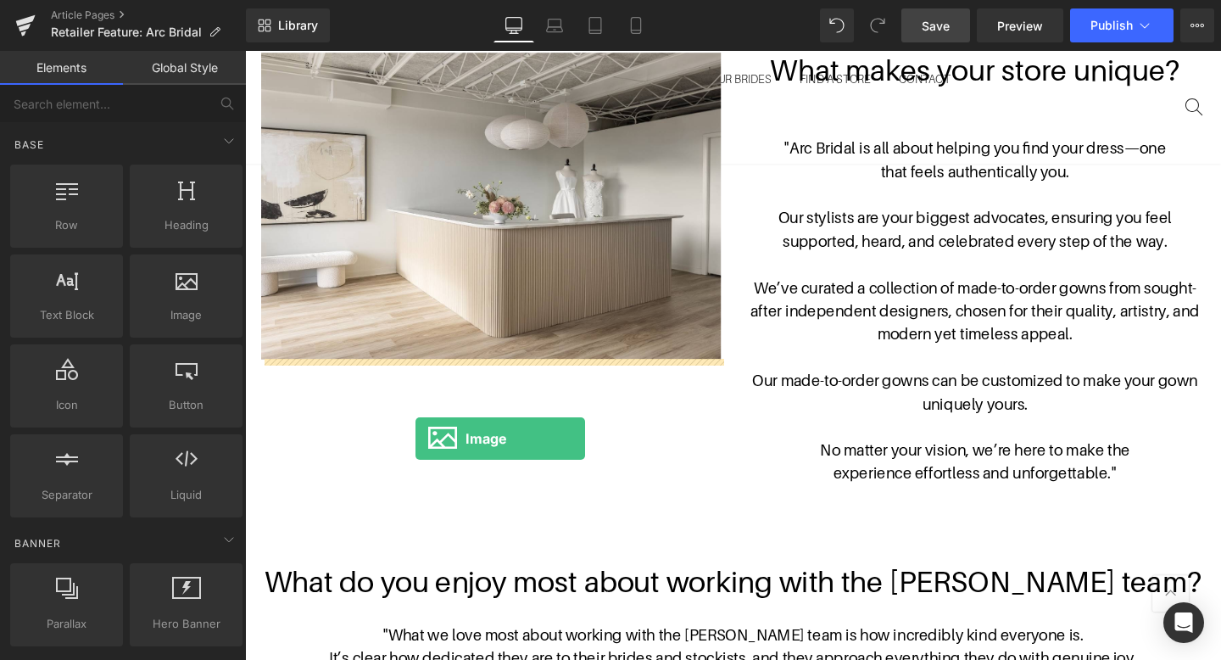
drag, startPoint x: 449, startPoint y: 366, endPoint x: 426, endPoint y: 460, distance: 96.8
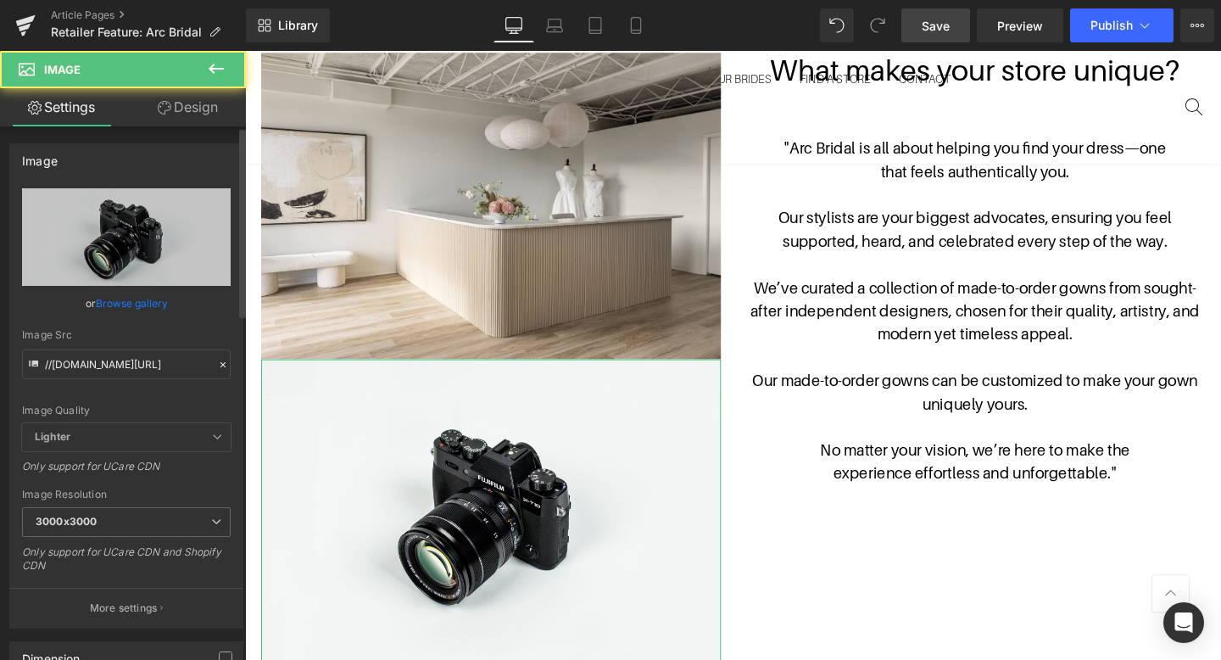
click at [142, 298] on link "Browse gallery" at bounding box center [132, 303] width 72 height 30
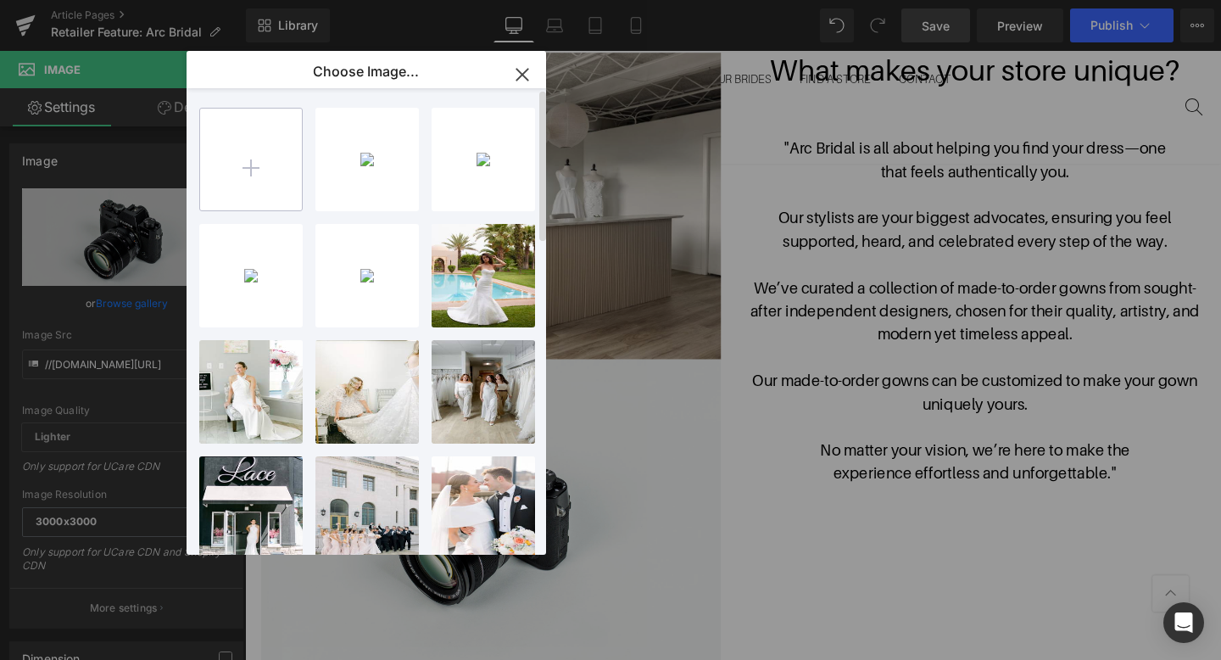
click at [273, 170] on input "file" at bounding box center [251, 160] width 102 height 102
type input "C:\fakepath\2025-01-09-2.jpg"
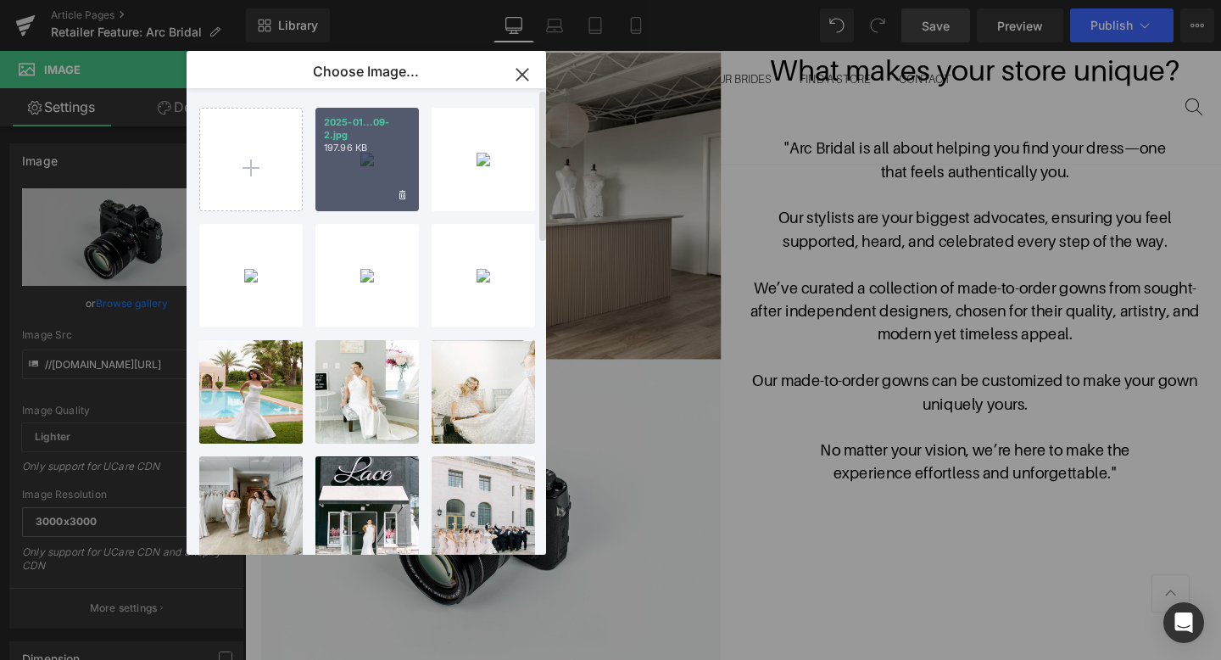
click at [359, 167] on div "2025-01...09-2.jpg 197.96 KB" at bounding box center [366, 159] width 103 height 103
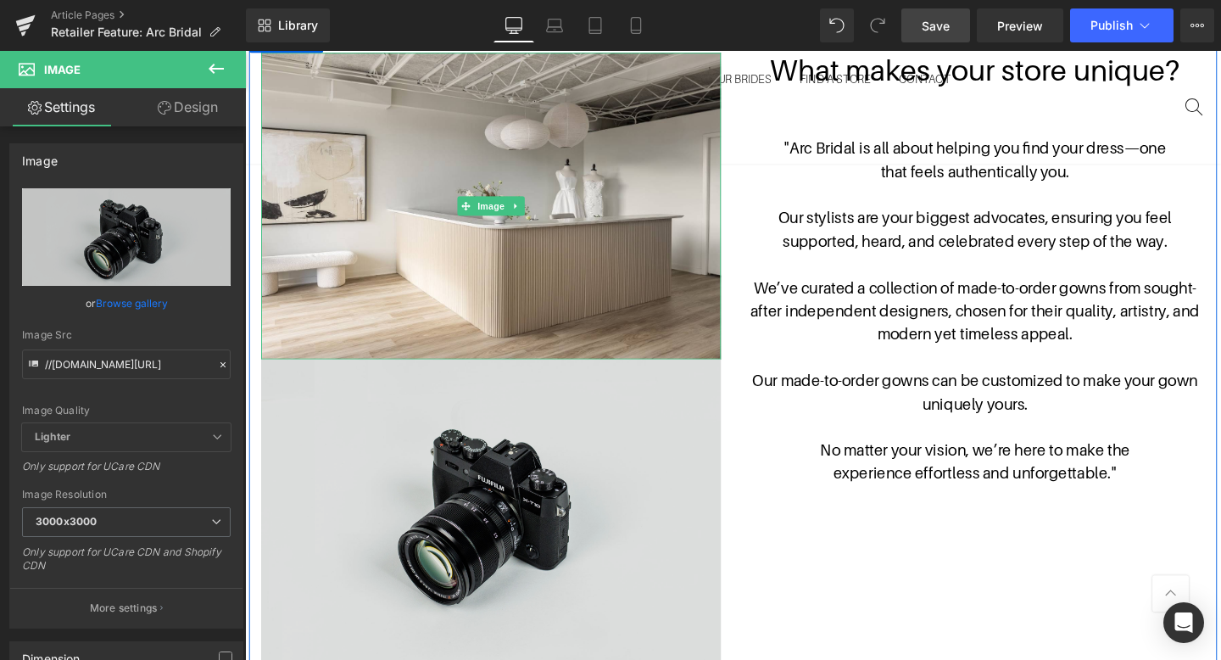
click at [503, 465] on img at bounding box center [503, 535] width 483 height 320
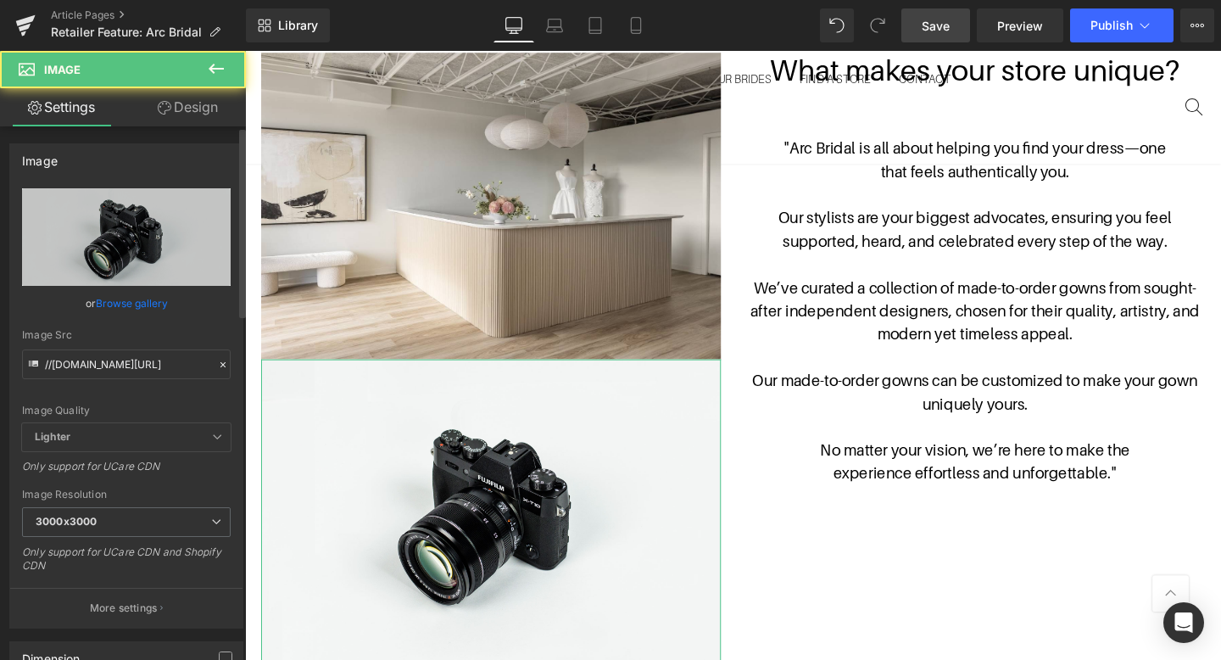
click at [148, 301] on link "Browse gallery" at bounding box center [132, 303] width 72 height 30
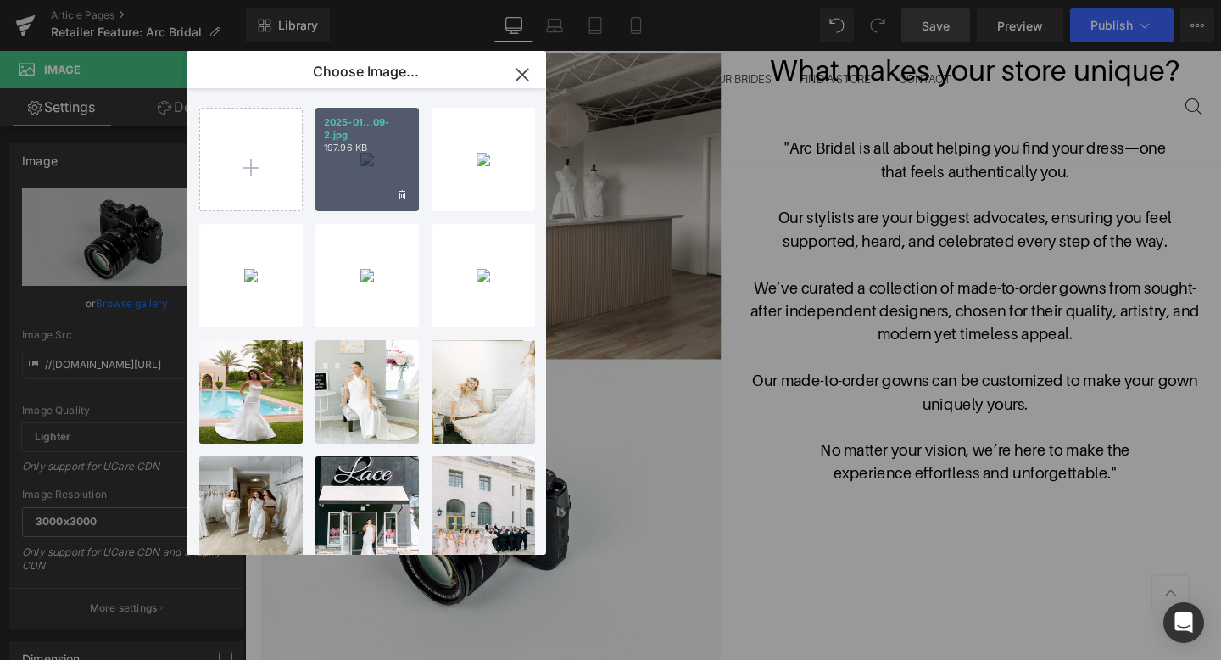
click at [406, 146] on p "197.96 KB" at bounding box center [367, 148] width 86 height 13
type input "[URL][DOMAIN_NAME]"
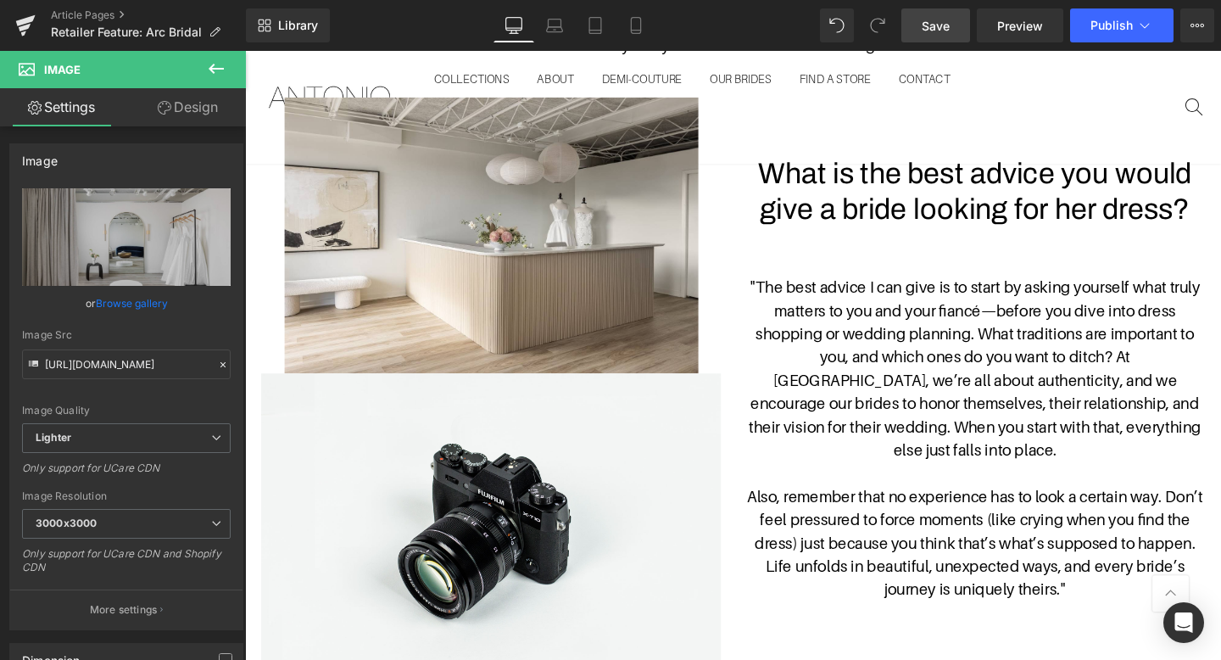
scroll to position [1862, 0]
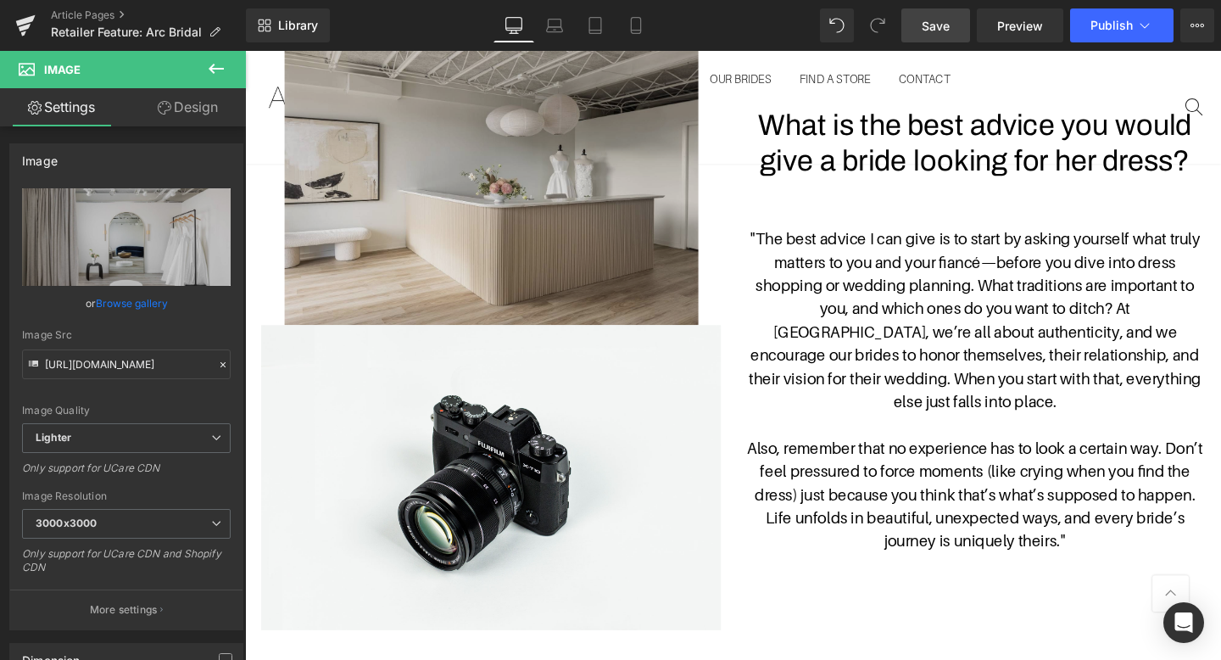
click at [622, 209] on img at bounding box center [504, 194] width 435 height 290
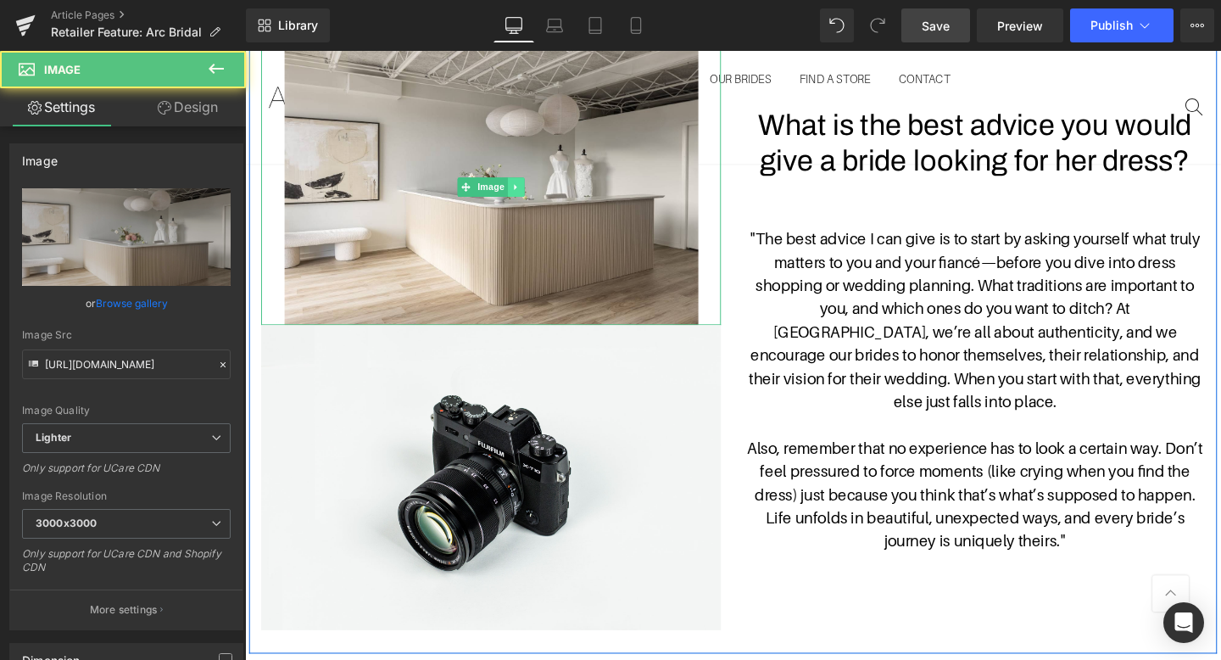
click at [532, 197] on icon at bounding box center [530, 194] width 9 height 10
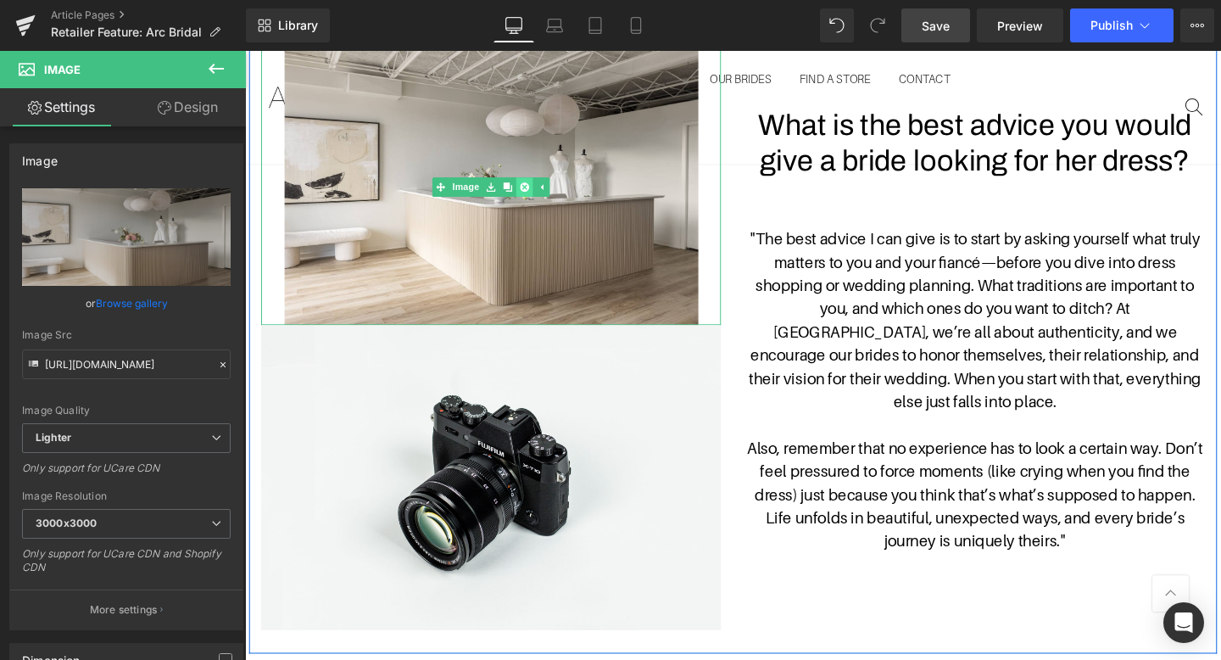
click at [542, 197] on icon at bounding box center [538, 193] width 9 height 9
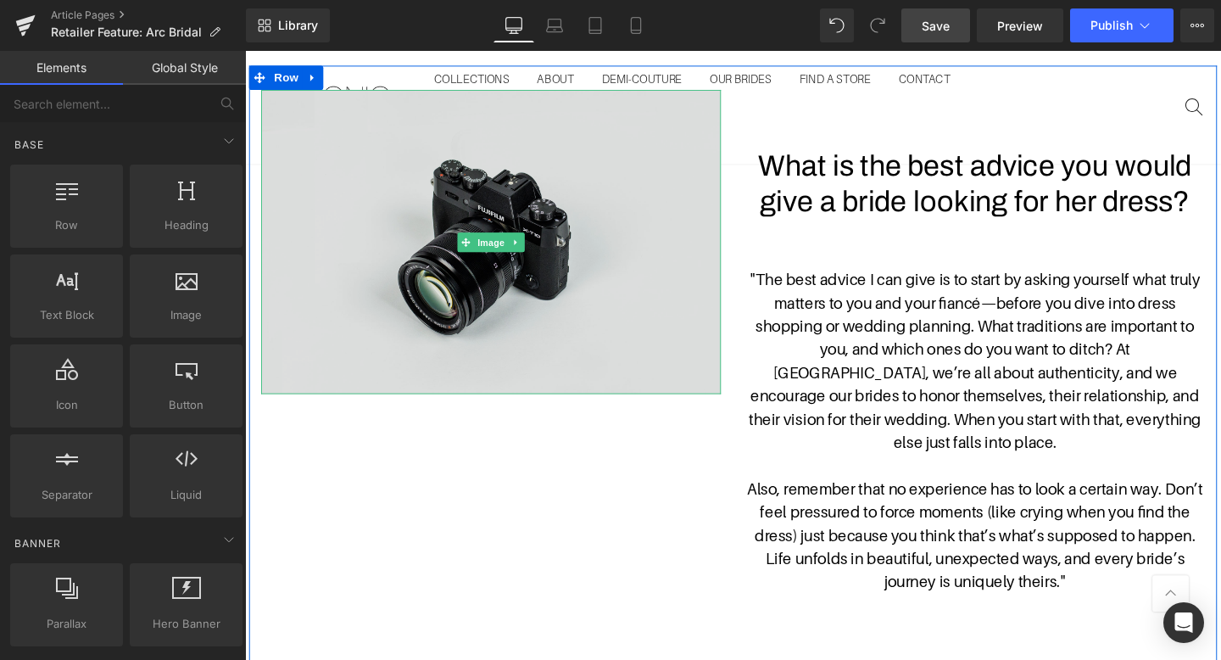
scroll to position [1652, 0]
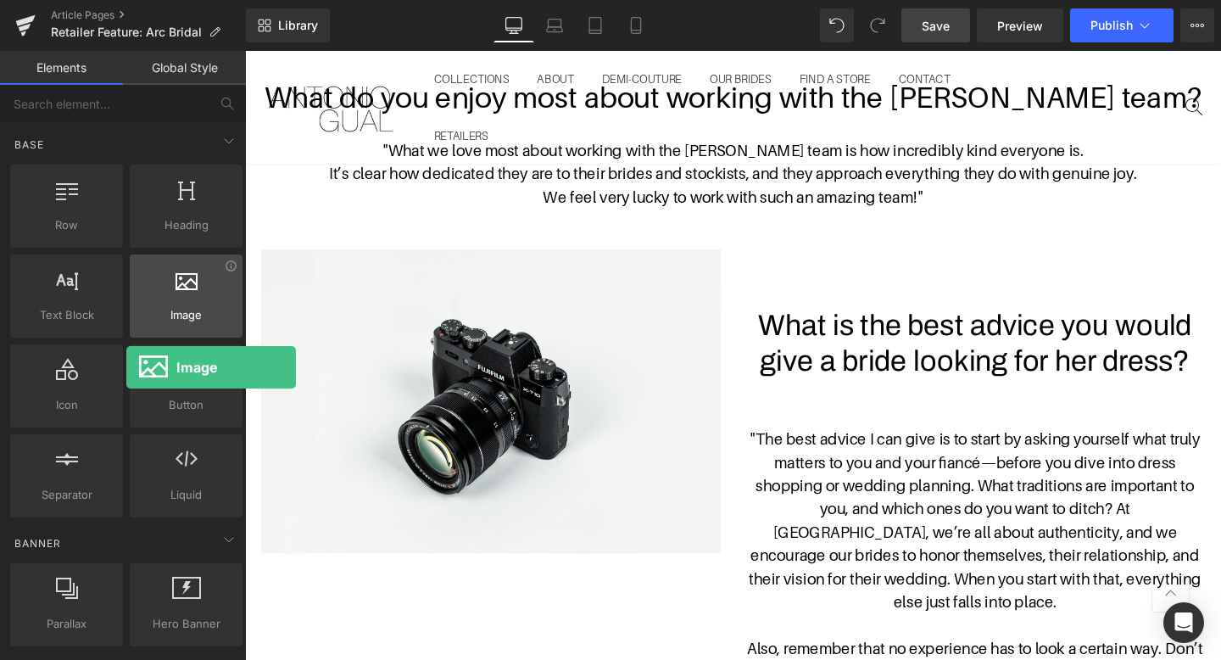
drag, startPoint x: 169, startPoint y: 290, endPoint x: 125, endPoint y: 258, distance: 53.9
click at [130, 258] on div "Image images, photos, alts, uploads" at bounding box center [186, 295] width 113 height 83
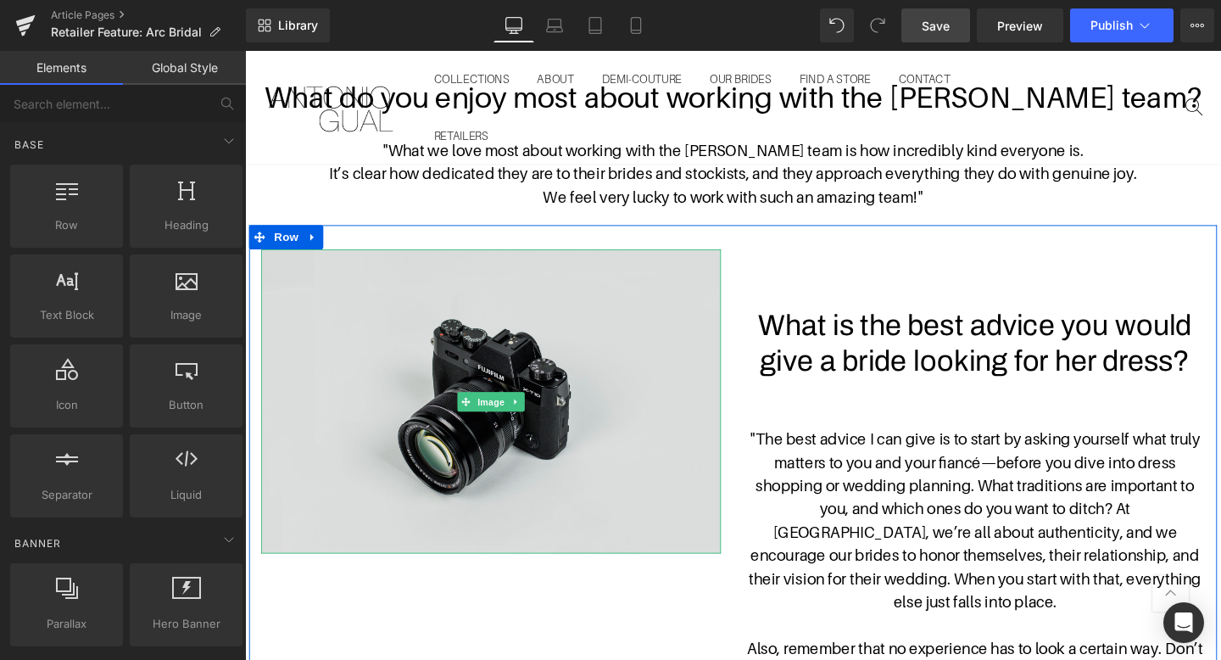
click at [379, 339] on img at bounding box center [503, 419] width 483 height 320
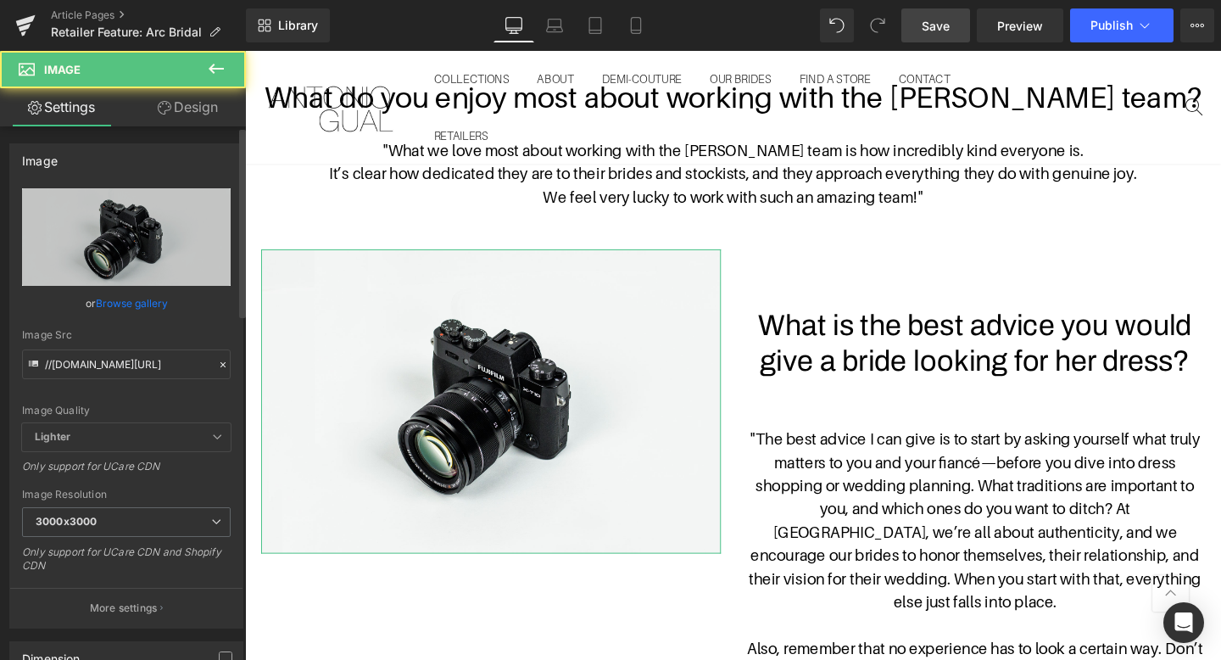
click at [158, 292] on link "Browse gallery" at bounding box center [132, 303] width 72 height 30
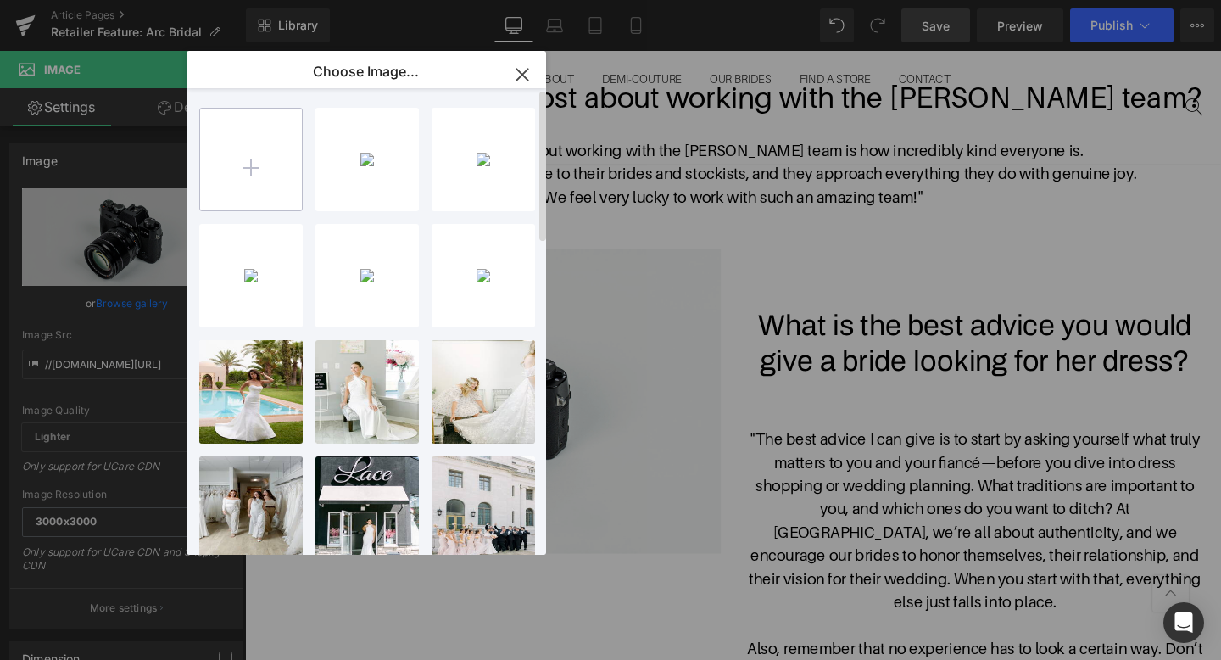
click at [247, 180] on input "file" at bounding box center [251, 160] width 102 height 102
type input "C:\fakepath\Arc-Bridal-Team-8 (2).jpg"
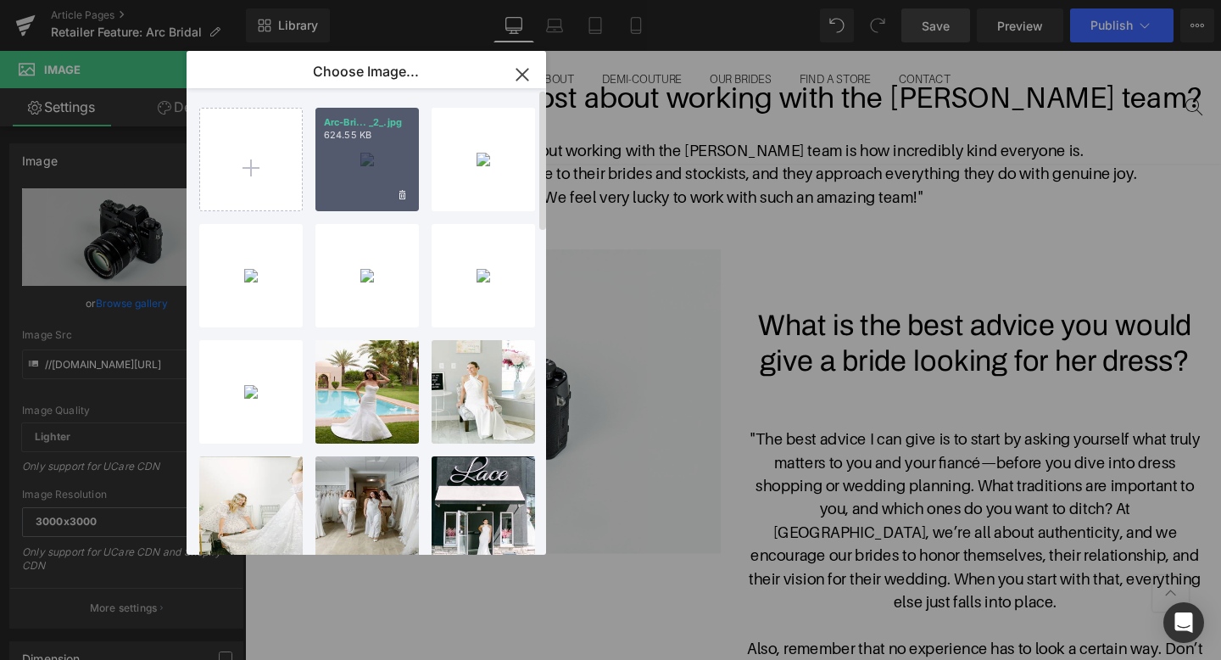
click at [390, 171] on div "Arc-Bri... _2_.jpg 624.55 KB" at bounding box center [366, 159] width 103 height 103
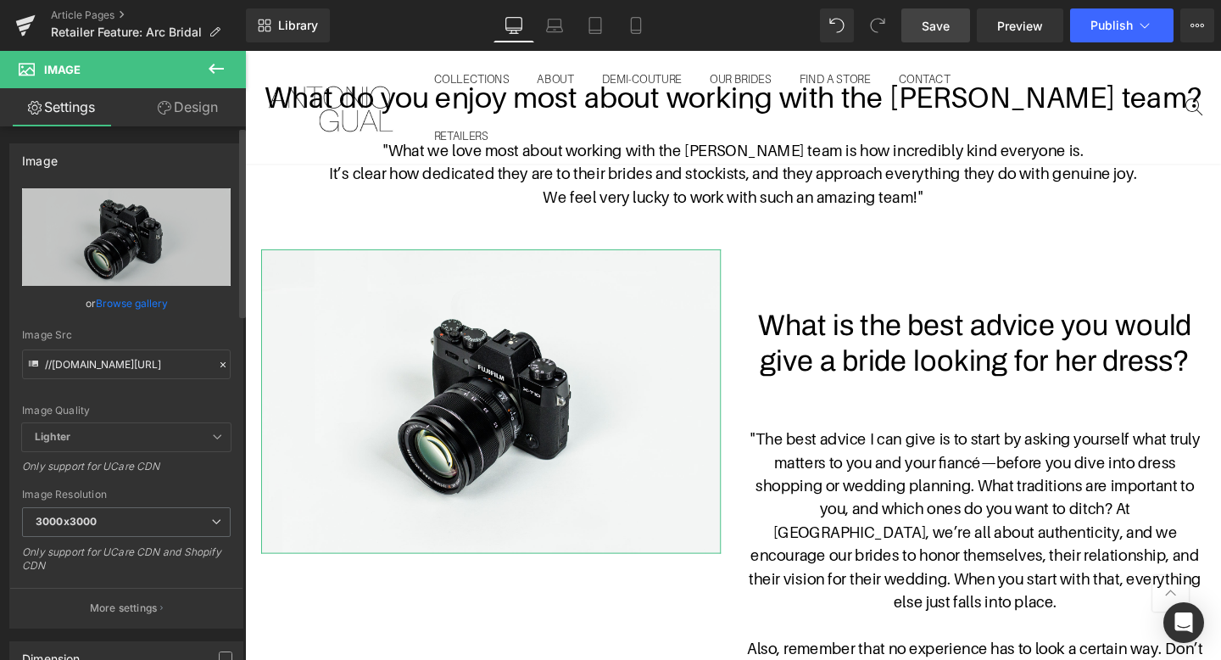
click at [140, 298] on link "Browse gallery" at bounding box center [132, 303] width 72 height 30
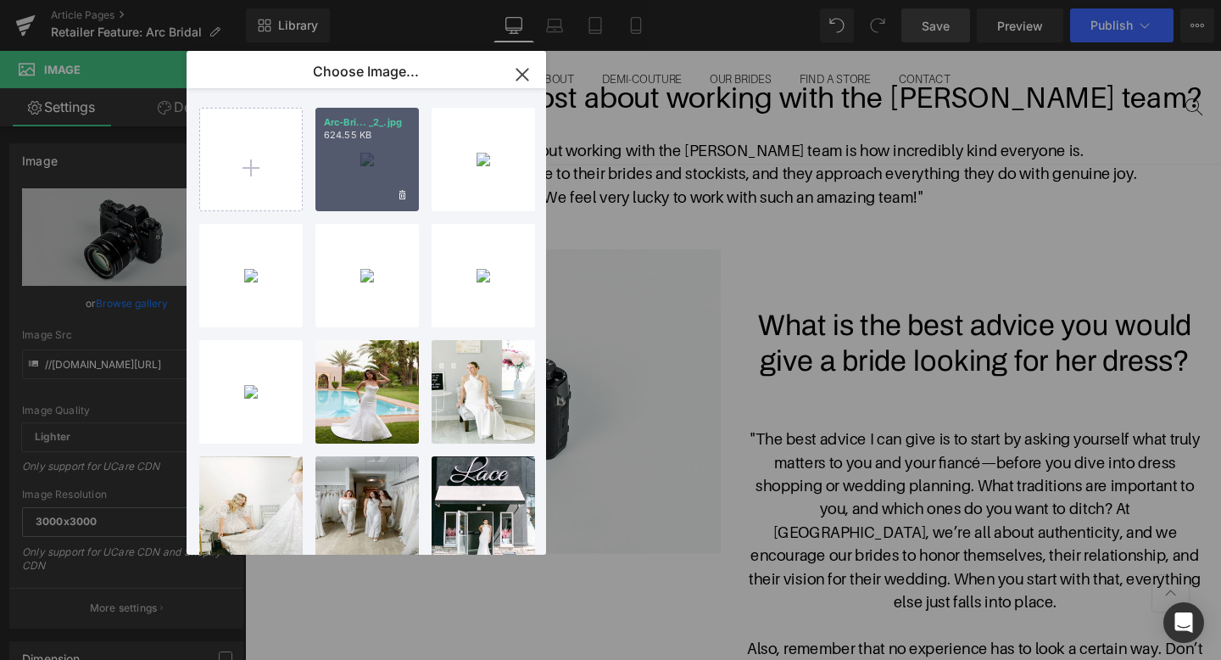
click at [383, 182] on div "Arc-Bri... _2_.jpg 624.55 KB" at bounding box center [366, 159] width 103 height 103
type input "[URL][DOMAIN_NAME]"
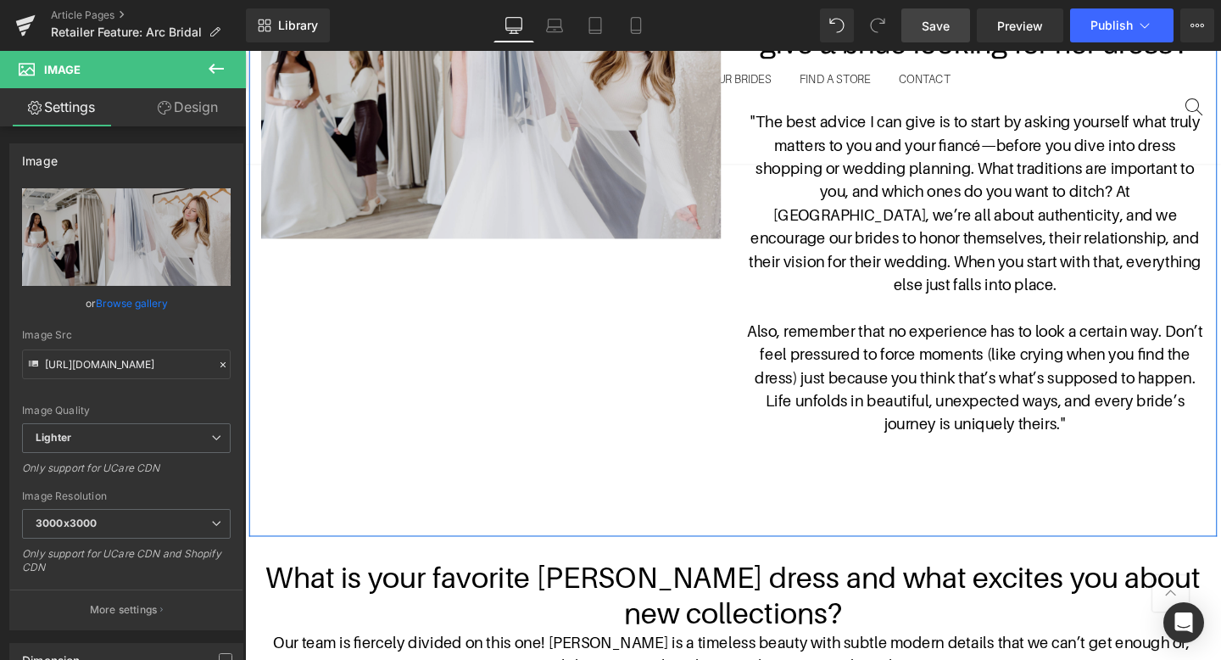
scroll to position [1717, 0]
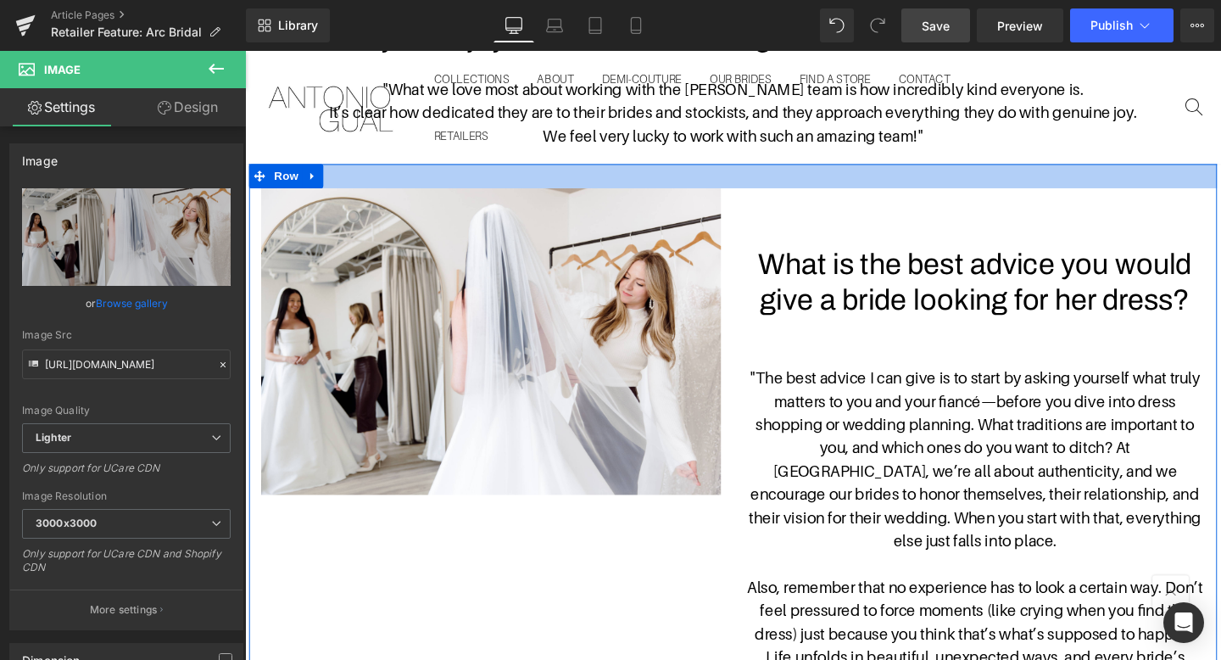
click at [391, 184] on div at bounding box center [757, 182] width 1017 height 25
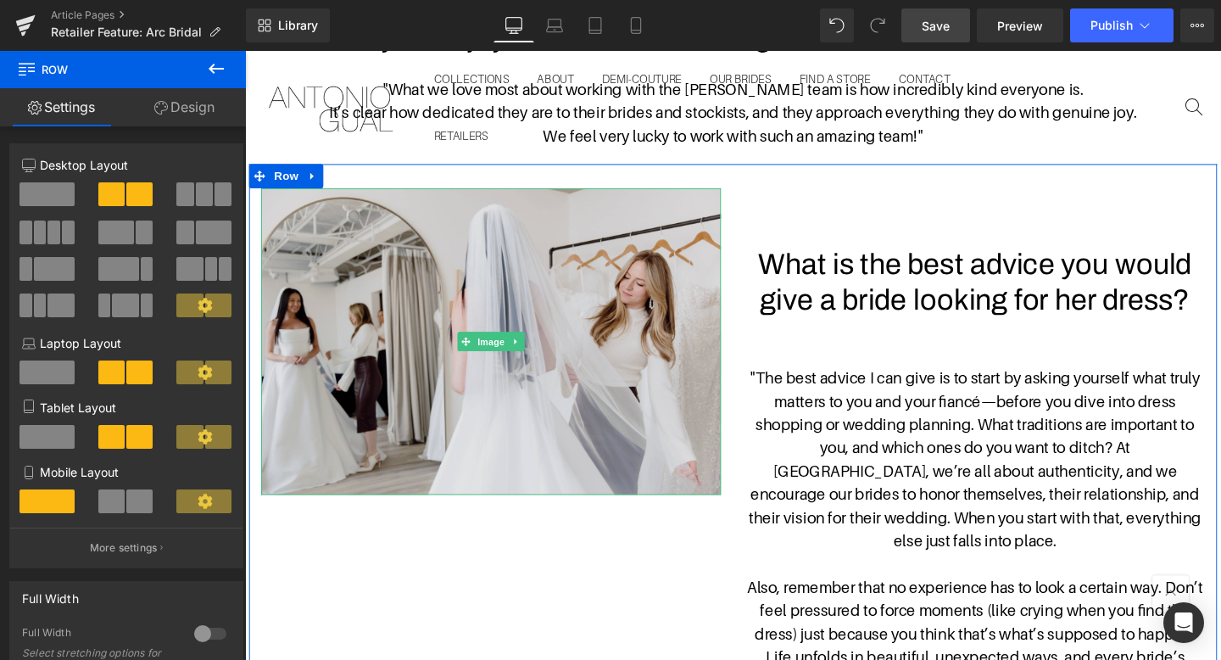
click at [646, 292] on img at bounding box center [503, 356] width 483 height 322
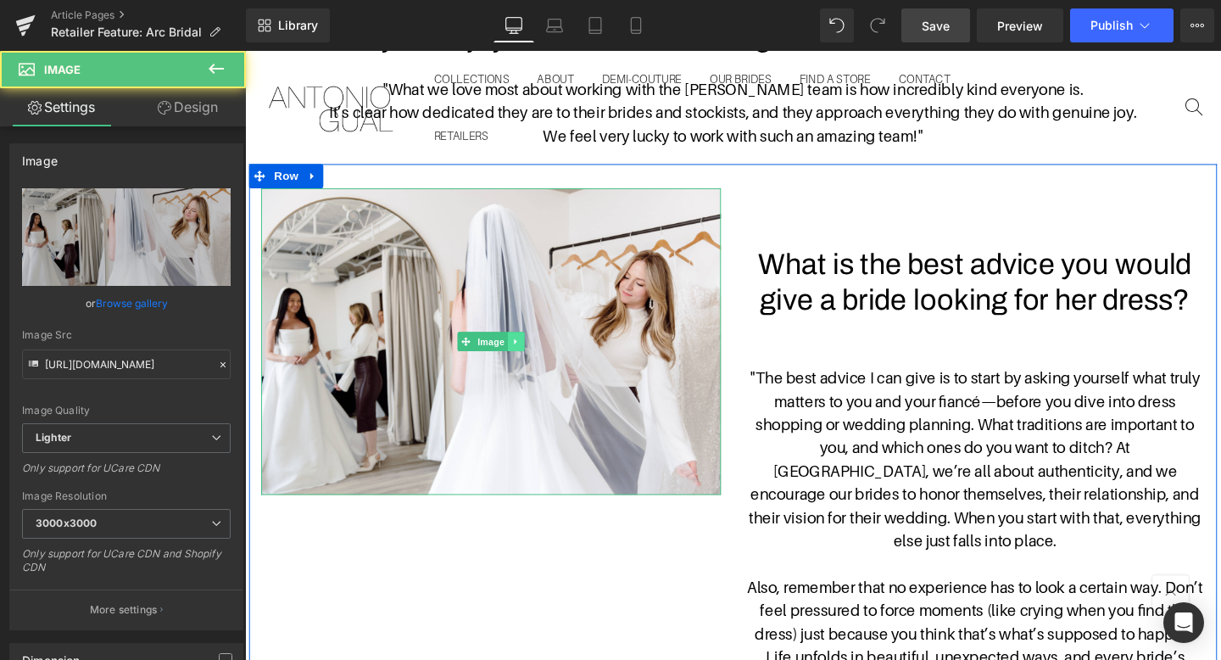
click at [532, 353] on icon at bounding box center [530, 356] width 9 height 10
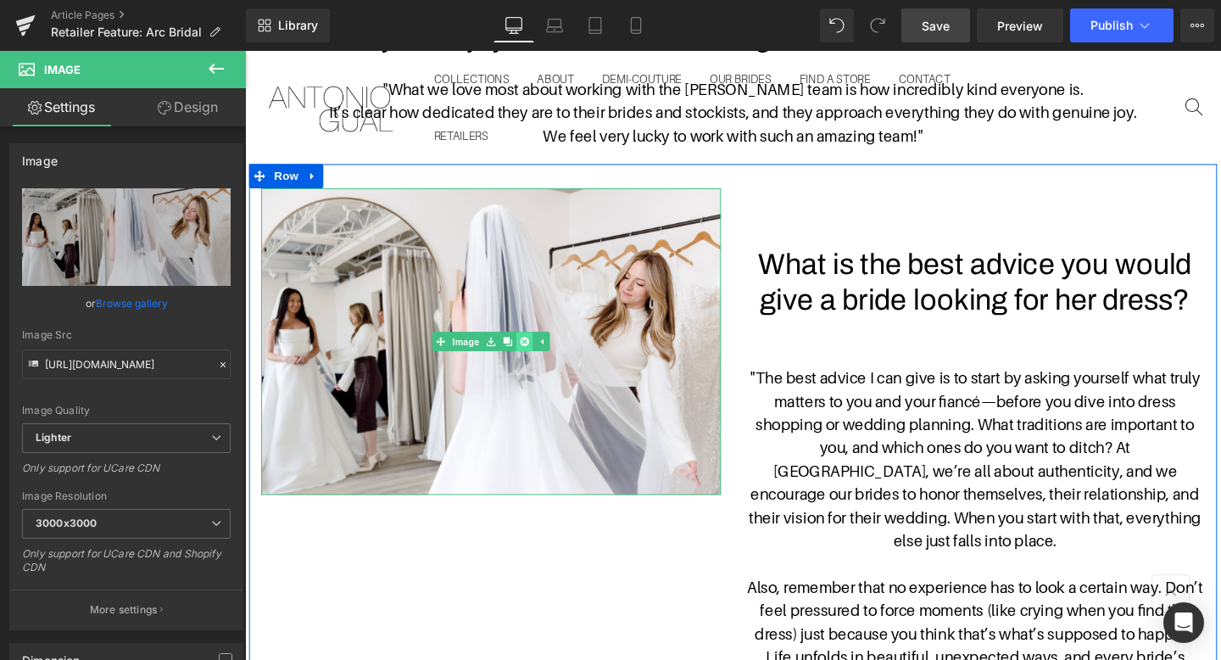
click at [534, 362] on link at bounding box center [539, 356] width 18 height 20
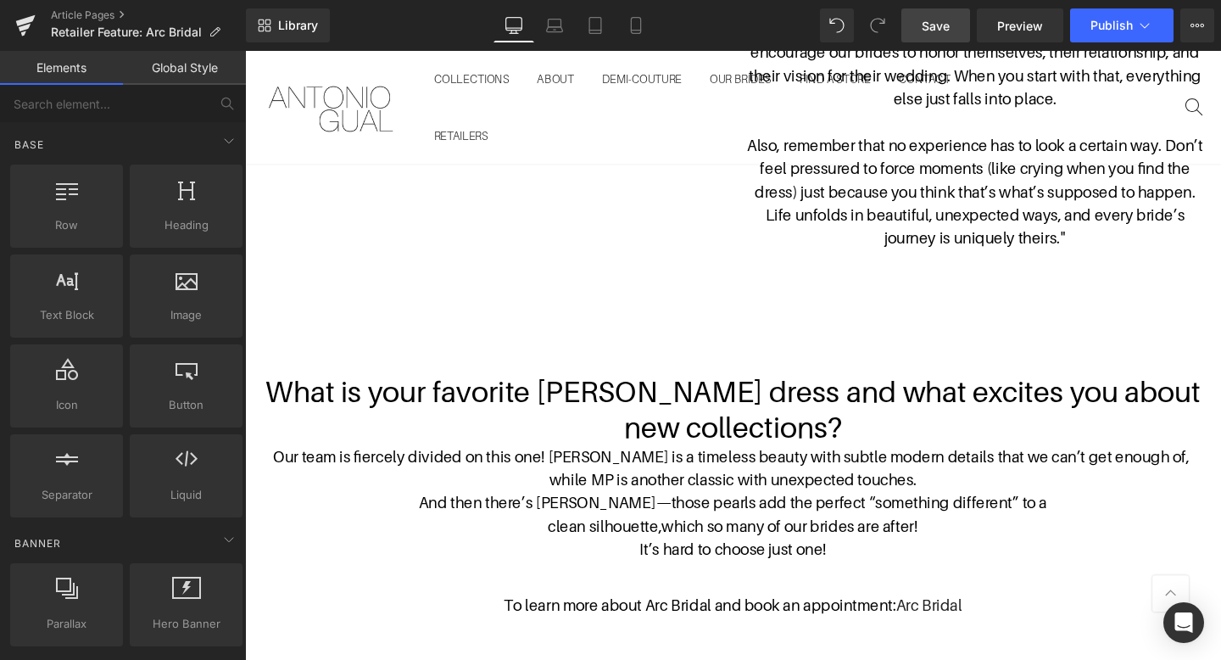
scroll to position [2057, 0]
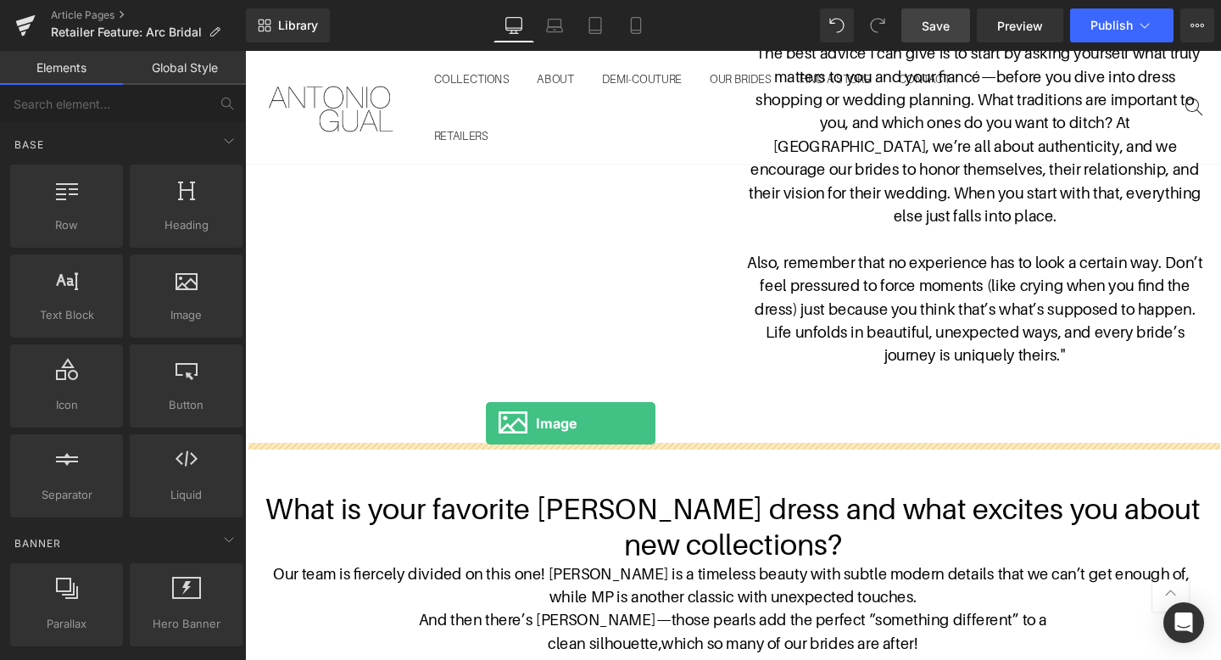
drag, startPoint x: 426, startPoint y: 362, endPoint x: 498, endPoint y: 442, distance: 108.0
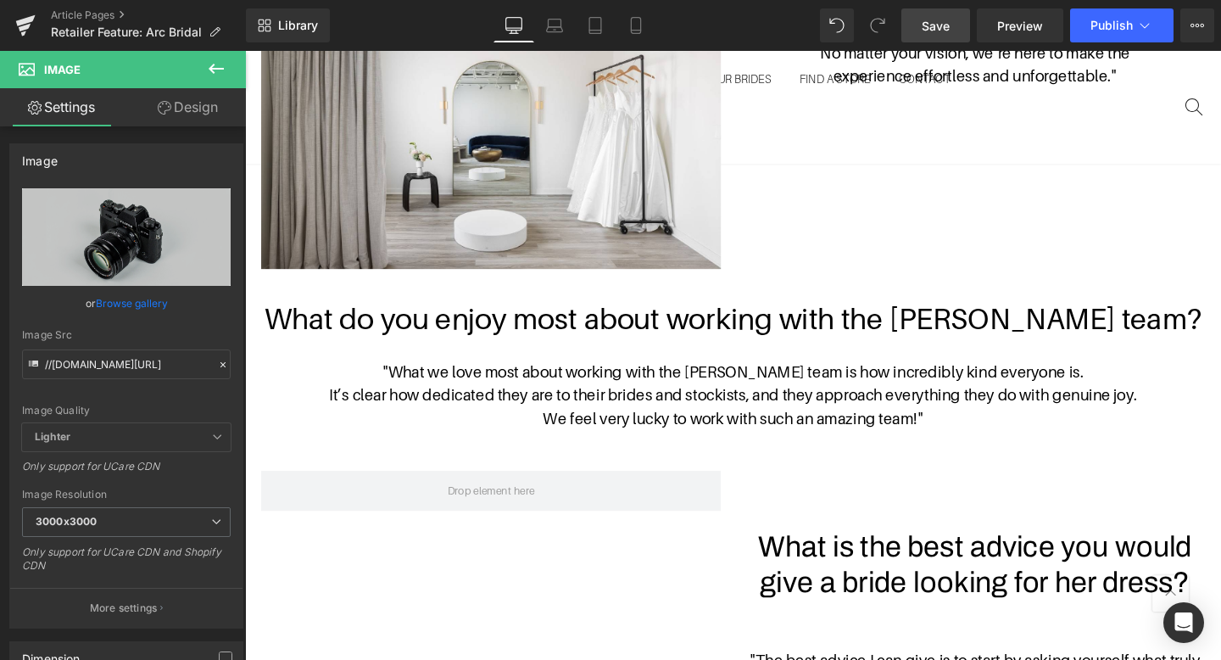
scroll to position [1440, 0]
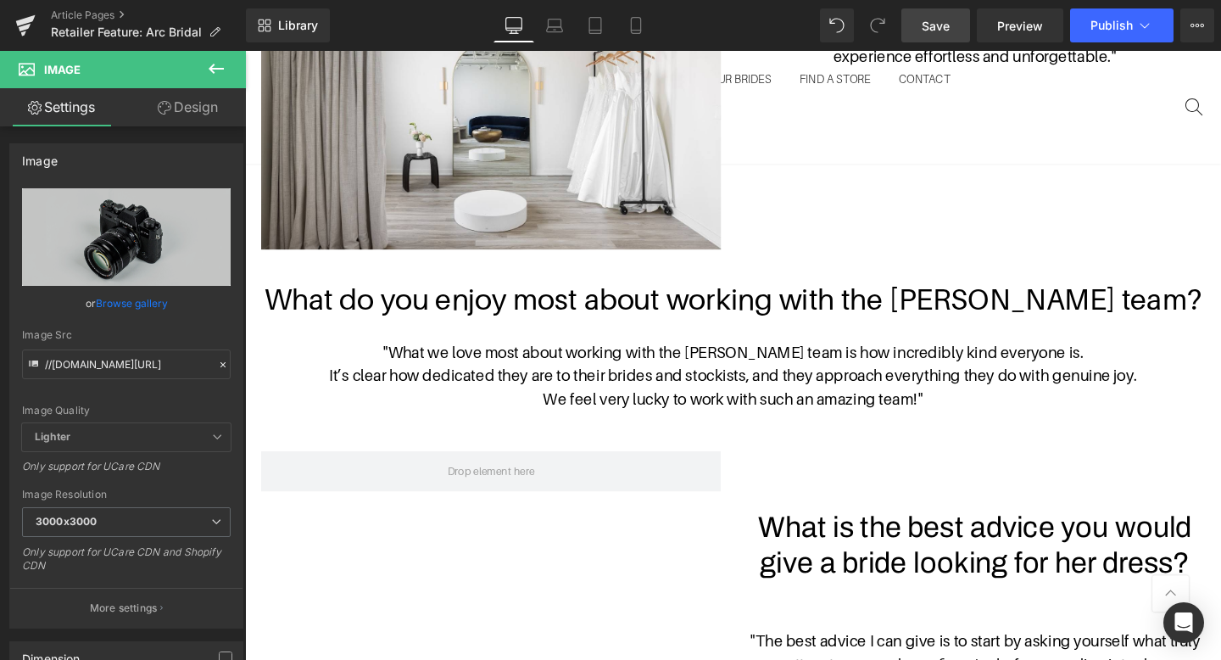
click at [210, 70] on icon at bounding box center [216, 68] width 20 height 20
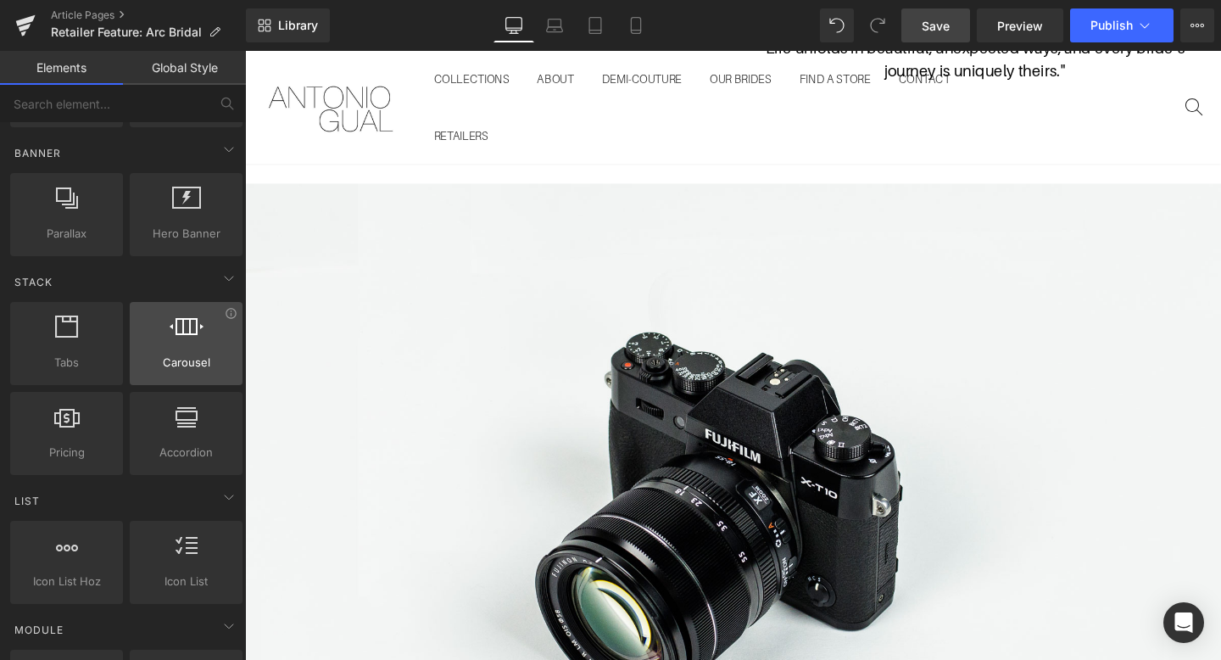
scroll to position [0, 0]
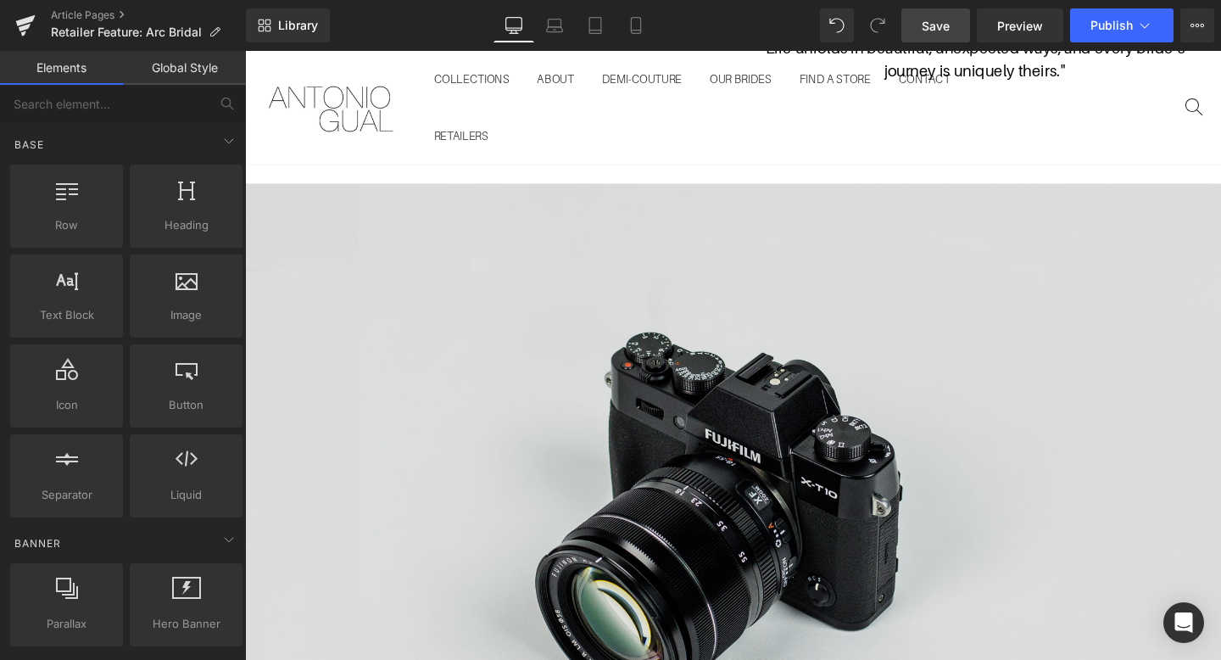
click at [392, 370] on img at bounding box center [758, 530] width 1026 height 680
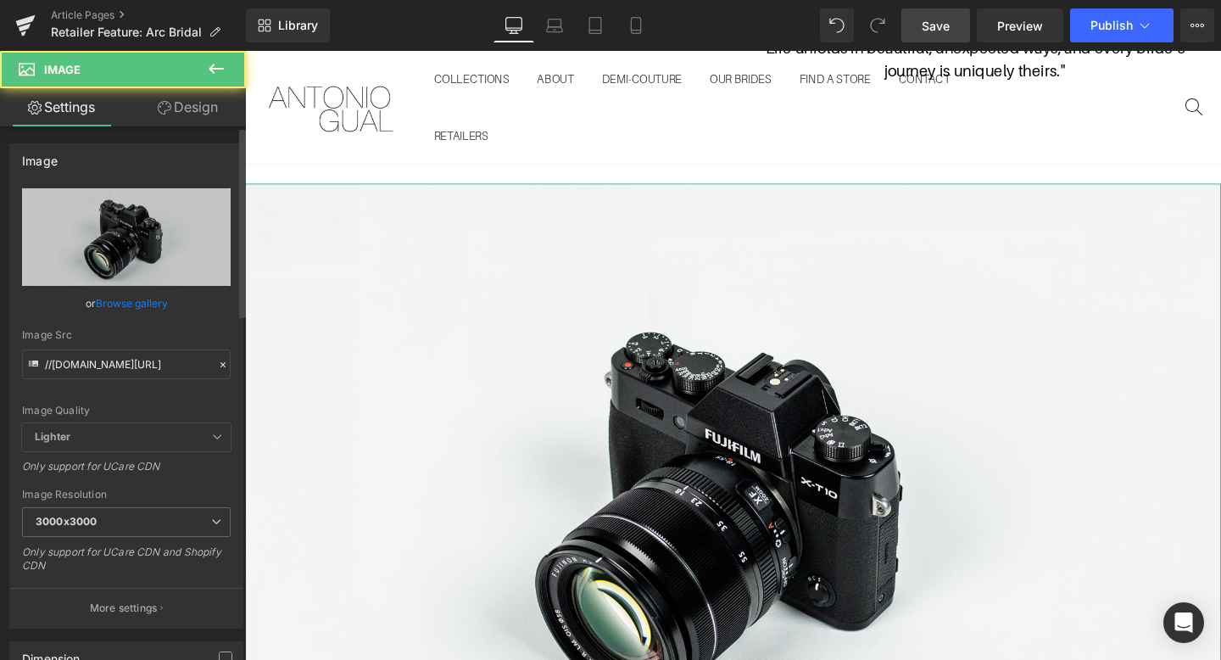
click at [164, 299] on link "Browse gallery" at bounding box center [132, 303] width 72 height 30
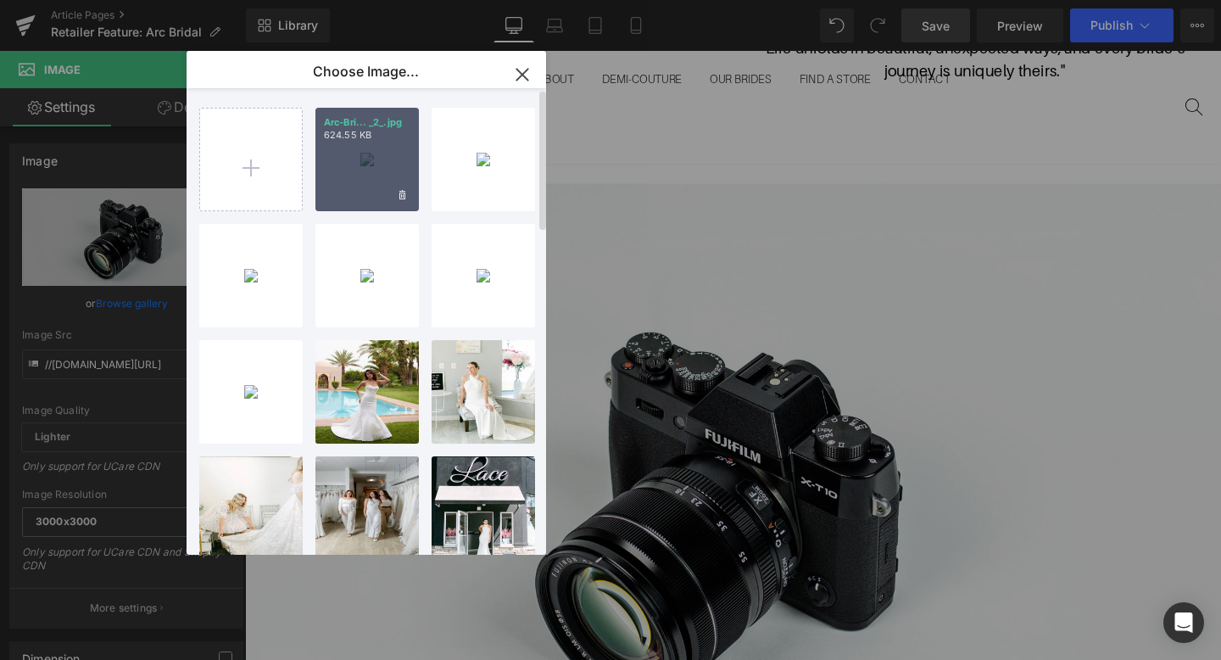
click at [400, 159] on div "Arc-Bri... _2_.jpg 624.55 KB" at bounding box center [366, 159] width 103 height 103
type input "[URL][DOMAIN_NAME]"
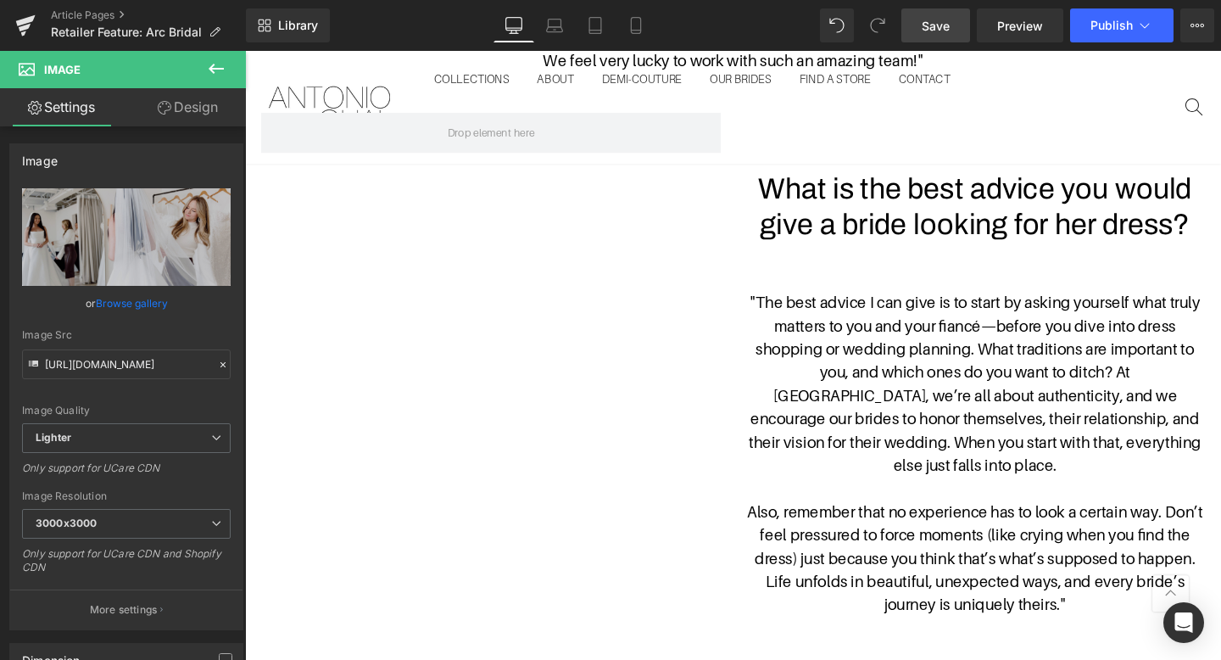
scroll to position [1796, 0]
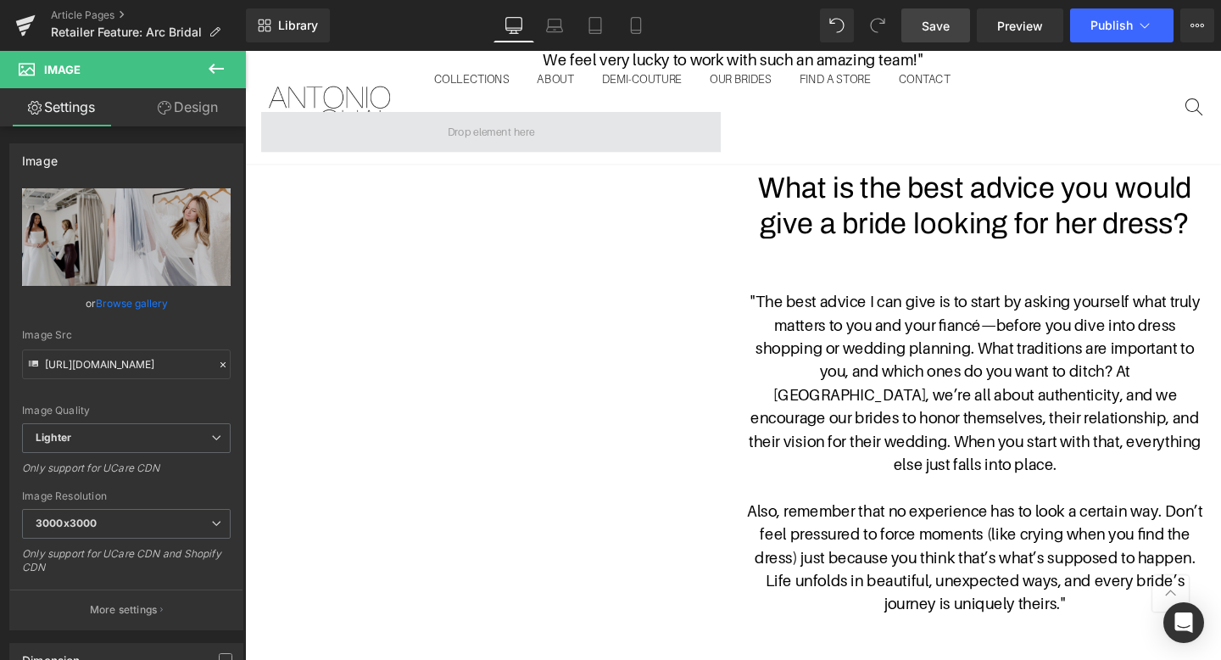
click at [633, 141] on span at bounding box center [503, 136] width 483 height 42
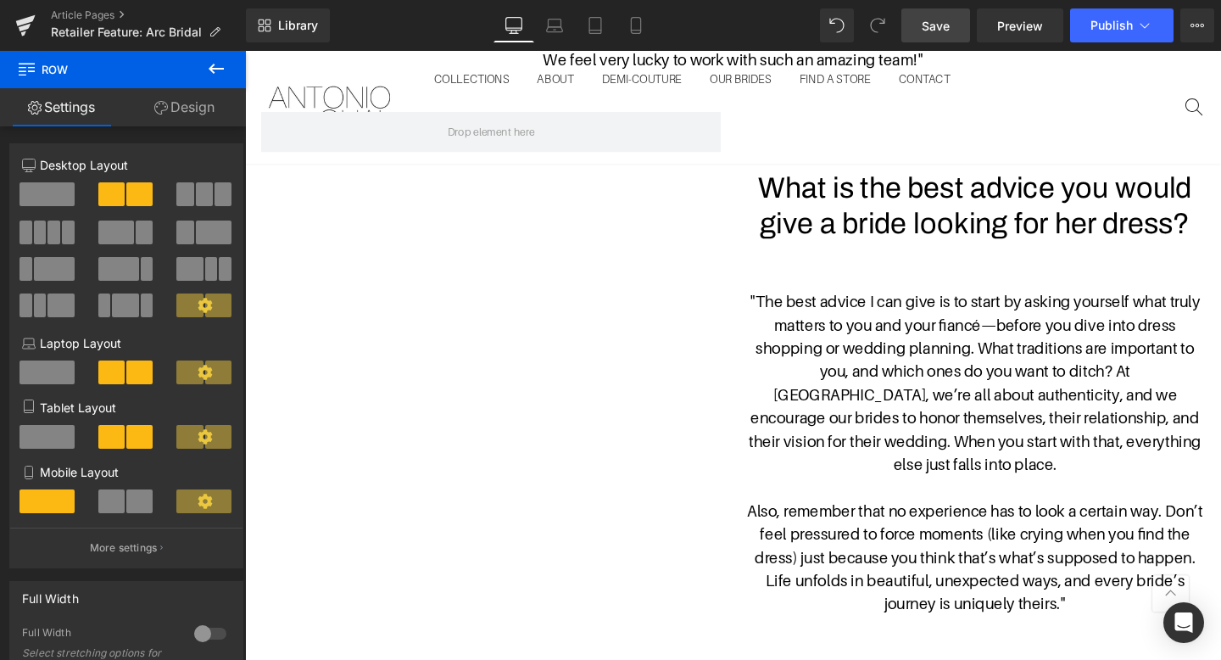
click at [217, 70] on icon at bounding box center [216, 68] width 20 height 20
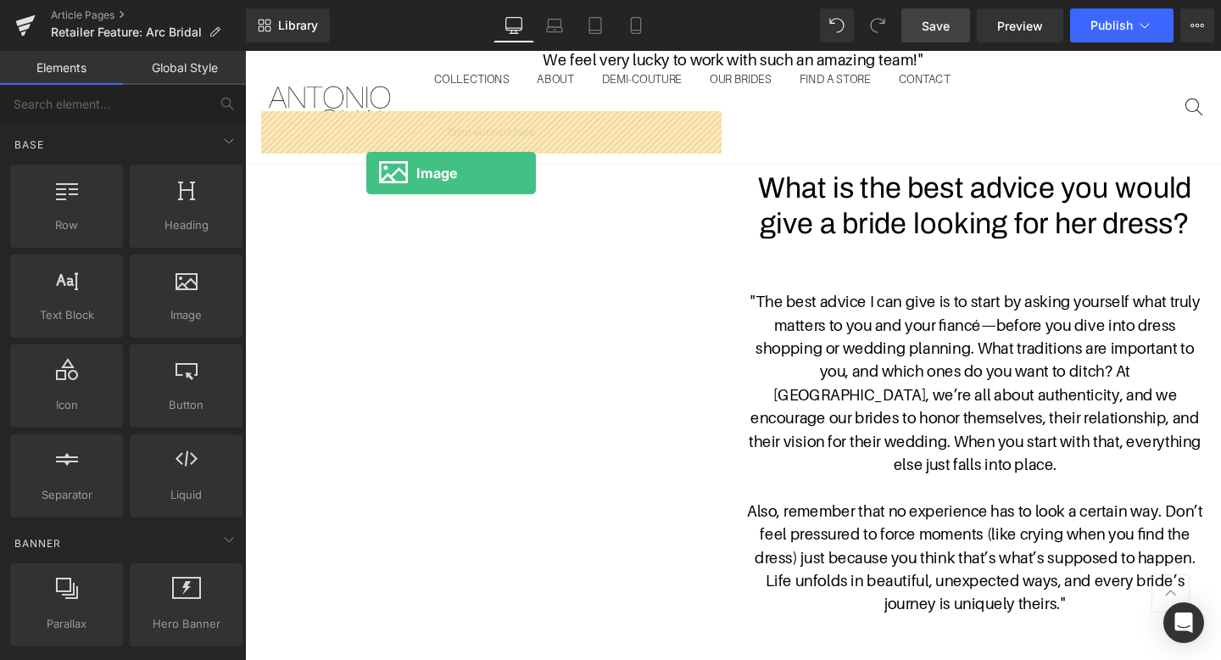
drag, startPoint x: 427, startPoint y: 347, endPoint x: 380, endPoint y: 169, distance: 184.2
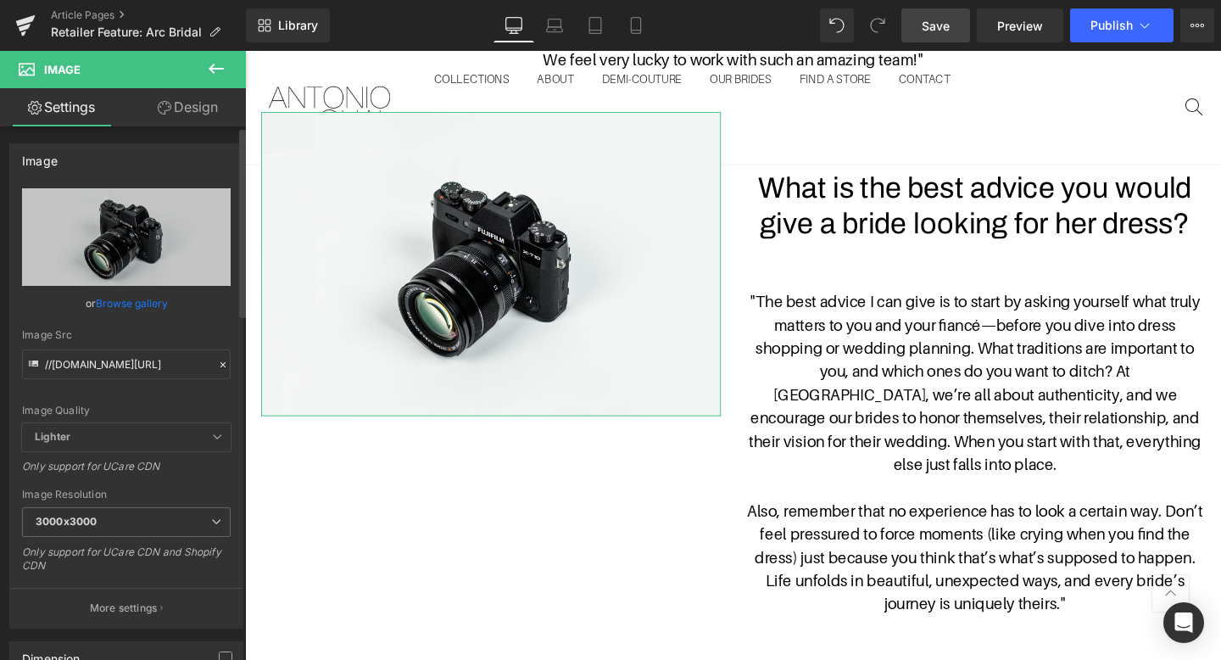
click at [145, 298] on link "Browse gallery" at bounding box center [132, 303] width 72 height 30
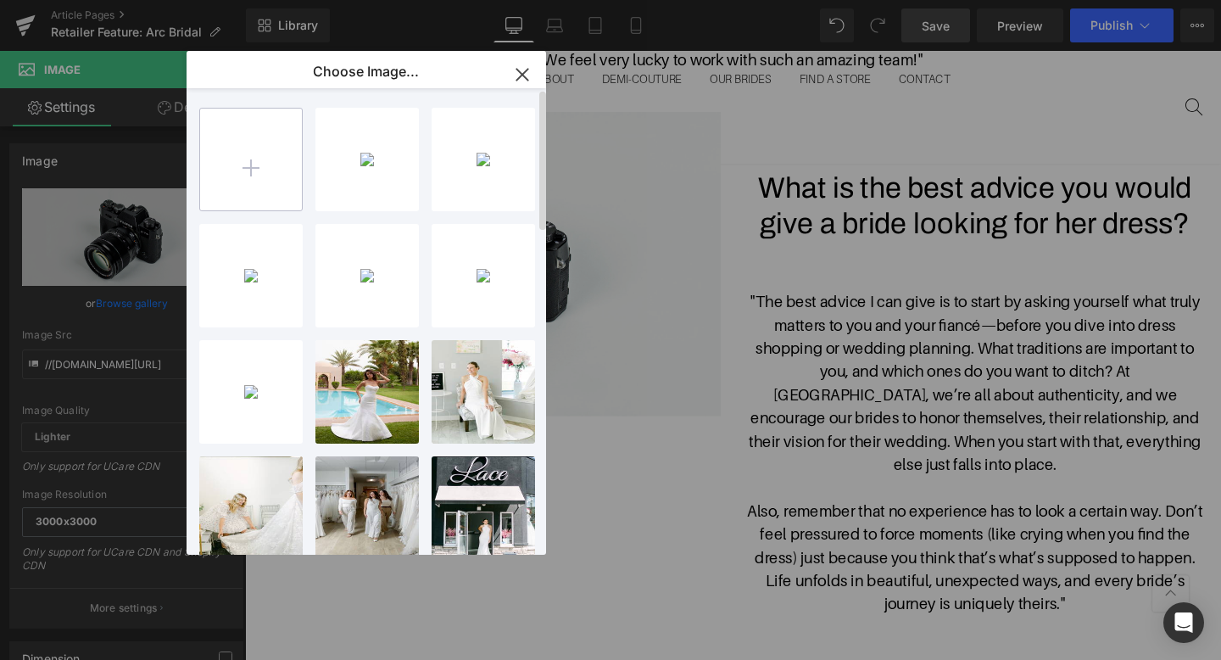
click at [273, 153] on input "file" at bounding box center [251, 160] width 102 height 102
type input "C:\fakepath\Arc-Bridal-Team-3 (1).jpg"
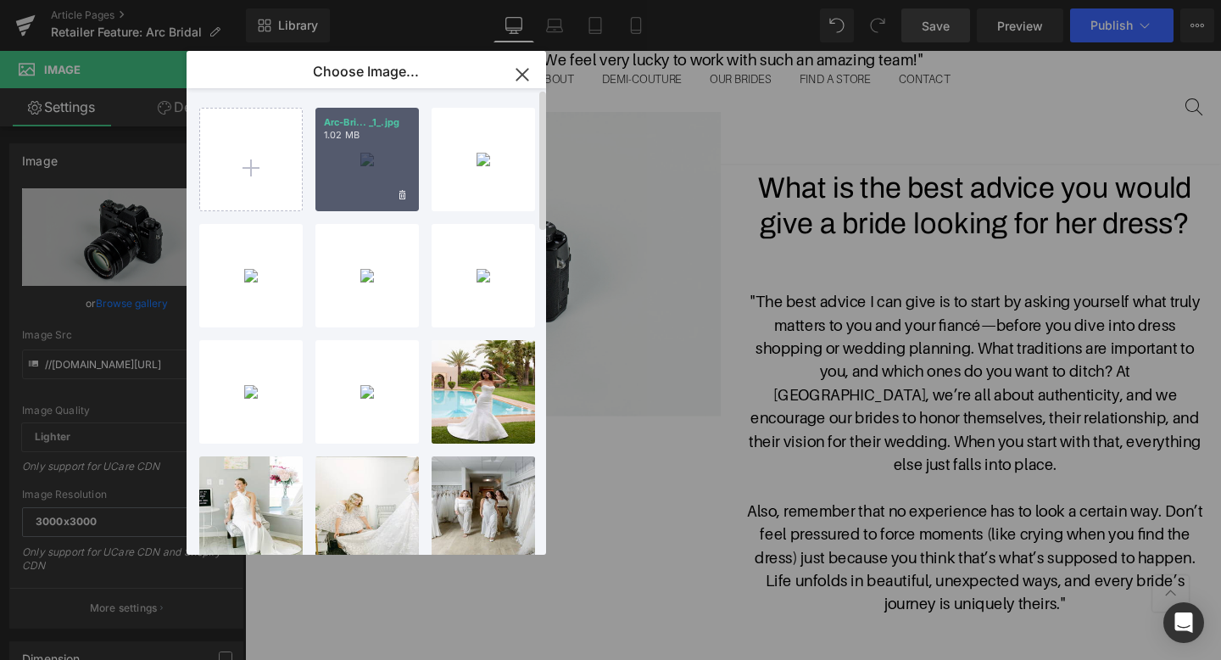
click at [373, 120] on p "Arc-Bri... _1_.jpg" at bounding box center [367, 122] width 86 height 13
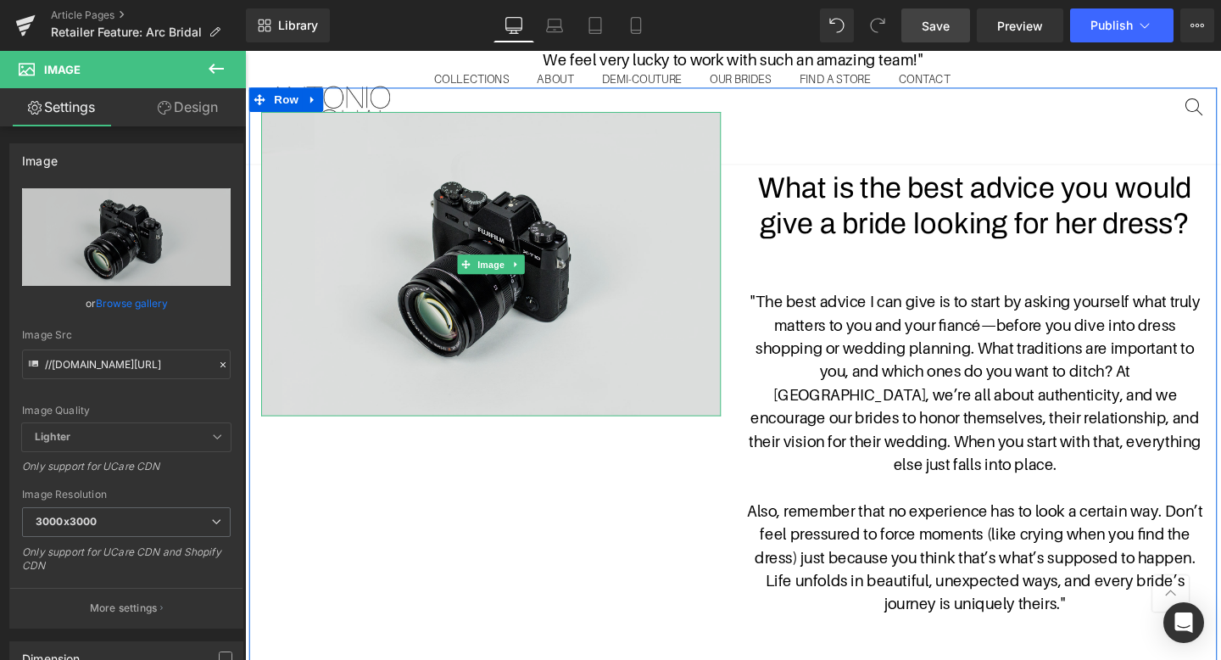
click at [532, 225] on img at bounding box center [503, 275] width 483 height 320
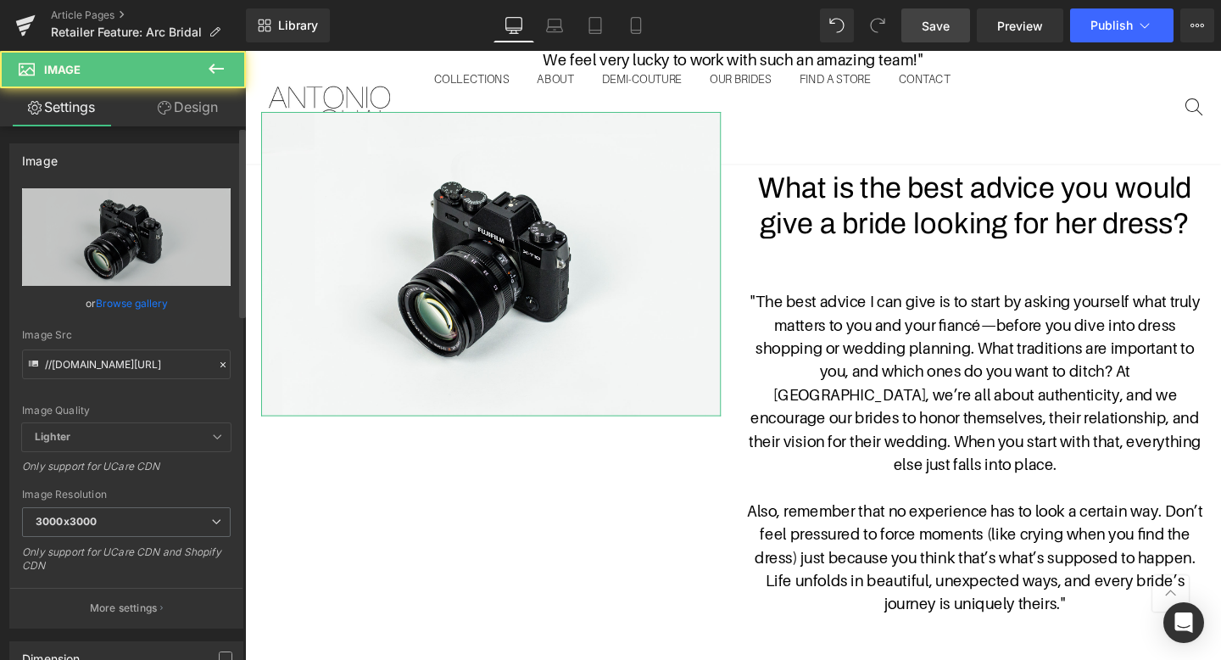
click at [142, 303] on link "Browse gallery" at bounding box center [132, 303] width 72 height 30
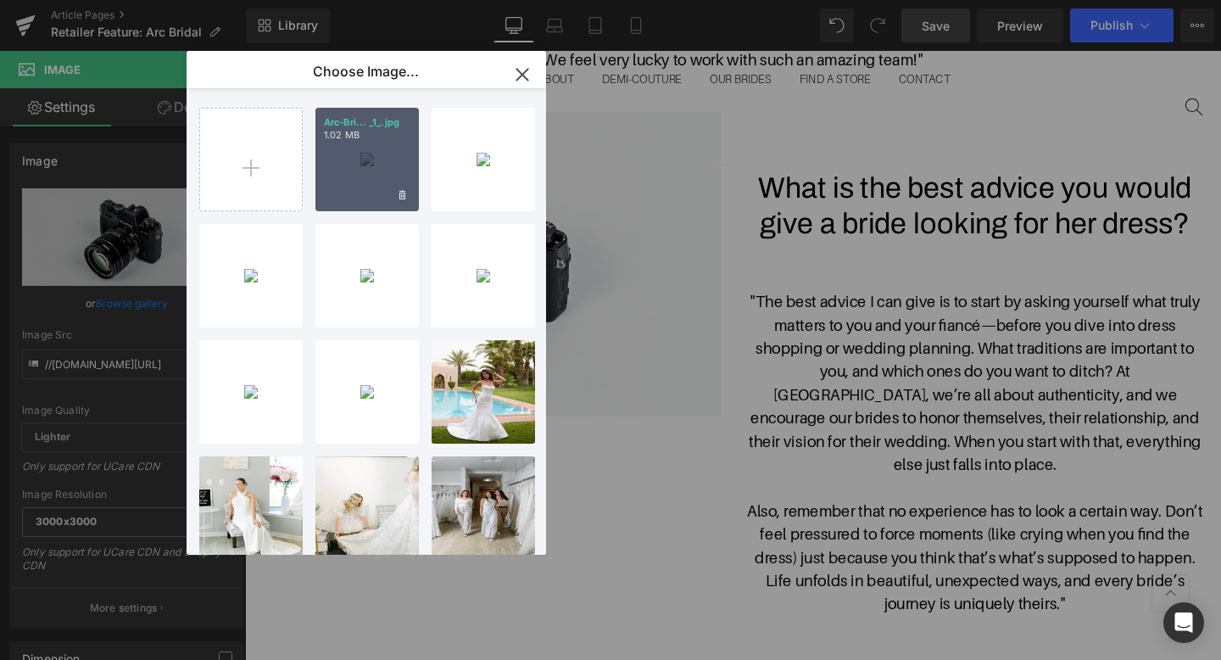
click at [384, 186] on div "Arc-Bri... _1_.jpg 1.02 MB" at bounding box center [366, 159] width 103 height 103
type input "[URL][DOMAIN_NAME]"
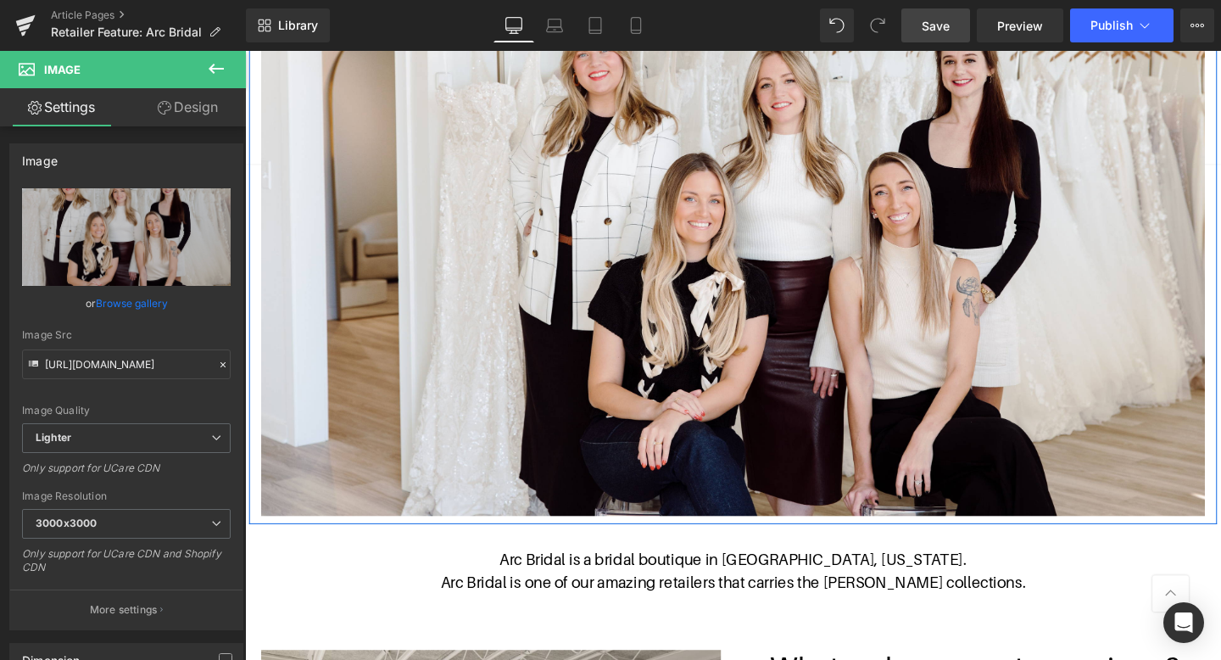
scroll to position [0, 0]
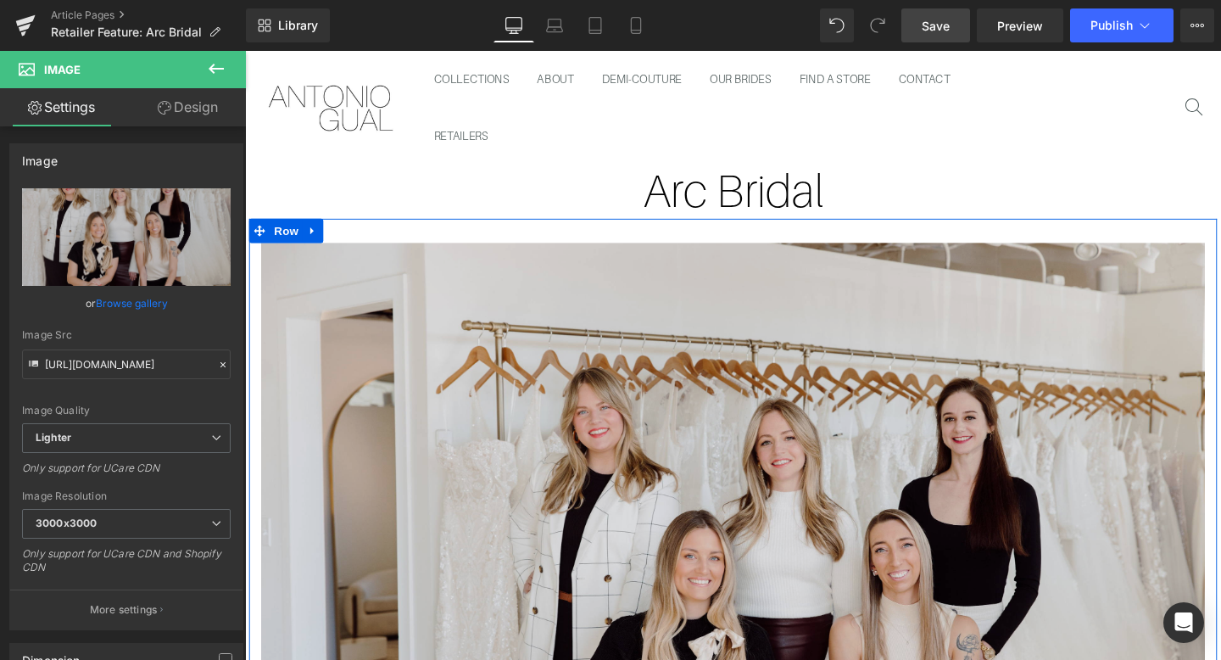
click at [632, 437] on img at bounding box center [758, 583] width 992 height 661
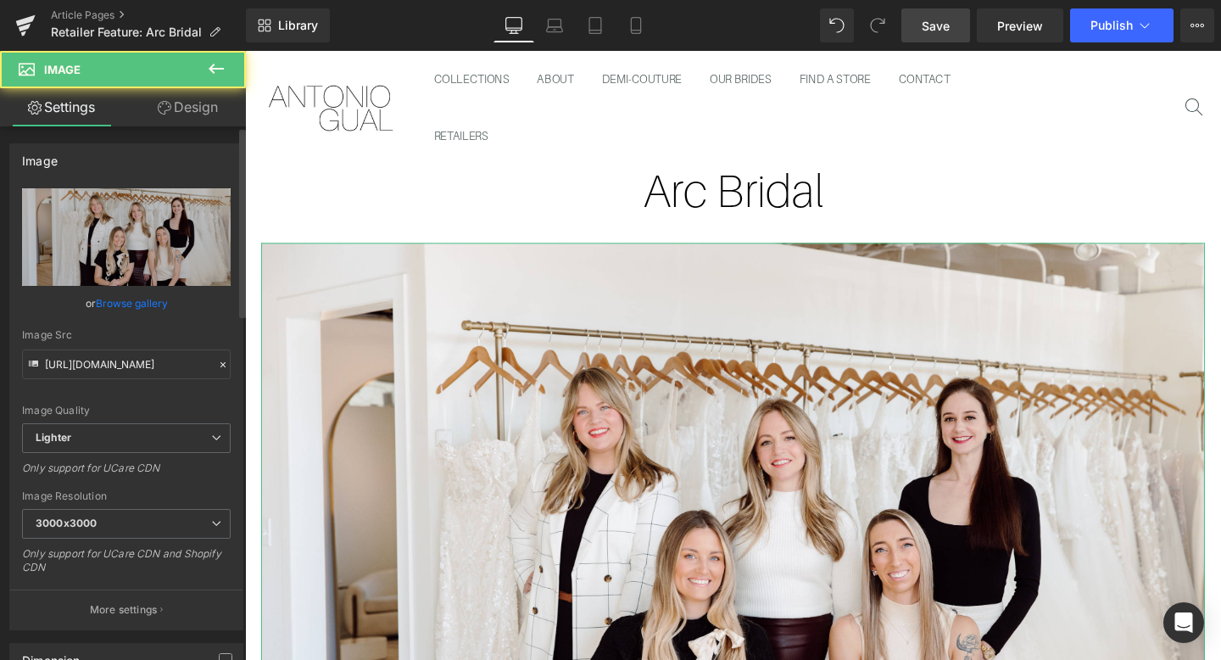
click at [148, 303] on link "Browse gallery" at bounding box center [132, 303] width 72 height 30
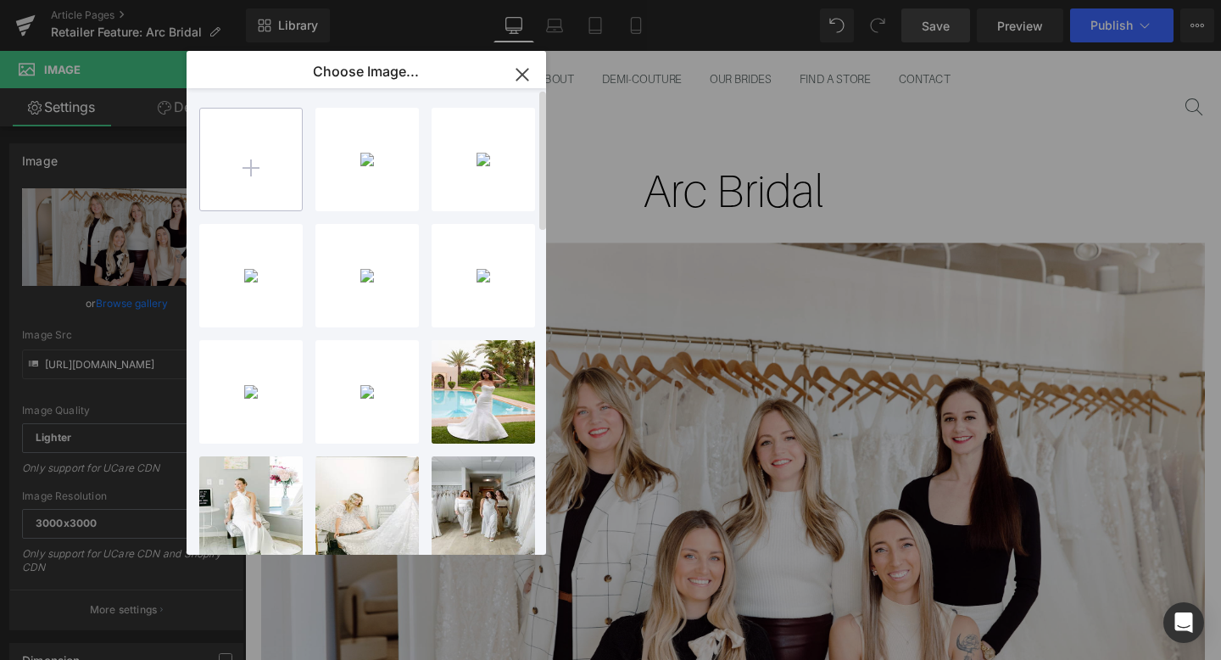
click at [232, 146] on input "file" at bounding box center [251, 160] width 102 height 102
type input "C:\fakepath\Arc-Bridal-Team-5 (2).jpg"
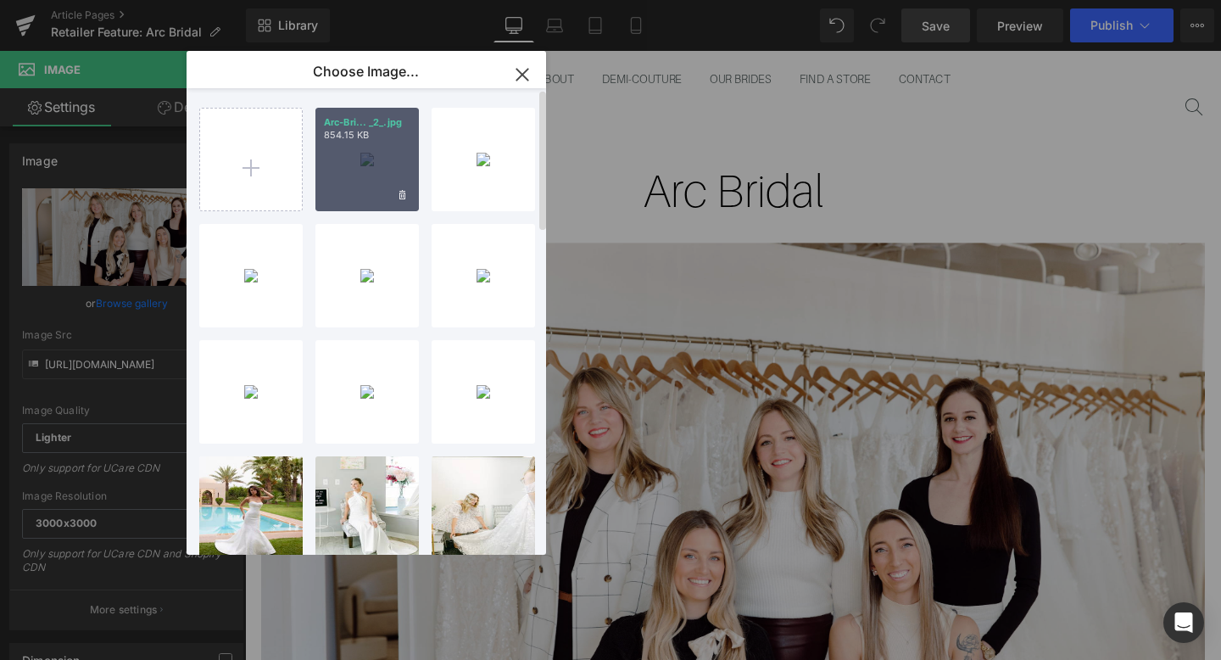
click at [374, 161] on div "Arc-Bri... _2_.jpg 854.15 KB" at bounding box center [366, 159] width 103 height 103
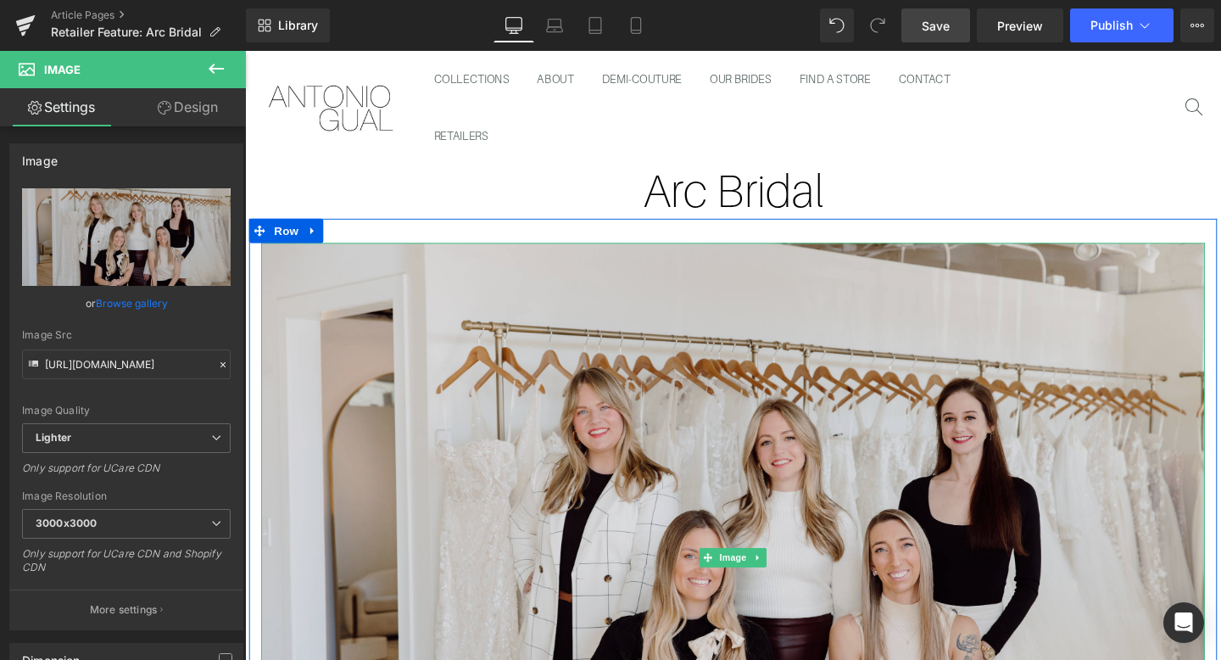
click at [577, 368] on img at bounding box center [758, 583] width 992 height 661
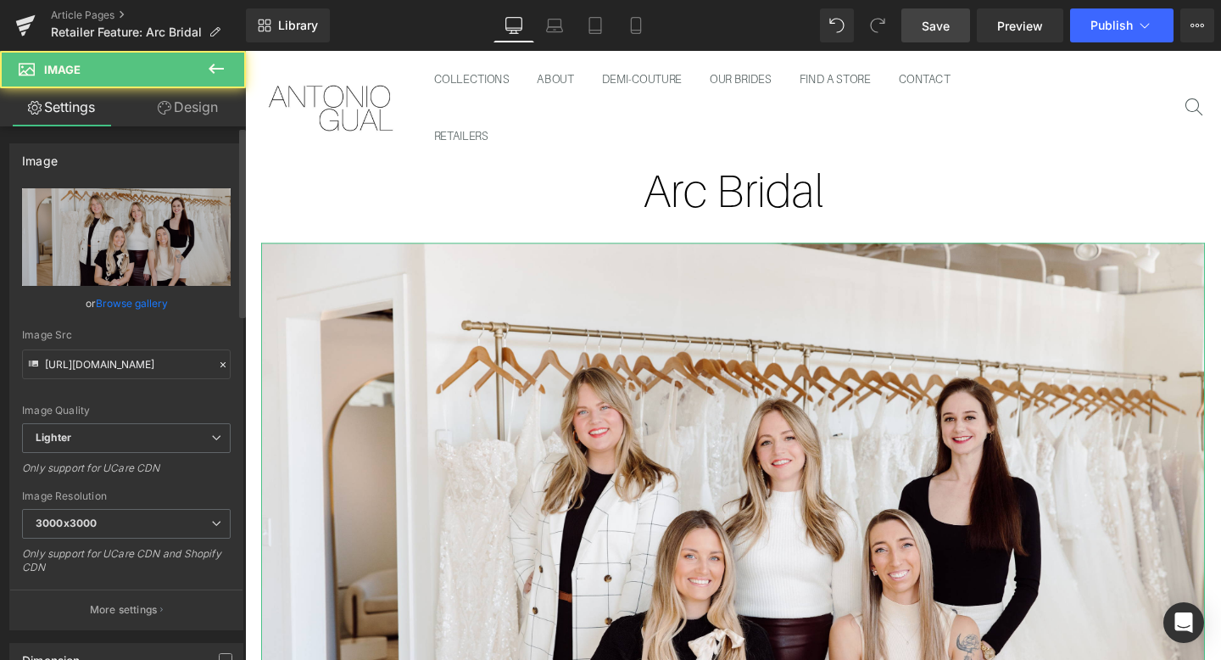
click at [154, 308] on link "Browse gallery" at bounding box center [132, 303] width 72 height 30
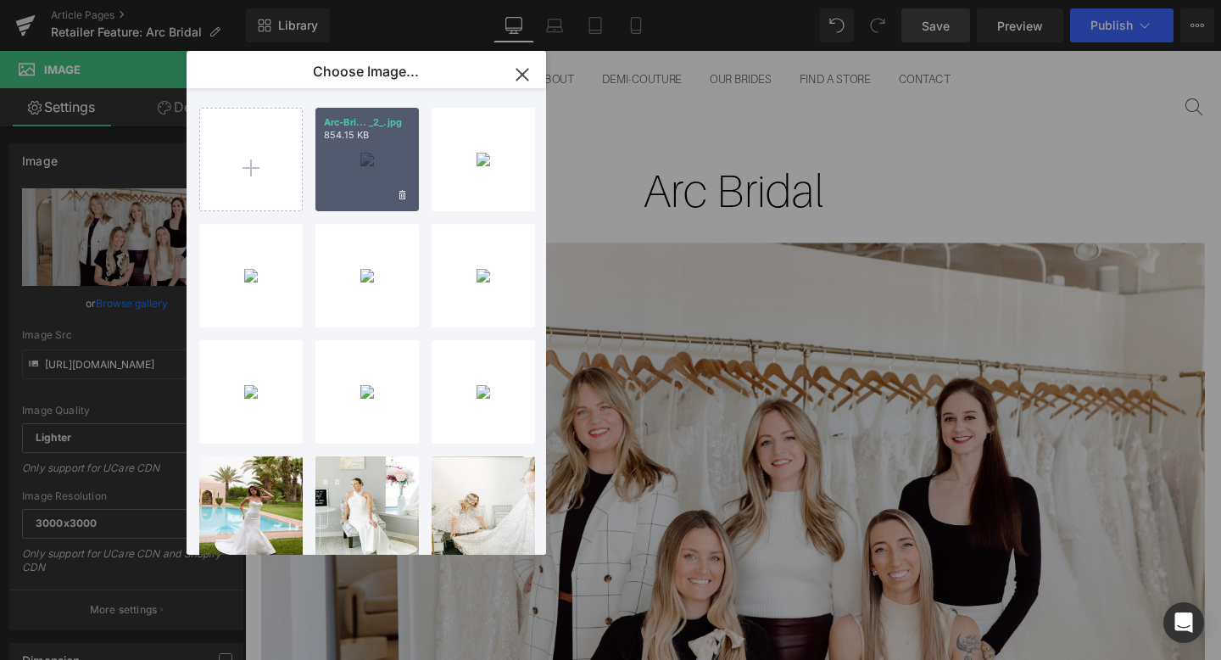
click at [363, 126] on p "Arc-Bri... _2_.jpg" at bounding box center [367, 122] width 86 height 13
type input "[URL][DOMAIN_NAME]"
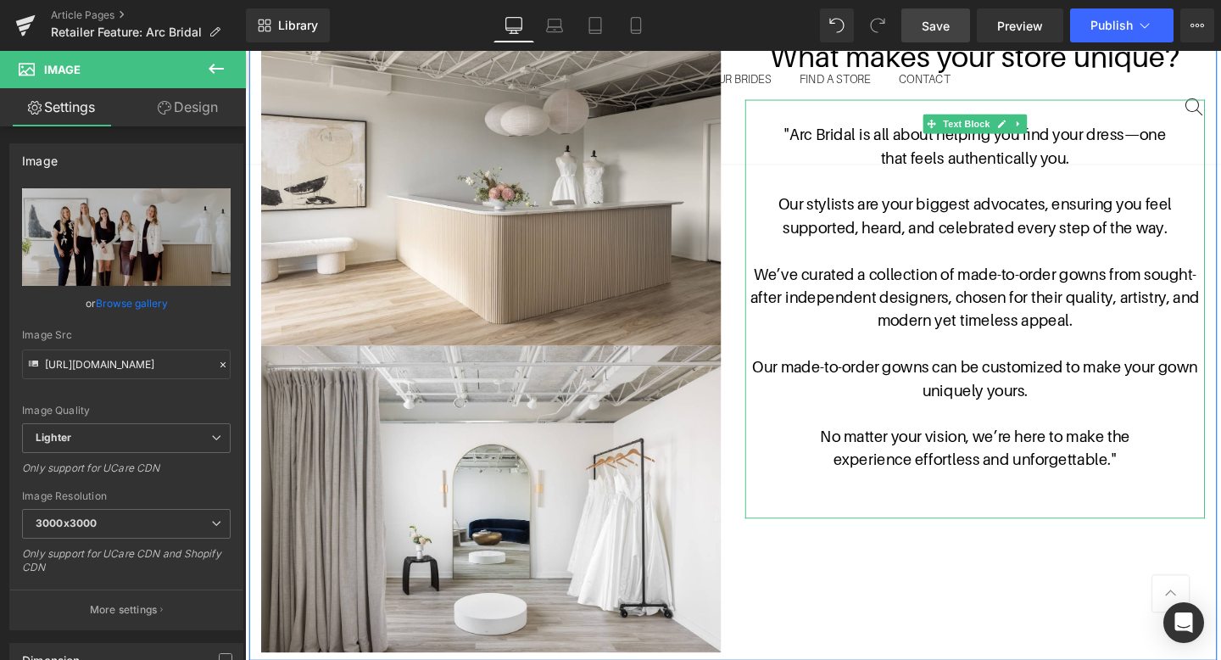
scroll to position [1016, 0]
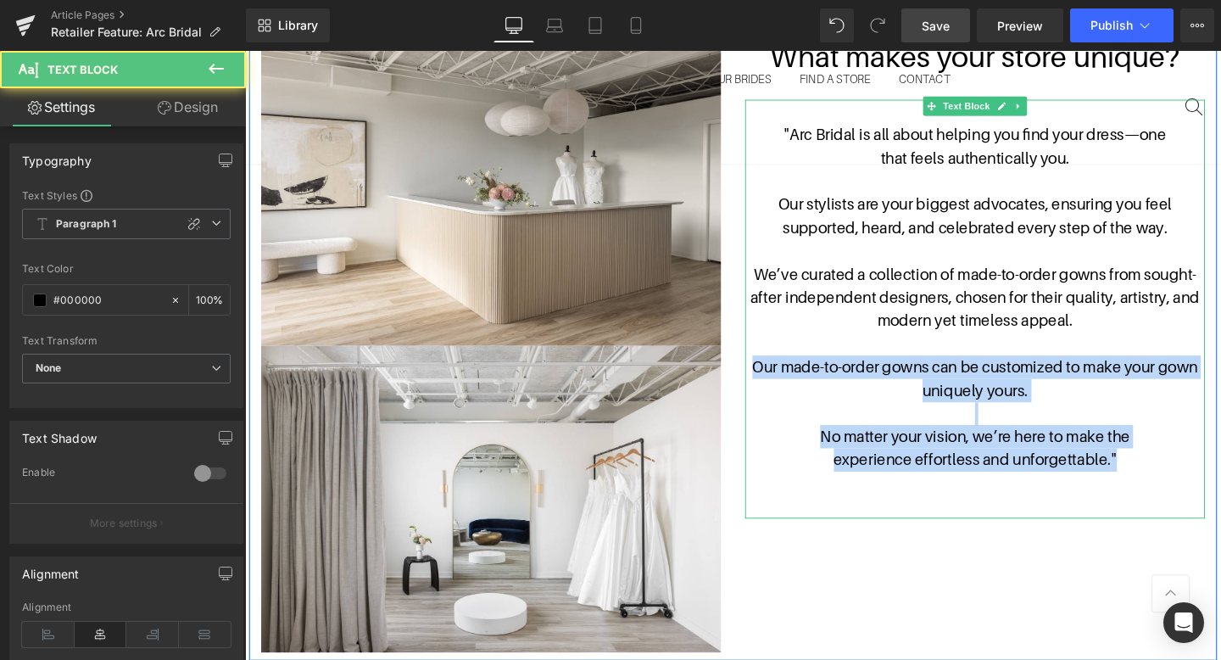
drag, startPoint x: 1153, startPoint y: 477, endPoint x: 777, endPoint y: 383, distance: 387.1
click at [777, 383] on div ""Arc Bridal is all about helping you find your dress—one that feels authentical…" at bounding box center [1012, 322] width 483 height 439
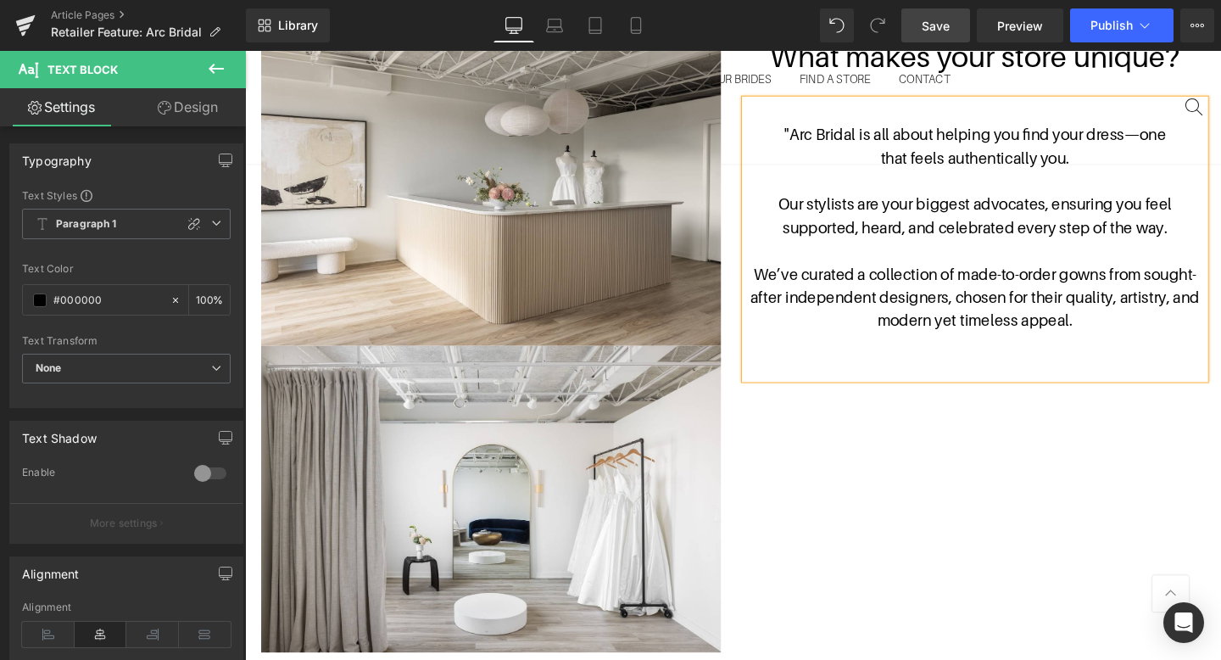
click at [989, 376] on p at bounding box center [1012, 383] width 483 height 25
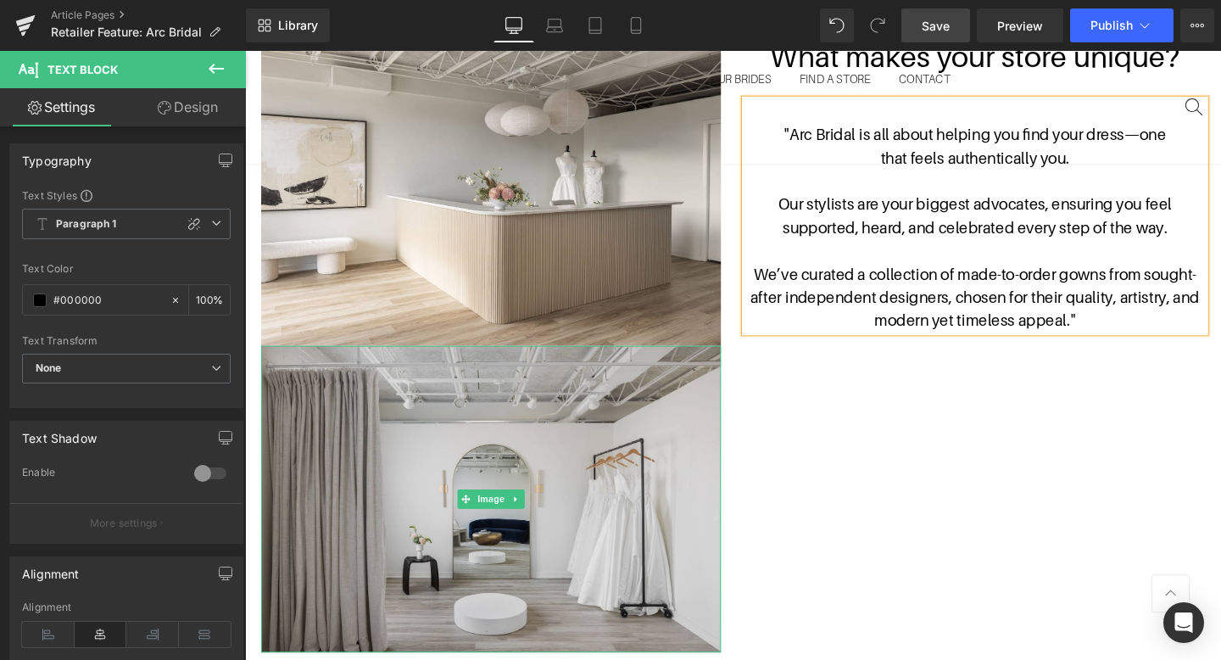
click at [431, 574] on img at bounding box center [503, 522] width 483 height 322
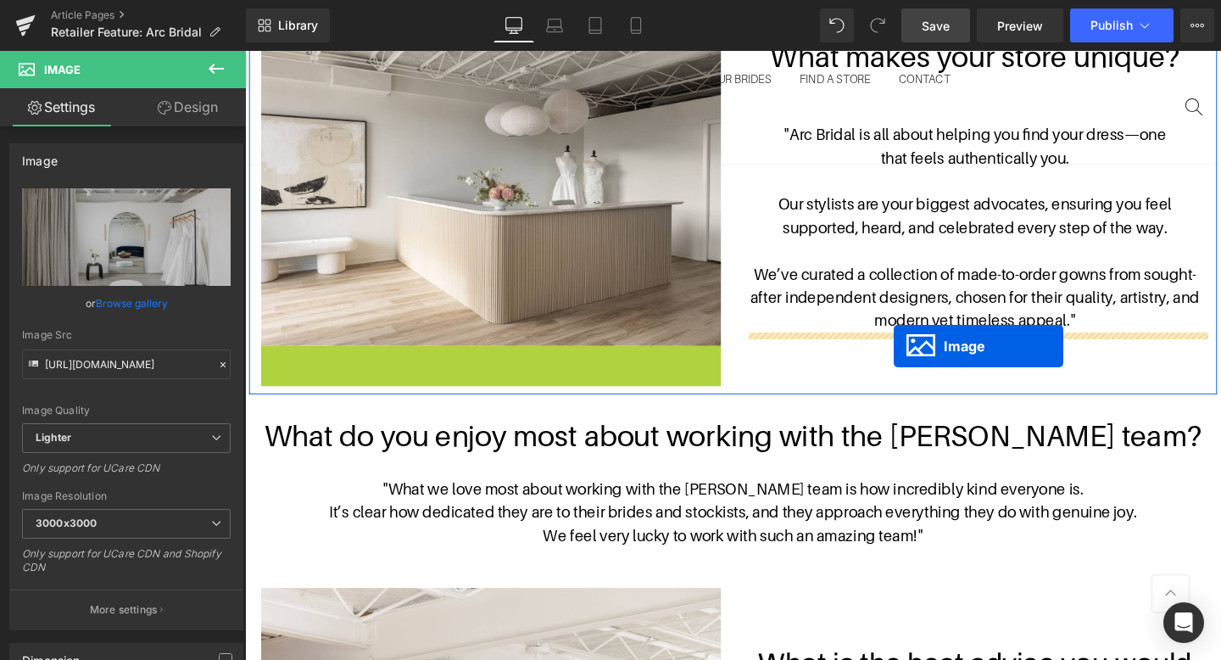
drag, startPoint x: 476, startPoint y: 526, endPoint x: 927, endPoint y: 362, distance: 479.2
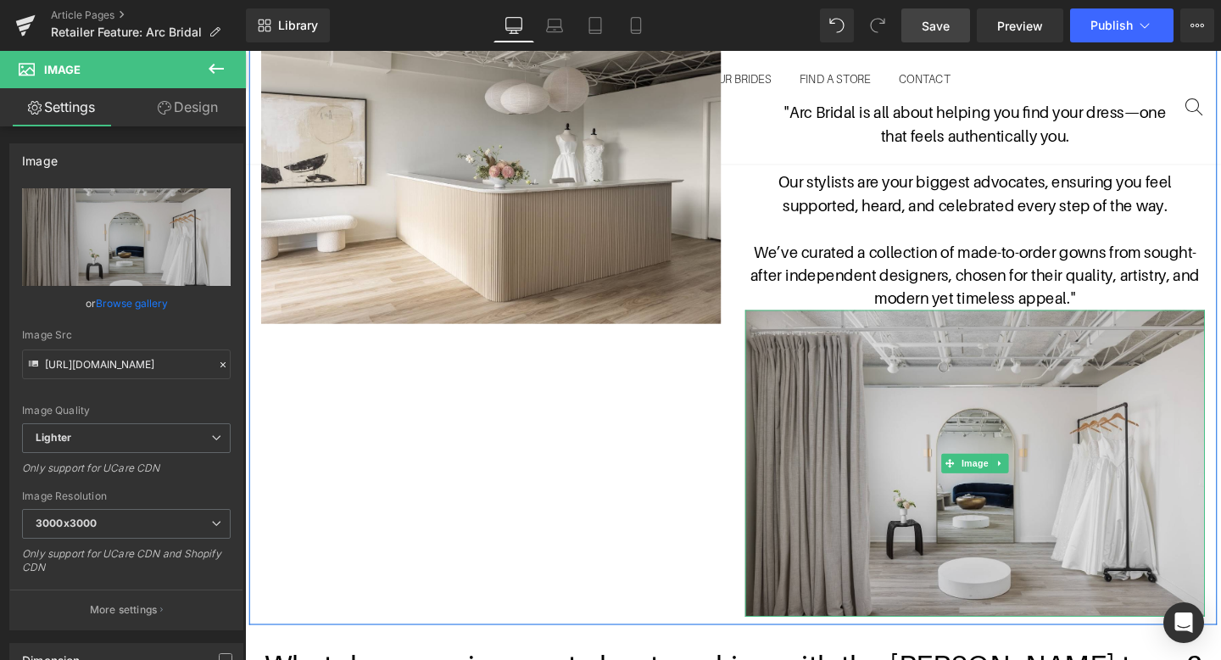
scroll to position [1058, 0]
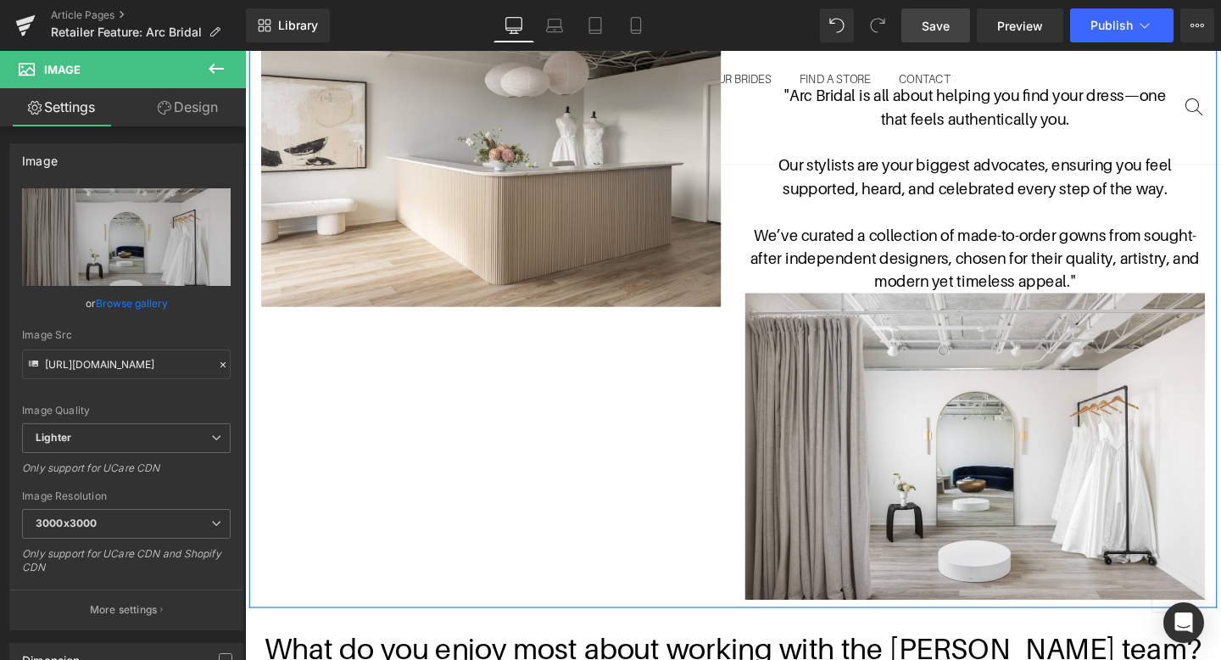
click at [1148, 287] on p "We’ve curated a collection of made-to-order gowns from sought-after independent…" at bounding box center [1012, 268] width 483 height 73
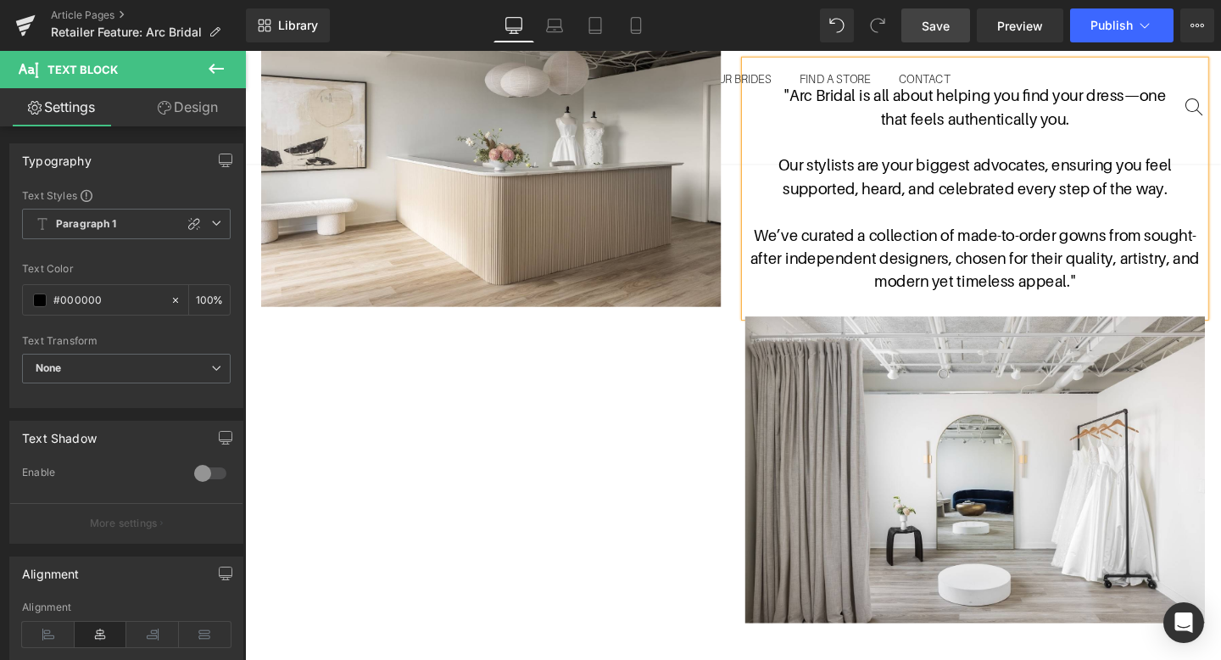
click at [746, 342] on div "Image What makes your store unique? Heading "Arc Bridal is all about helping yo…" at bounding box center [757, 316] width 1017 height 688
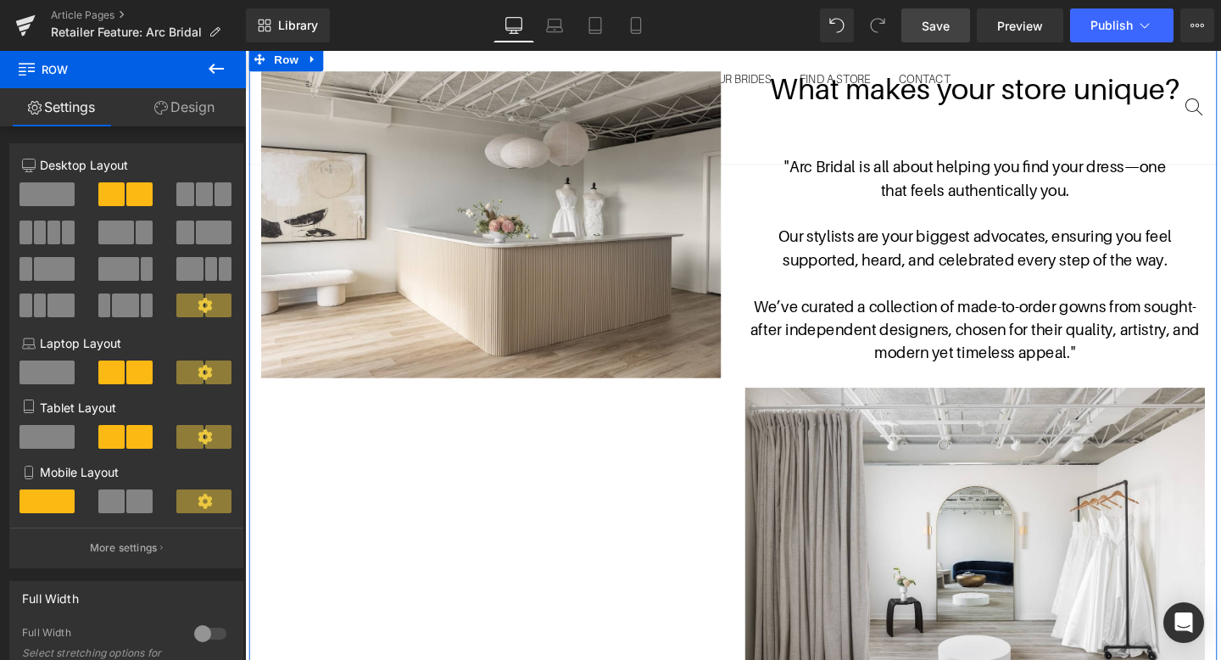
scroll to position [987, 0]
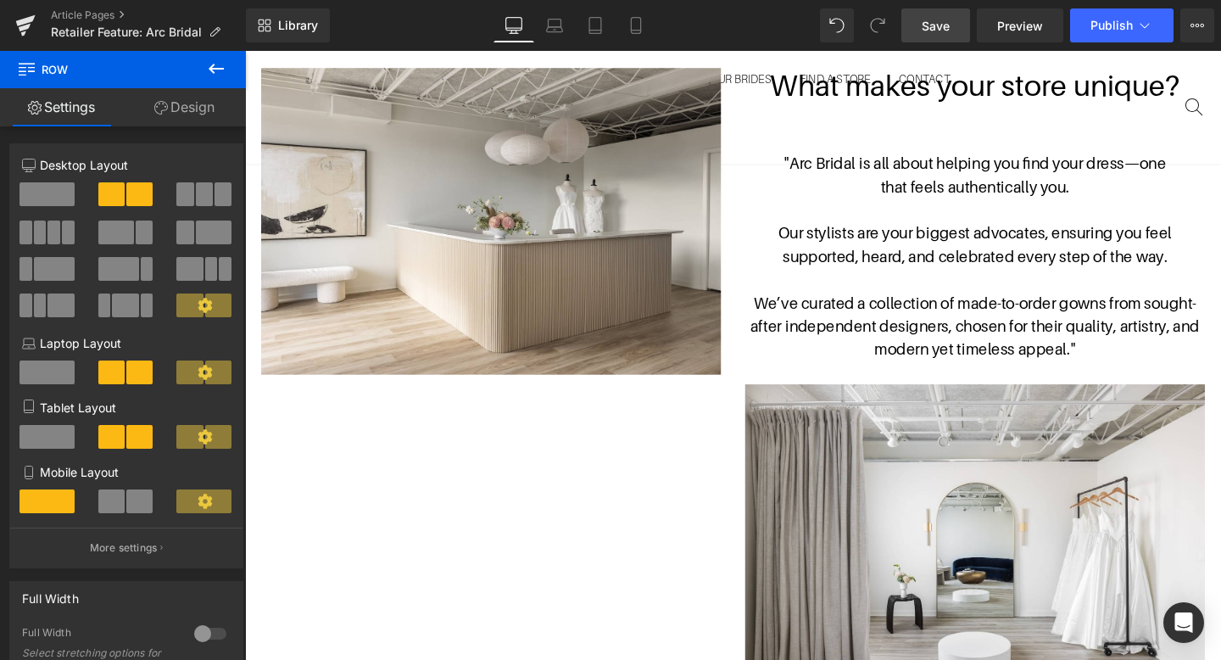
click at [207, 66] on icon at bounding box center [216, 68] width 20 height 20
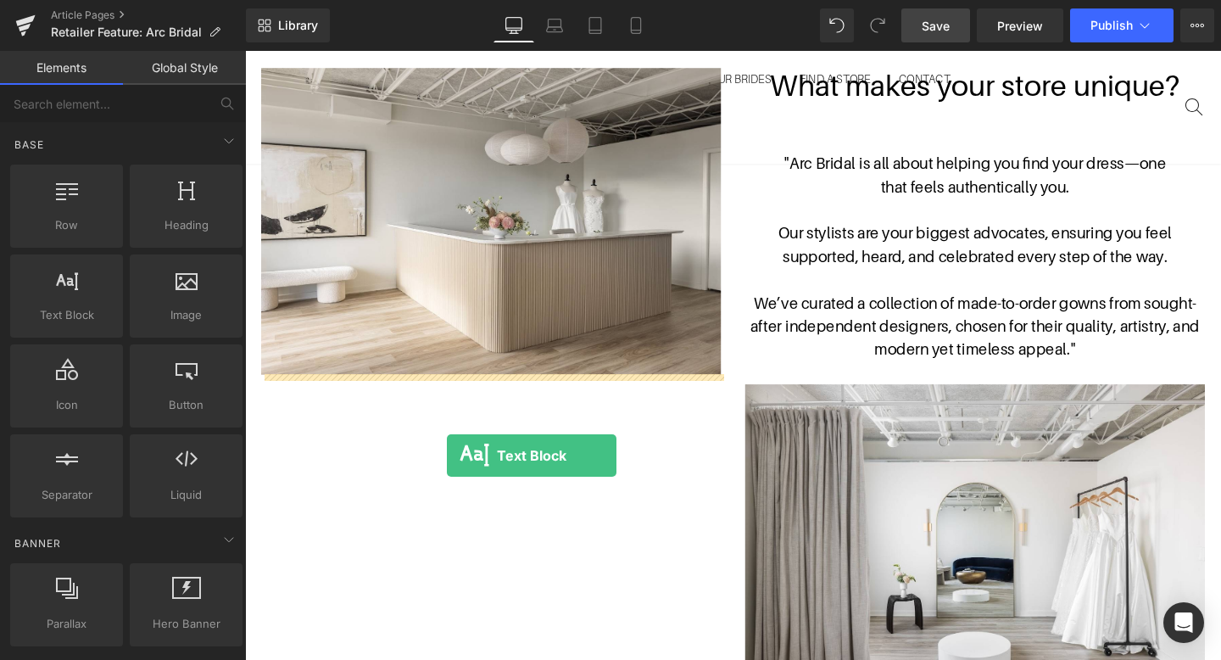
drag, startPoint x: 336, startPoint y: 332, endPoint x: 457, endPoint y: 476, distance: 187.7
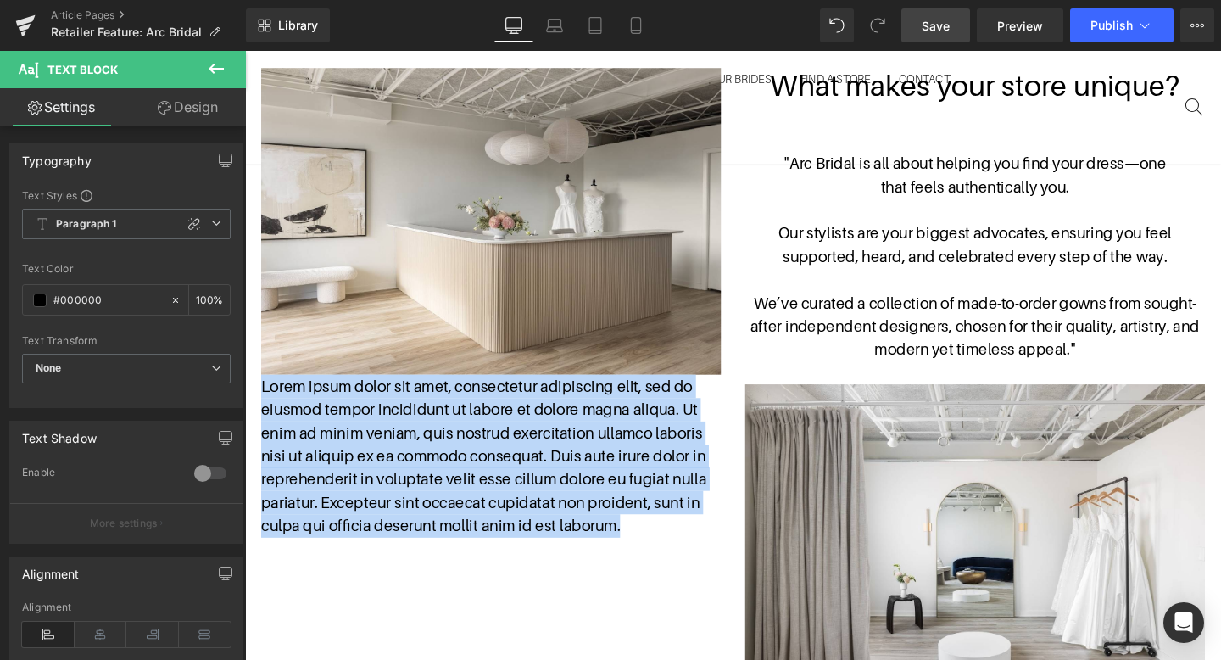
drag, startPoint x: 664, startPoint y: 554, endPoint x: 244, endPoint y: 406, distance: 445.1
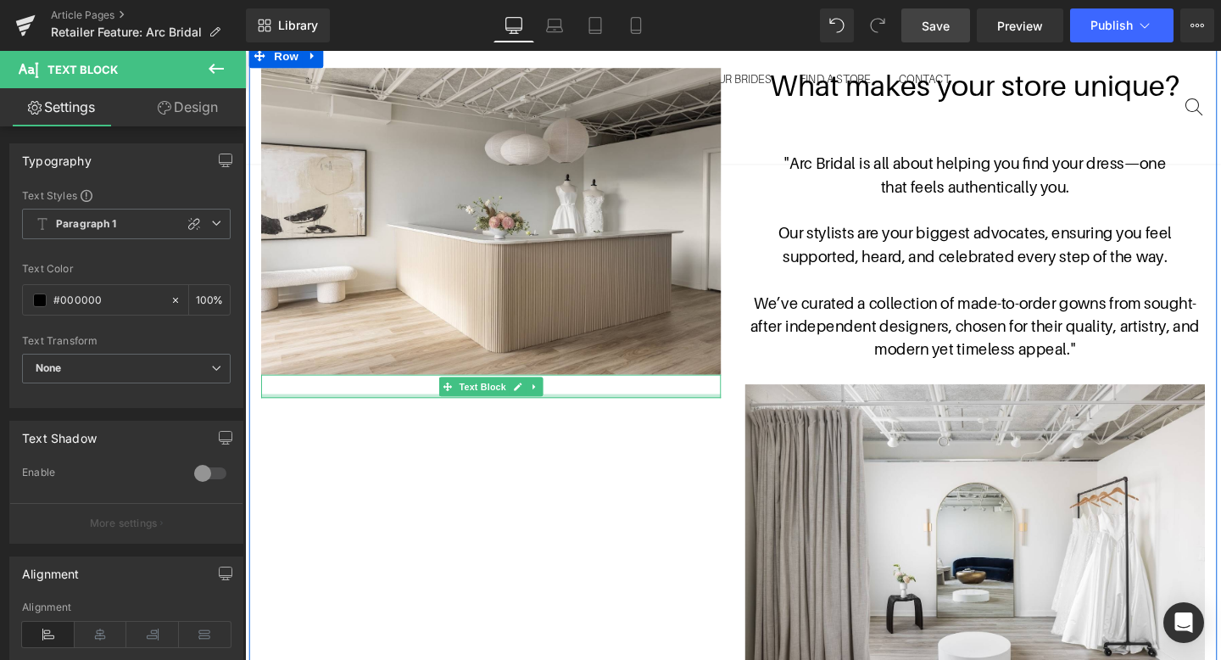
click at [355, 412] on div "Text Block" at bounding box center [503, 403] width 483 height 25
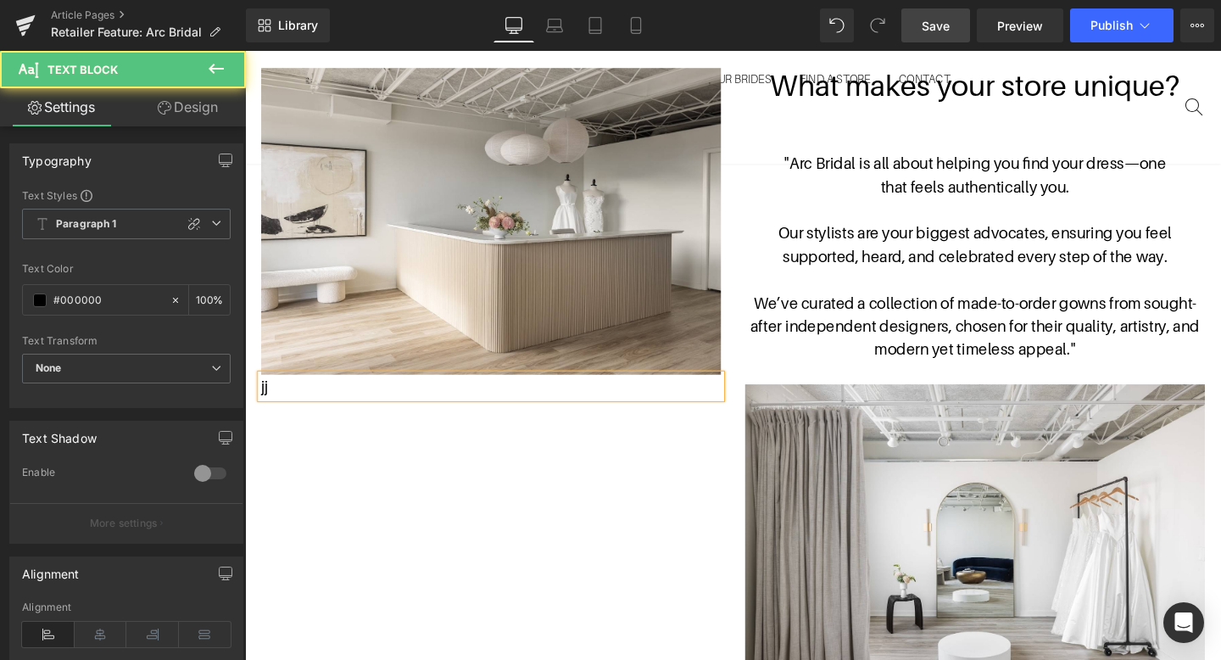
drag, startPoint x: 300, startPoint y: 399, endPoint x: 260, endPoint y: 398, distance: 39.9
click at [262, 398] on div "jj" at bounding box center [503, 403] width 483 height 25
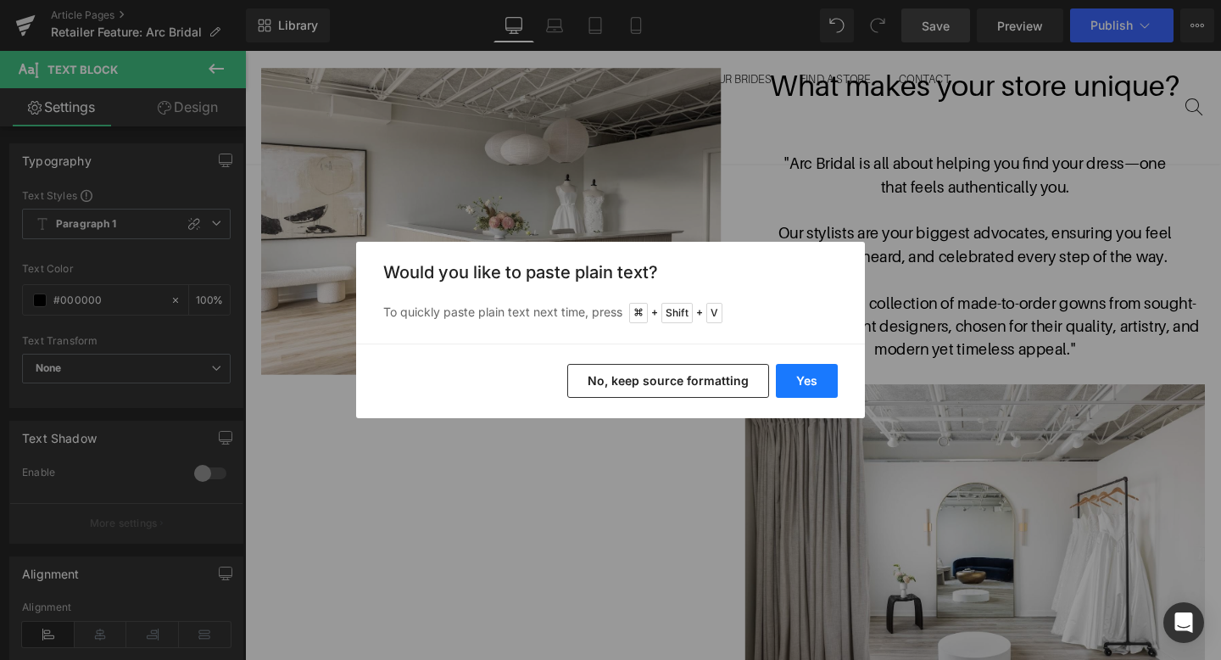
click at [817, 365] on button "Yes" at bounding box center [807, 381] width 62 height 34
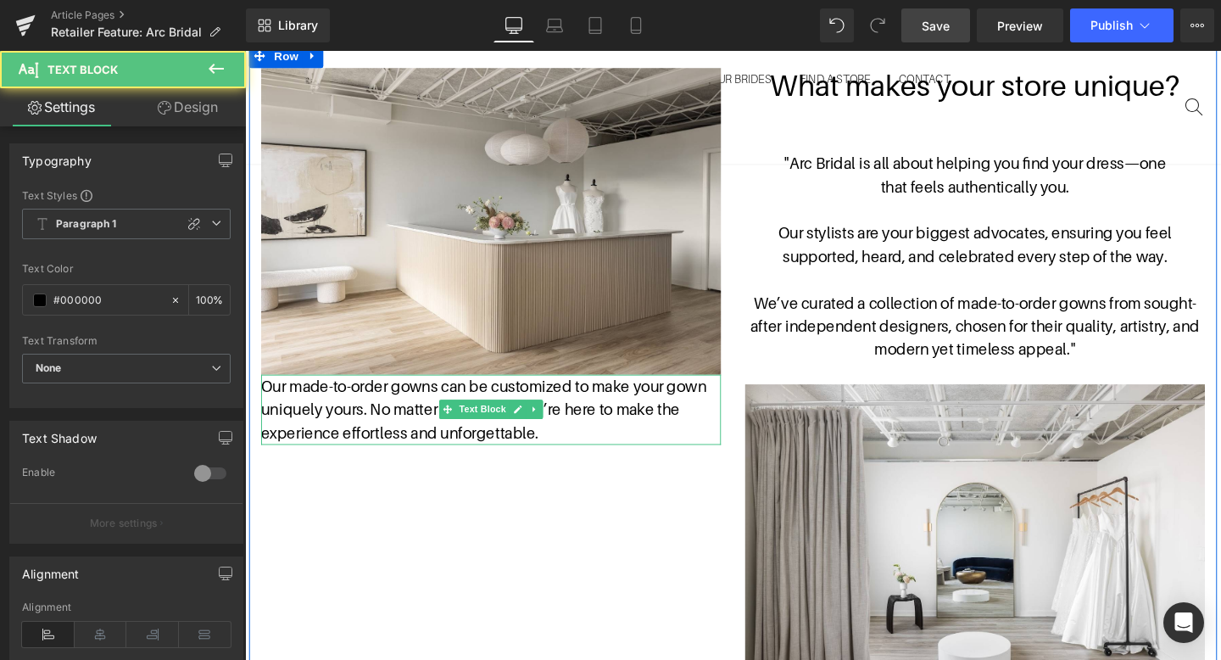
click at [269, 405] on p "Our made-to-order gowns can be customized to make your gown uniquely yours. No …" at bounding box center [503, 427] width 483 height 73
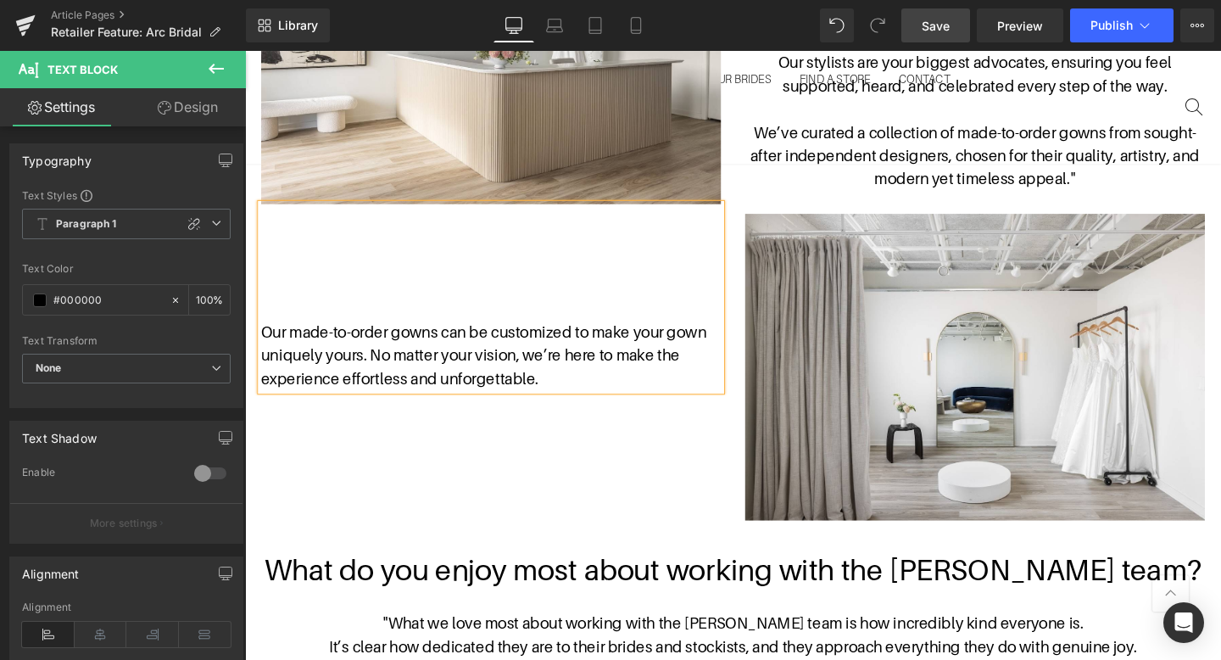
scroll to position [1197, 0]
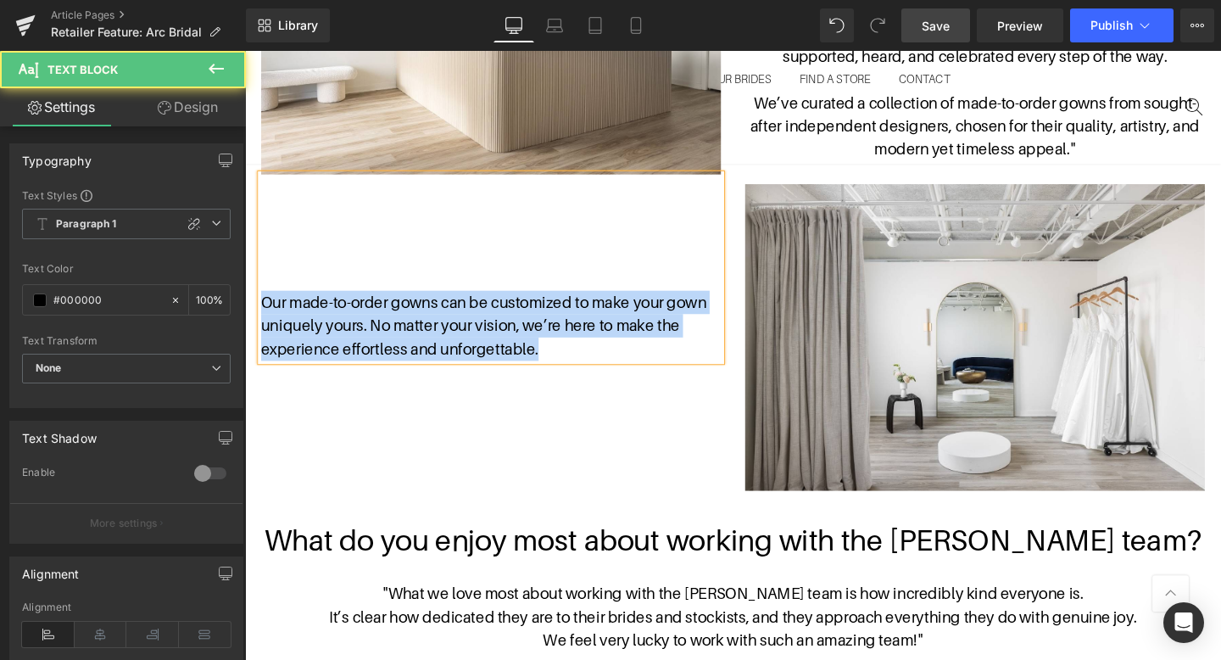
drag, startPoint x: 538, startPoint y: 365, endPoint x: 264, endPoint y: 315, distance: 278.3
click at [264, 315] on p "Our made-to-order gowns can be customized to make your gown uniquely yours. No …" at bounding box center [503, 339] width 483 height 73
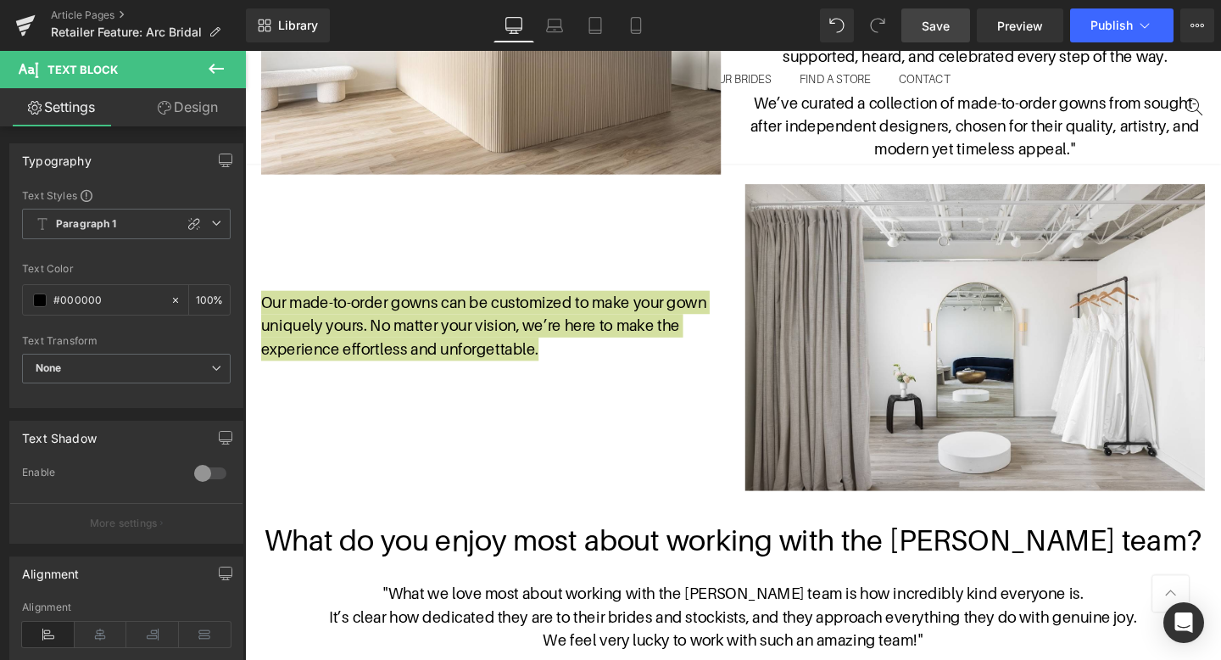
click at [212, 65] on icon at bounding box center [216, 69] width 15 height 10
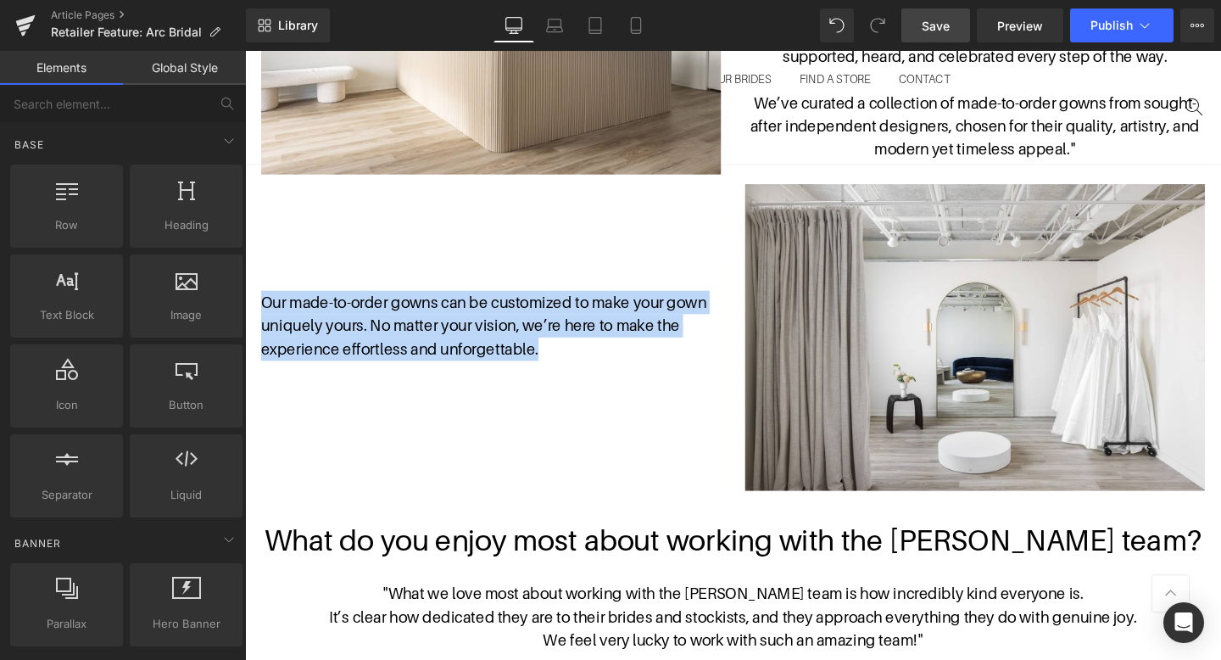
click at [362, 386] on div "Image Our made-to-order gowns can be customized to make your gown uniquely your…" at bounding box center [757, 177] width 1017 height 688
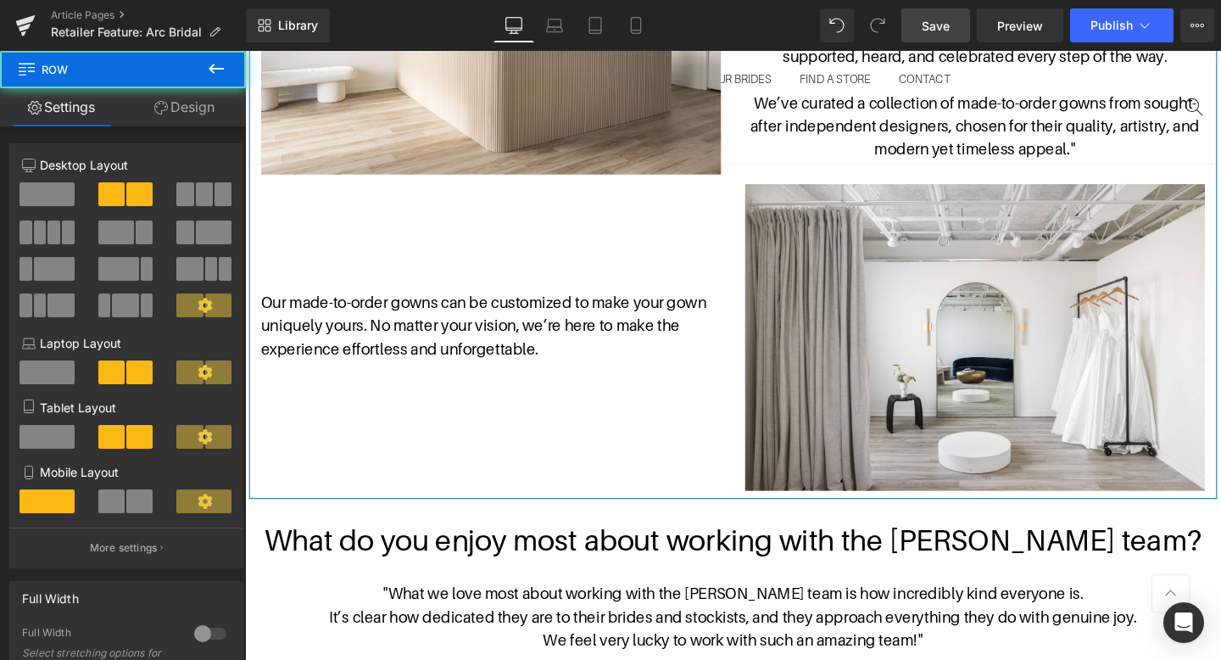
click at [373, 353] on p "Our made-to-order gowns can be customized to make your gown uniquely yours. No …" at bounding box center [503, 339] width 483 height 73
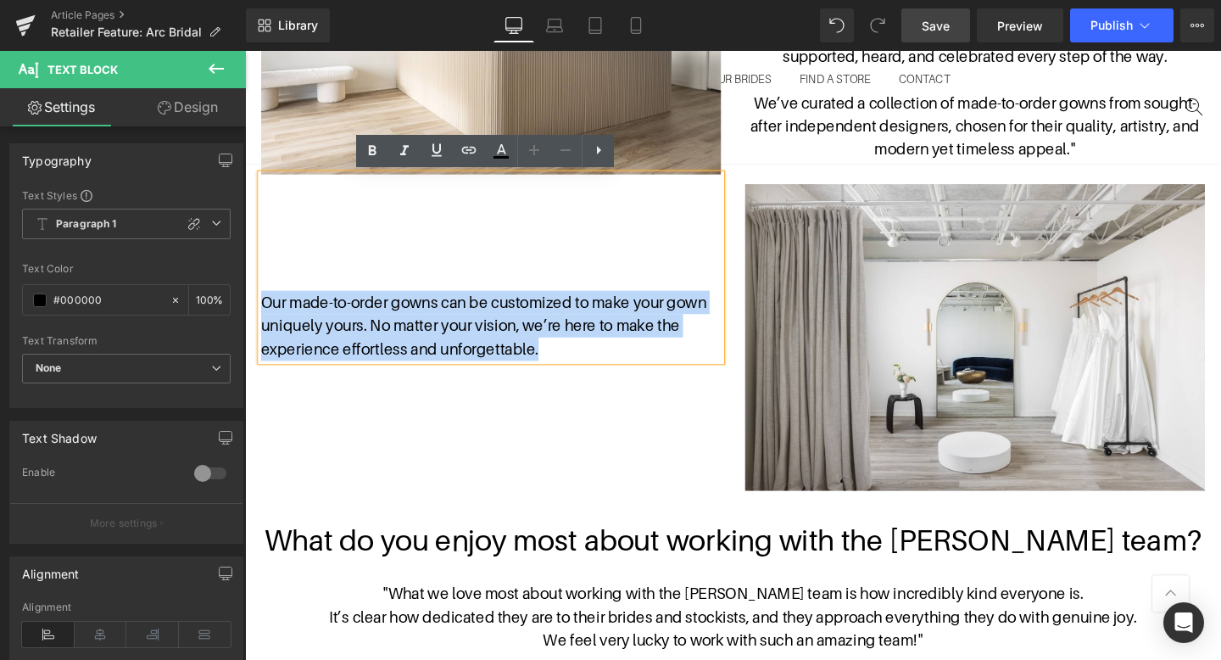
drag, startPoint x: 592, startPoint y: 363, endPoint x: 255, endPoint y: 318, distance: 339.5
click at [255, 318] on div "Image Our made-to-order gowns can be customized to make your gown uniquely your…" at bounding box center [503, 117] width 509 height 518
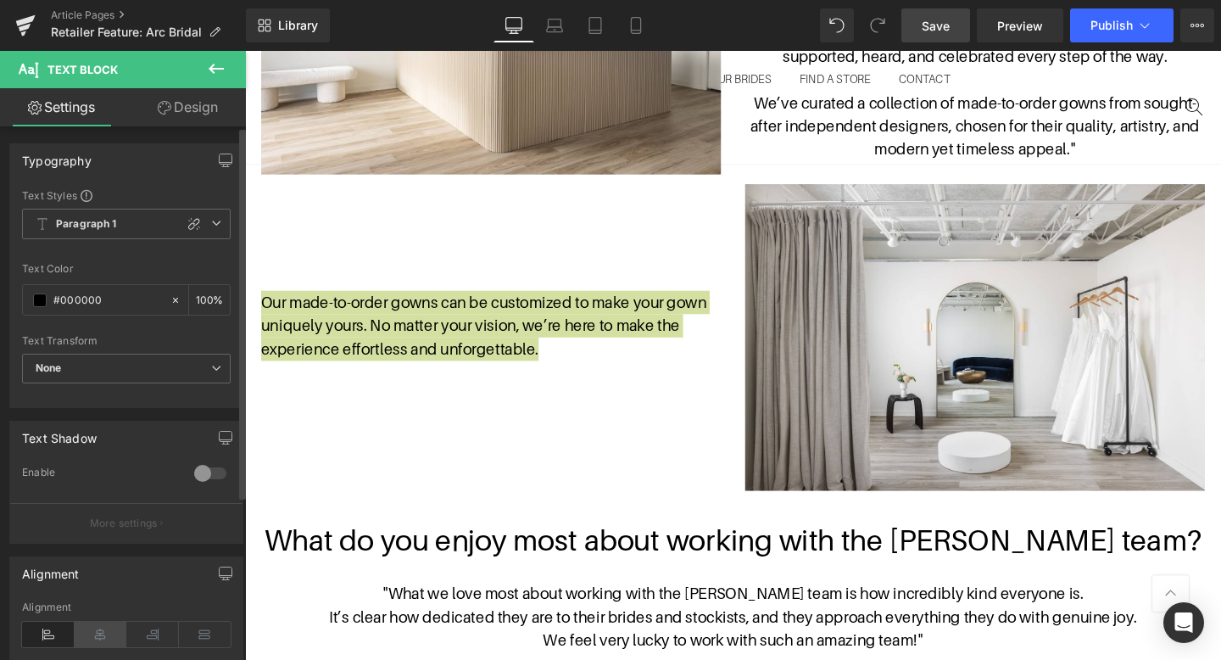
click at [107, 634] on icon at bounding box center [101, 633] width 53 height 25
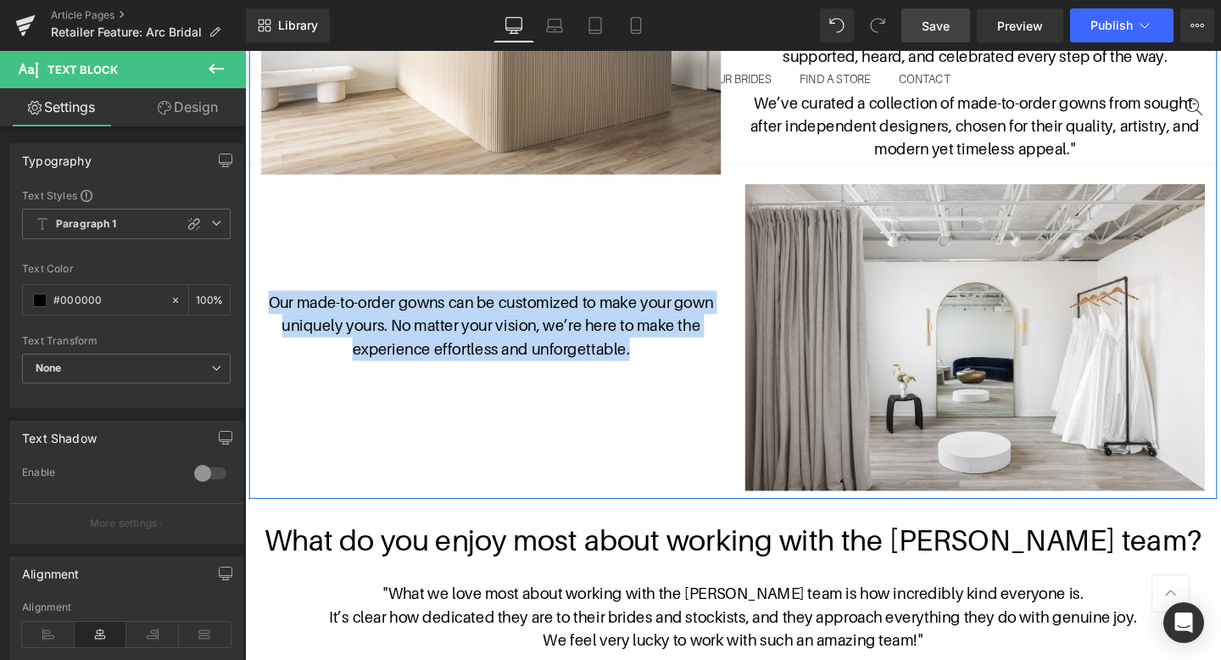
click at [610, 434] on div "Image Our made-to-order gowns can be customized to make your gown uniquely your…" at bounding box center [757, 177] width 1017 height 688
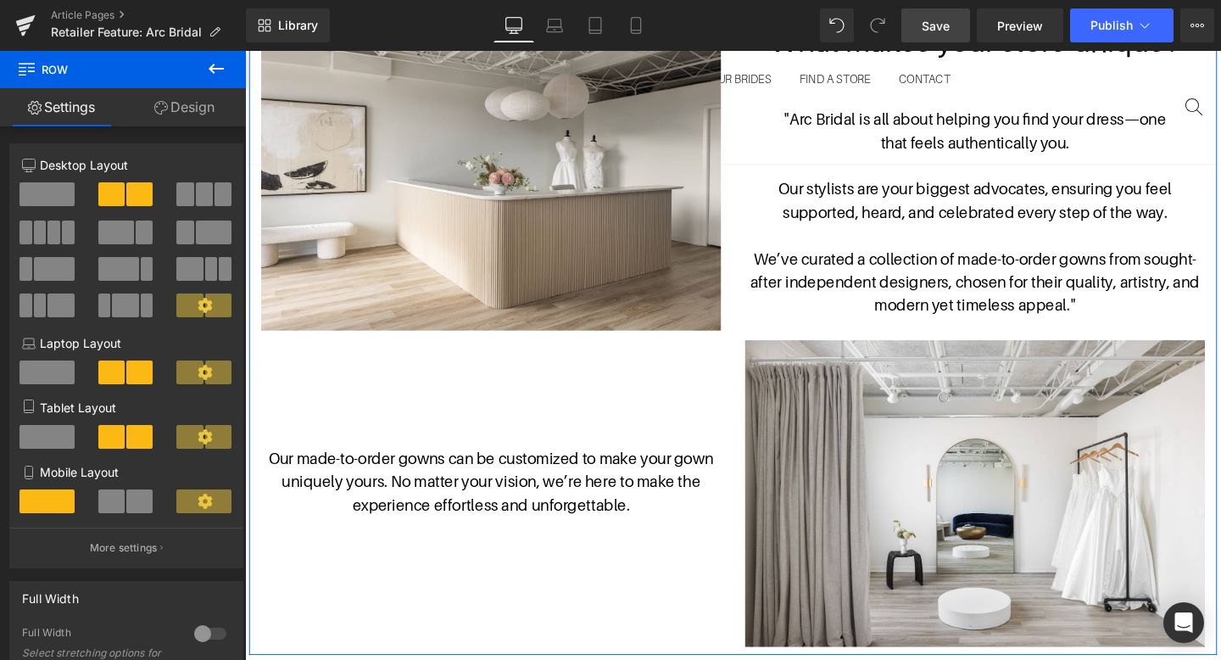
scroll to position [1034, 0]
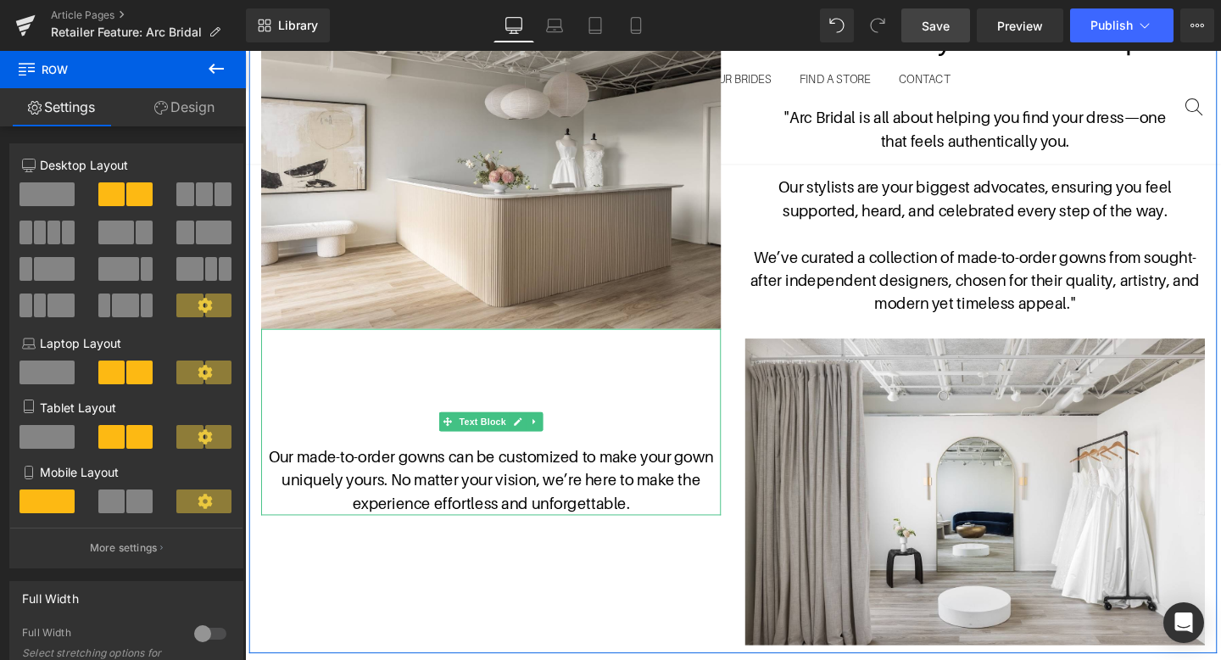
click at [398, 503] on p "Our made-to-order gowns can be customized to make your gown uniquely yours. No …" at bounding box center [503, 501] width 483 height 73
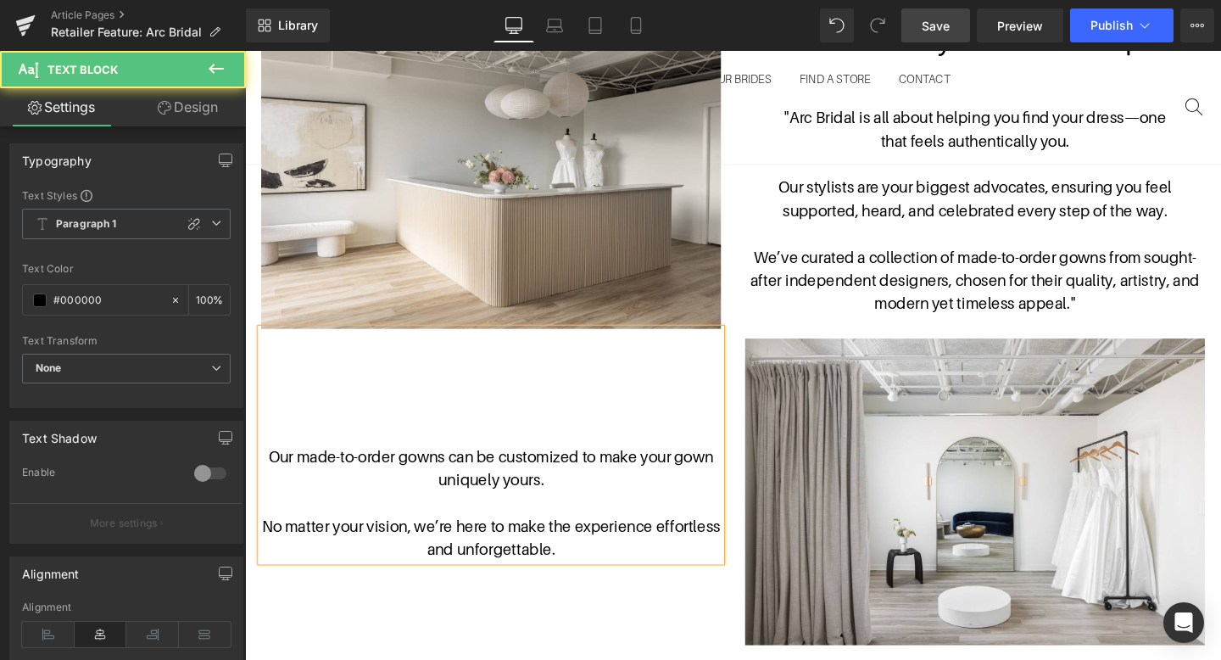
click at [612, 475] on p "Our made-to-order gowns can be customized to make your gown uniquely yours." at bounding box center [503, 489] width 483 height 49
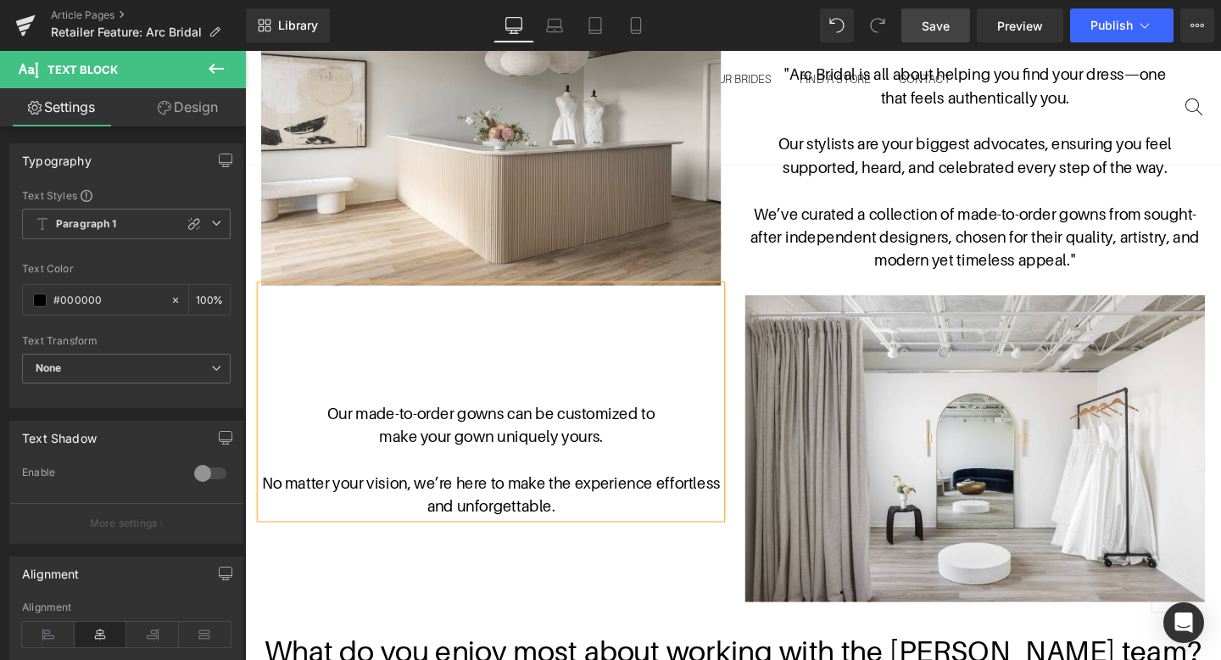
scroll to position [1081, 0]
click at [590, 504] on p "No matter your vision, we’re here to make the experience effortless and unforge…" at bounding box center [503, 517] width 483 height 49
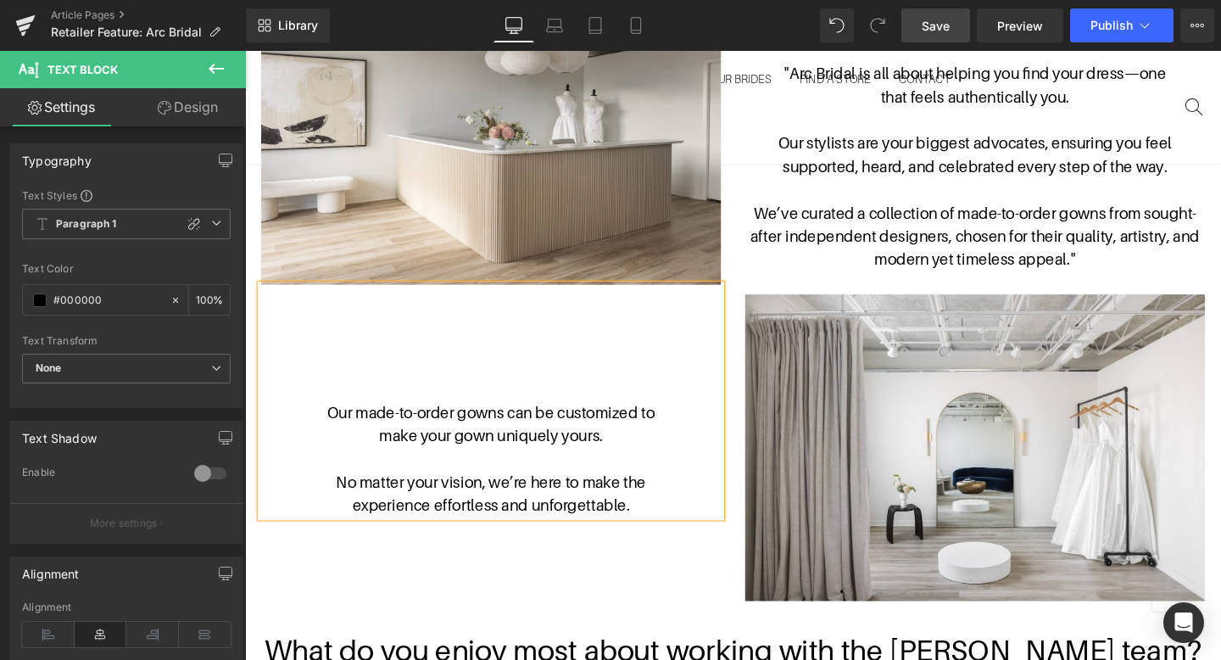
click at [634, 578] on div "Image Our made-to-order gowns can be customized to make your gown uniquely your…" at bounding box center [757, 293] width 1017 height 688
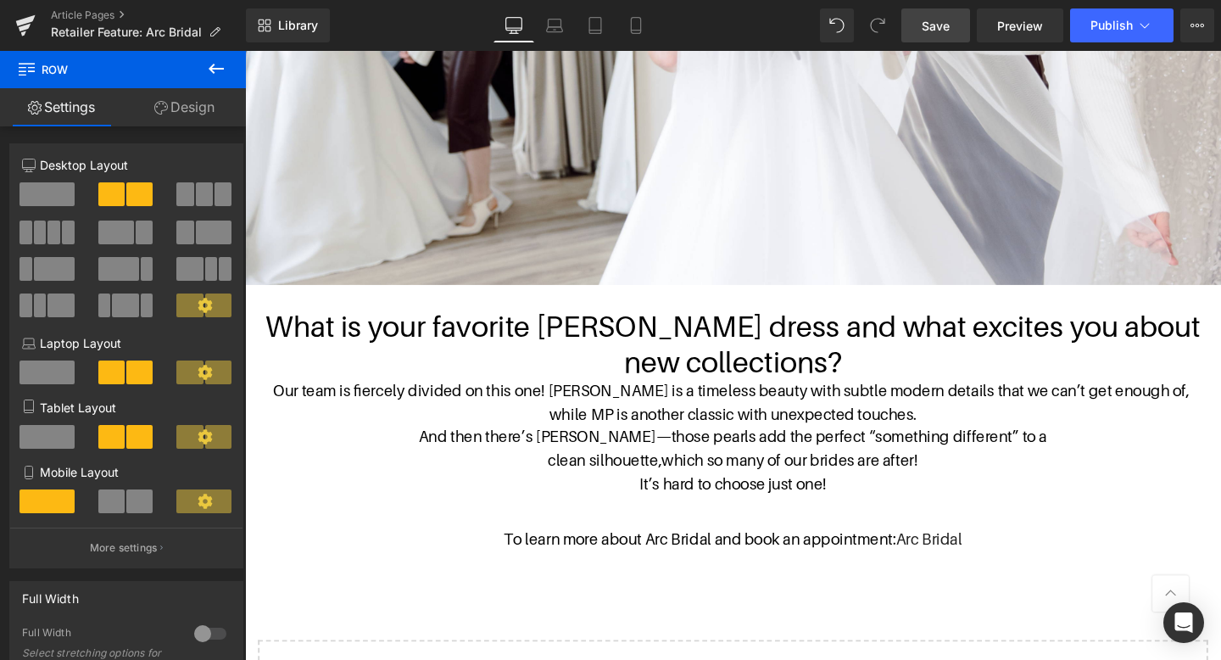
scroll to position [3048, 0]
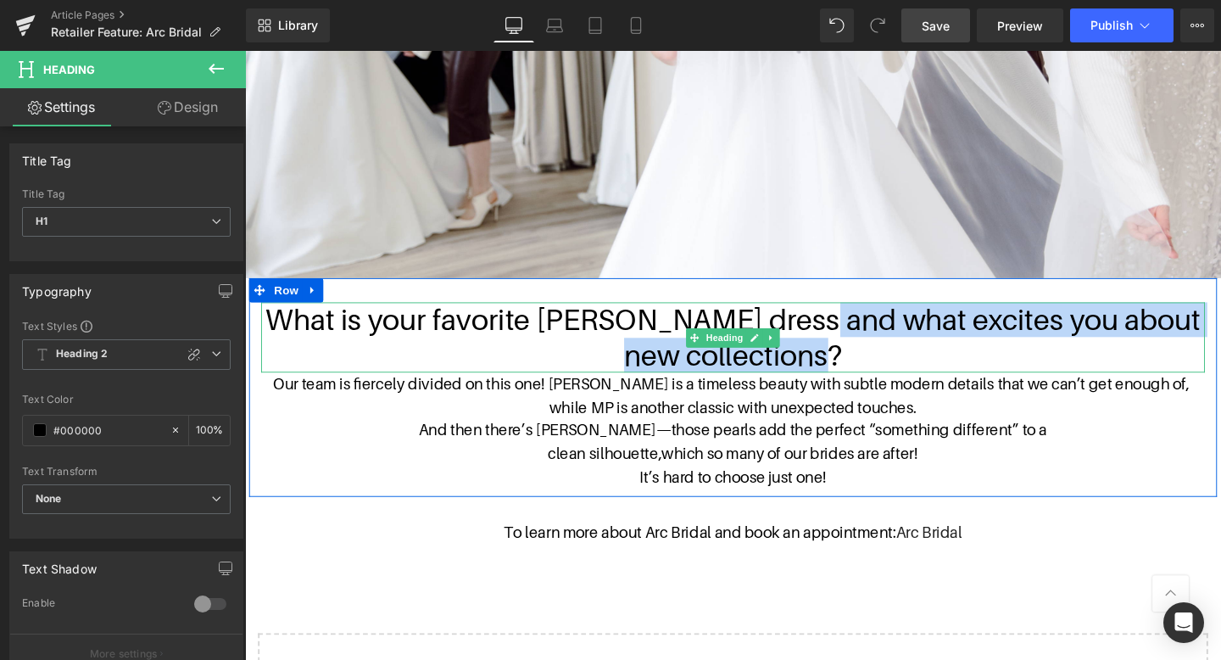
drag, startPoint x: 853, startPoint y: 370, endPoint x: 820, endPoint y: 343, distance: 42.8
click at [820, 343] on h1 "What is your favorite [PERSON_NAME] dress and what excites you about new collec…" at bounding box center [758, 351] width 992 height 73
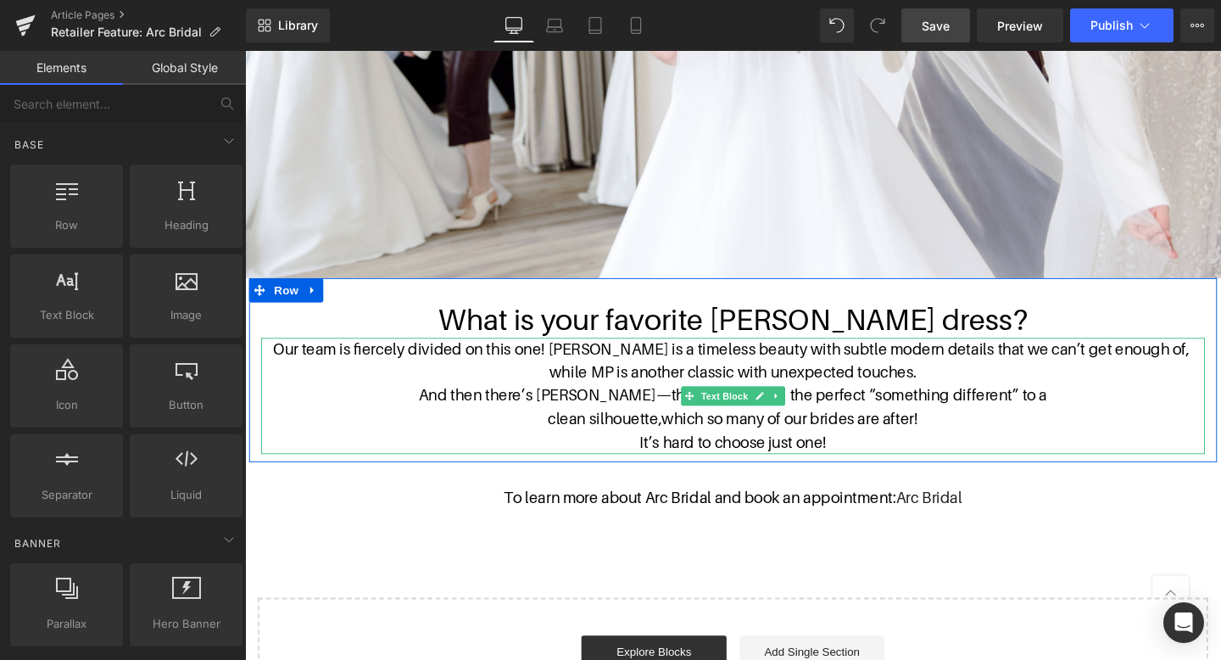
click at [315, 366] on p "Our team is fiercely divided on this one! [PERSON_NAME] is a timeless beauty wi…" at bounding box center [758, 365] width 992 height 25
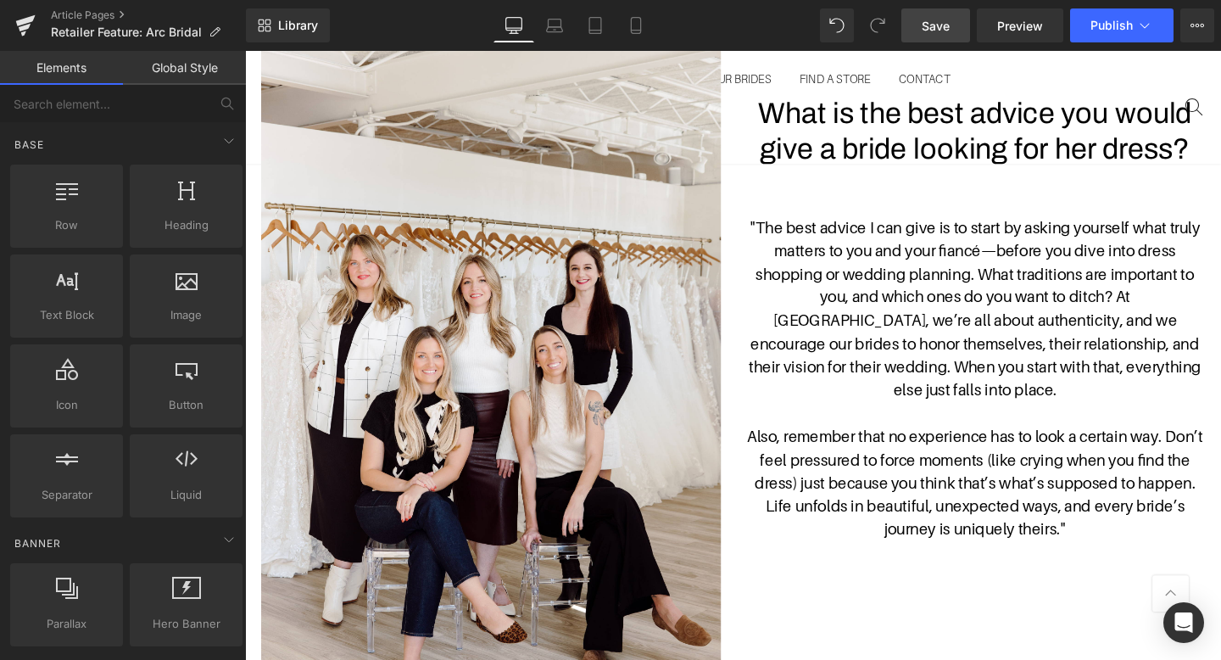
scroll to position [1853, 0]
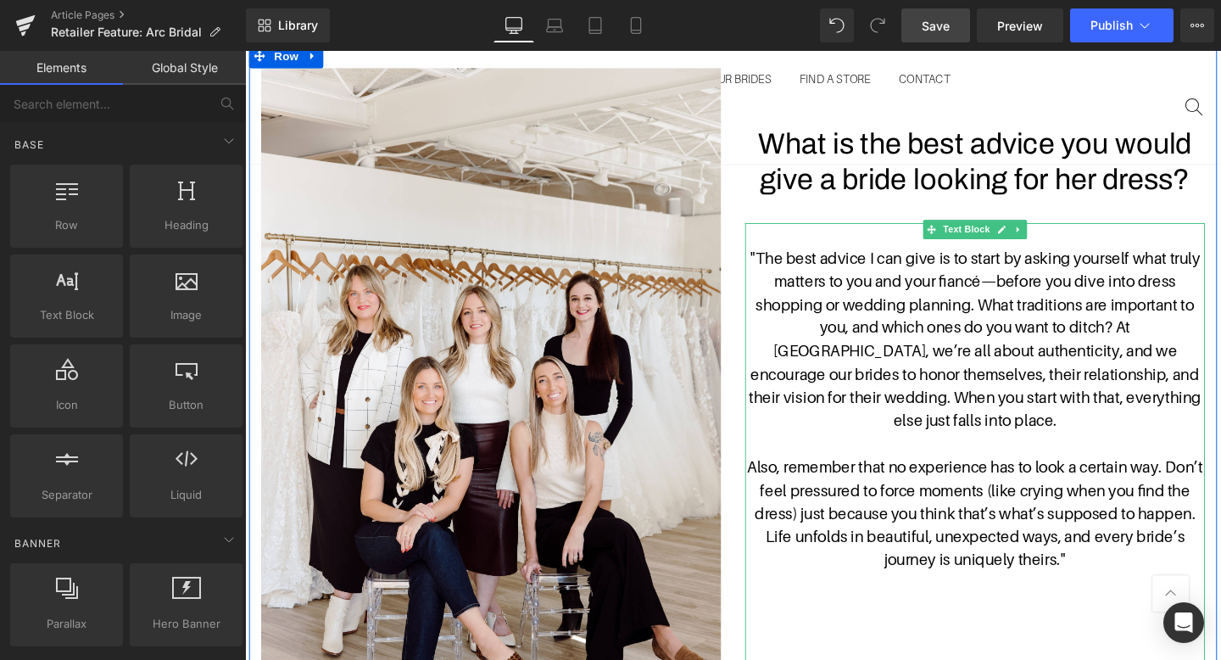
click at [1017, 320] on p ""The best advice I can give is to start by asking yourself what truly matters t…" at bounding box center [1012, 353] width 483 height 195
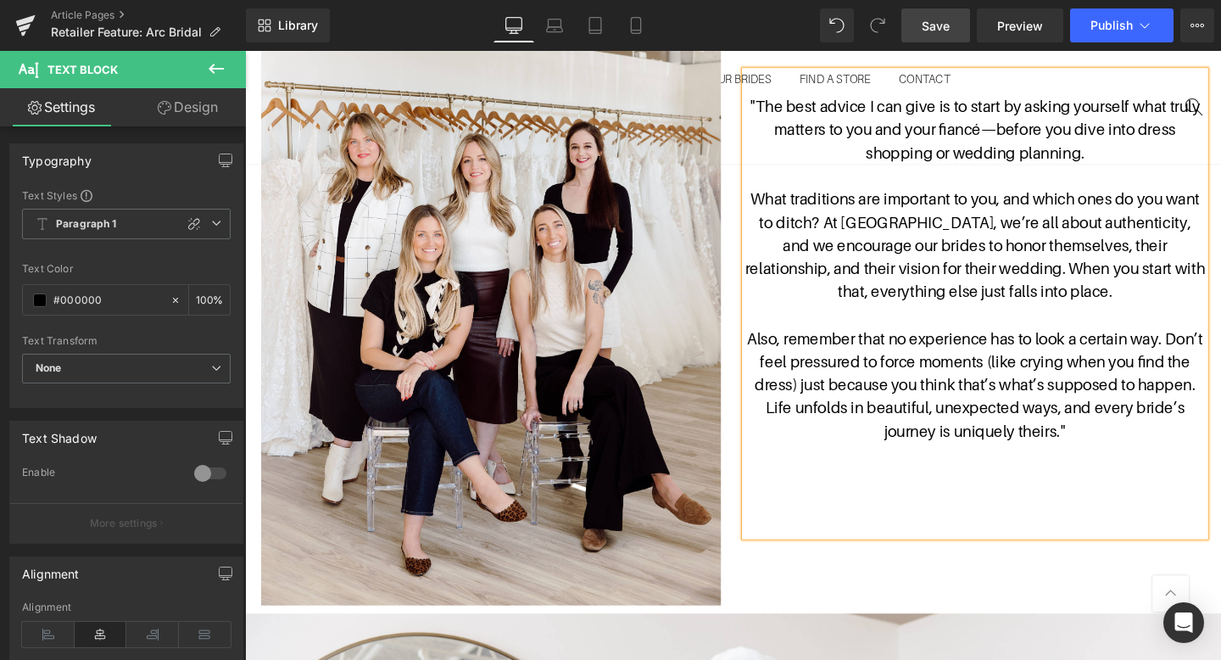
scroll to position [2020, 0]
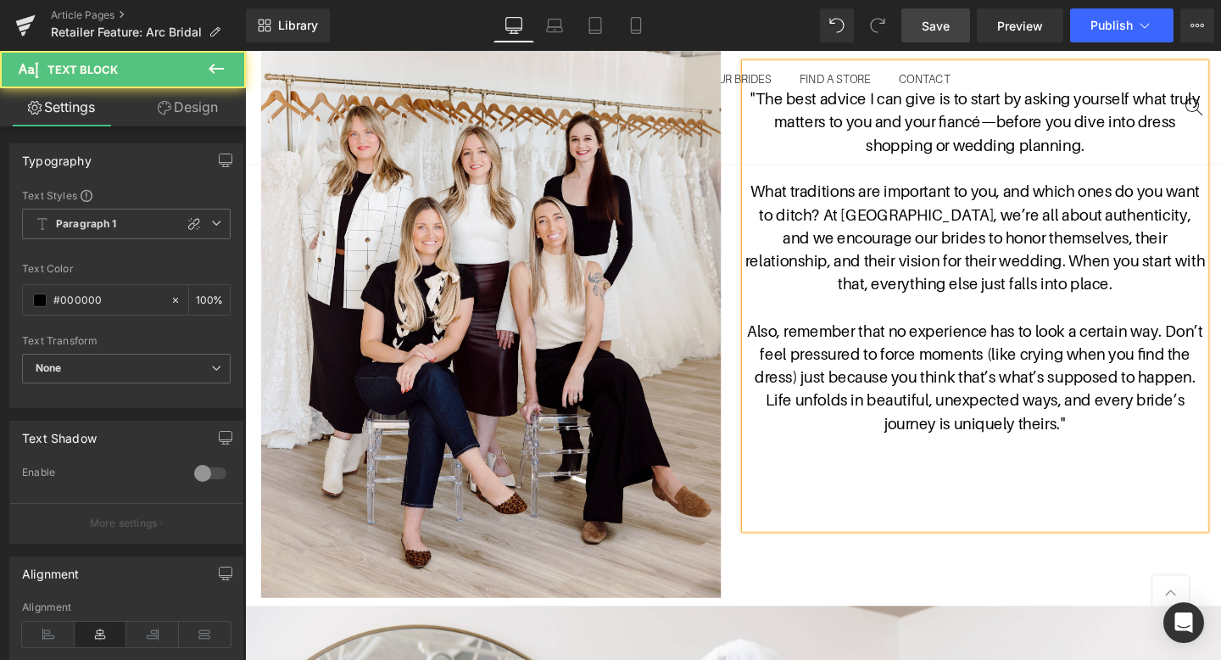
click at [1220, 391] on p "Also, remember that no experience has to look a certain way. Don’t feel pressur…" at bounding box center [1012, 394] width 483 height 122
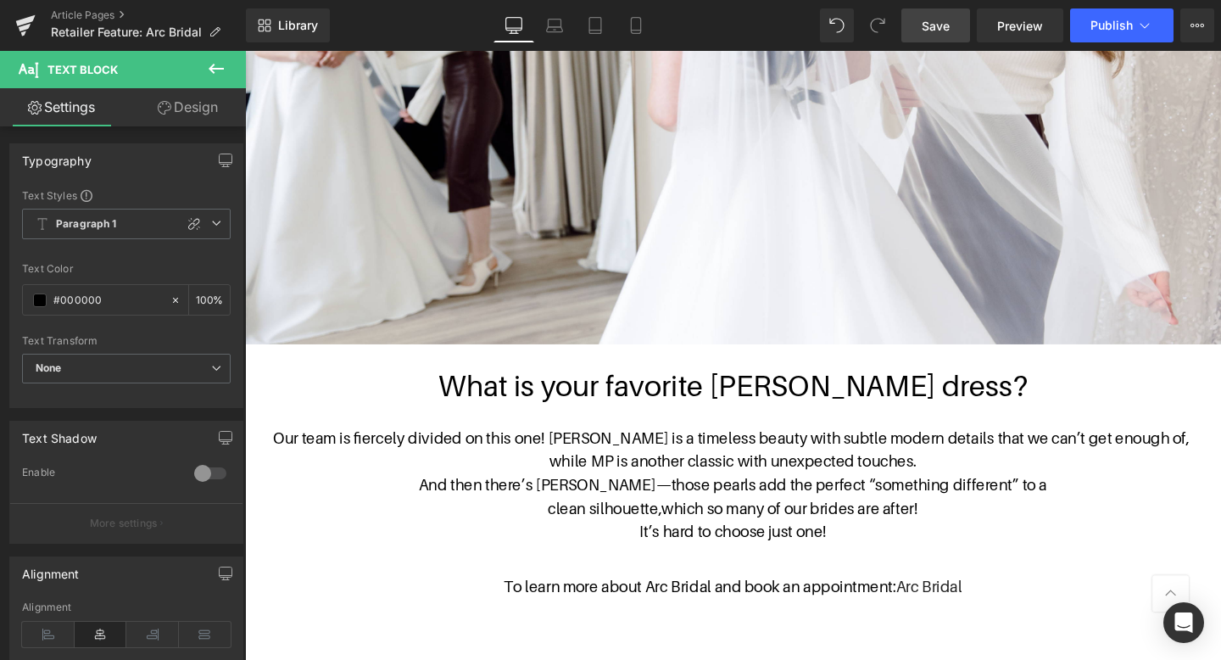
scroll to position [2982, 0]
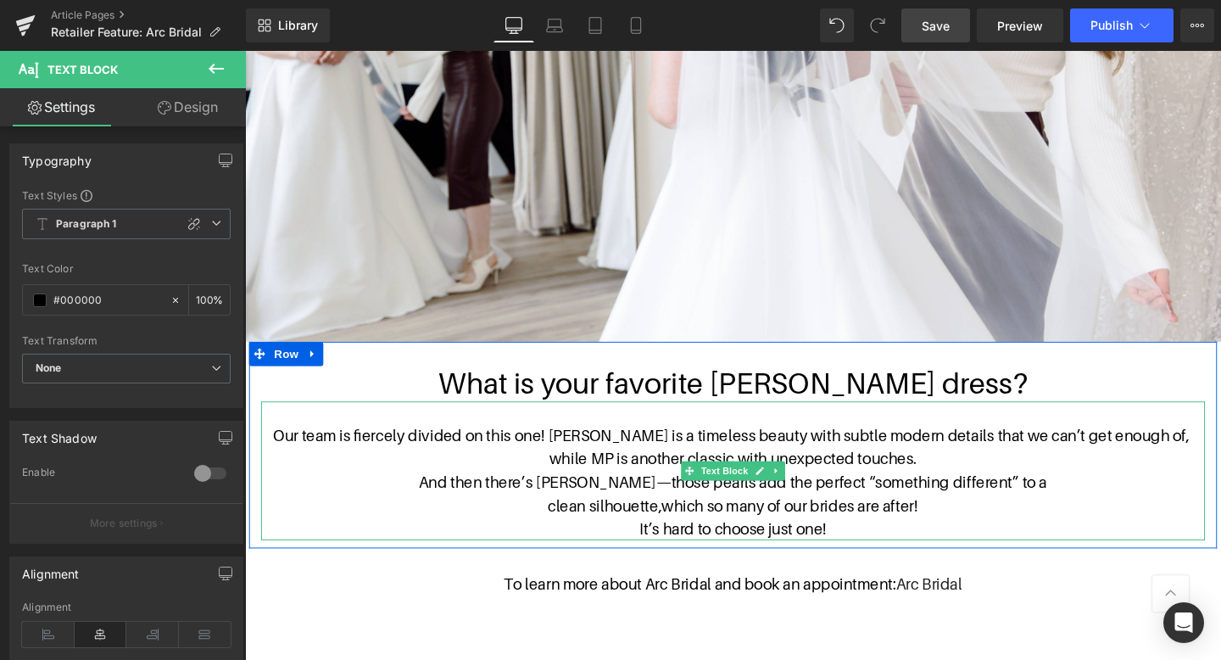
click at [910, 557] on p "It’s hard to choose just one!" at bounding box center [758, 553] width 992 height 25
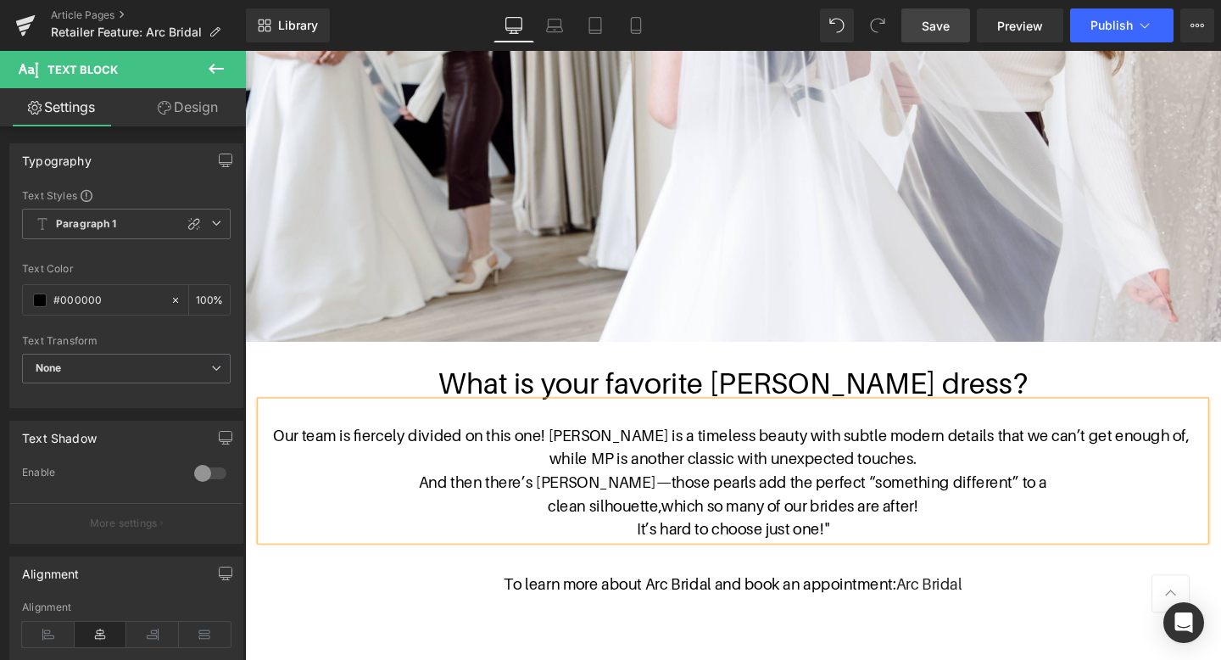
click at [321, 449] on p "Our team is fiercely divided on this one! [PERSON_NAME] is a timeless beauty wi…" at bounding box center [758, 455] width 992 height 25
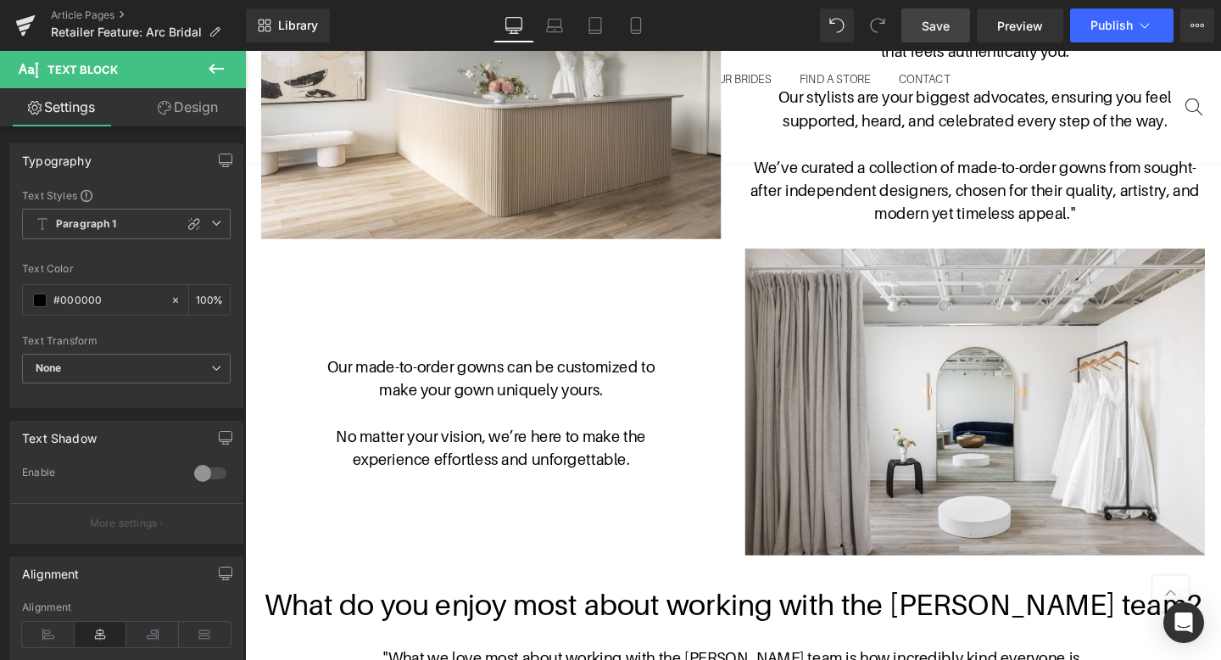
scroll to position [1125, 0]
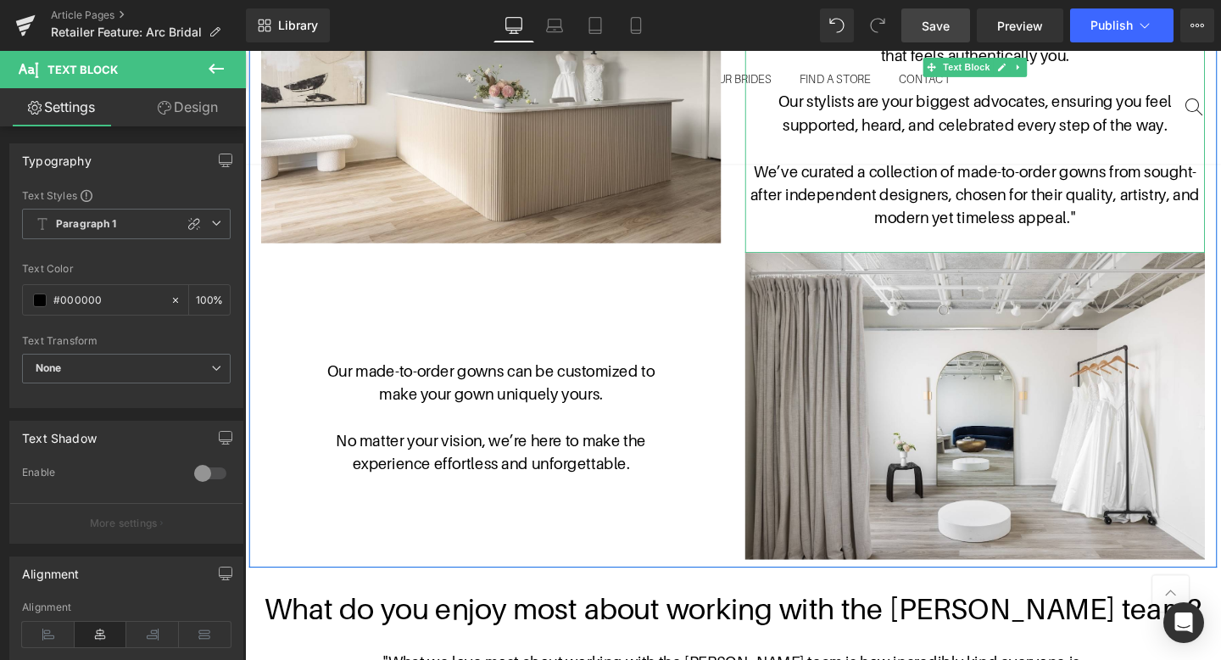
click at [1172, 228] on p "We’ve curated a collection of made-to-order gowns from sought-after independent…" at bounding box center [1012, 201] width 483 height 73
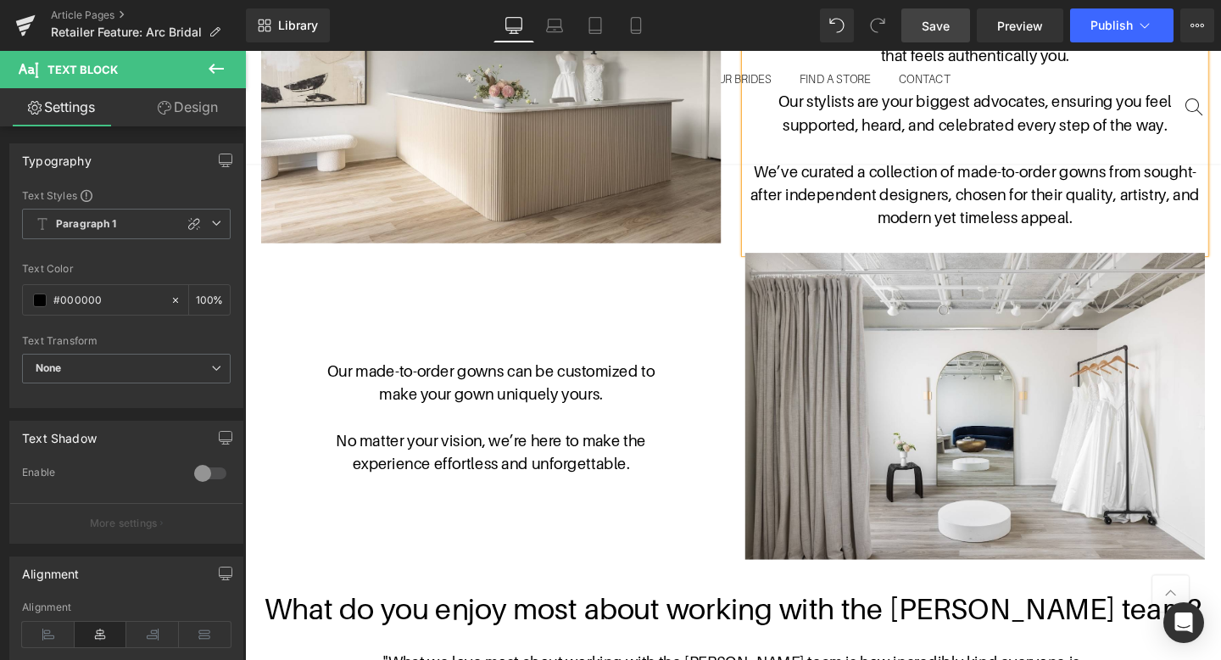
click at [682, 478] on p "experience effortless and unforgettable." at bounding box center [503, 484] width 483 height 25
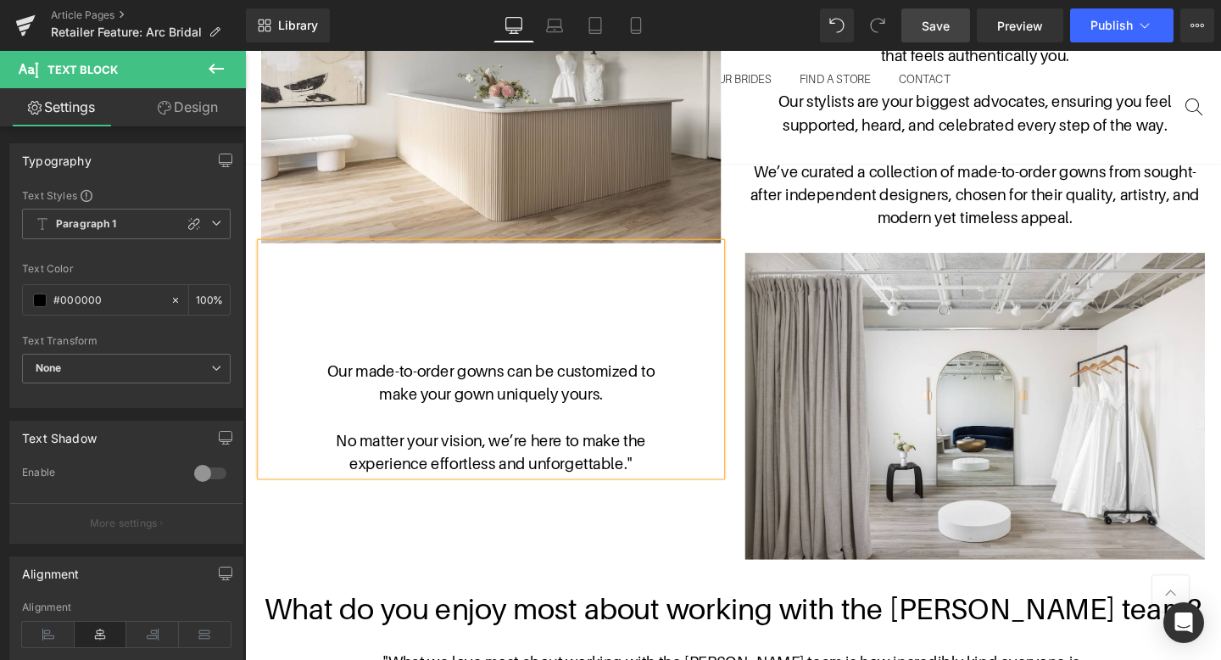
click at [707, 576] on div "Image Our made-to-order gowns can be customized to make your gown uniquely your…" at bounding box center [757, 249] width 1017 height 688
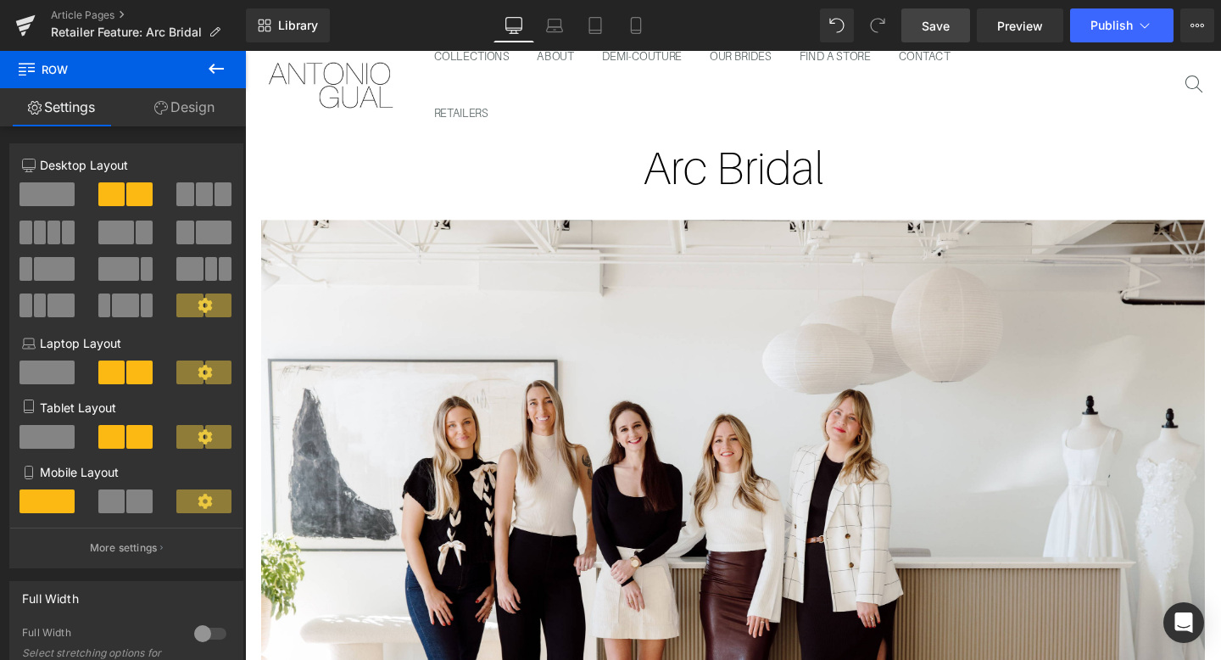
scroll to position [0, 0]
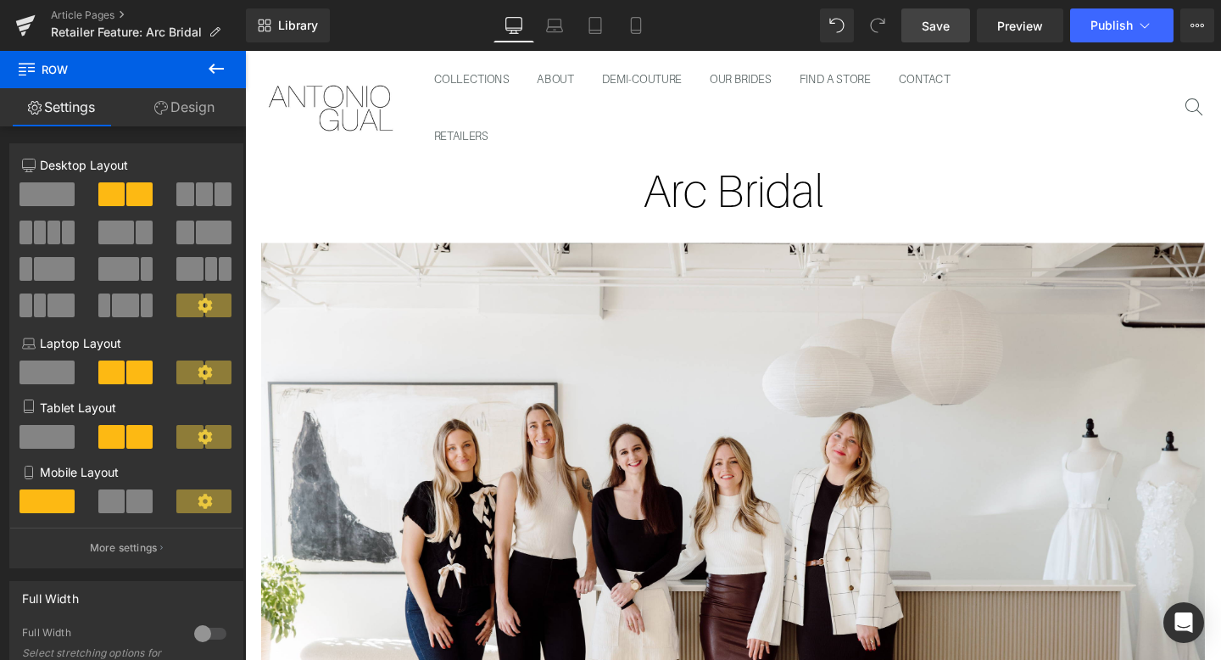
click at [950, 41] on link "Save" at bounding box center [935, 25] width 69 height 34
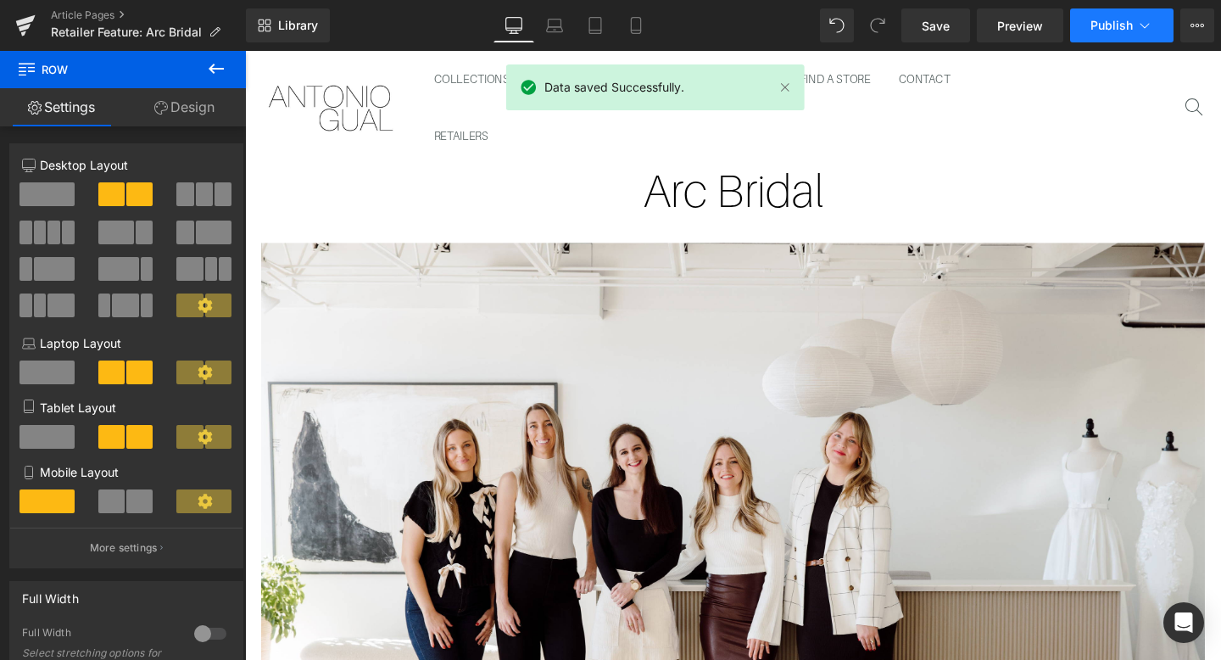
click at [1095, 22] on span "Publish" at bounding box center [1111, 26] width 42 height 14
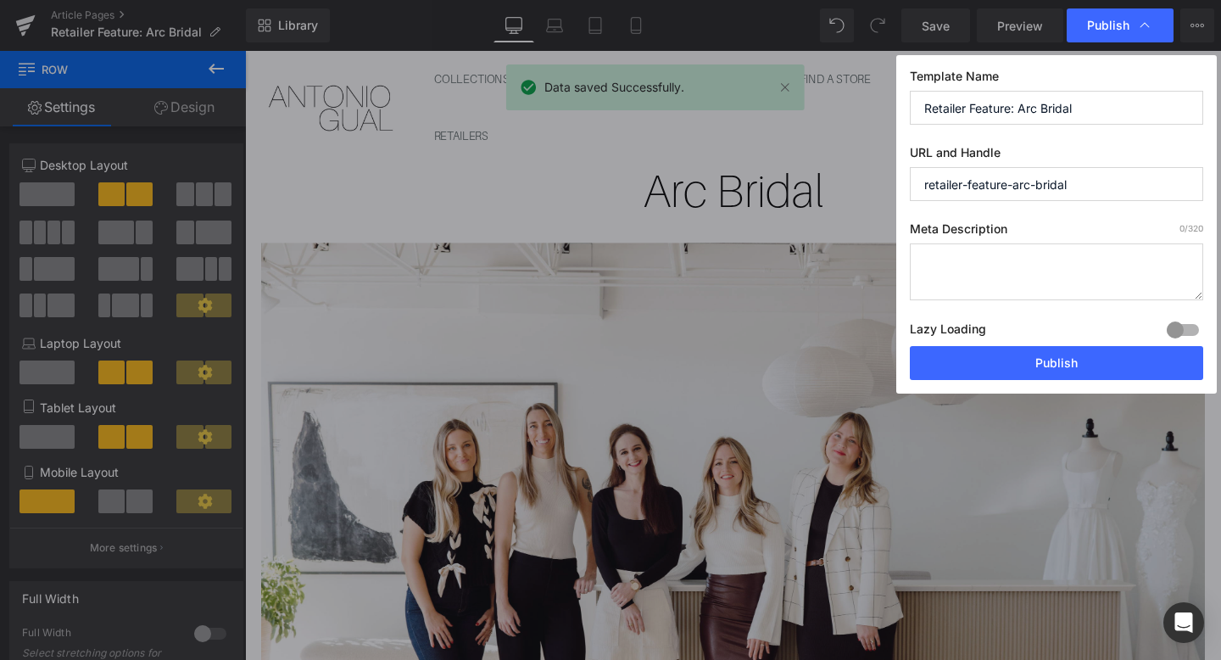
click at [984, 270] on textarea at bounding box center [1056, 271] width 293 height 57
type textarea "L"
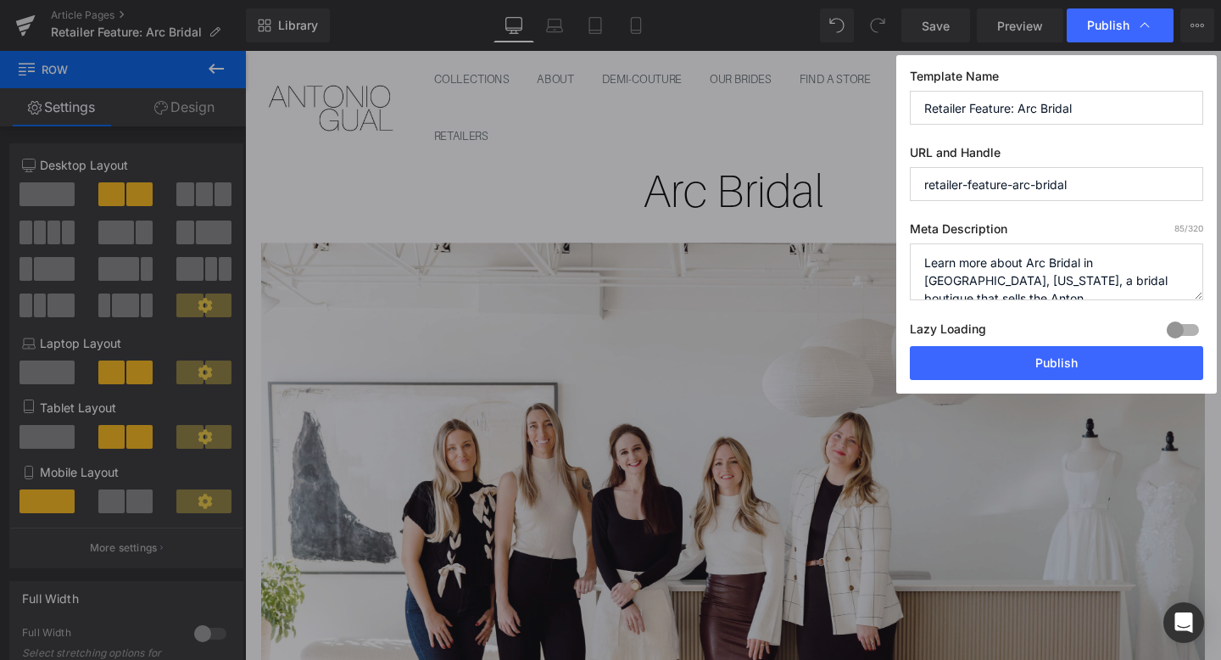
scroll to position [6, 0]
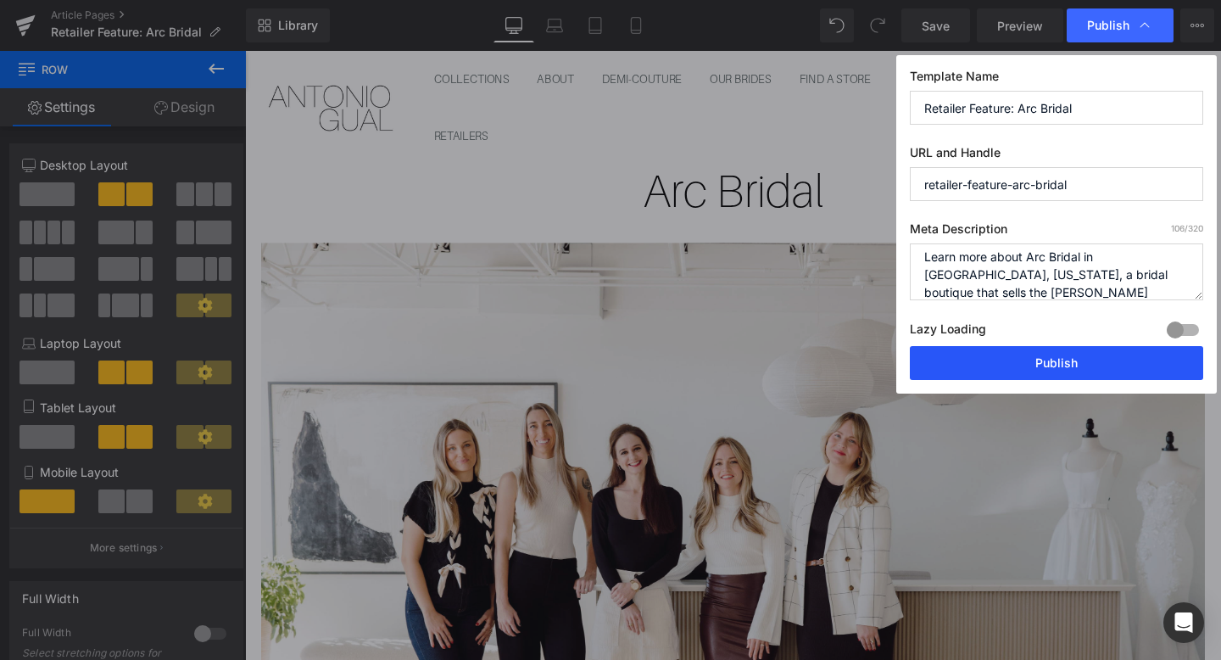
type textarea "Learn more about Arc Bridal in [GEOGRAPHIC_DATA], [US_STATE], a bridal boutique…"
click at [1016, 365] on button "Publish" at bounding box center [1056, 363] width 293 height 34
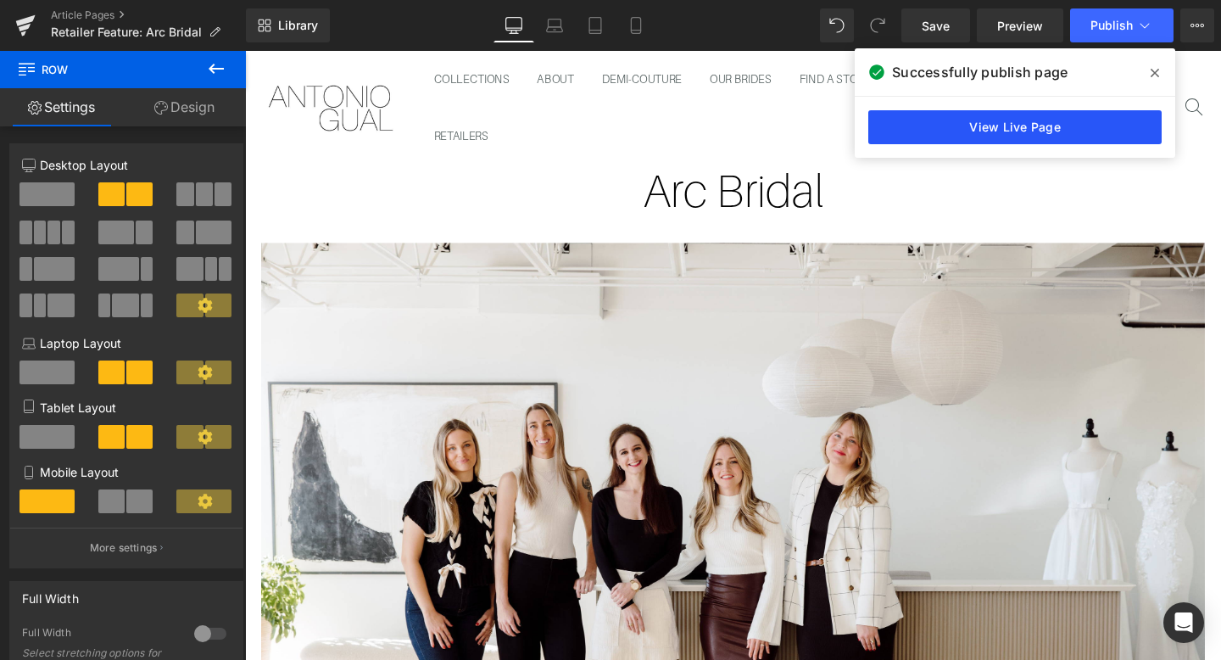
click at [1021, 120] on link "View Live Page" at bounding box center [1014, 127] width 293 height 34
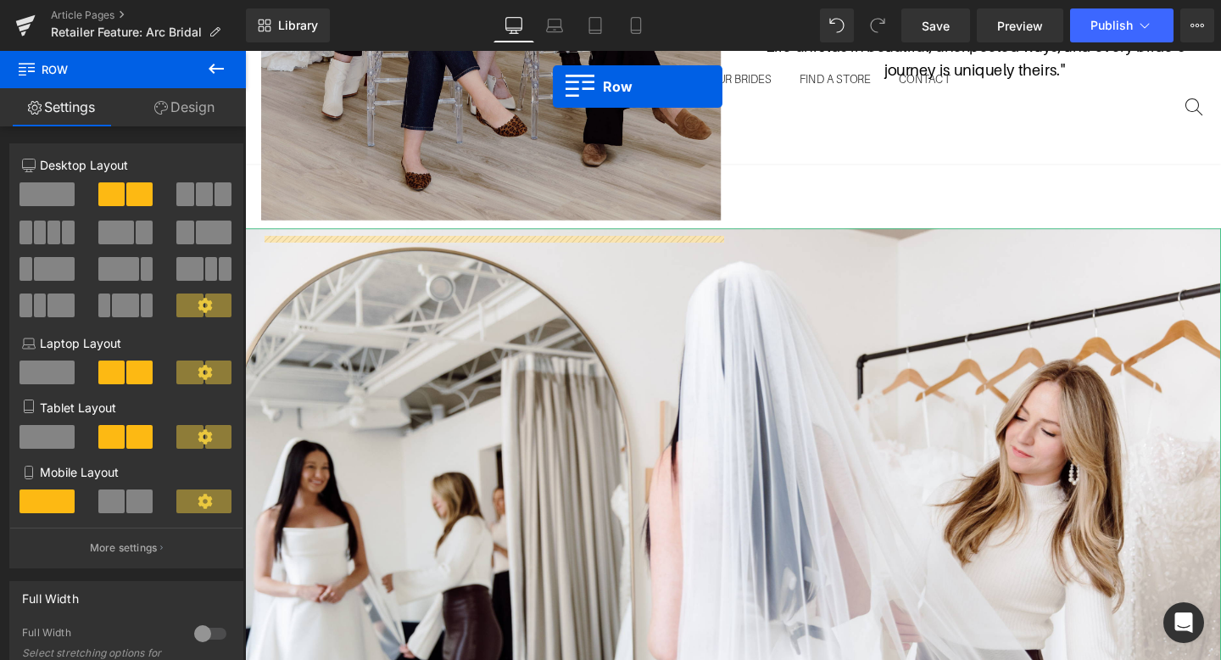
scroll to position [2349, 0]
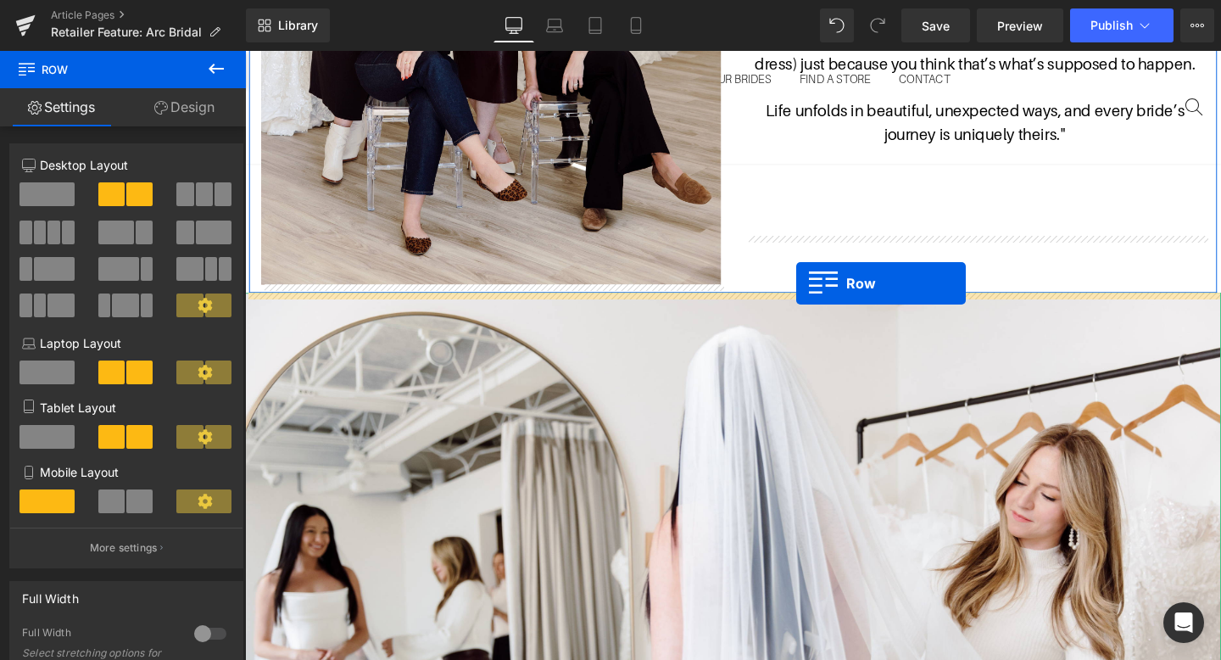
drag, startPoint x: 259, startPoint y: 257, endPoint x: 824, endPoint y: 295, distance: 565.9
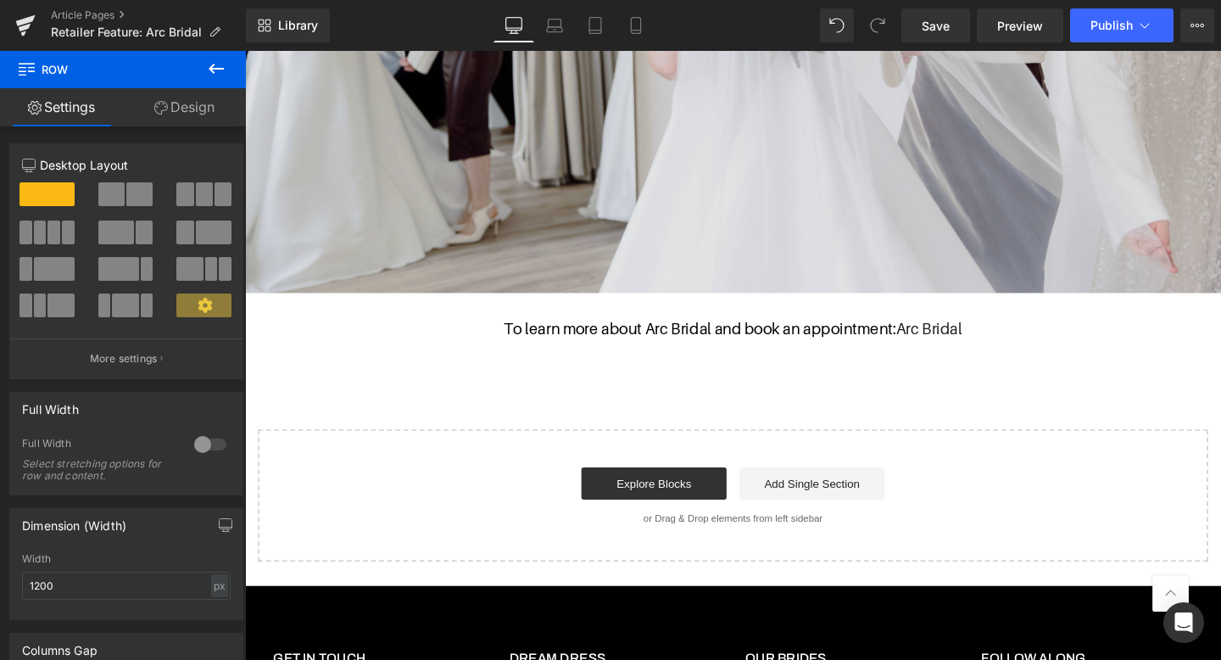
scroll to position [3251, 0]
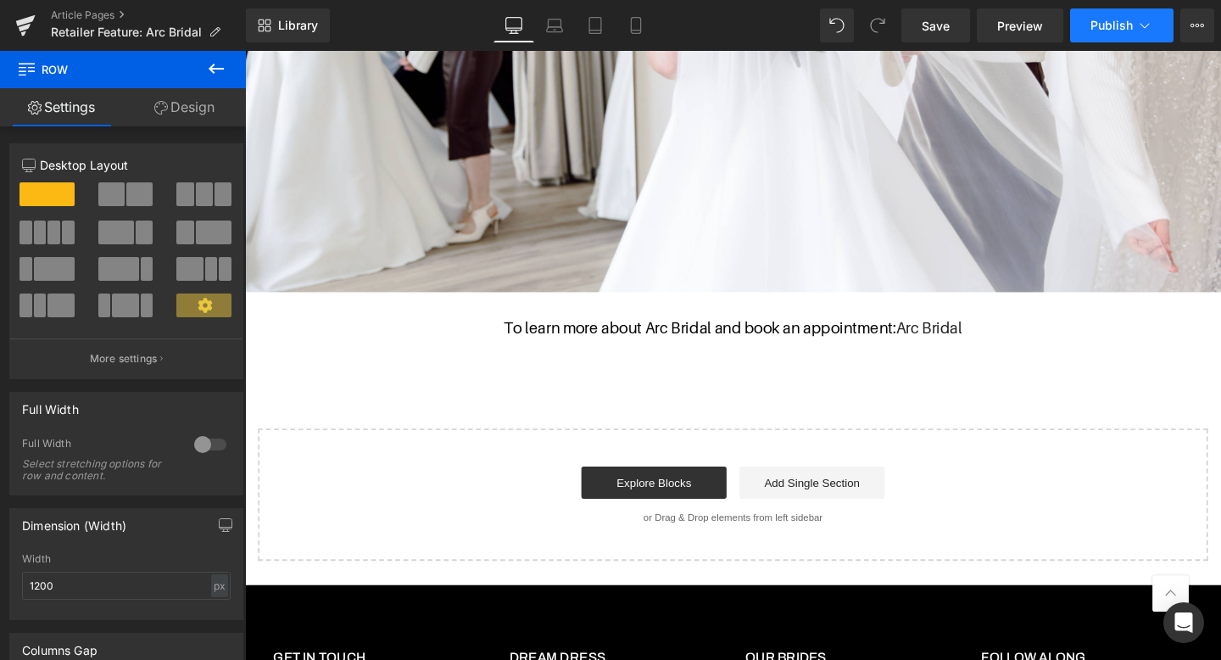
click at [1094, 23] on span "Publish" at bounding box center [1111, 26] width 42 height 14
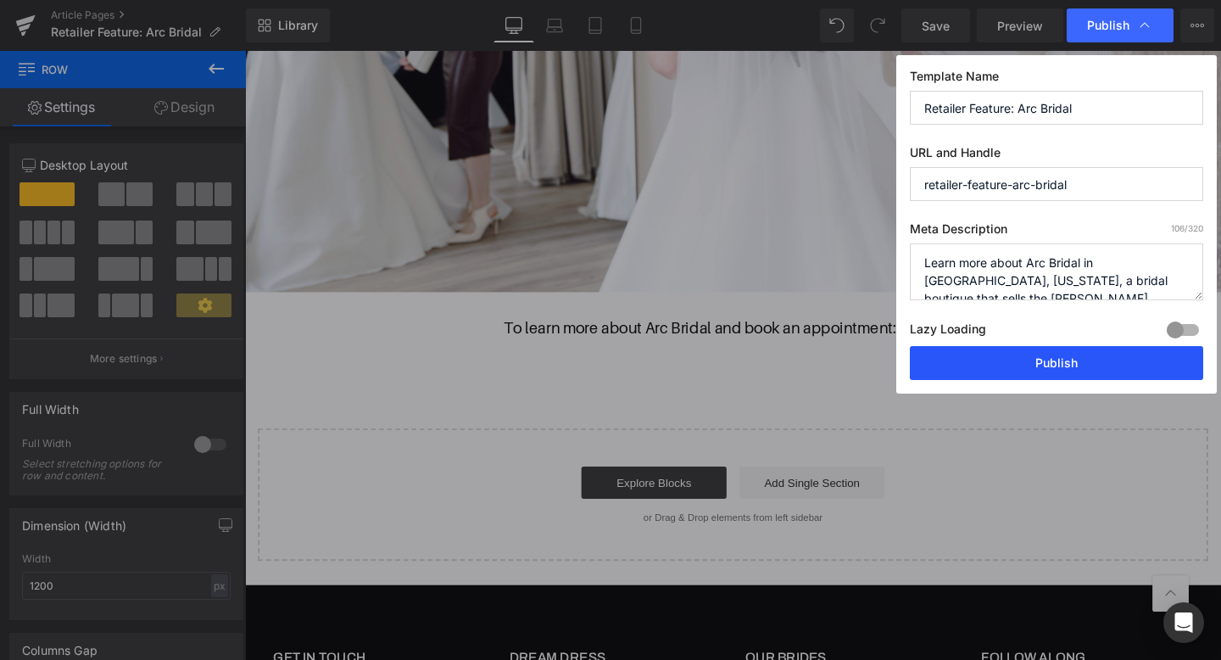
click at [1027, 358] on button "Publish" at bounding box center [1056, 363] width 293 height 34
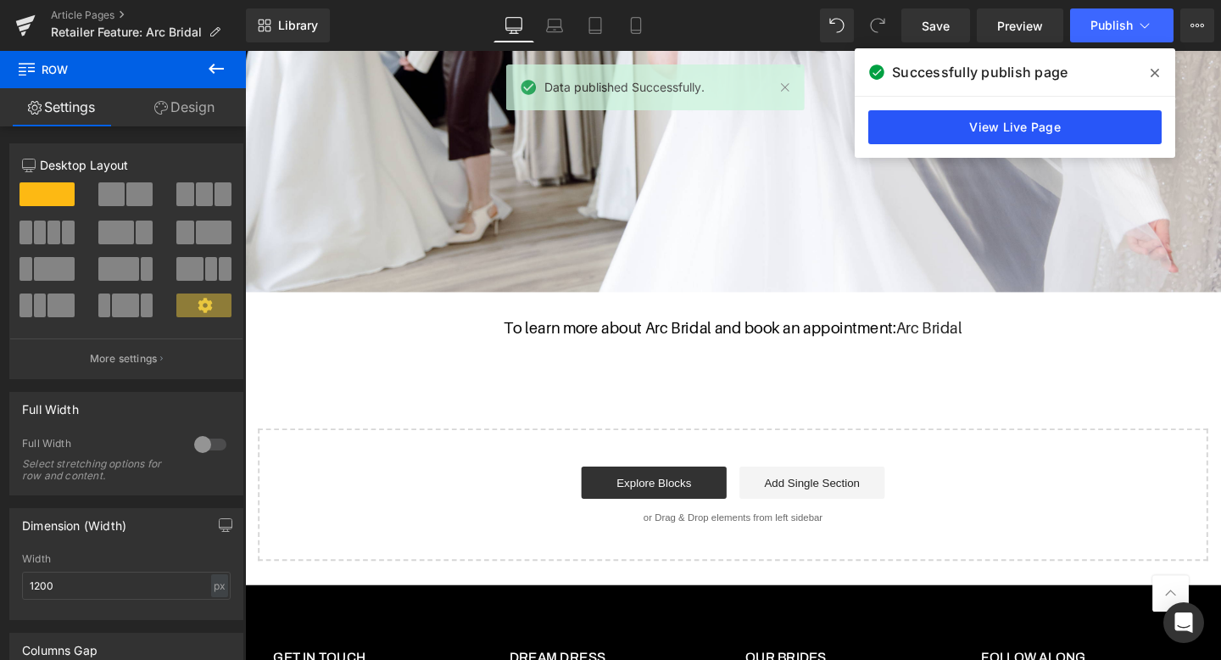
click at [1006, 123] on link "View Live Page" at bounding box center [1014, 127] width 293 height 34
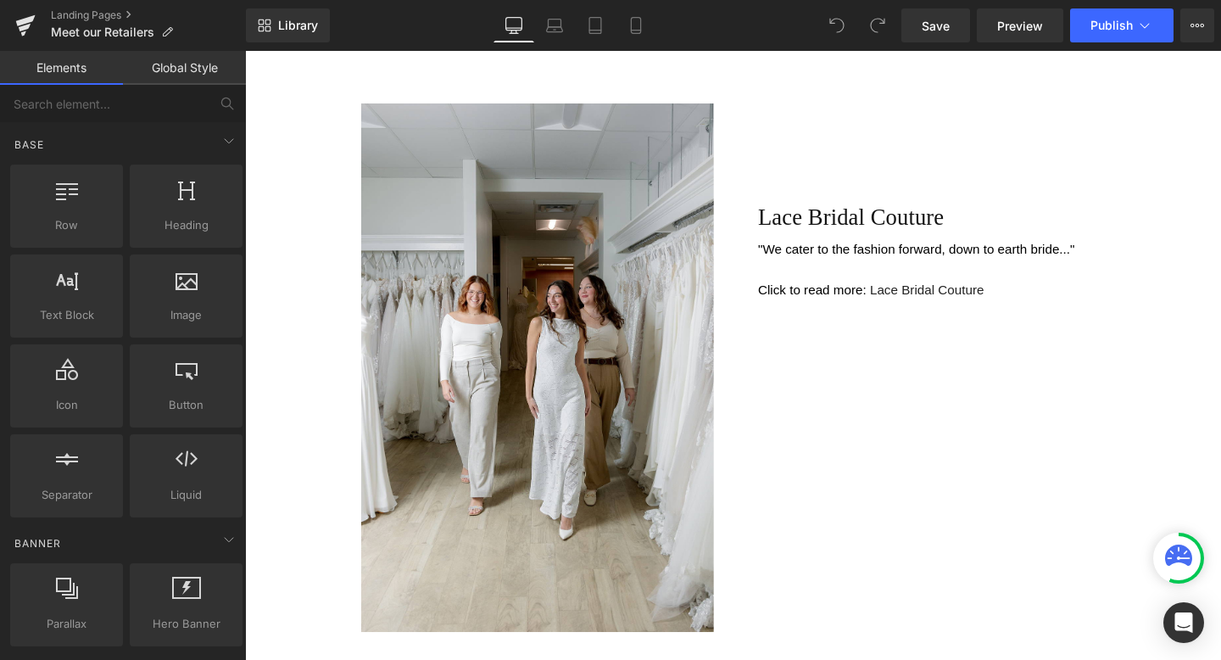
scroll to position [686, 0]
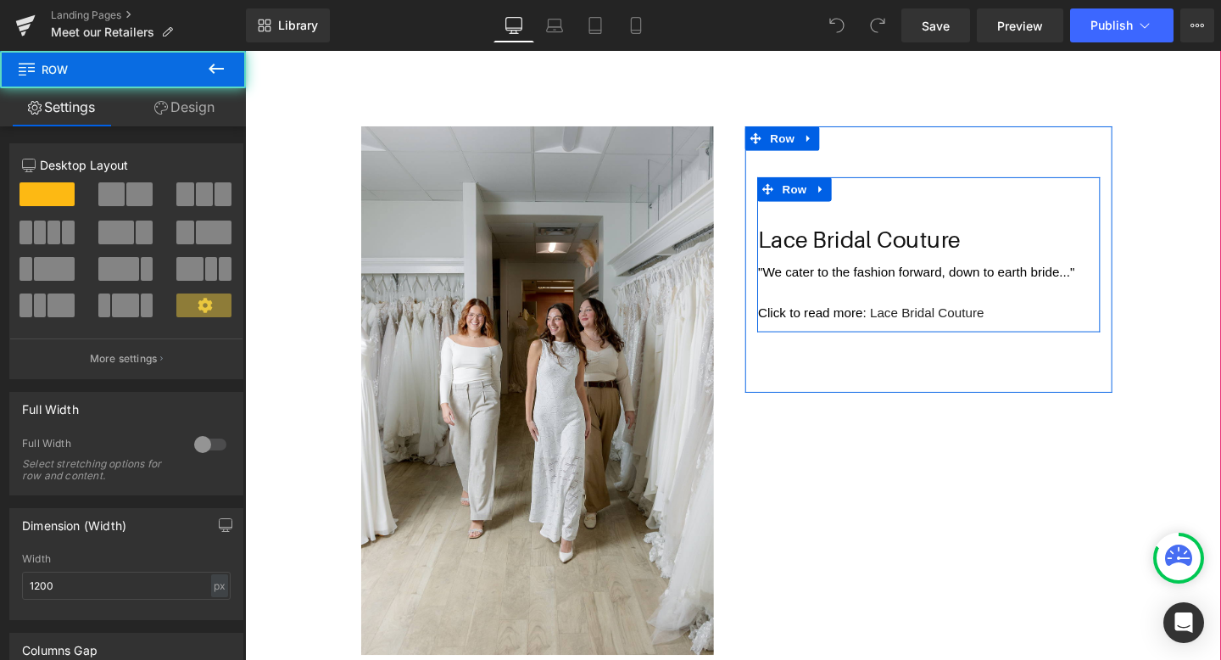
click at [783, 190] on div "Lace Bridal Couture Text Block "We cater to the fashion forward, down to earth …" at bounding box center [963, 265] width 360 height 162
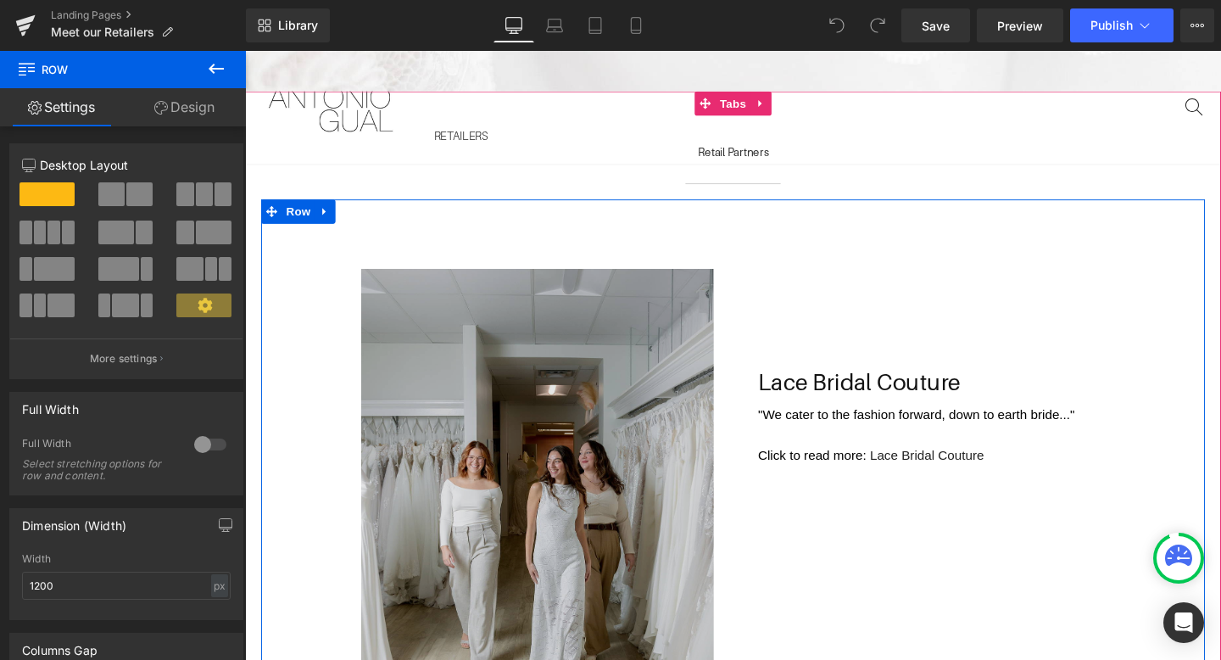
scroll to position [509, 0]
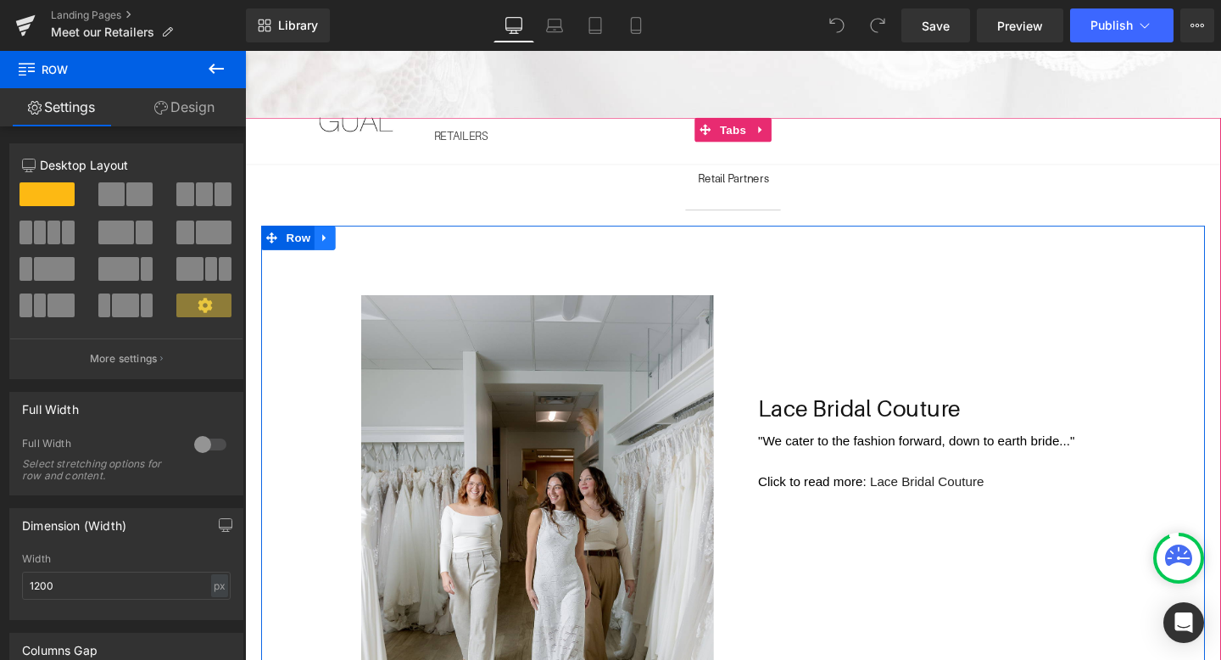
click at [334, 253] on icon at bounding box center [329, 248] width 12 height 13
click at [348, 250] on icon at bounding box center [351, 248] width 12 height 12
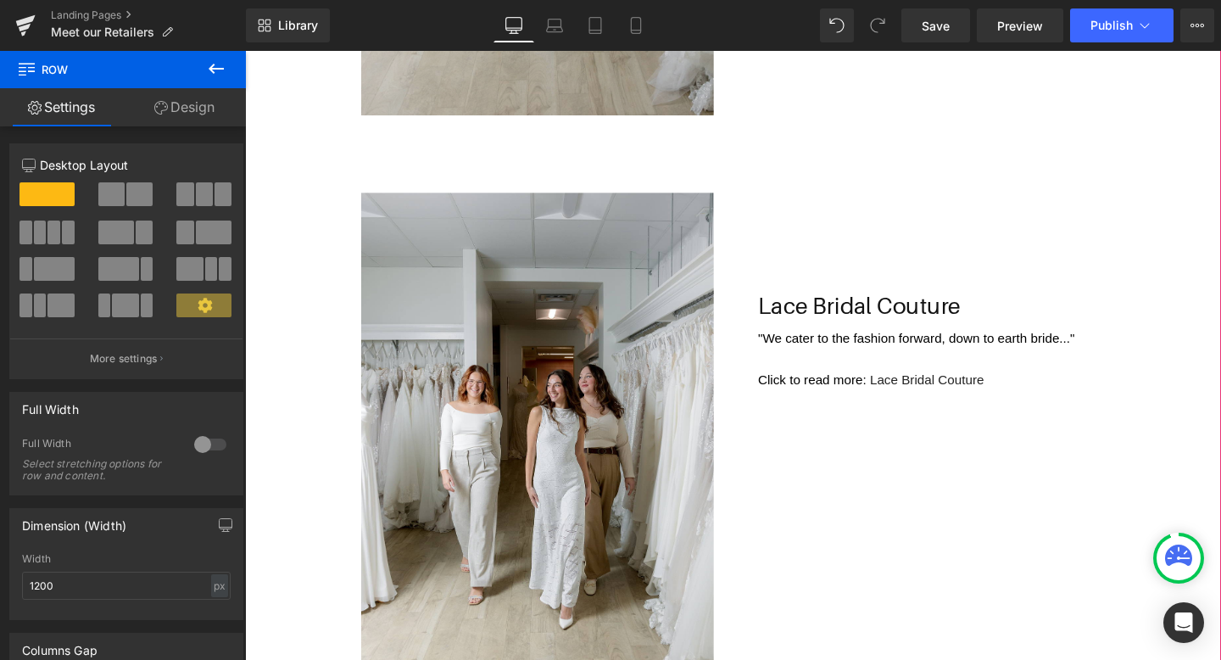
scroll to position [1186, 0]
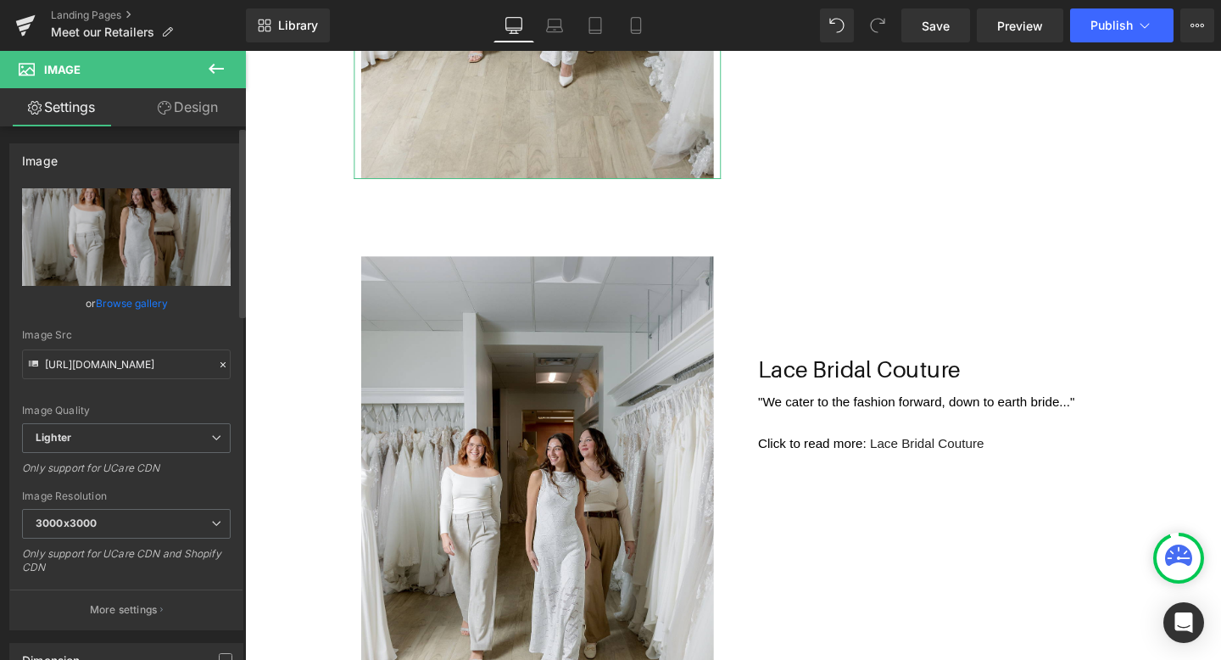
click at [136, 304] on link "Browse gallery" at bounding box center [132, 303] width 72 height 30
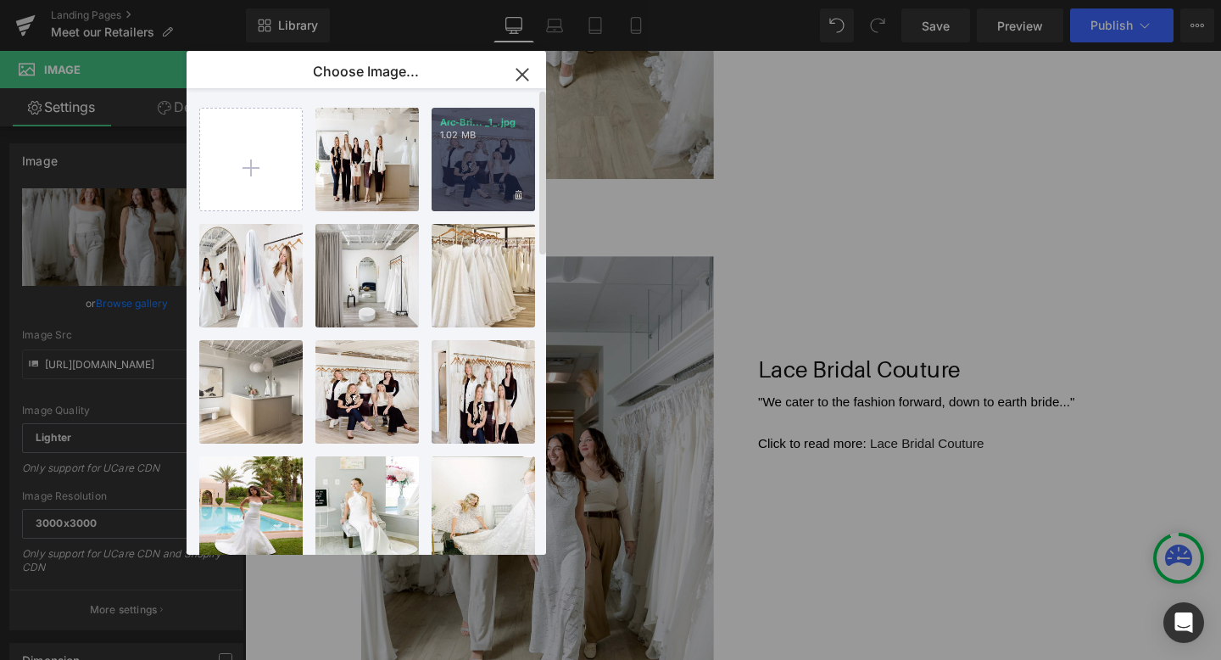
click at [487, 159] on div "Arc-Bri... _1_.jpg 1.02 MB" at bounding box center [482, 159] width 103 height 103
type input "[URL][DOMAIN_NAME]"
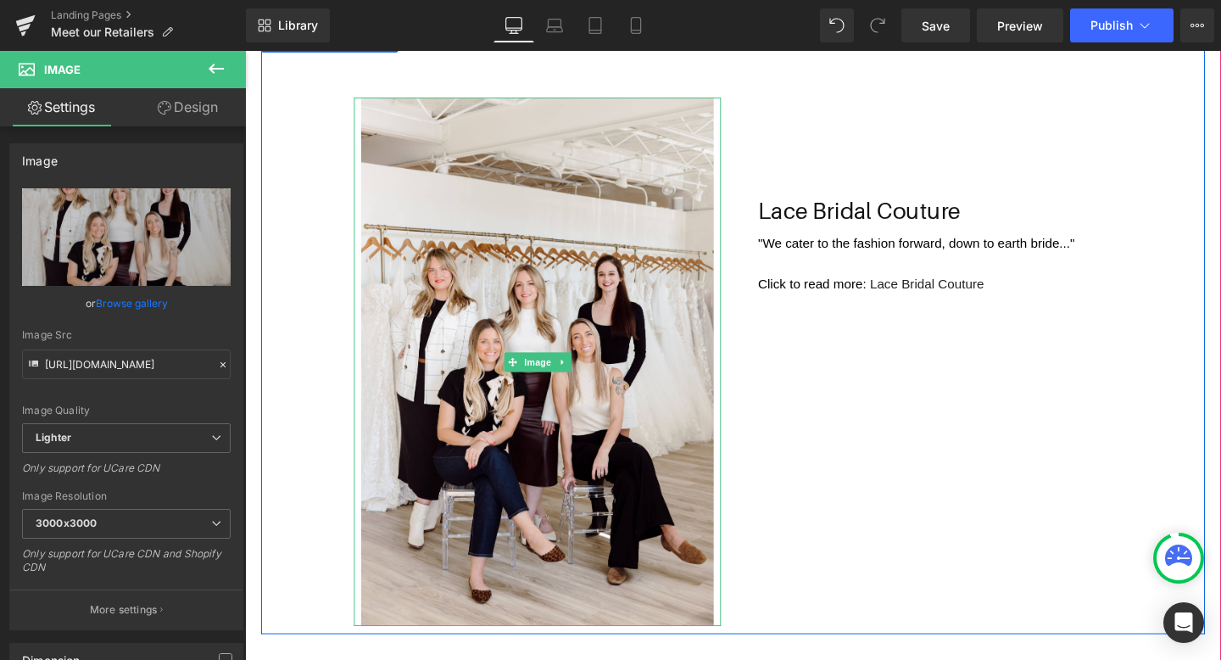
scroll to position [644, 0]
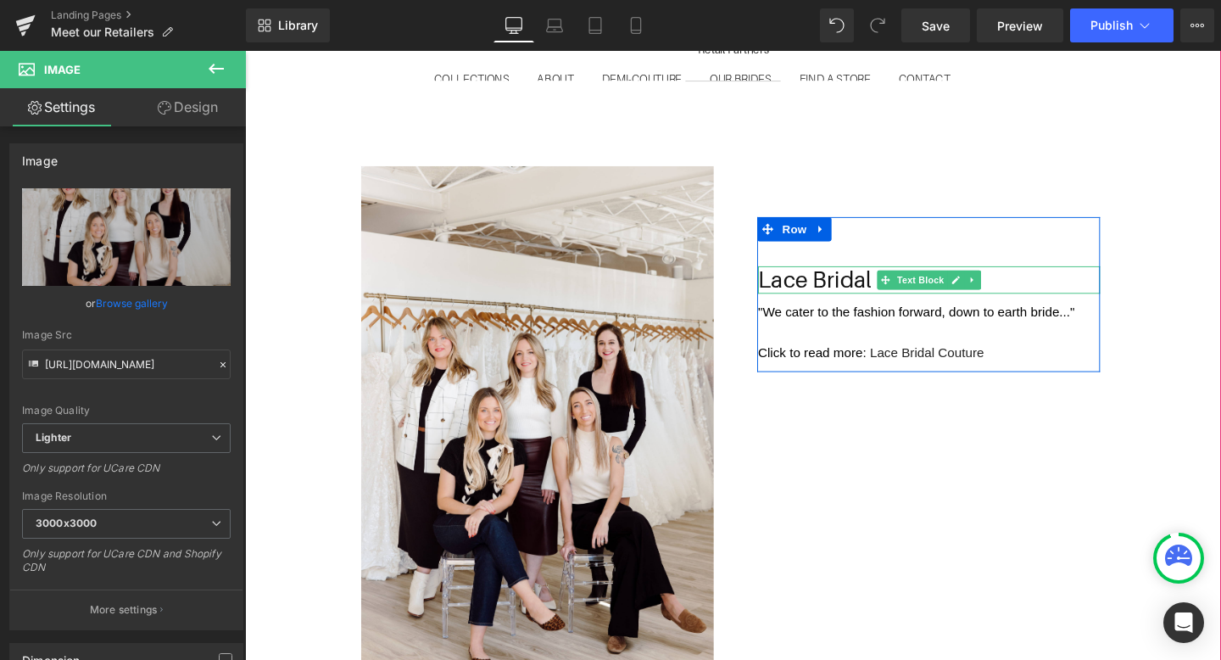
click at [1043, 289] on p "Lace Bridal Couture" at bounding box center [963, 291] width 359 height 29
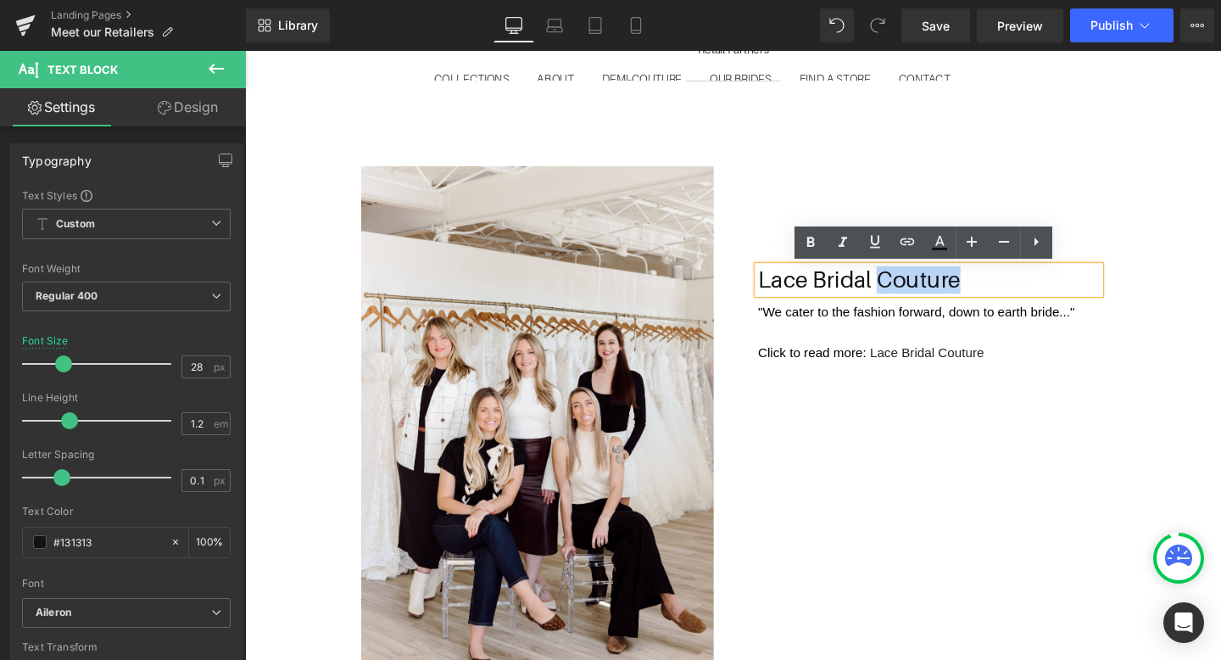
drag, startPoint x: 1030, startPoint y: 289, endPoint x: 916, endPoint y: 287, distance: 113.6
click at [916, 287] on p "Lace Bridal Couture" at bounding box center [963, 291] width 359 height 29
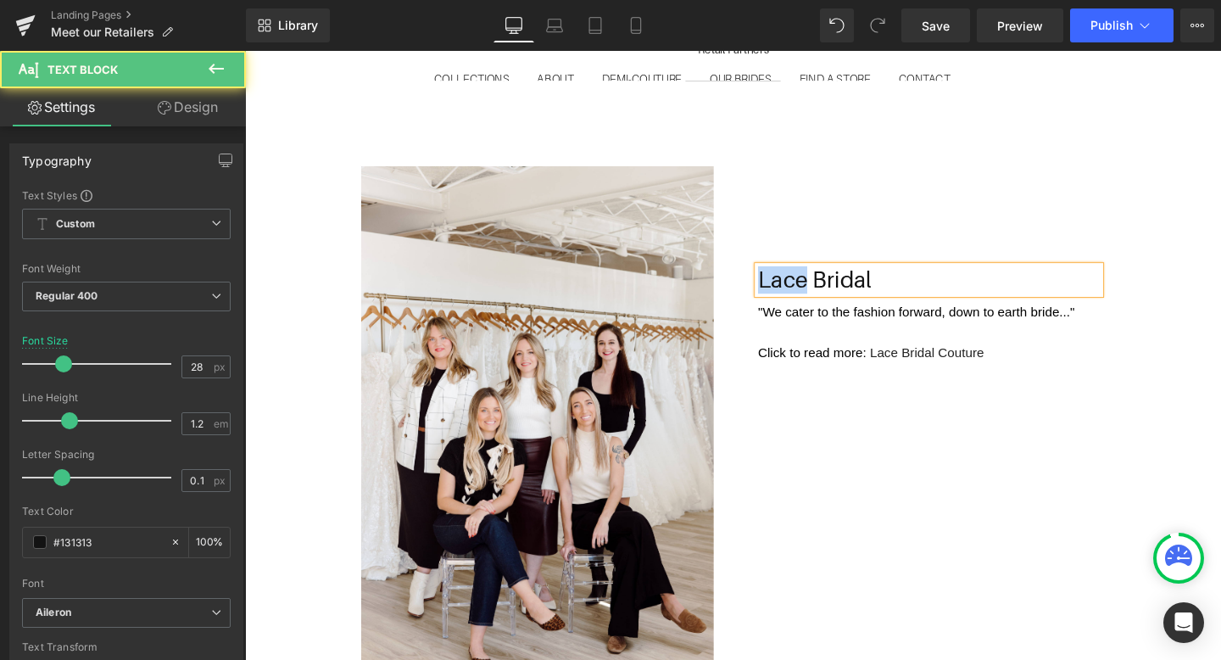
drag, startPoint x: 832, startPoint y: 287, endPoint x: 788, endPoint y: 287, distance: 44.9
click at [788, 287] on p "Lace Bridal" at bounding box center [963, 291] width 359 height 29
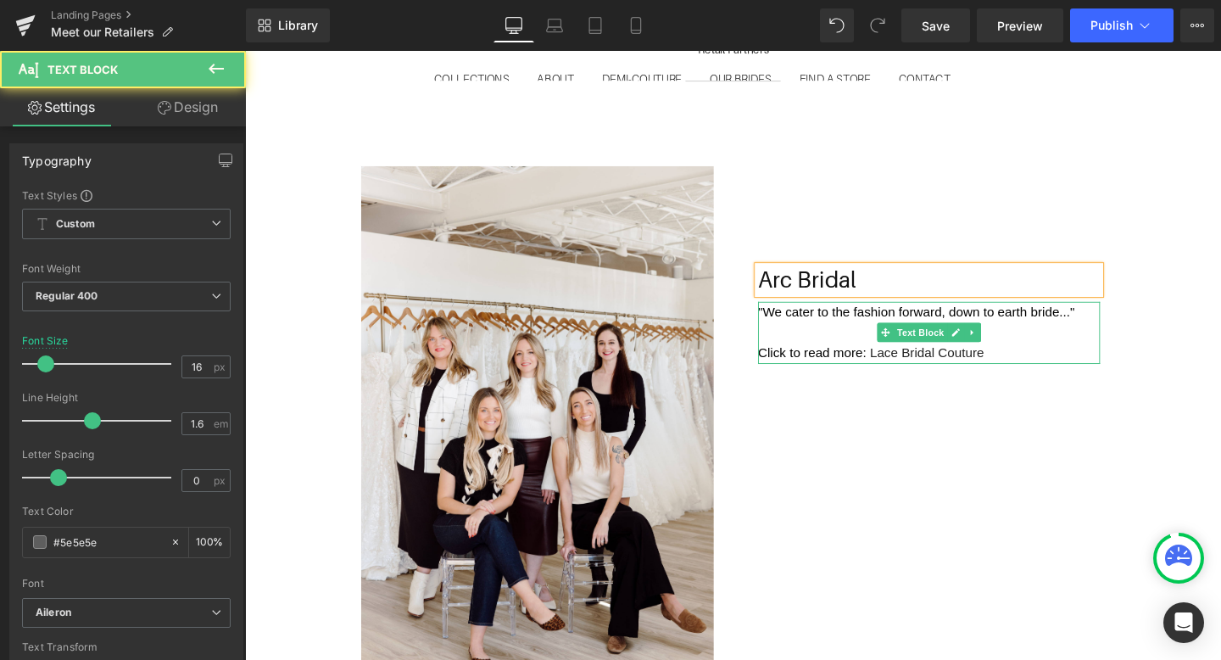
click at [805, 365] on font "Click to read more:" at bounding box center [841, 368] width 114 height 14
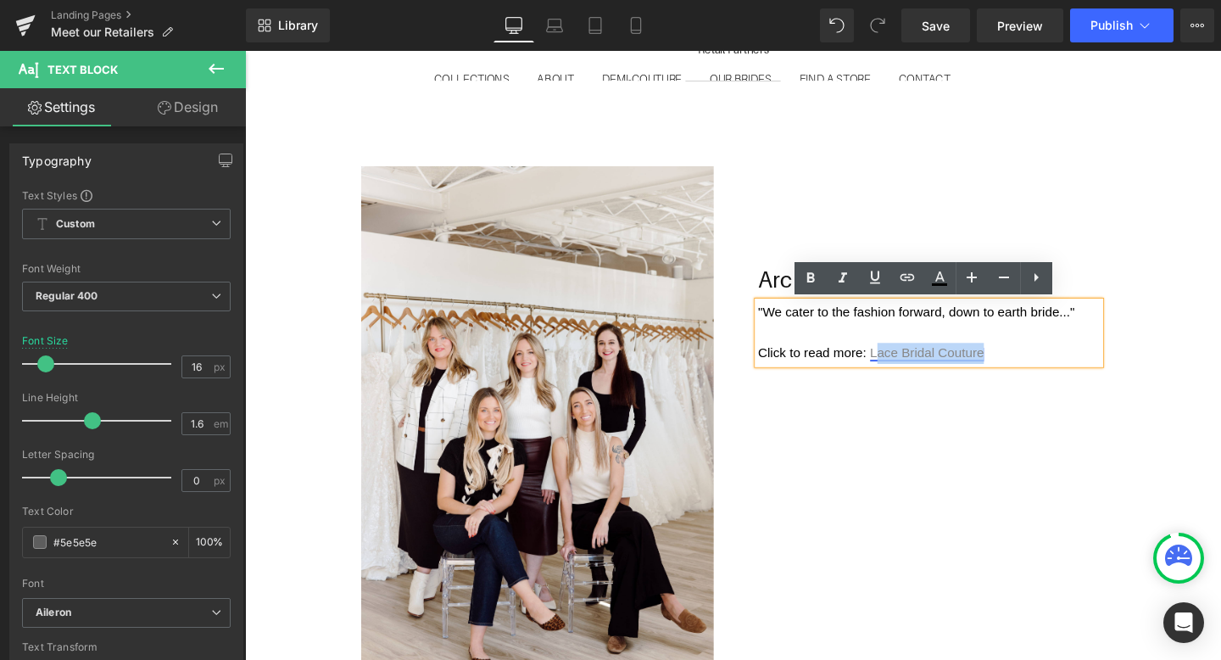
drag, startPoint x: 1027, startPoint y: 370, endPoint x: 906, endPoint y: 370, distance: 120.4
click at [906, 370] on p "Click to read more: Lace Bridal Couture" at bounding box center [963, 369] width 359 height 22
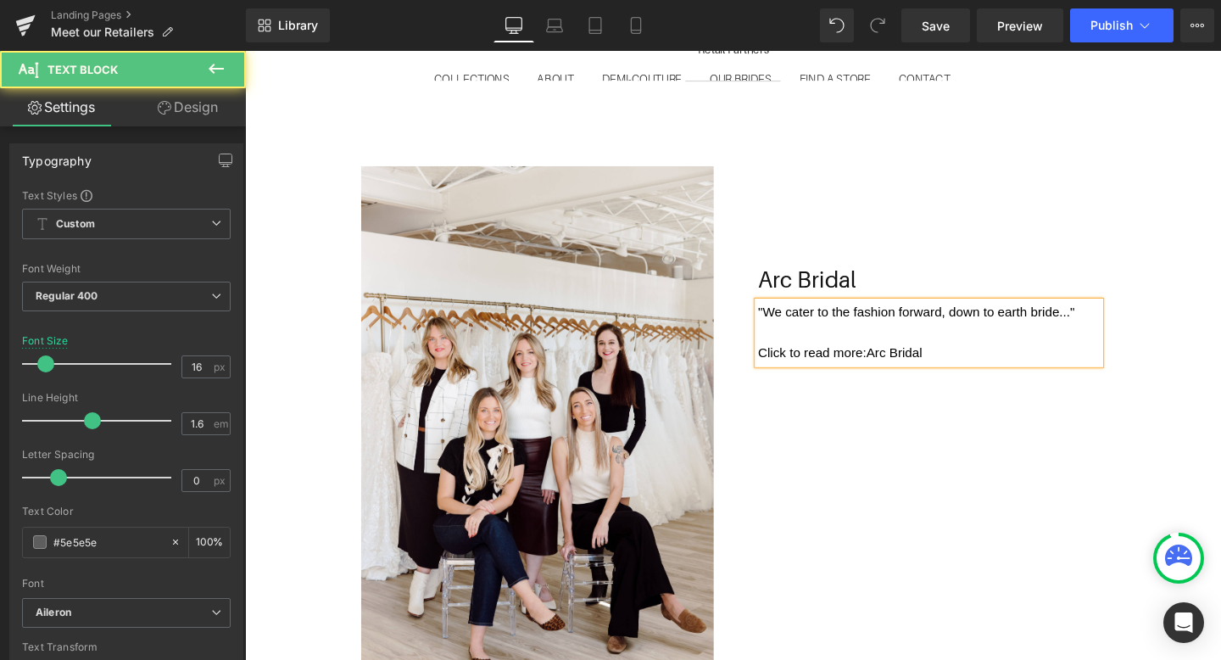
drag, startPoint x: 993, startPoint y: 370, endPoint x: 903, endPoint y: 367, distance: 89.9
click at [903, 367] on p "Click to read more: Arc Bridal" at bounding box center [963, 369] width 359 height 22
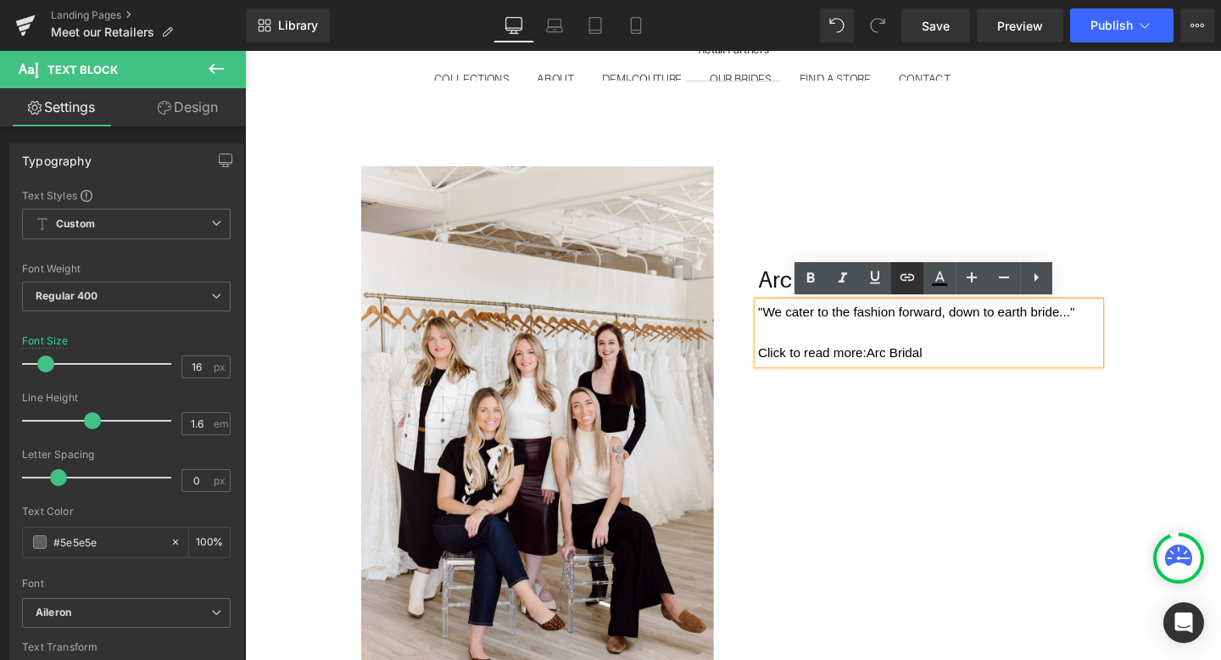
click at [908, 284] on icon at bounding box center [907, 277] width 20 height 20
click at [923, 381] on input "text" at bounding box center [934, 385] width 261 height 42
paste input "https://antoniogual.com/blogs/news/retailer-feature-arc-bridal?_ab=0&key=175692…"
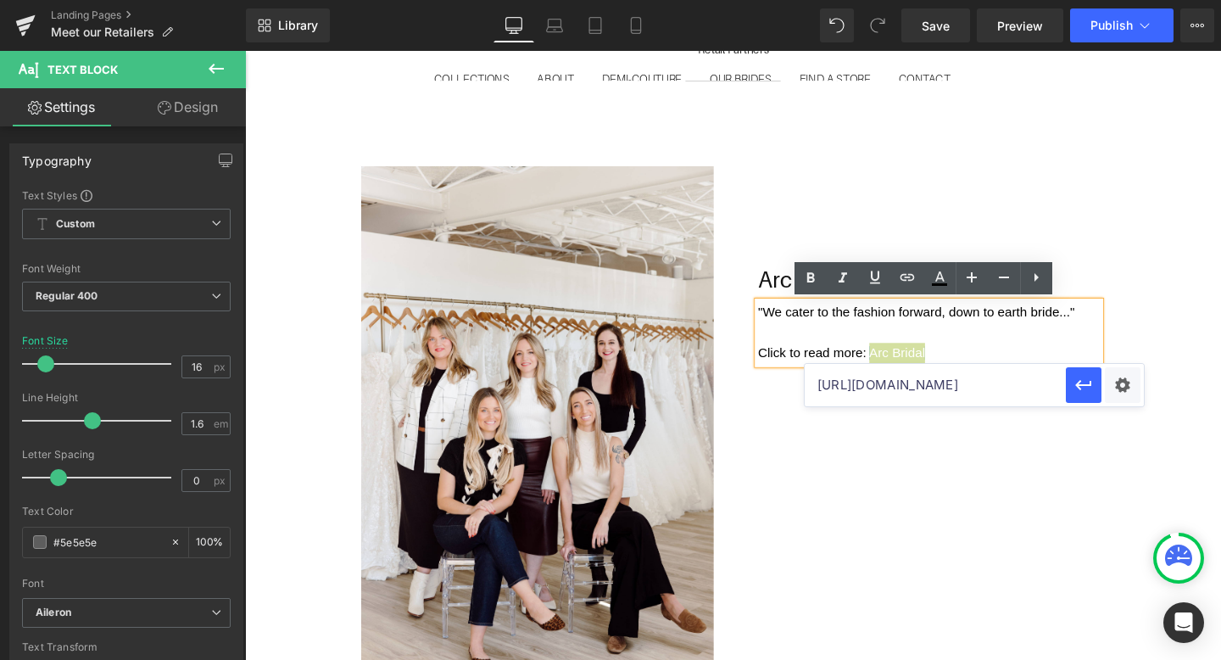
scroll to position [0, 338]
type input "https://antoniogual.com/blogs/news/retailer-feature-arc-bridal?_ab=0&key=175692…"
click at [1089, 388] on icon "button" at bounding box center [1083, 385] width 20 height 20
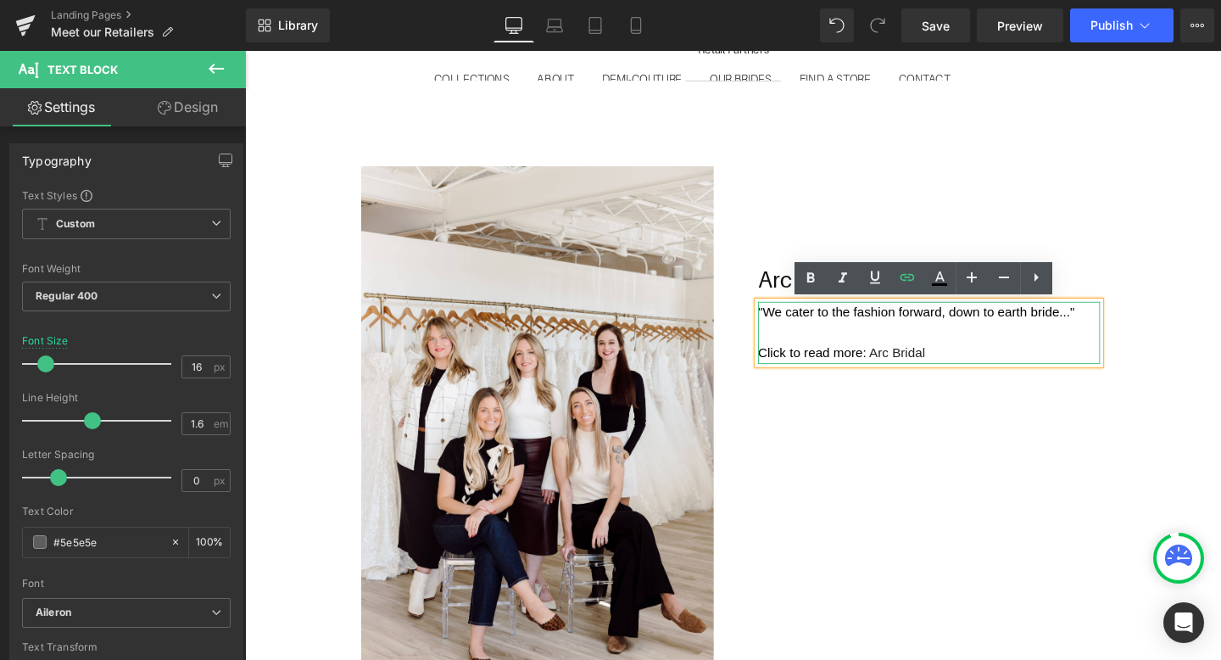
click at [1021, 348] on p at bounding box center [963, 347] width 359 height 22
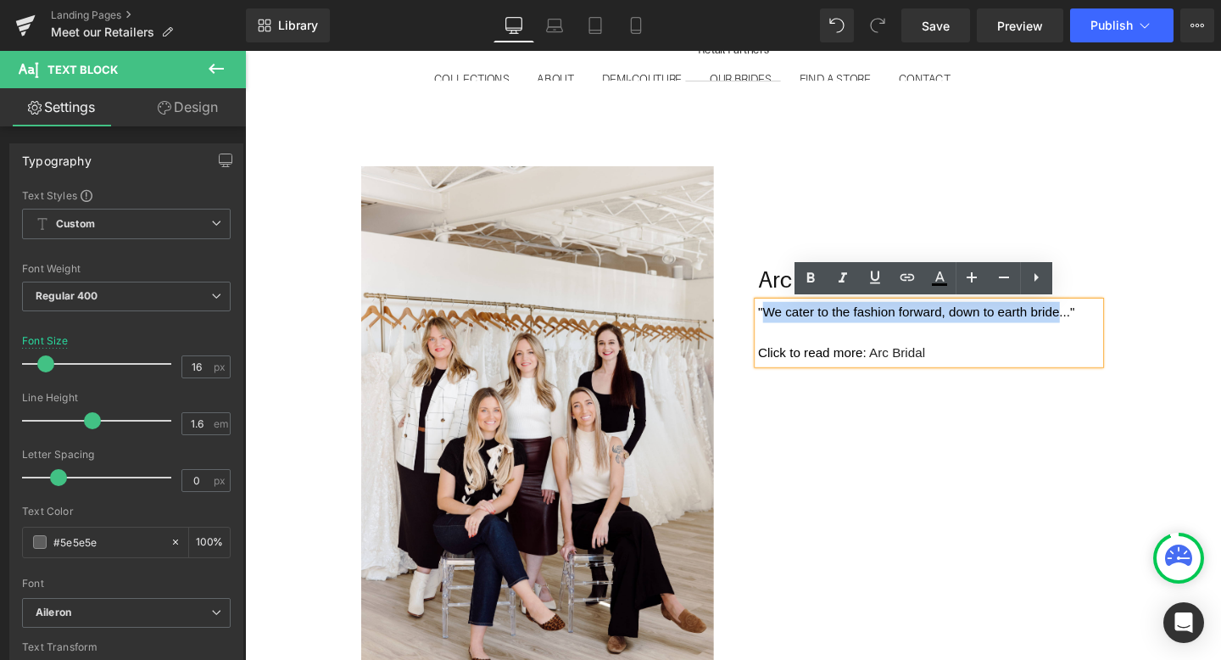
drag, startPoint x: 1097, startPoint y: 325, endPoint x: 793, endPoint y: 331, distance: 303.5
click at [793, 331] on font ""We cater to the fashion forward, down to earth bride..."" at bounding box center [950, 325] width 333 height 14
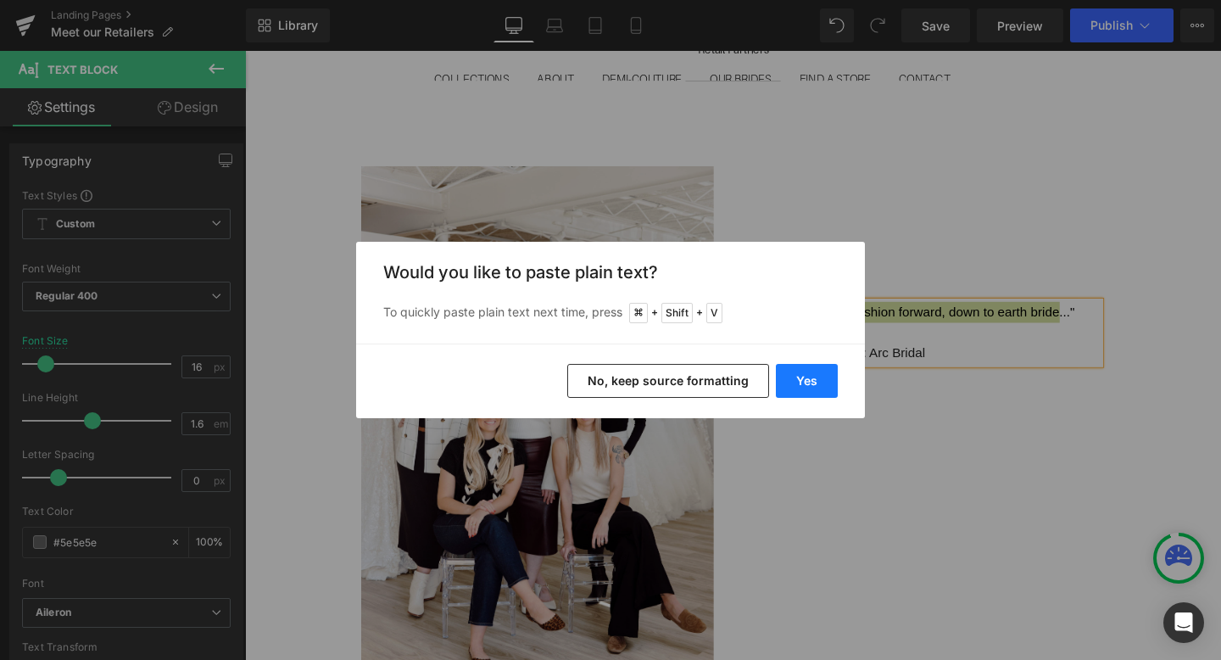
click at [793, 379] on button "Yes" at bounding box center [807, 381] width 62 height 34
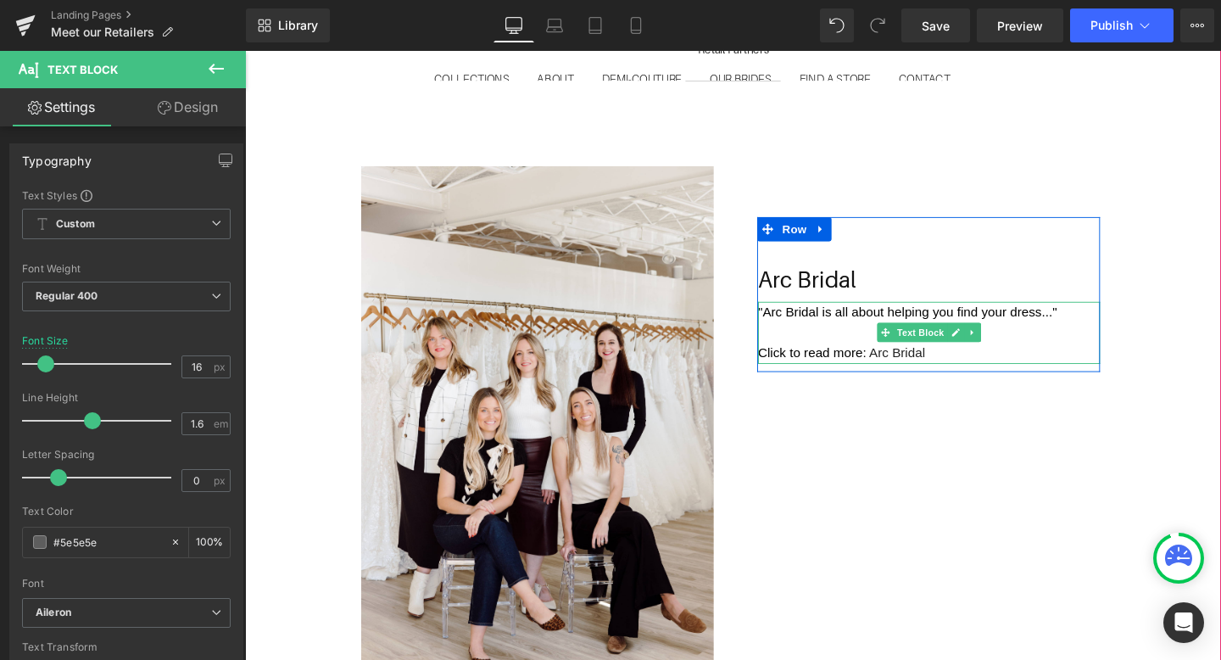
click at [1051, 349] on p at bounding box center [963, 347] width 359 height 22
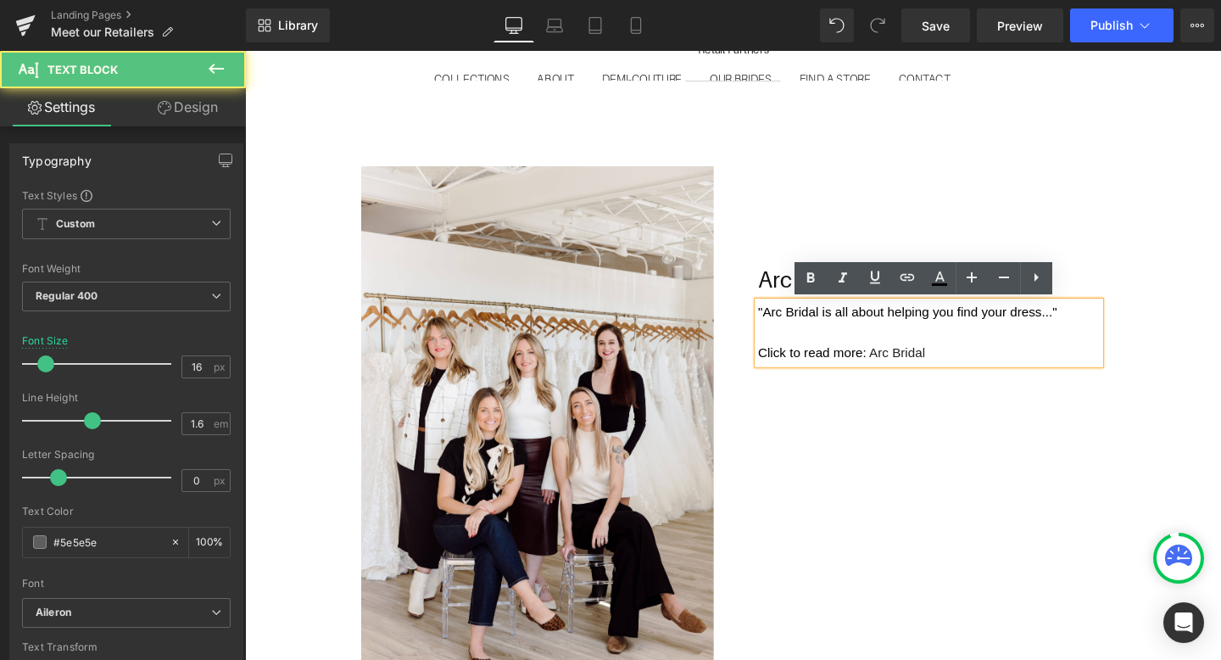
click at [1121, 320] on p ""Arc Bridal is all about helping you find your dress..."" at bounding box center [963, 326] width 359 height 22
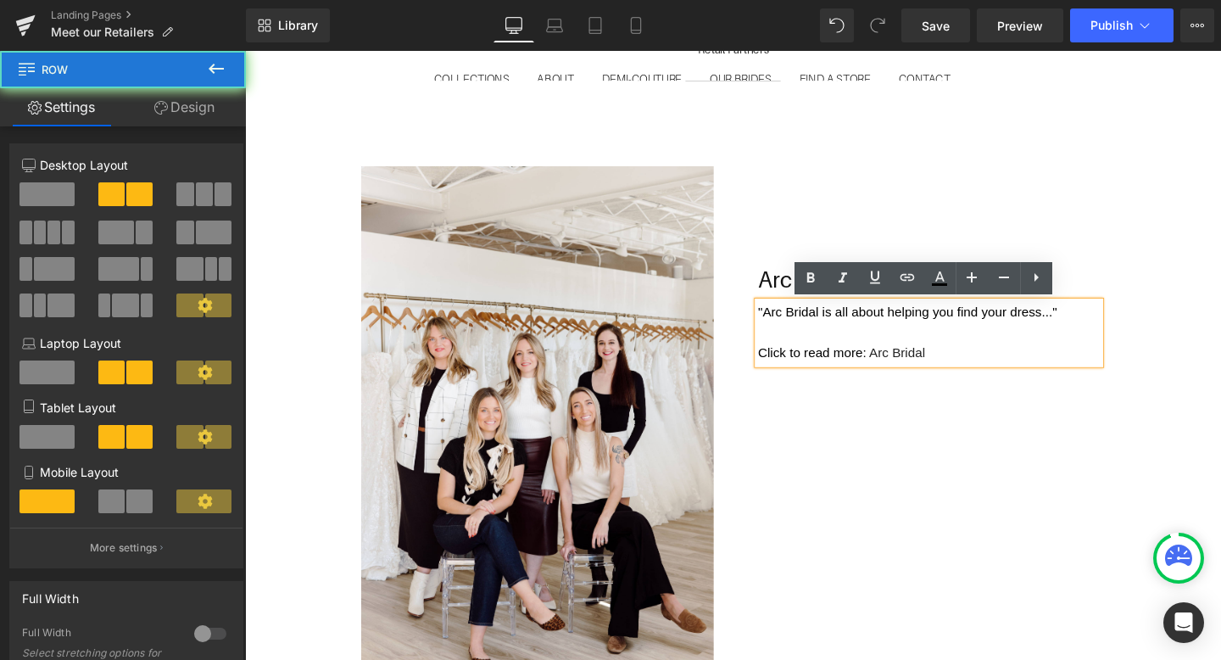
click at [1083, 502] on div "Image Arc Bridal Text Block "Arc Bridal is all about helping you find your dres…" at bounding box center [758, 417] width 992 height 637
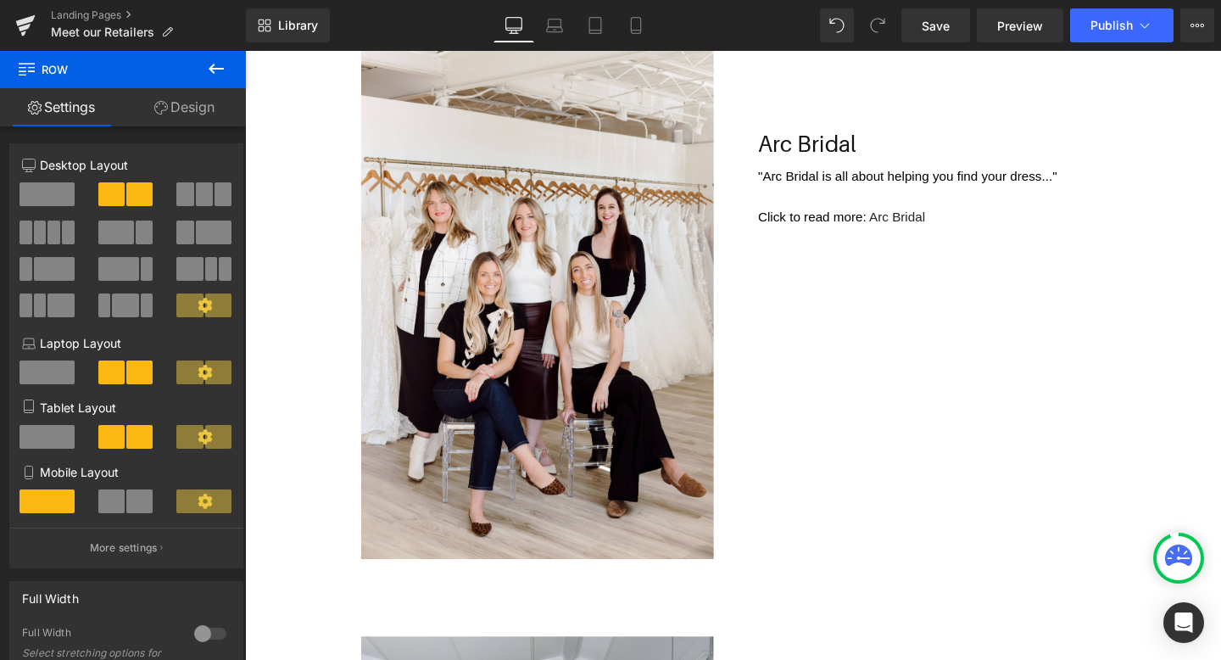
scroll to position [443, 0]
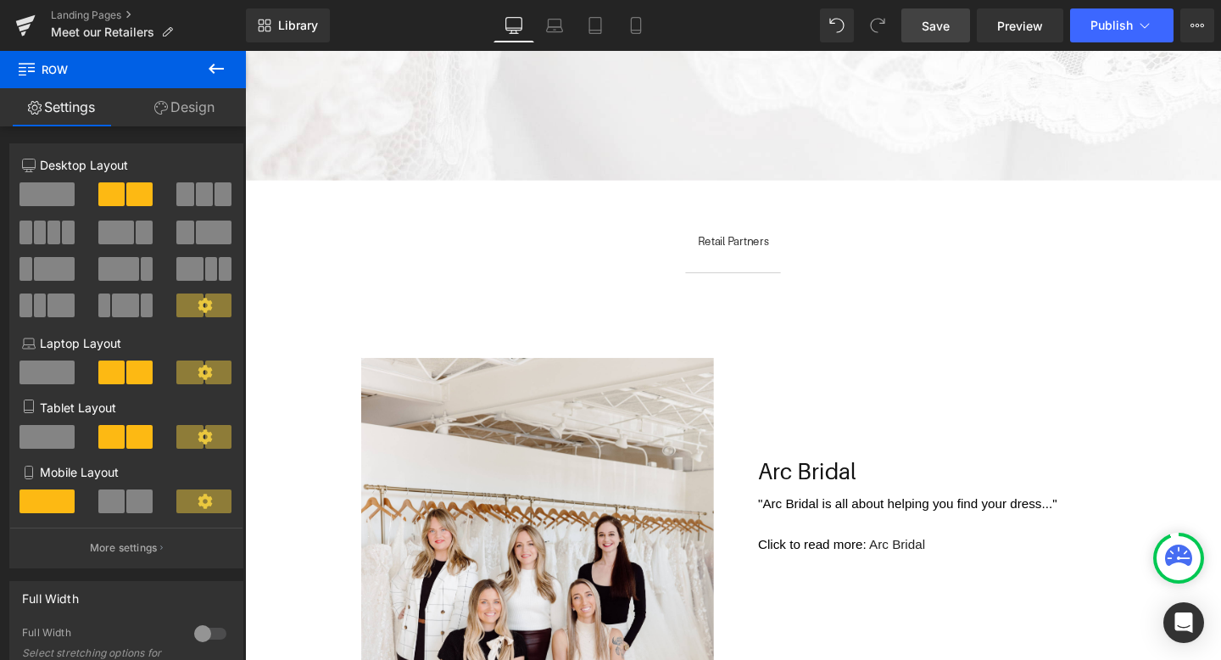
click at [954, 24] on link "Save" at bounding box center [935, 25] width 69 height 34
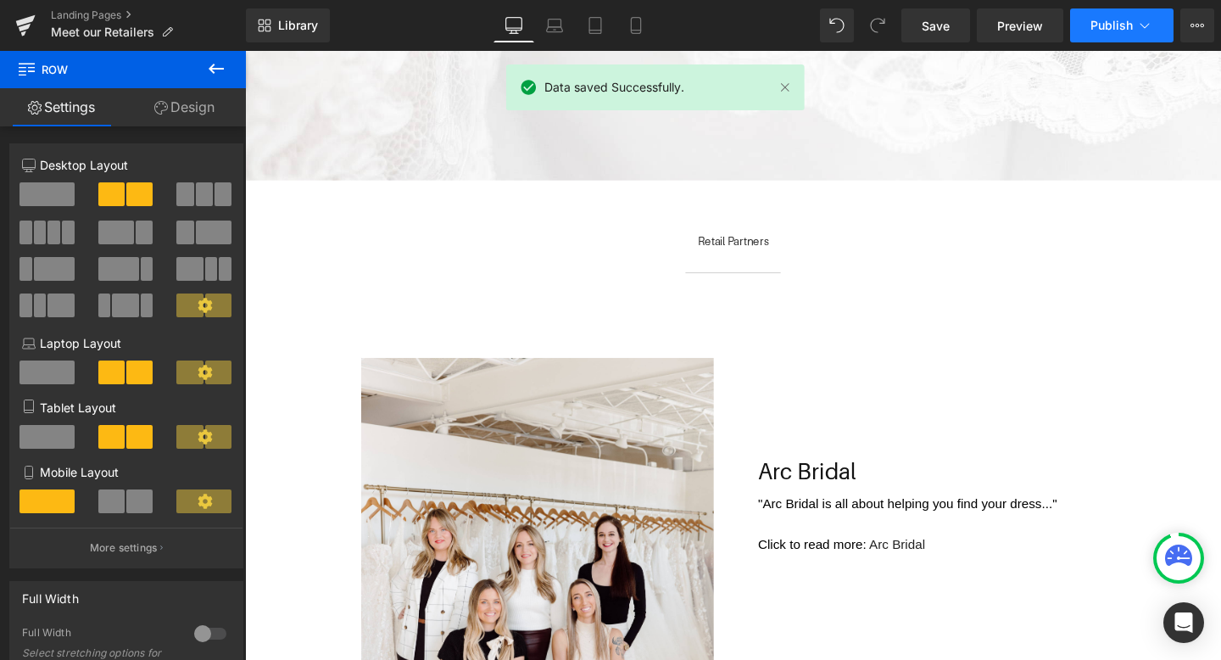
click at [1111, 19] on span "Publish" at bounding box center [1111, 26] width 42 height 14
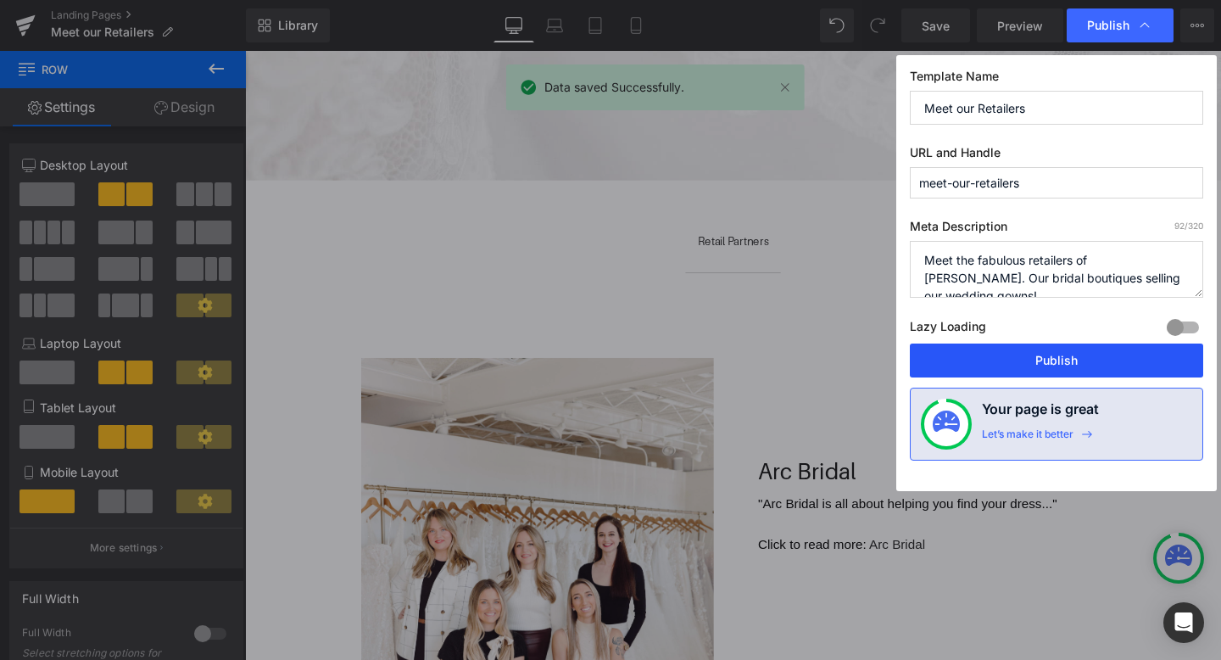
click at [1077, 365] on button "Publish" at bounding box center [1056, 360] width 293 height 34
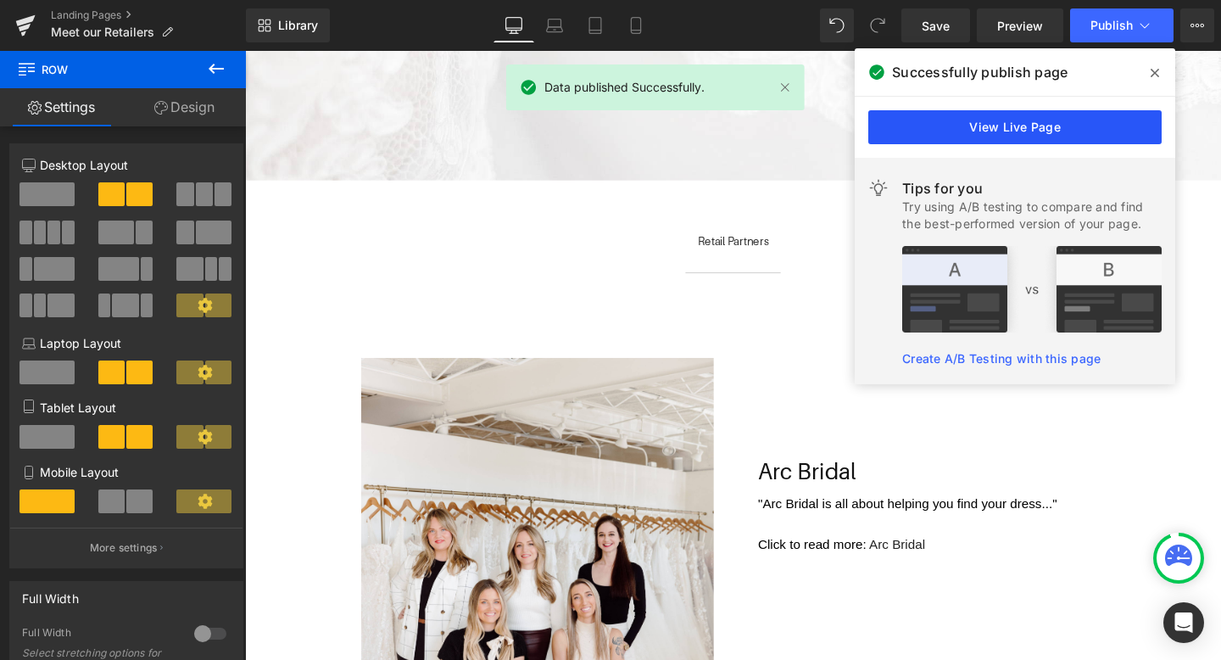
click at [1052, 136] on link "View Live Page" at bounding box center [1014, 127] width 293 height 34
